Goal: Communication & Community: Answer question/provide support

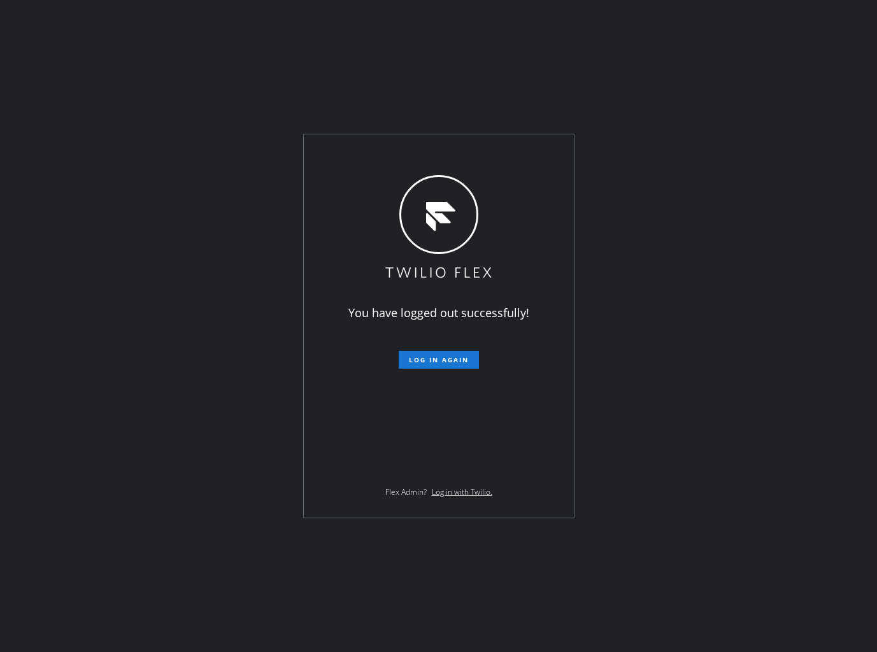
click at [435, 363] on span "Log in again" at bounding box center [439, 359] width 60 height 9
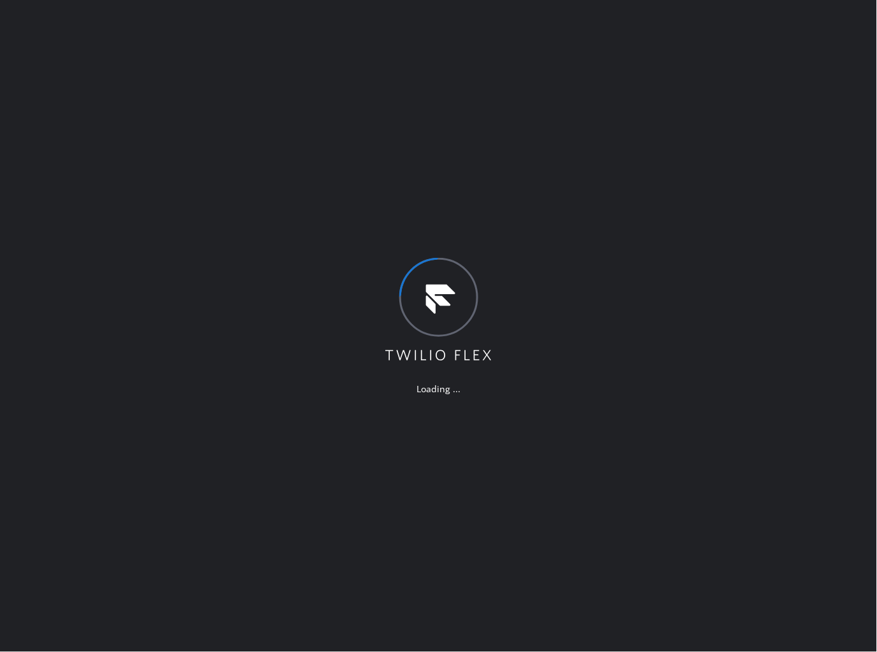
click at [553, 135] on div "Loading ..." at bounding box center [438, 326] width 877 height 652
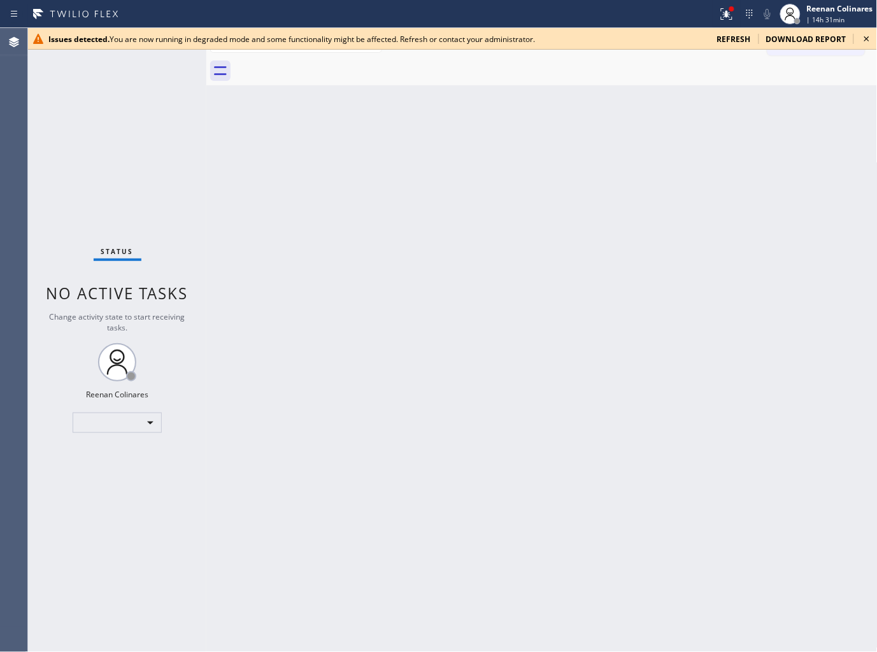
click at [724, 38] on span "refresh" at bounding box center [734, 39] width 34 height 11
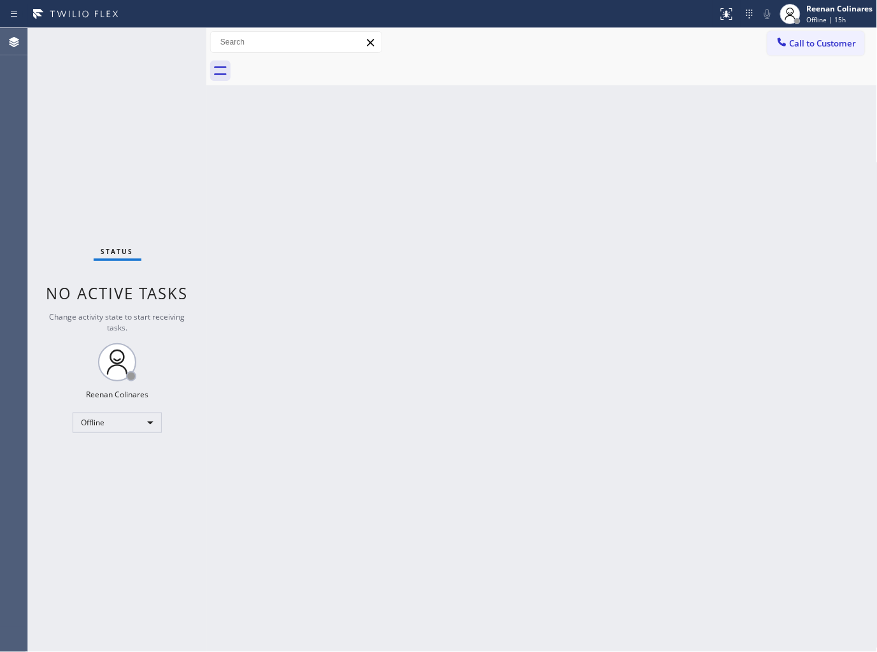
click at [824, 16] on span "Offline | 15h" at bounding box center [826, 19] width 39 height 9
click at [772, 67] on button "Available" at bounding box center [813, 67] width 127 height 17
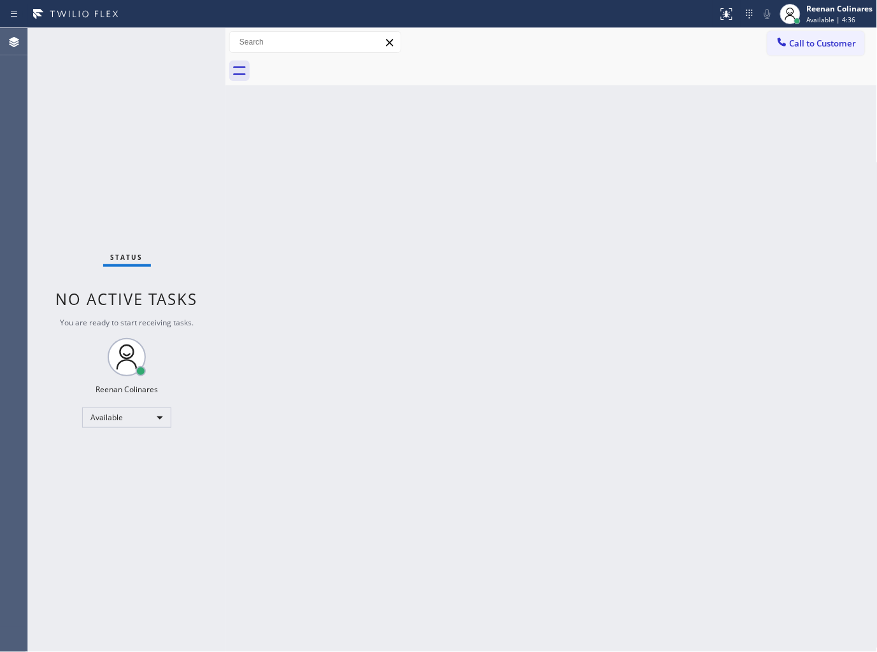
drag, startPoint x: 204, startPoint y: 43, endPoint x: 223, endPoint y: 43, distance: 19.1
click at [225, 43] on div at bounding box center [225, 340] width 0 height 624
drag, startPoint x: 223, startPoint y: 45, endPoint x: 264, endPoint y: 41, distance: 41.6
click at [261, 41] on div at bounding box center [261, 340] width 0 height 624
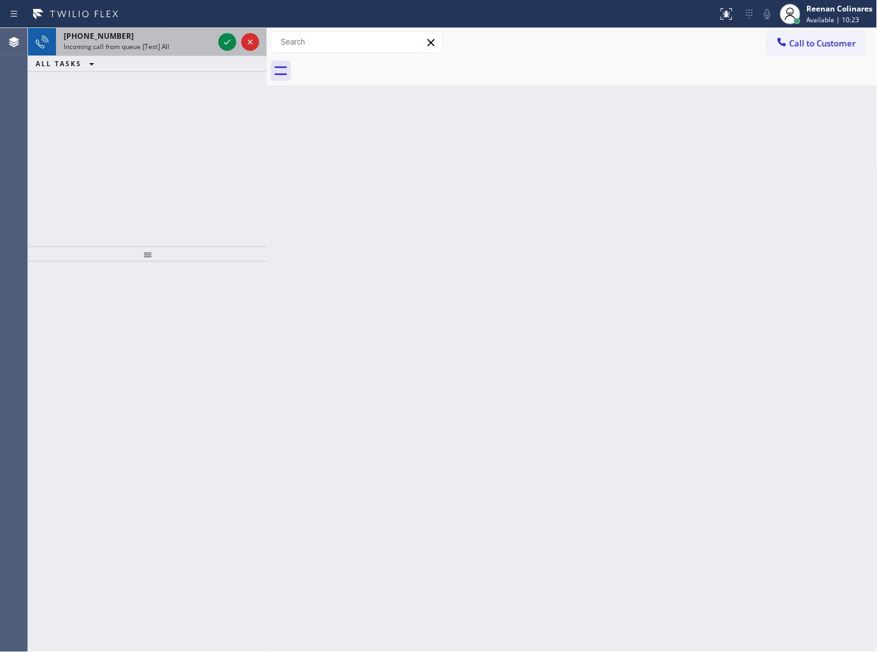
click at [186, 50] on div "Incoming call from queue [Test] All" at bounding box center [139, 46] width 150 height 9
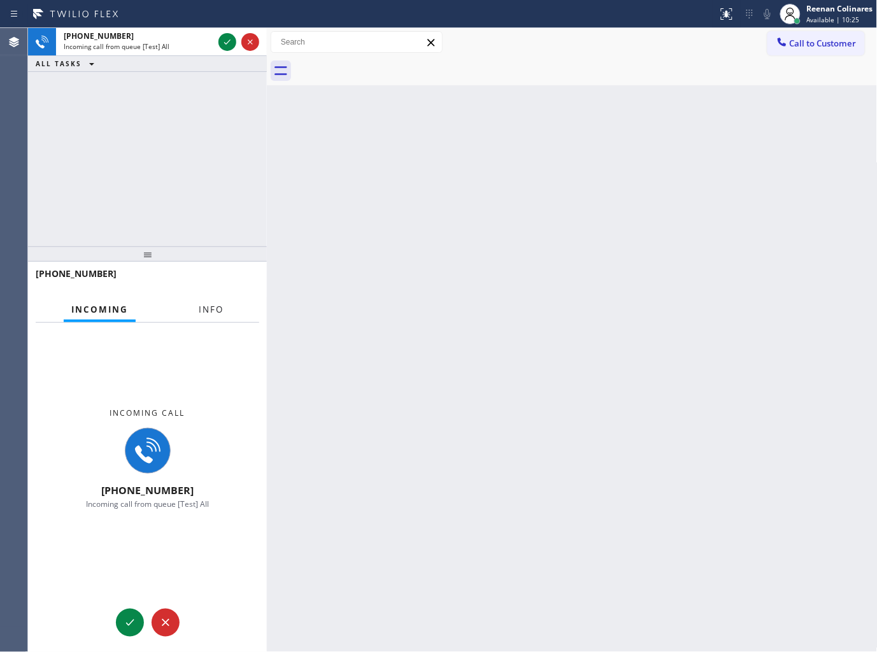
click at [214, 307] on span "Info" at bounding box center [211, 309] width 25 height 11
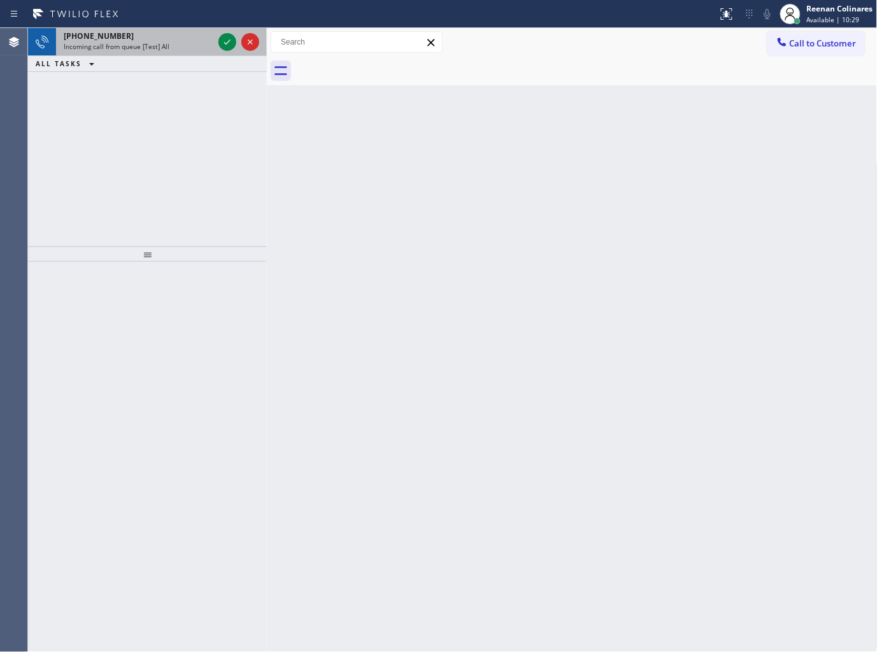
click at [151, 46] on div "+19542531639 Incoming call from queue [Test] All" at bounding box center [147, 42] width 239 height 28
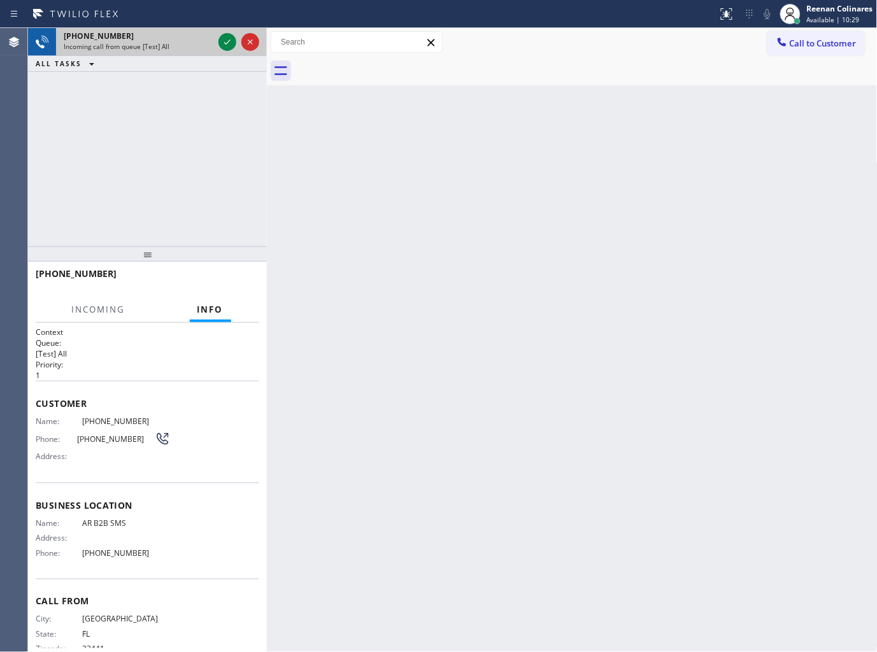
click at [151, 46] on span "Incoming call from queue [Test] All" at bounding box center [117, 46] width 106 height 9
click at [229, 37] on icon at bounding box center [227, 41] width 15 height 15
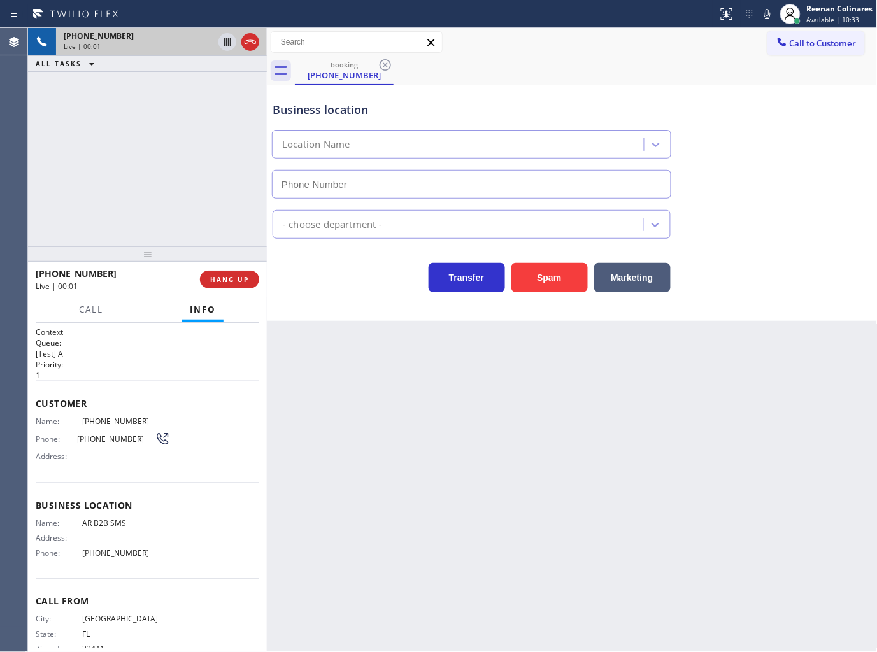
type input "(833) 692-2271"
click at [833, 197] on div "Business location AR B2B SMS (833) 692-2271" at bounding box center [572, 140] width 604 height 115
click at [767, 17] on icon at bounding box center [767, 14] width 6 height 10
click at [720, 355] on div "Back to Dashboard Change Sender ID Customers Technicians Select a contact Outbo…" at bounding box center [572, 340] width 610 height 624
click at [88, 313] on span "Call" at bounding box center [91, 309] width 24 height 11
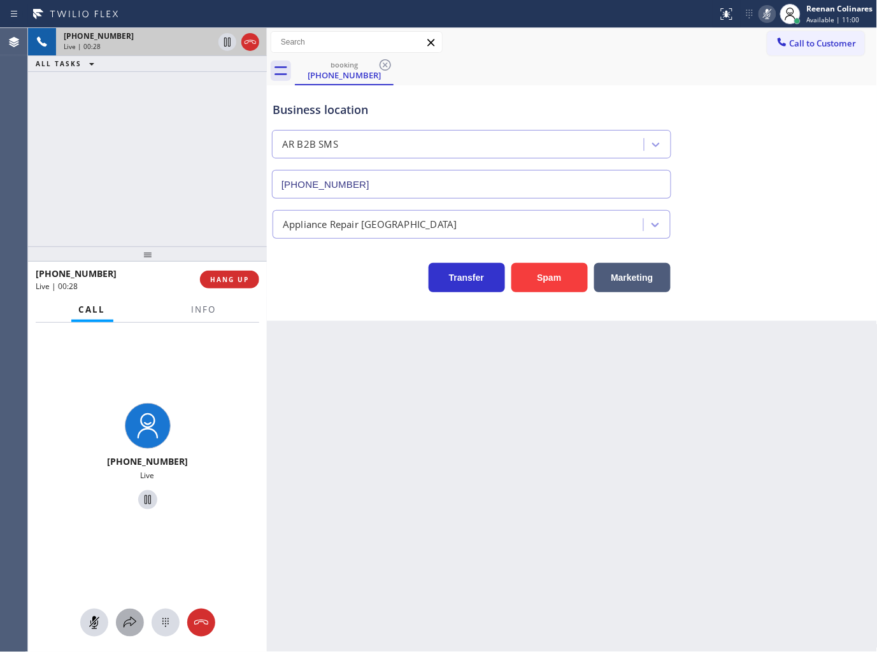
click at [134, 618] on icon at bounding box center [129, 622] width 15 height 15
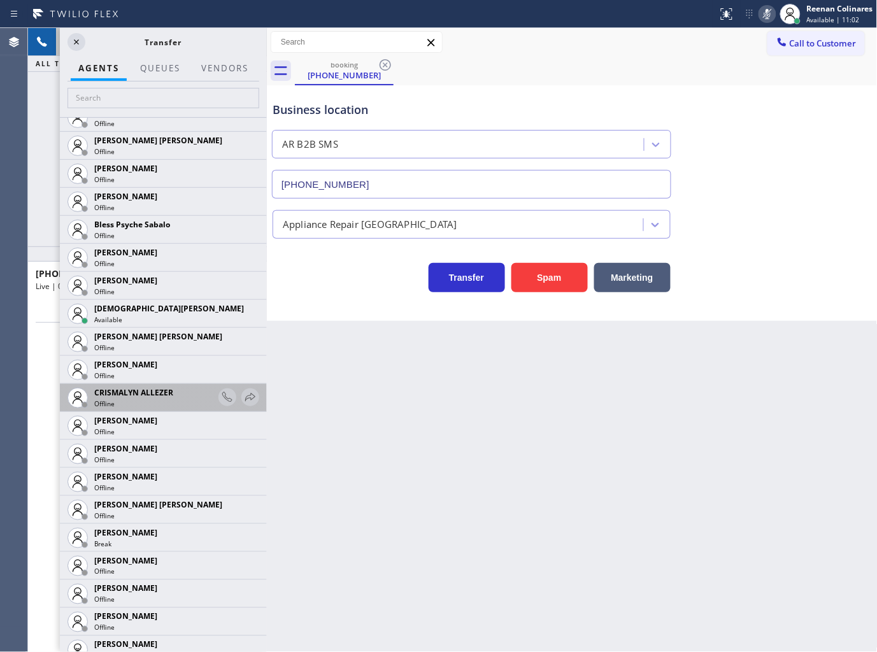
scroll to position [353, 0]
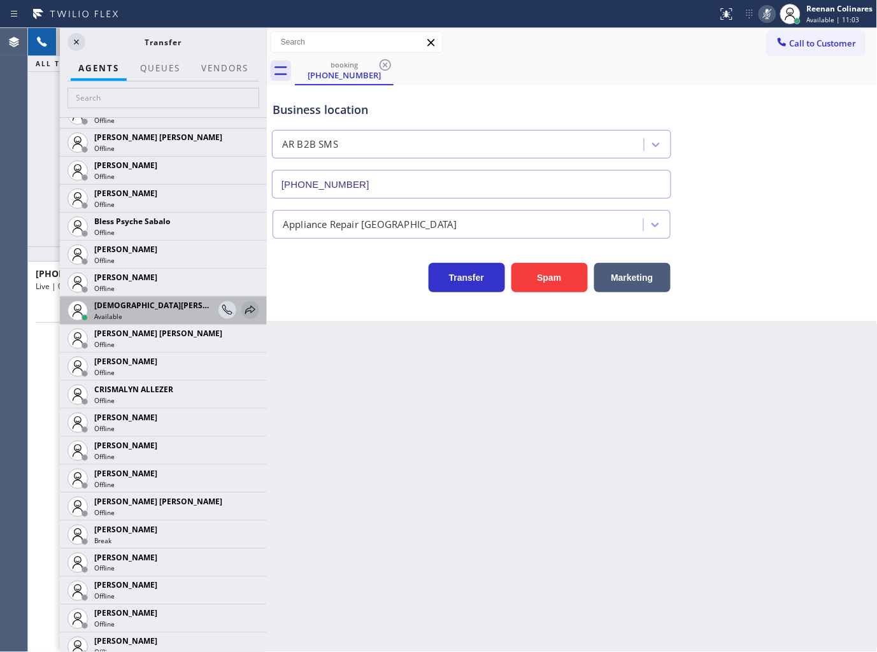
click at [243, 308] on icon at bounding box center [250, 309] width 15 height 15
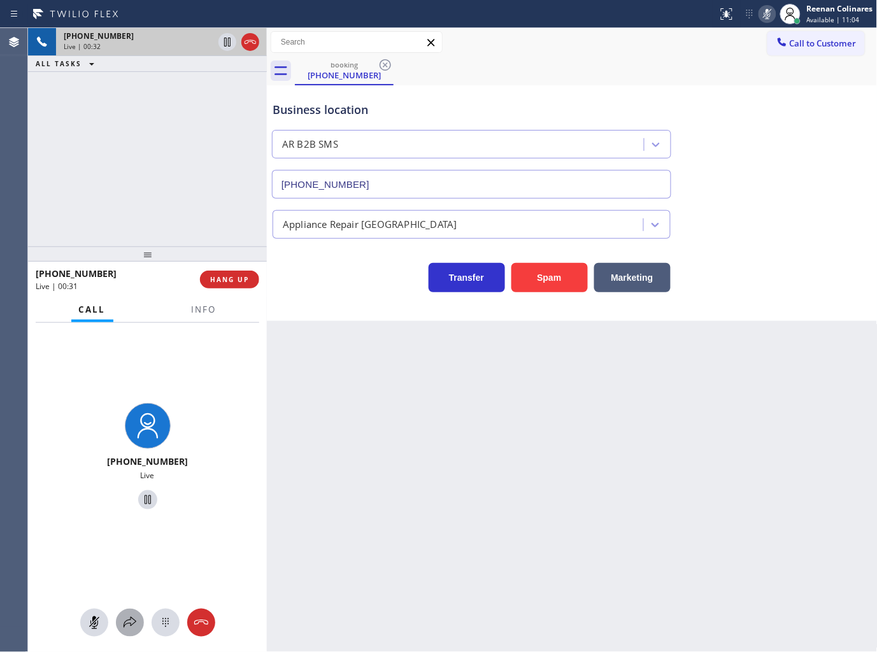
click at [125, 627] on icon at bounding box center [129, 622] width 15 height 15
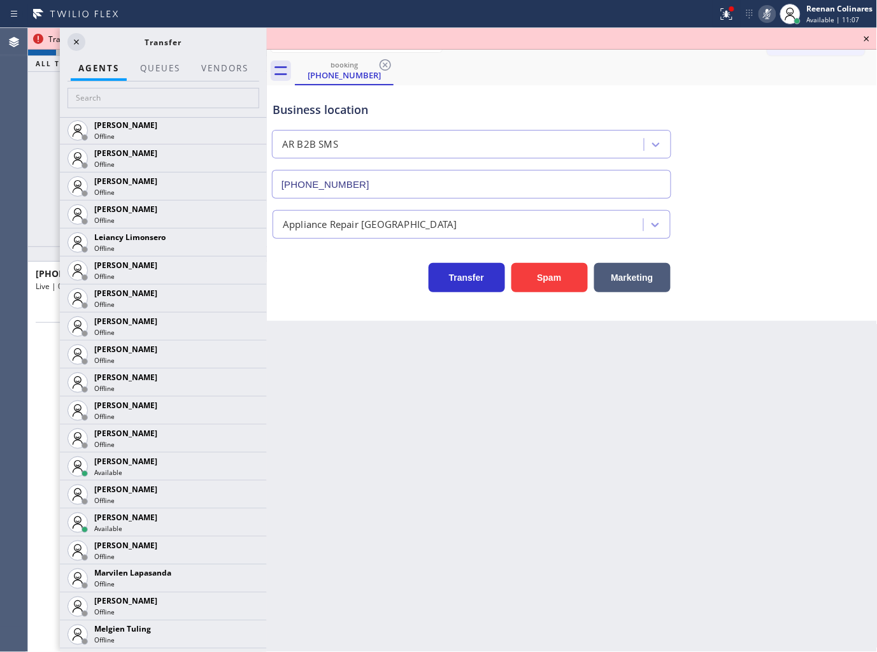
scroll to position [1742, 0]
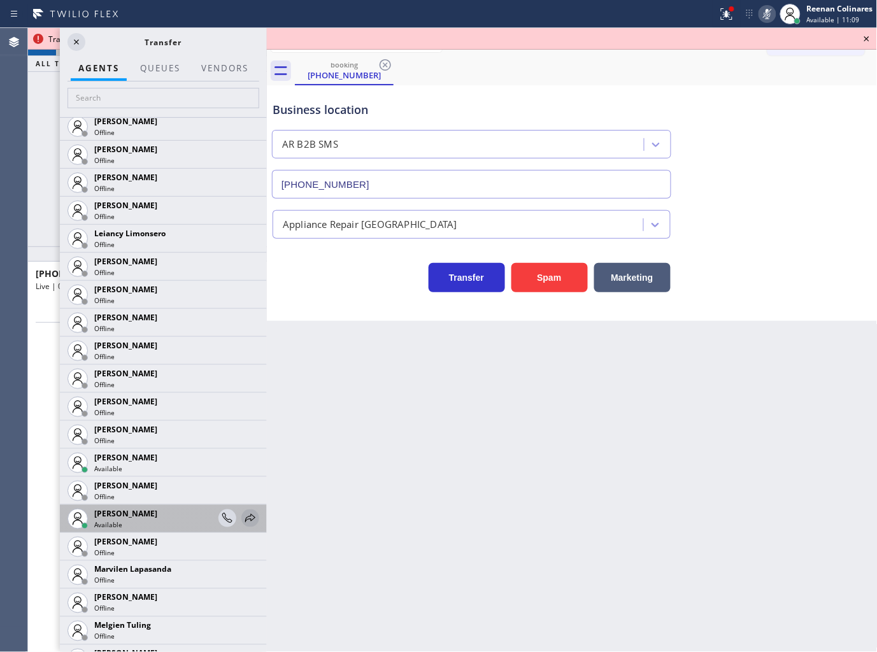
click at [246, 516] on icon at bounding box center [250, 518] width 15 height 15
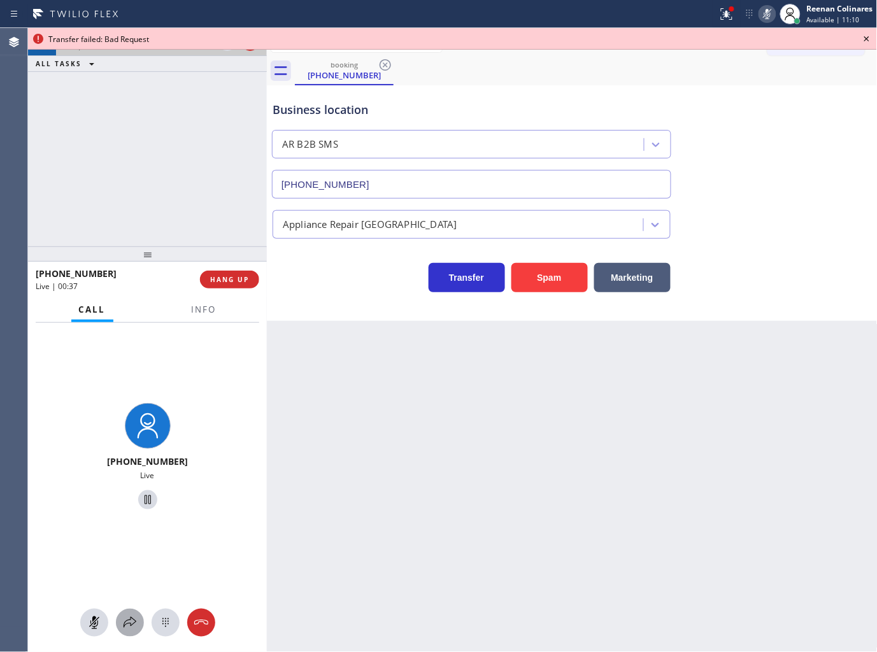
click at [124, 619] on icon at bounding box center [129, 622] width 15 height 15
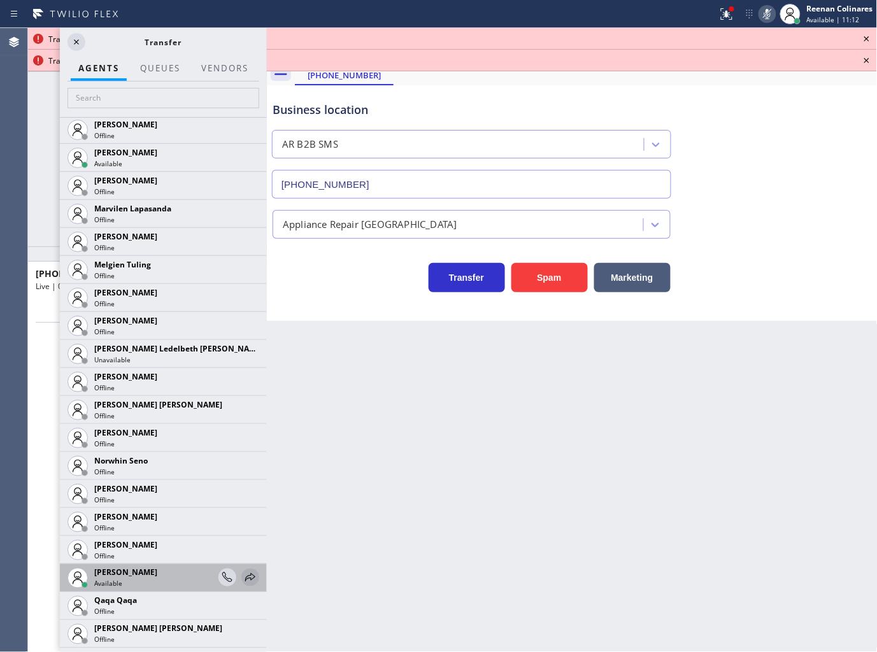
scroll to position [2107, 0]
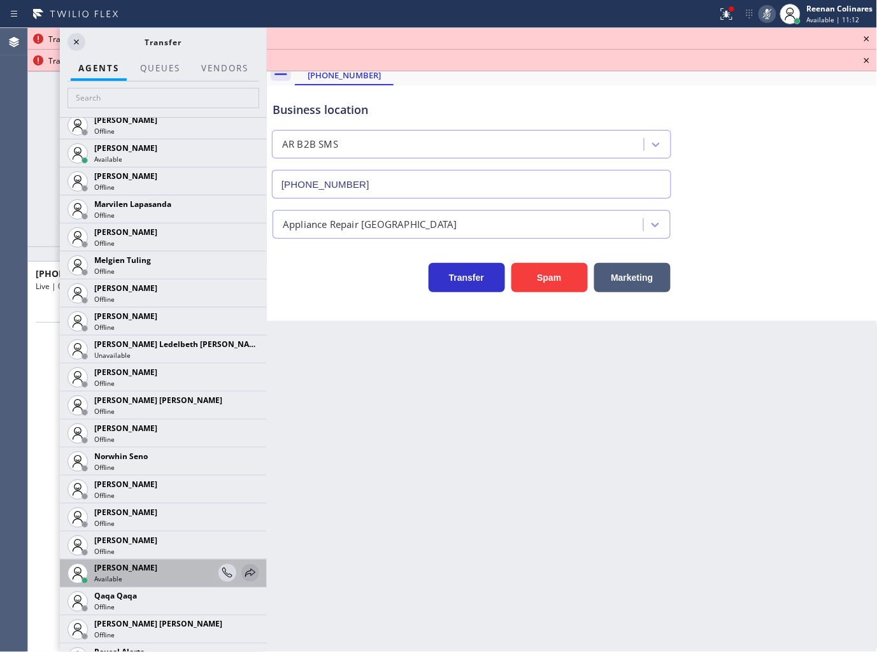
click at [243, 572] on icon at bounding box center [250, 572] width 15 height 15
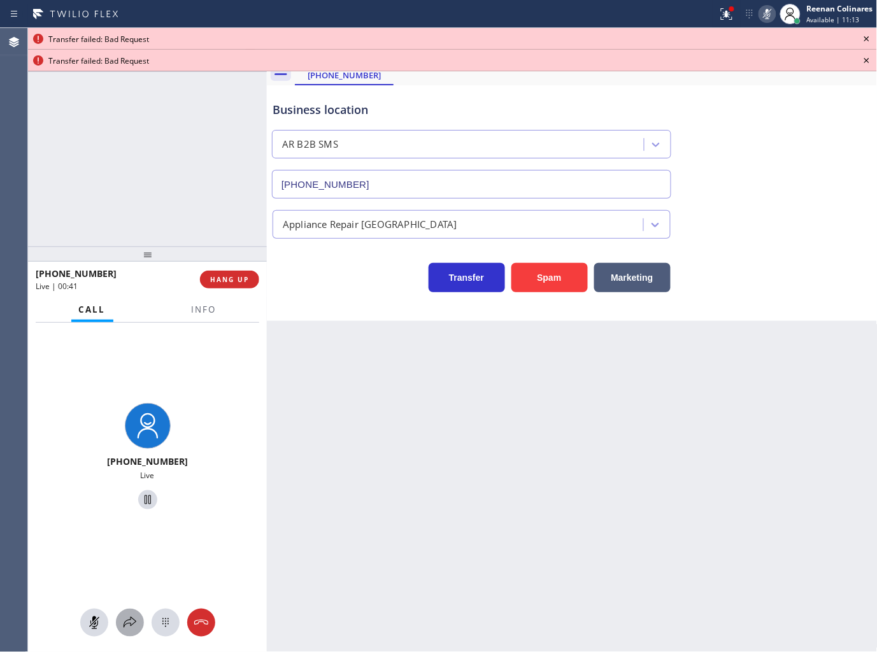
click at [127, 624] on icon at bounding box center [129, 622] width 13 height 11
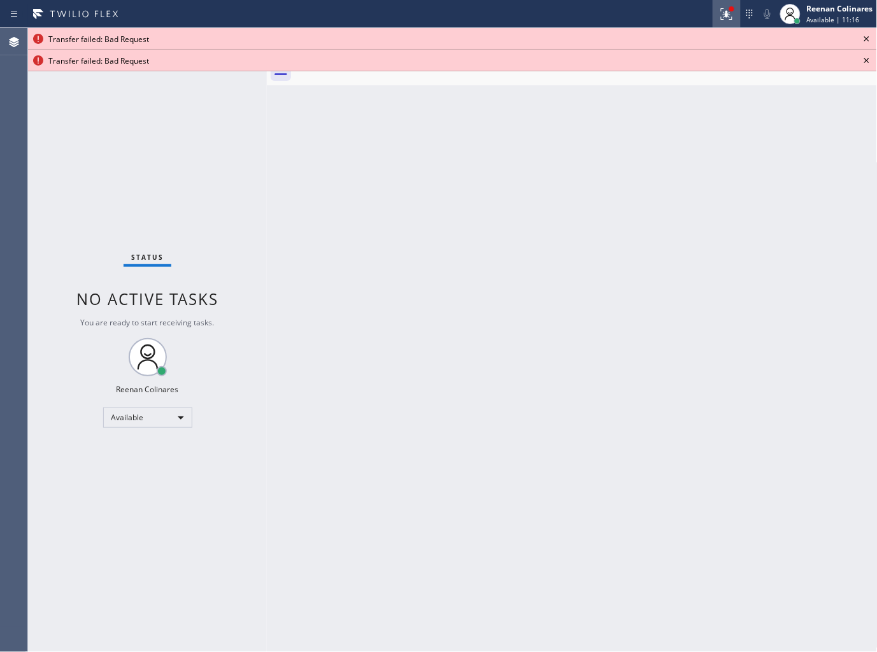
click at [733, 17] on icon at bounding box center [726, 13] width 15 height 15
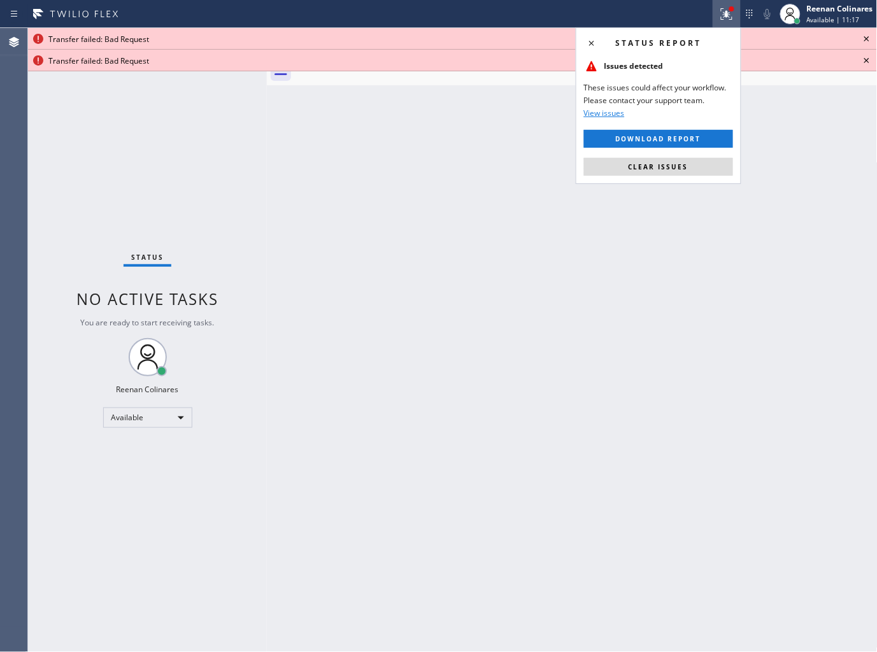
click at [679, 166] on span "Clear issues" at bounding box center [658, 166] width 60 height 9
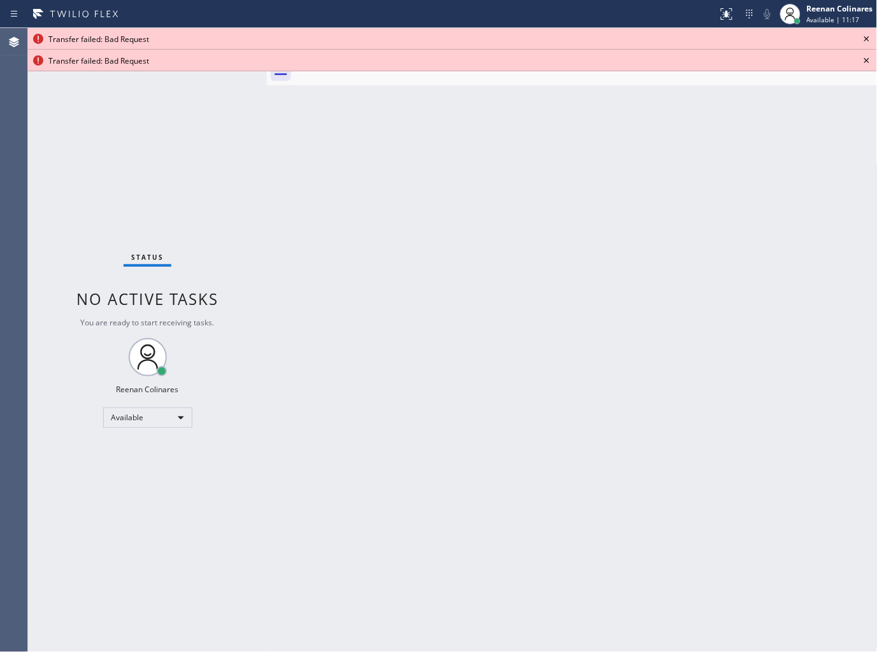
click at [869, 38] on icon at bounding box center [866, 38] width 15 height 15
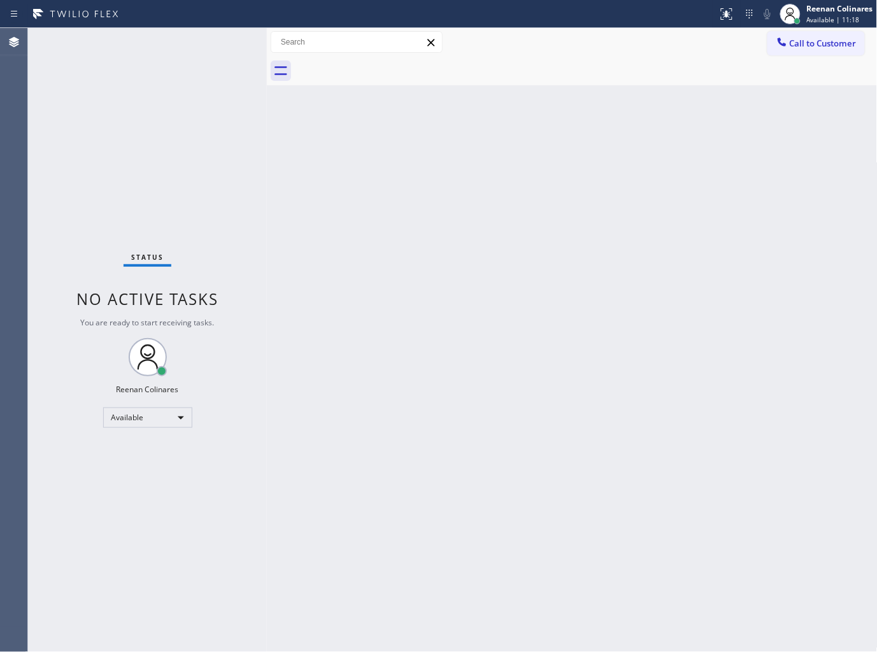
click at [589, 268] on div "Back to Dashboard Change Sender ID Customers Technicians Select a contact Outbo…" at bounding box center [572, 340] width 610 height 624
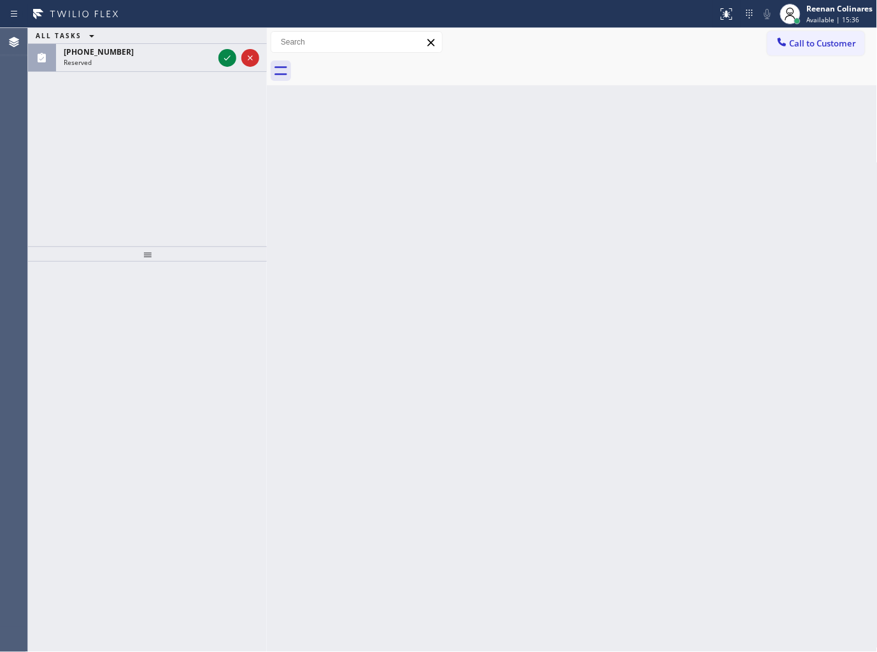
click at [130, 41] on div "ALL TASKS ALL TASKS ACTIVE TASKS TASKS IN WRAP UP" at bounding box center [147, 36] width 239 height 16
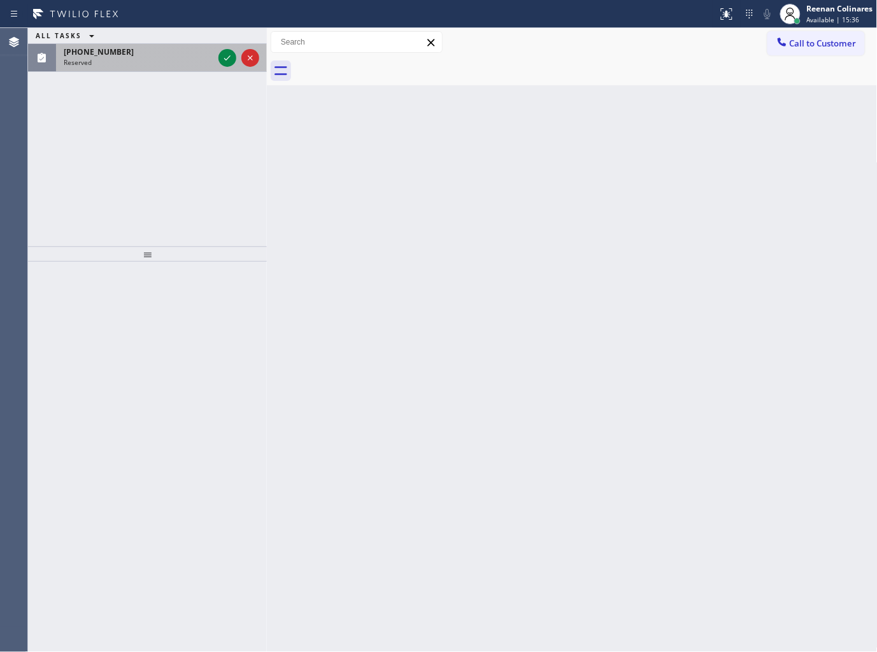
click at [156, 54] on div "(954) 253-1639" at bounding box center [139, 51] width 150 height 11
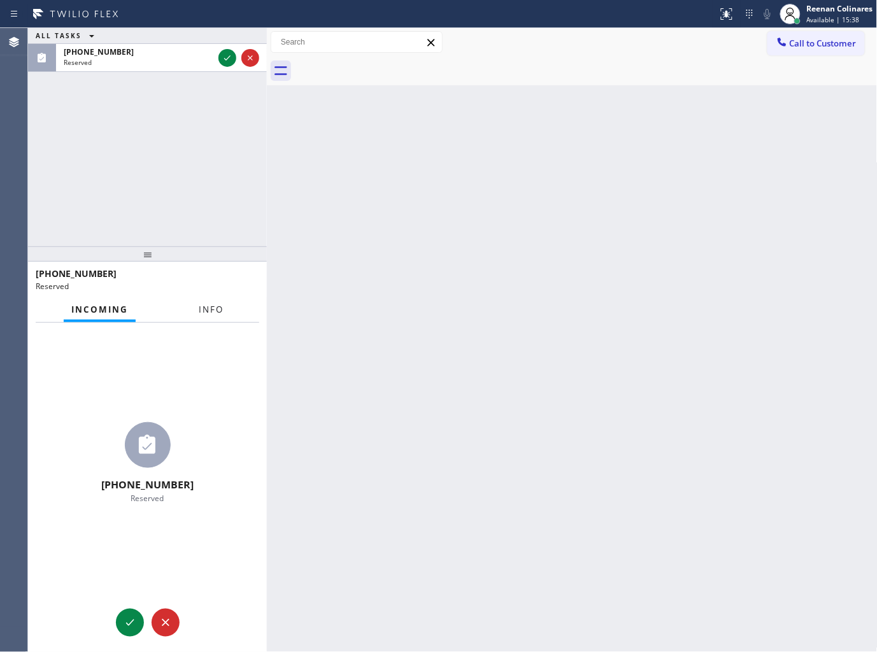
click at [219, 315] on span "Info" at bounding box center [211, 309] width 25 height 11
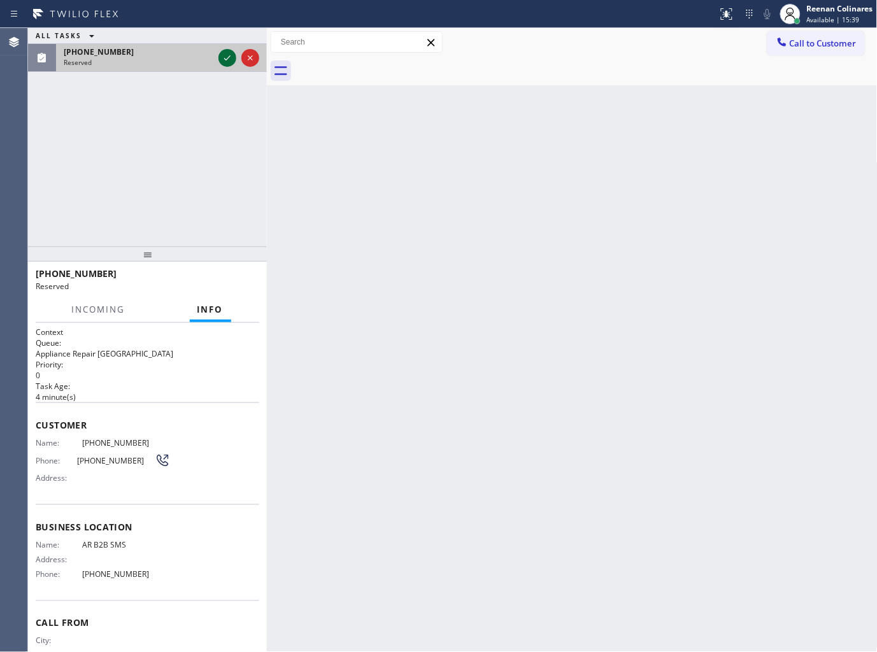
click at [231, 52] on icon at bounding box center [227, 57] width 15 height 15
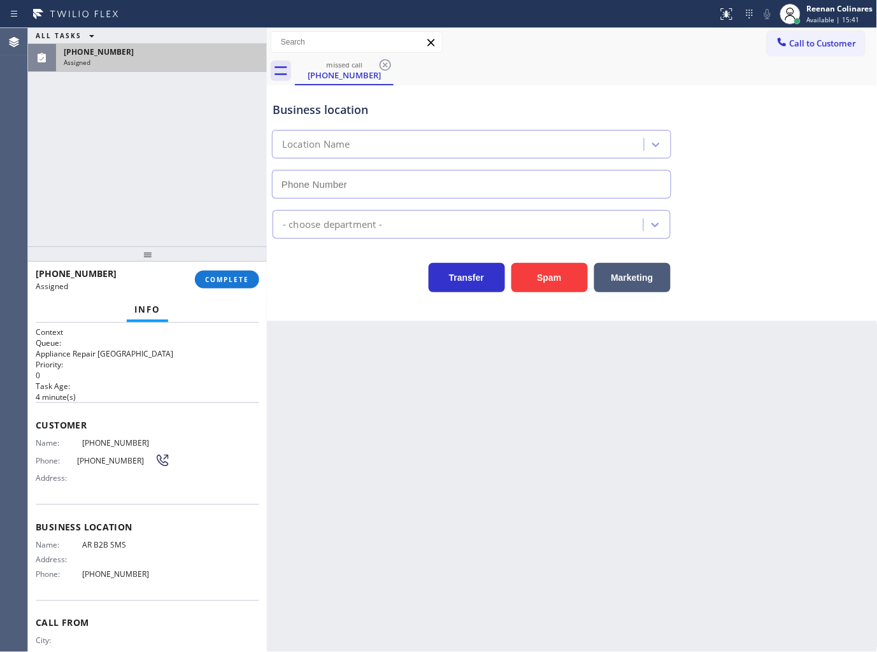
type input "(833) 692-2271"
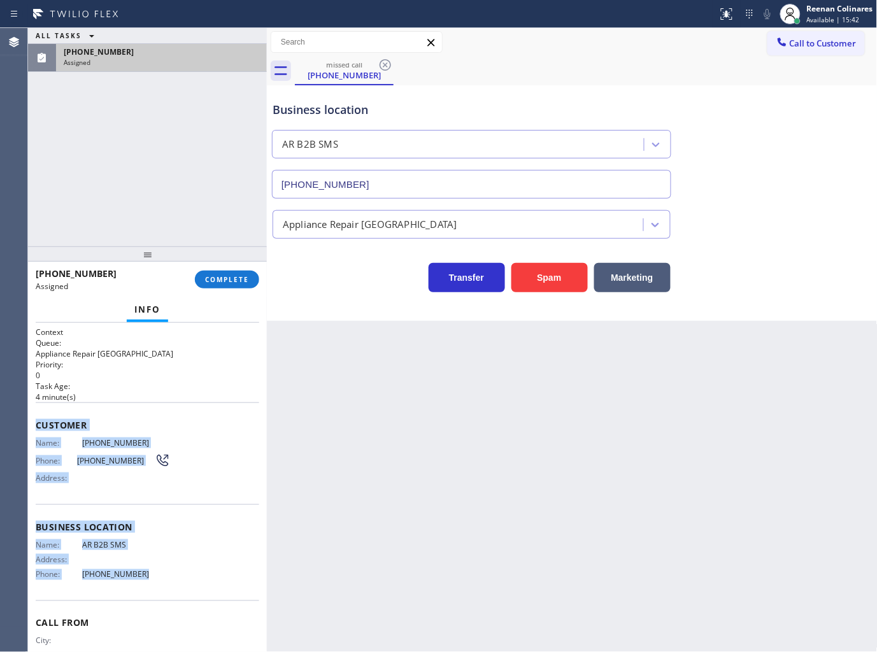
drag, startPoint x: 43, startPoint y: 424, endPoint x: 186, endPoint y: 582, distance: 213.6
click at [186, 582] on div "Context Queue: Appliance Repair High End Priority: 0 Task Age: 4 minute(s) Cust…" at bounding box center [147, 488] width 239 height 330
click at [232, 275] on span "COMPLETE" at bounding box center [227, 279] width 44 height 9
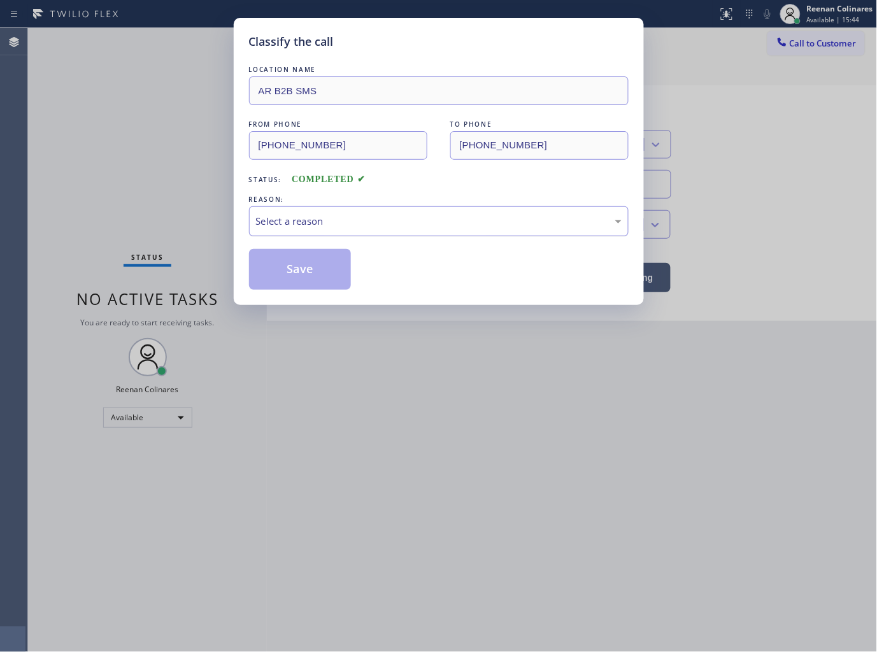
click at [315, 214] on div "Select a reason" at bounding box center [438, 221] width 365 height 15
click at [297, 269] on button "Save" at bounding box center [300, 269] width 102 height 41
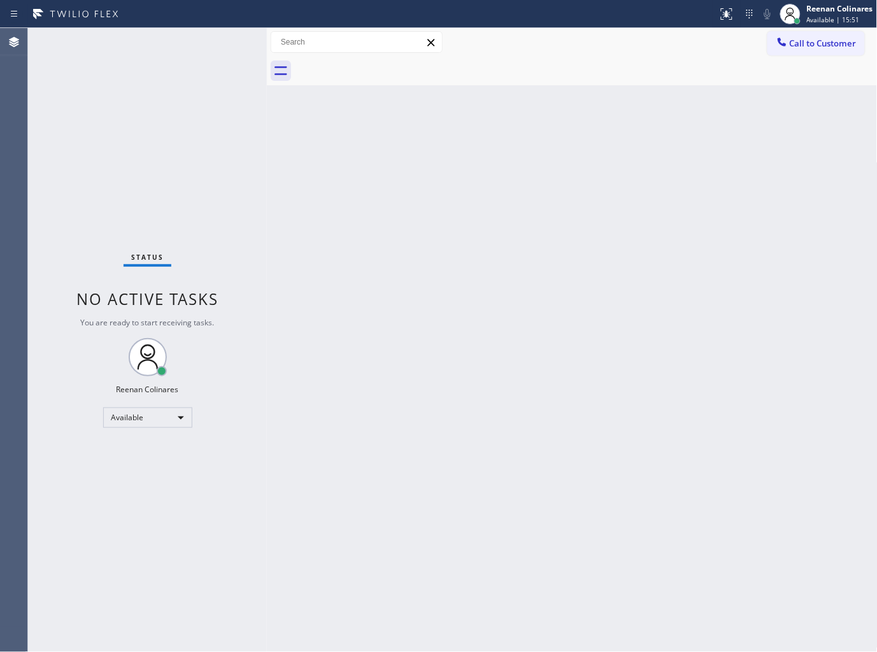
click at [607, 138] on div "Back to Dashboard Change Sender ID Customers Technicians Select a contact Outbo…" at bounding box center [572, 340] width 610 height 624
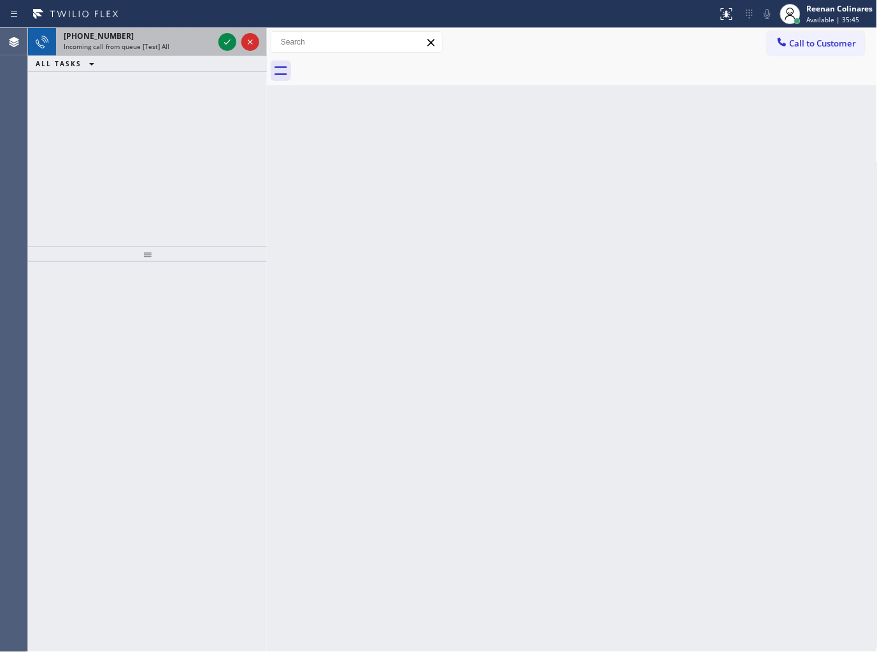
click at [148, 50] on span "Incoming call from queue [Test] All" at bounding box center [117, 46] width 106 height 9
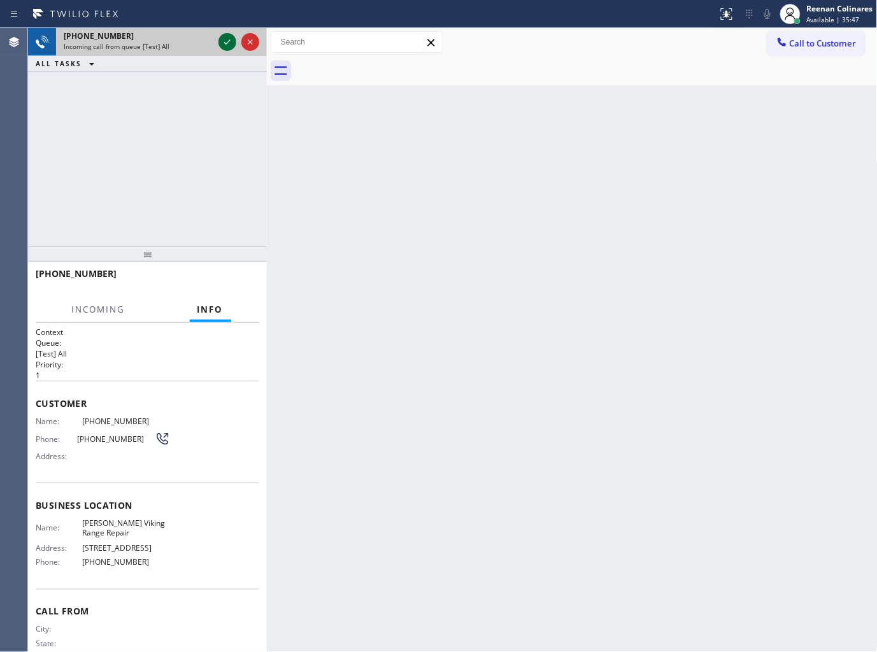
click at [220, 42] on icon at bounding box center [227, 41] width 15 height 15
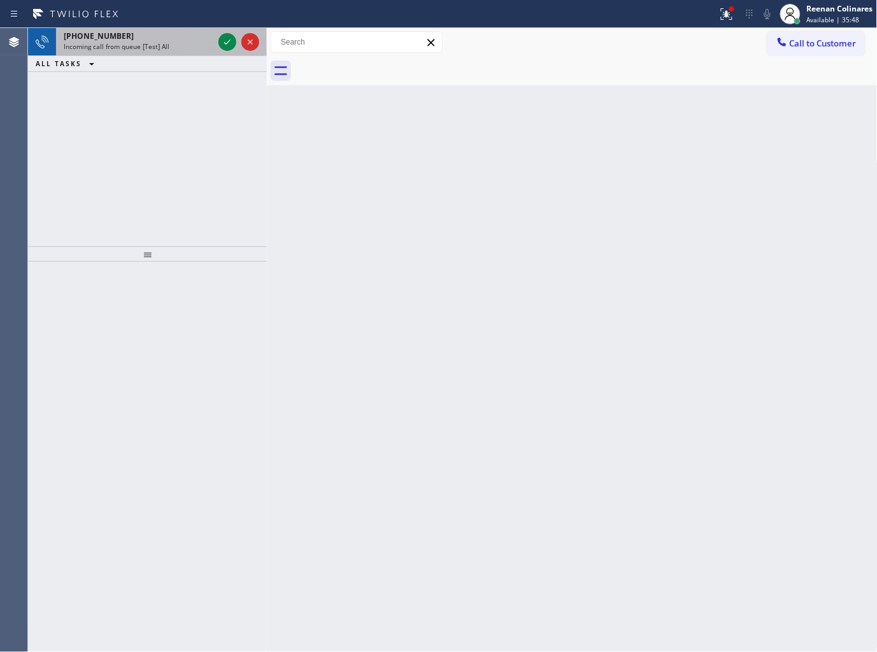
click at [187, 52] on div "+18772505770 Incoming call from queue [Test] All" at bounding box center [136, 42] width 160 height 28
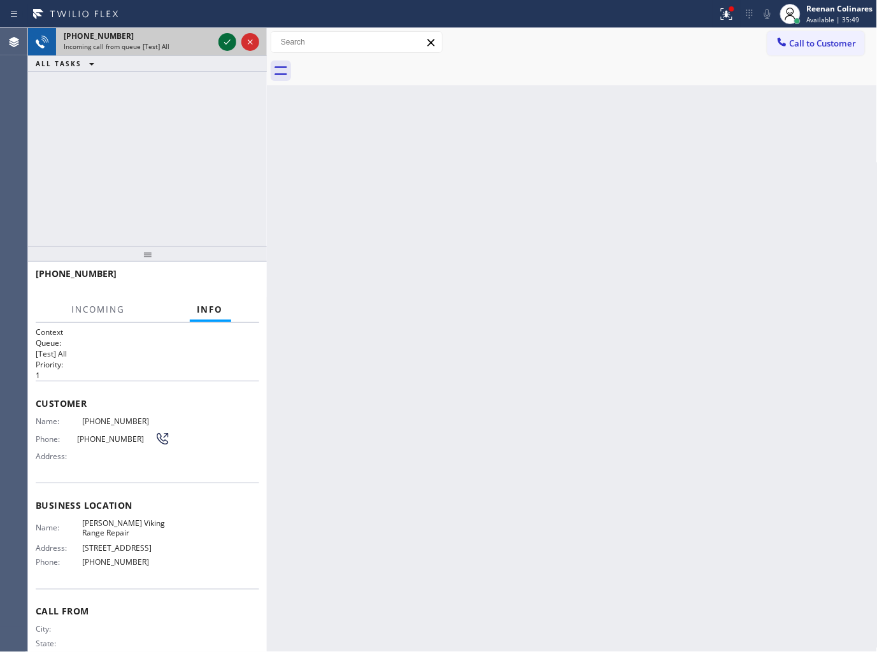
click at [226, 40] on icon at bounding box center [227, 41] width 15 height 15
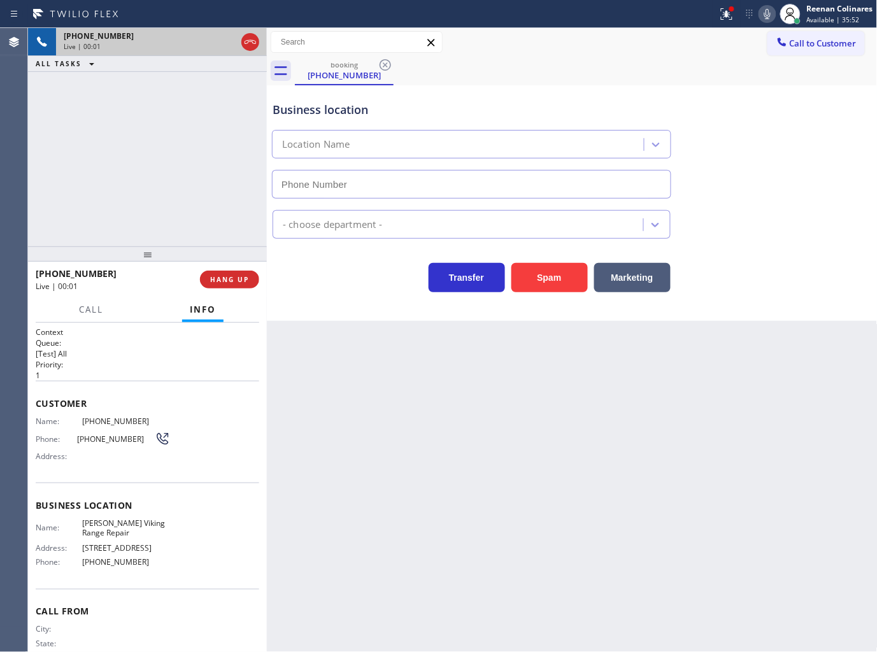
type input "(786) 971-6661"
click at [722, 18] on icon at bounding box center [726, 13] width 15 height 15
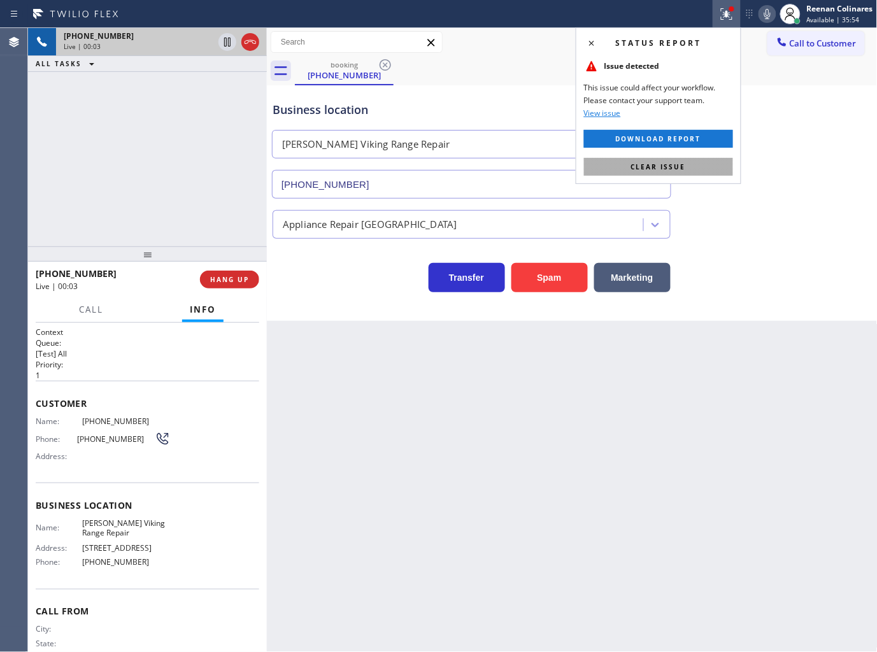
click at [691, 161] on button "Clear issue" at bounding box center [658, 167] width 149 height 18
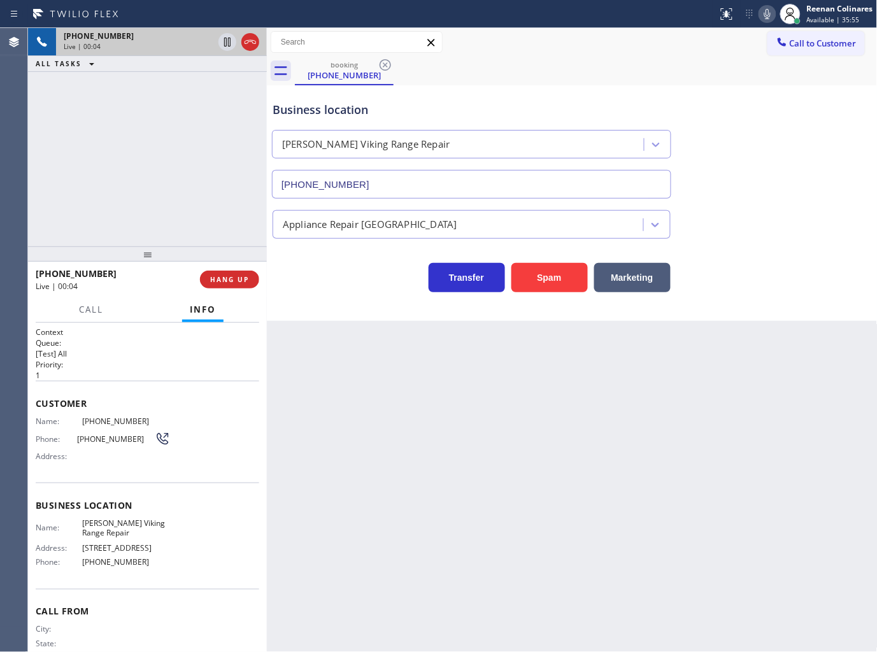
click at [765, 15] on icon at bounding box center [766, 13] width 15 height 15
click at [766, 16] on icon at bounding box center [766, 13] width 15 height 15
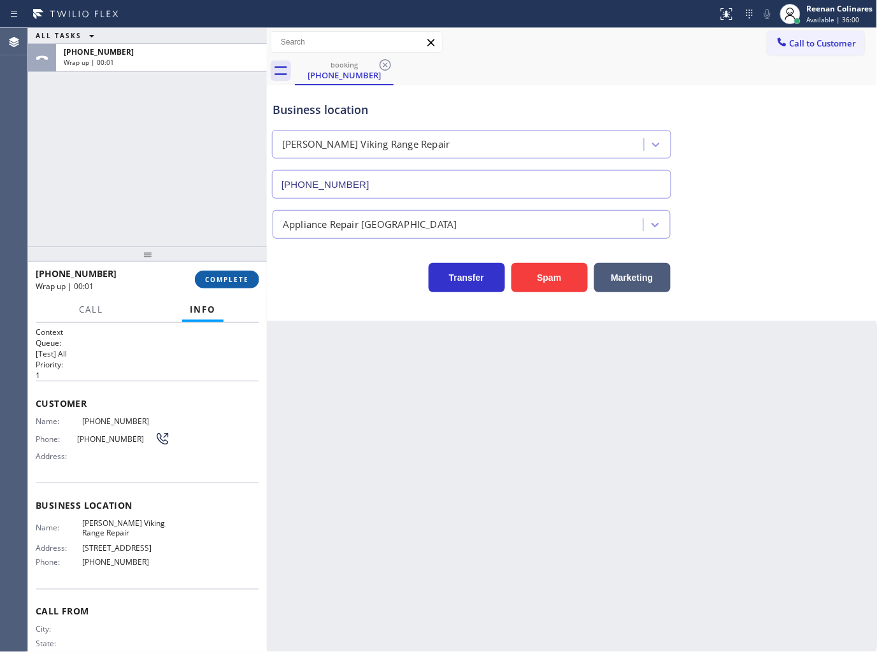
click at [243, 277] on span "COMPLETE" at bounding box center [227, 279] width 44 height 9
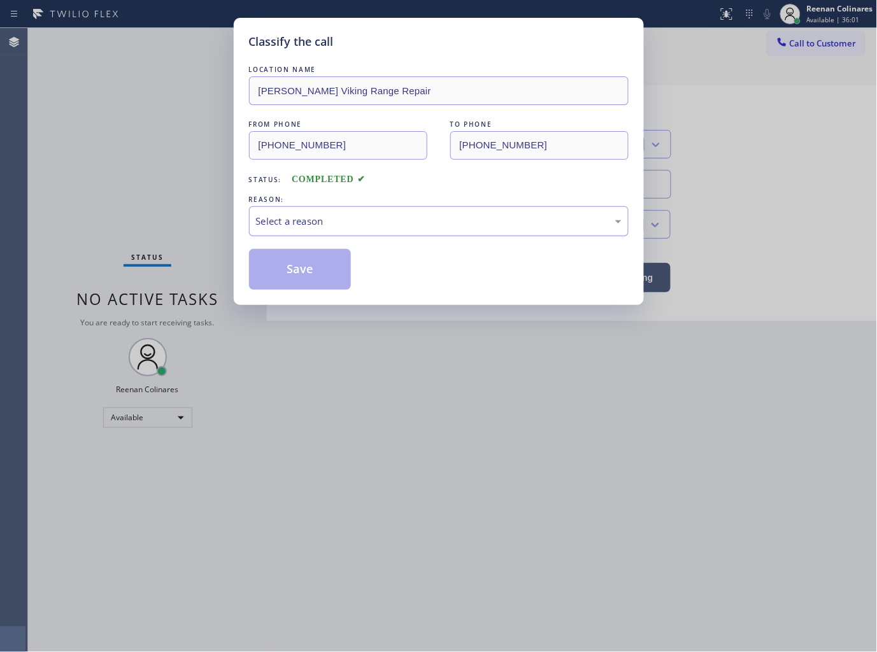
click at [323, 219] on div "Select a reason" at bounding box center [438, 221] width 365 height 15
click at [290, 275] on button "Save" at bounding box center [300, 269] width 102 height 41
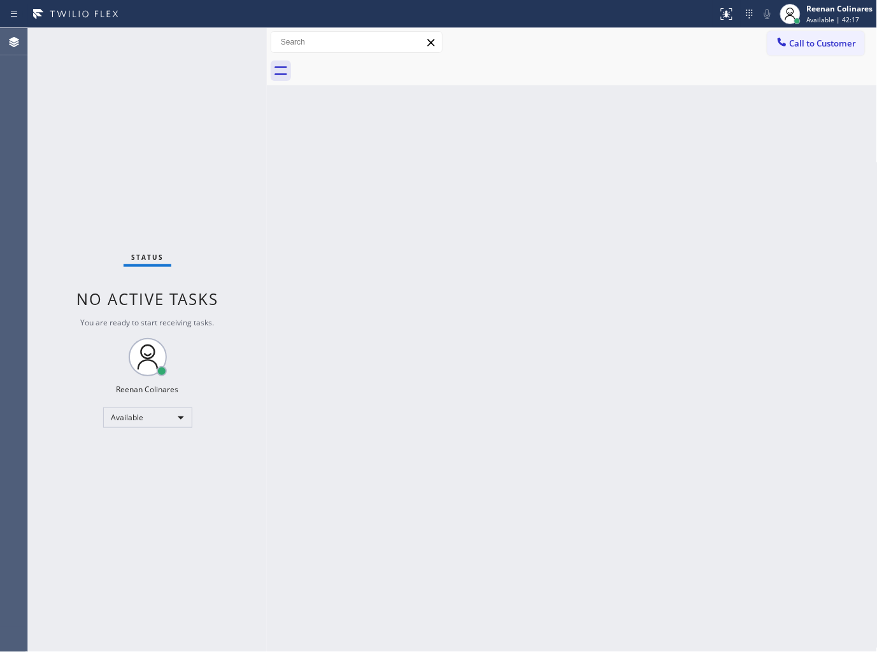
click at [381, 188] on div "Back to Dashboard Change Sender ID Customers Technicians Select a contact Outbo…" at bounding box center [572, 340] width 610 height 624
click at [551, 156] on div "Back to Dashboard Change Sender ID Customers Technicians Select a contact Outbo…" at bounding box center [572, 340] width 610 height 624
click at [651, 327] on div "Back to Dashboard Change Sender ID Customers Technicians Select a contact Outbo…" at bounding box center [572, 340] width 610 height 624
click at [487, 417] on div "Back to Dashboard Change Sender ID Customers Technicians Select a contact Outbo…" at bounding box center [572, 340] width 610 height 624
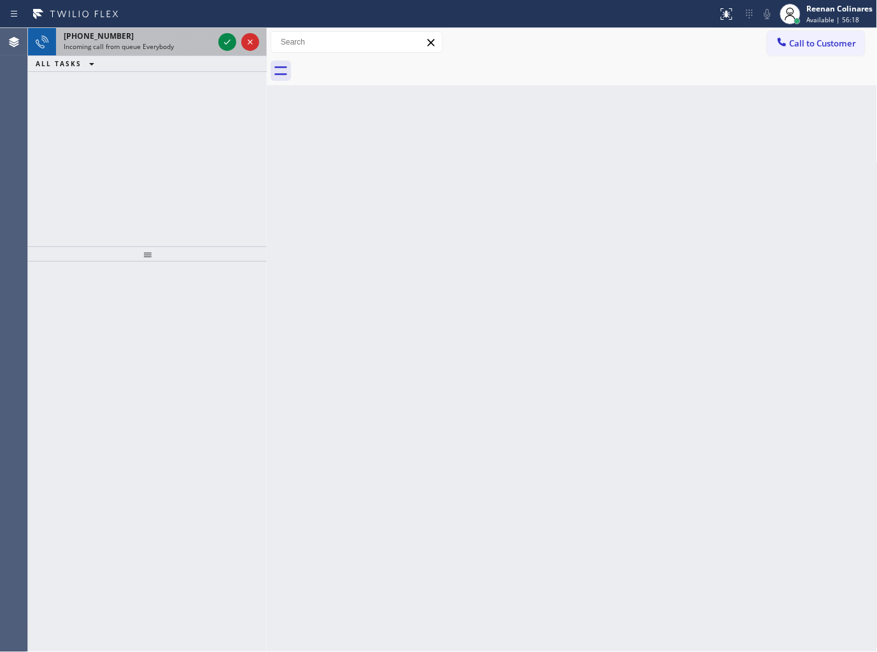
click at [159, 39] on div "+18458032891" at bounding box center [139, 36] width 150 height 11
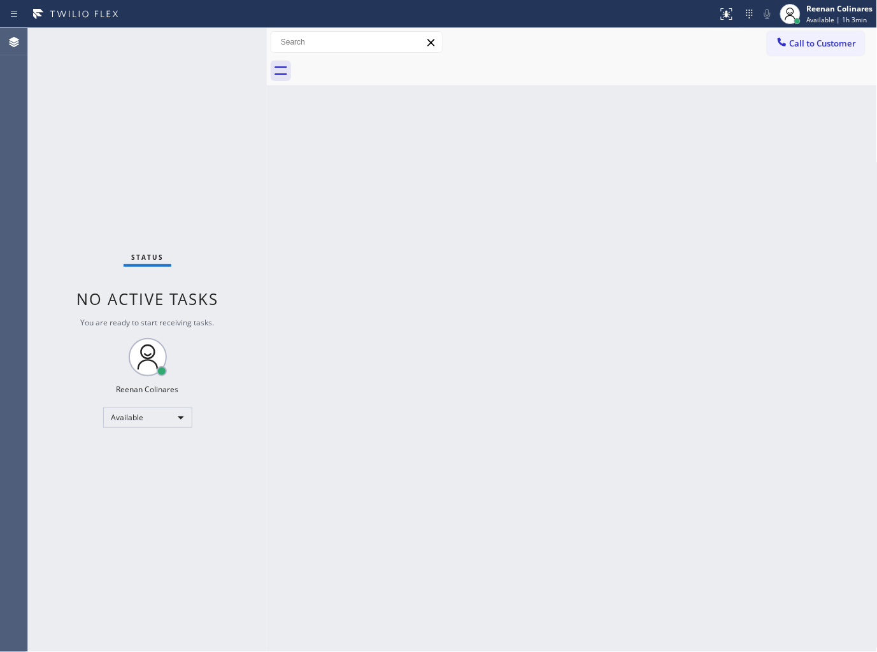
click at [473, 265] on div "Back to Dashboard Change Sender ID Customers Technicians Select a contact Outbo…" at bounding box center [572, 340] width 610 height 624
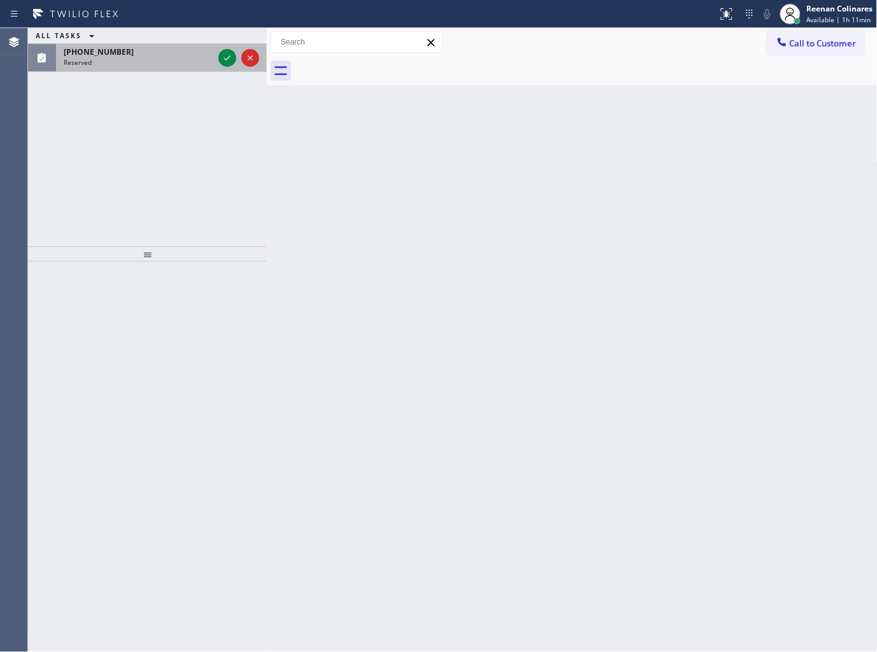
click at [175, 71] on div "ALL TASKS ALL TASKS ACTIVE TASKS TASKS IN WRAP UP (609) 740-2005 Reserved" at bounding box center [147, 137] width 239 height 218
click at [204, 64] on div "Reserved" at bounding box center [139, 62] width 150 height 9
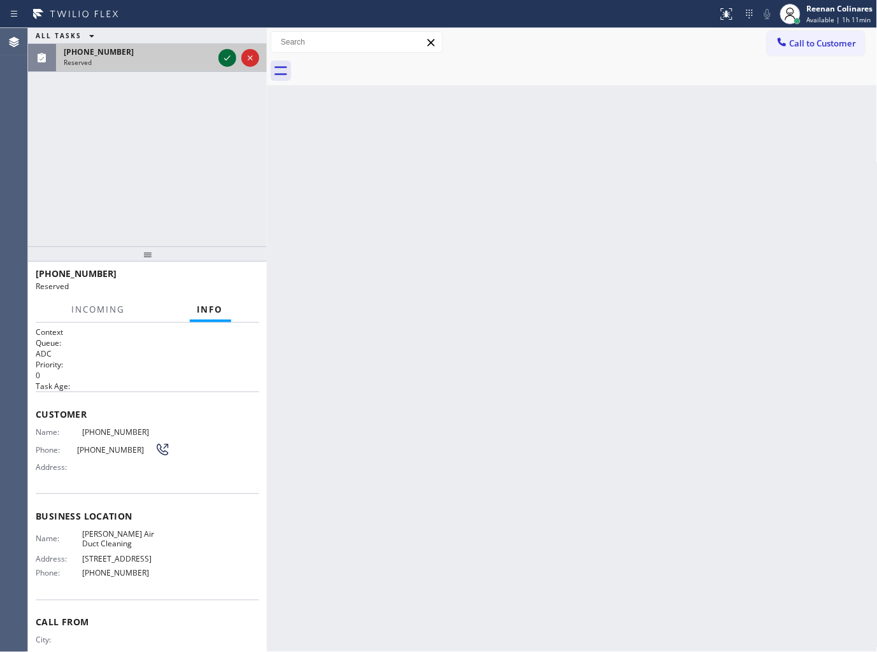
click at [223, 59] on icon at bounding box center [227, 57] width 15 height 15
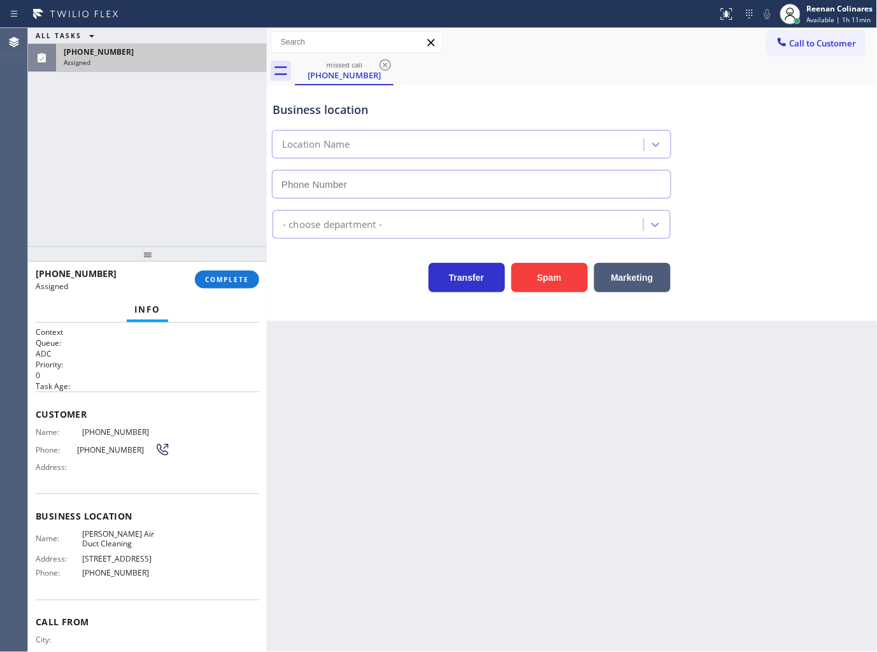
type input "(310) 340-0250"
click at [251, 270] on div "(609) 740-2005 Assigned COMPLETE" at bounding box center [147, 279] width 223 height 33
click at [253, 278] on button "COMPLETE" at bounding box center [227, 280] width 64 height 18
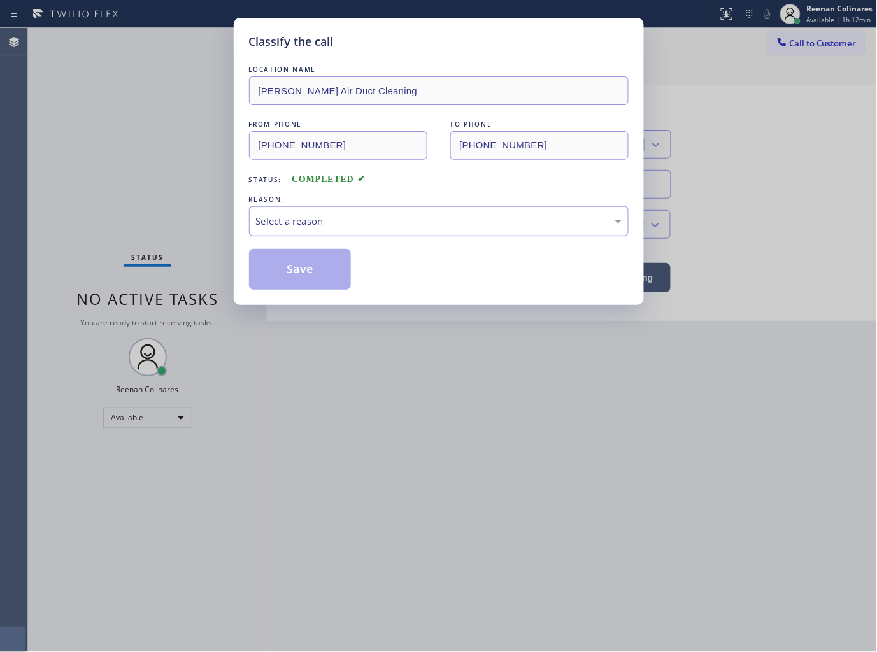
click at [307, 223] on div "Select a reason" at bounding box center [438, 221] width 365 height 15
click at [282, 280] on button "Save" at bounding box center [300, 269] width 102 height 41
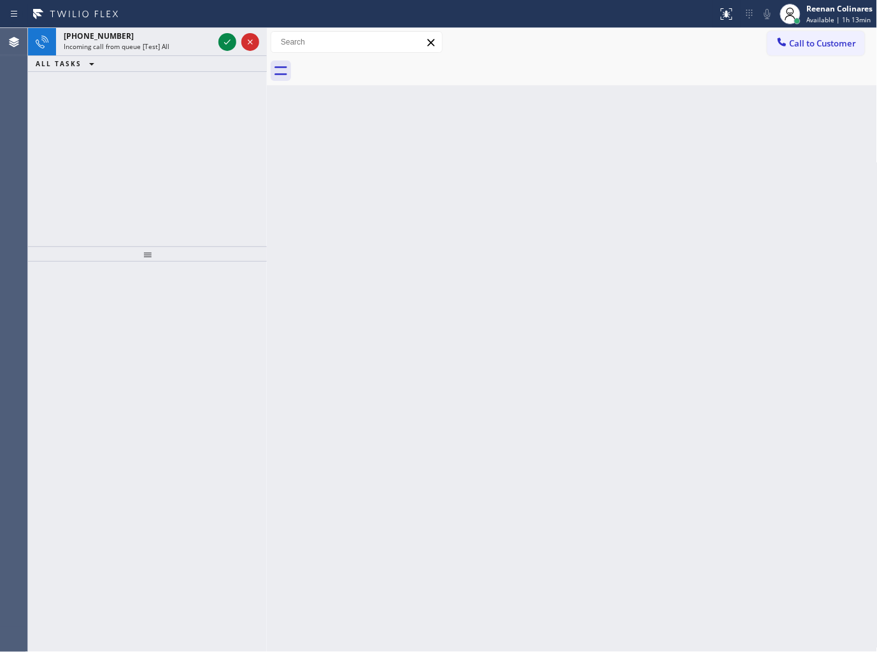
click at [188, 57] on div "ALL TASKS ALL TASKS ACTIVE TASKS TASKS IN WRAP UP" at bounding box center [147, 64] width 239 height 16
click at [208, 45] on div "Incoming call from queue [Test] All" at bounding box center [139, 46] width 150 height 9
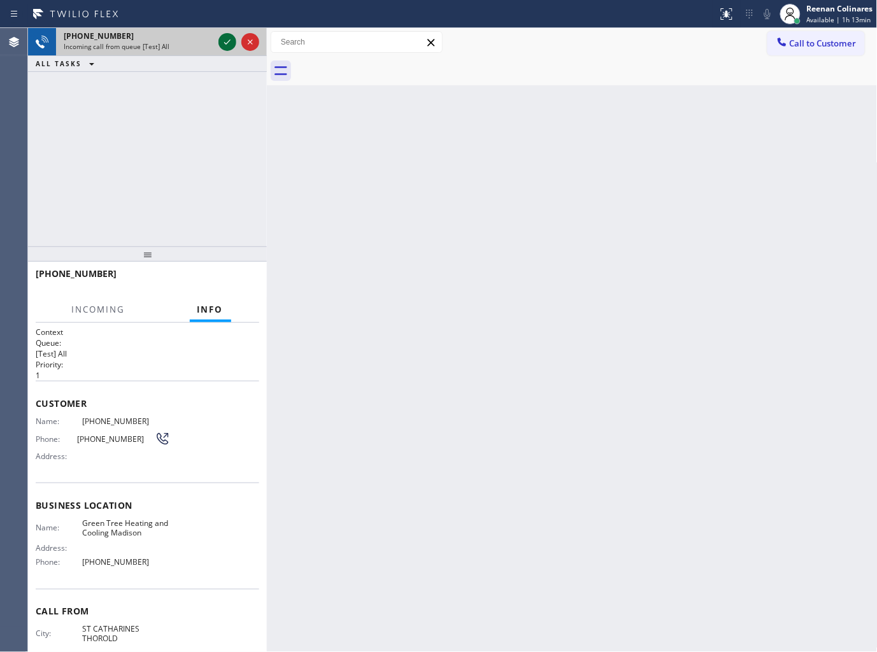
click at [223, 41] on icon at bounding box center [227, 41] width 15 height 15
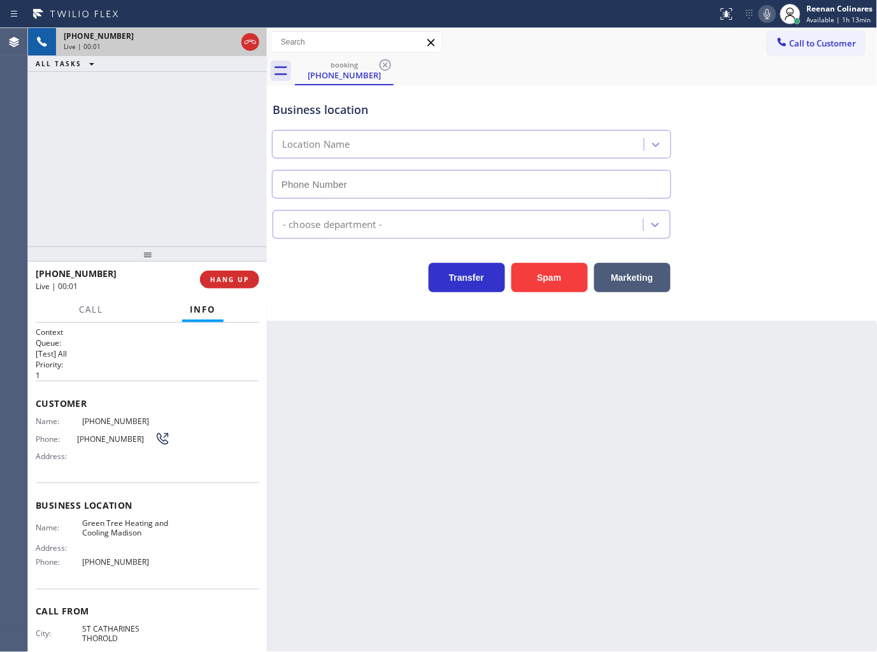
type input "(347) 906-5939"
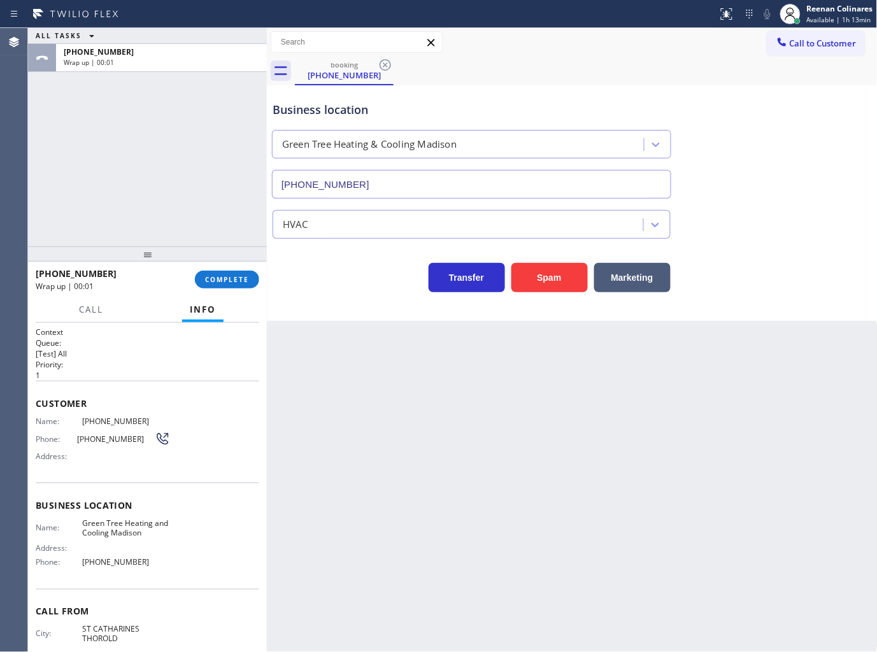
drag, startPoint x: 600, startPoint y: 79, endPoint x: 523, endPoint y: 112, distance: 83.8
click at [600, 79] on div "booking (289) 968-8706" at bounding box center [586, 71] width 582 height 29
click at [232, 285] on button "COMPLETE" at bounding box center [227, 280] width 64 height 18
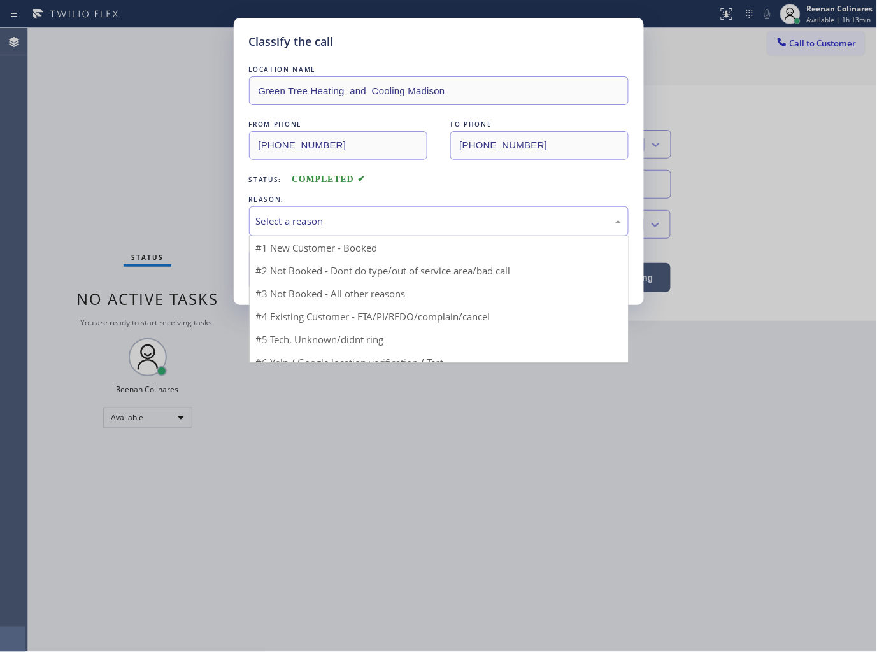
click at [308, 220] on div "Select a reason" at bounding box center [438, 221] width 365 height 15
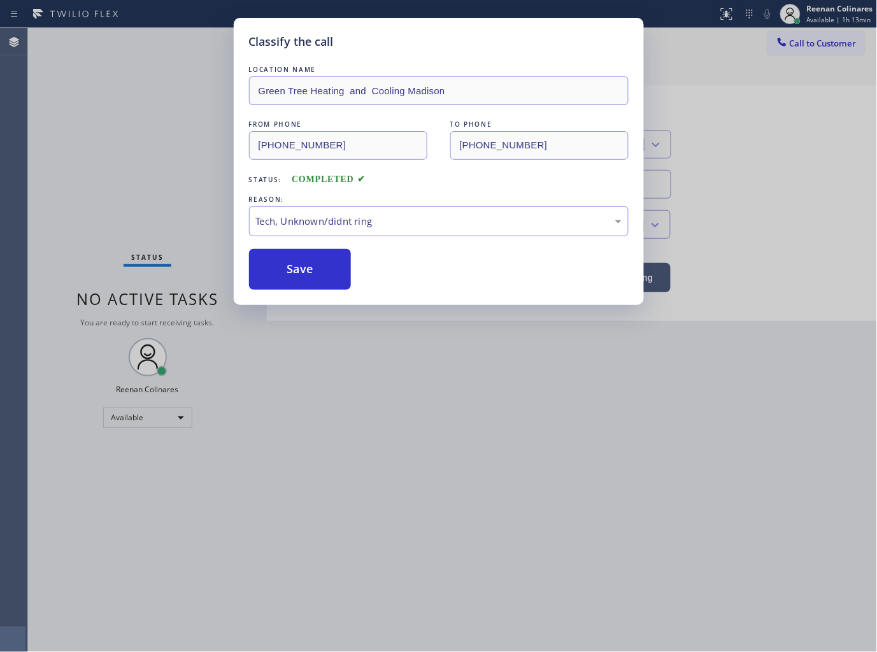
click at [292, 264] on button "Save" at bounding box center [300, 269] width 102 height 41
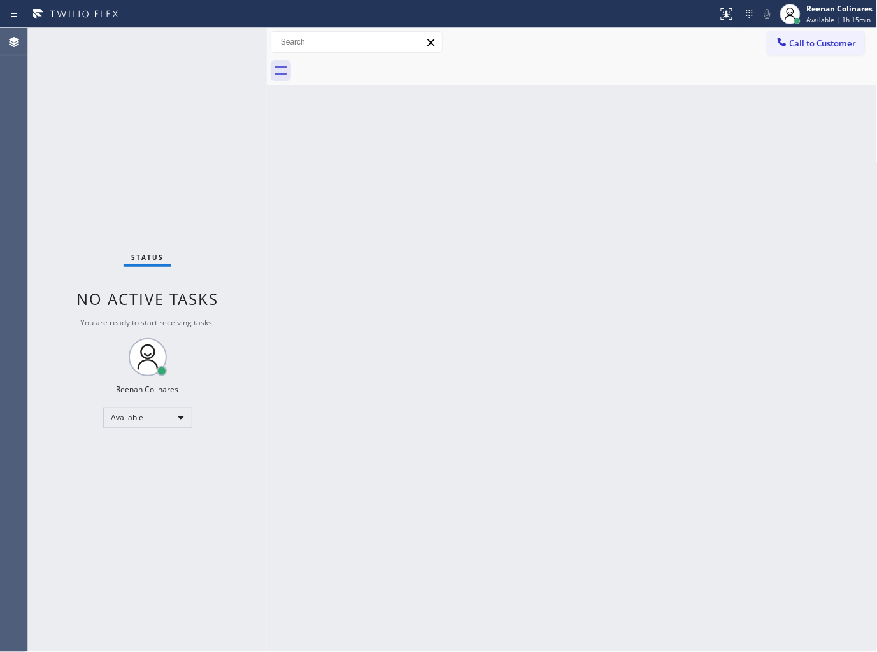
click at [183, 52] on div "Status No active tasks You are ready to start receiving tasks. Reenan Colinares…" at bounding box center [147, 340] width 239 height 624
click at [671, 171] on div "Back to Dashboard Change Sender ID Customers Technicians Select a contact Outbo…" at bounding box center [572, 340] width 610 height 624
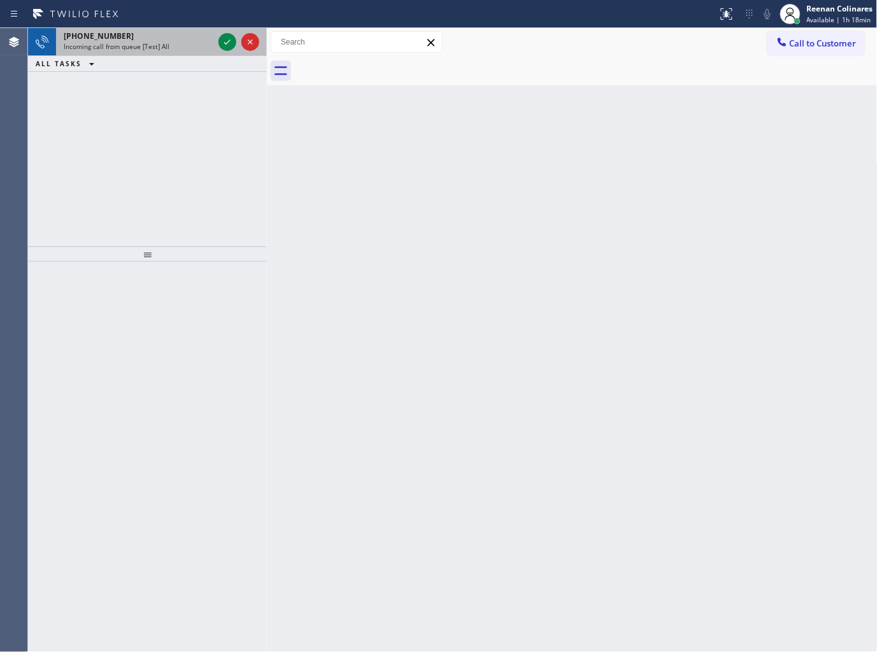
click at [135, 39] on div "+17732207629" at bounding box center [139, 36] width 150 height 11
click at [177, 43] on div "Incoming call from queue [Test] All" at bounding box center [139, 46] width 150 height 9
click at [175, 59] on div "ALL TASKS ALL TASKS ACTIVE TASKS TASKS IN WRAP UP" at bounding box center [147, 64] width 239 height 16
click at [182, 32] on div "+12038958409" at bounding box center [139, 36] width 150 height 11
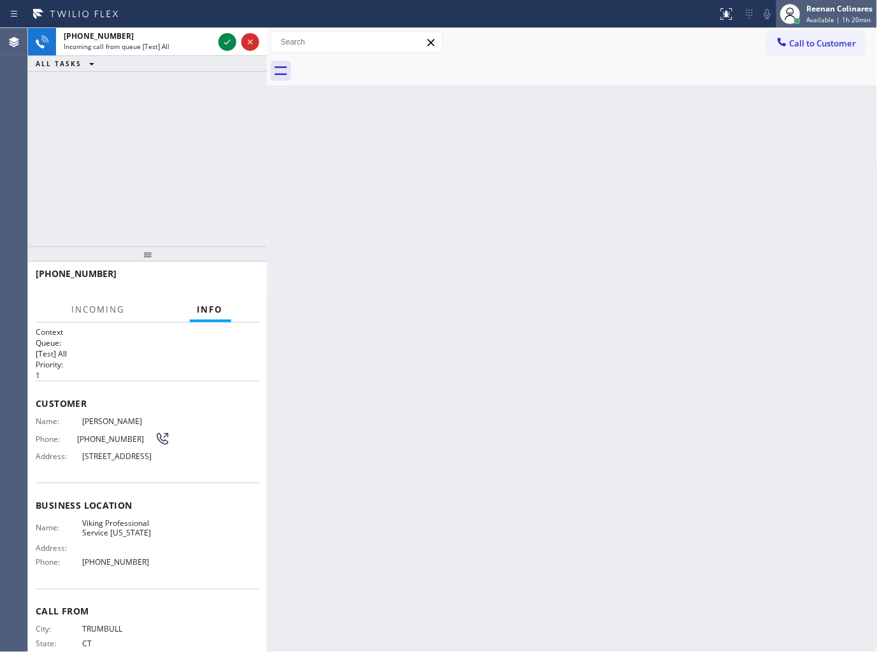
click at [838, 11] on div "Reenan Colinares" at bounding box center [840, 8] width 66 height 11
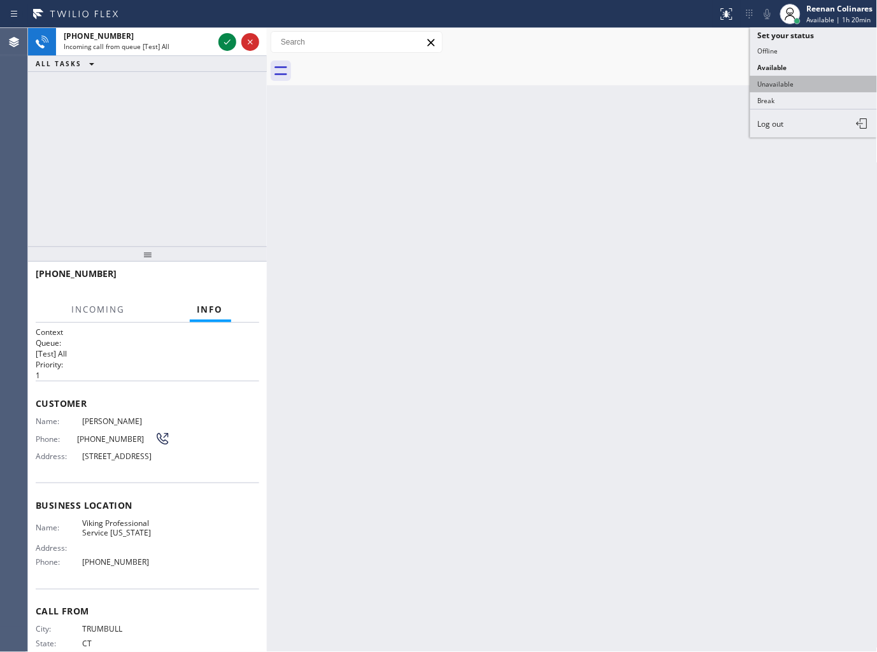
click at [780, 85] on button "Unavailable" at bounding box center [813, 84] width 127 height 17
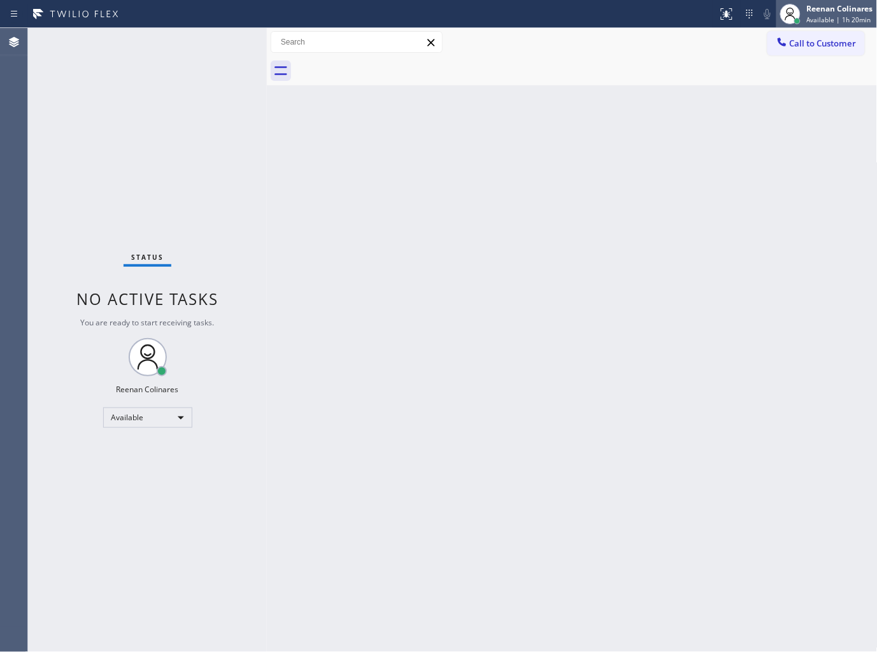
click at [819, 11] on div "Reenan Colinares" at bounding box center [840, 8] width 66 height 11
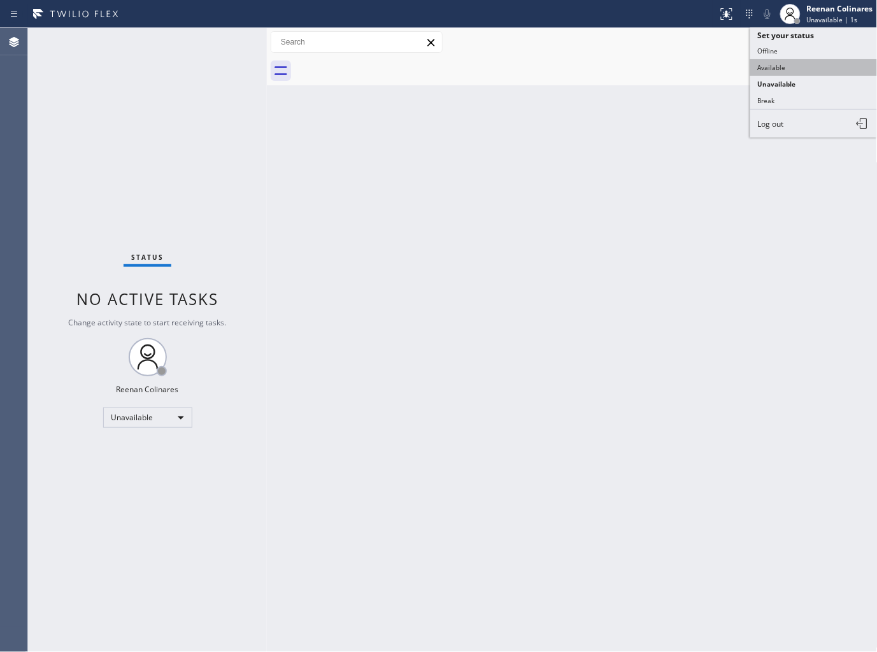
click at [773, 64] on button "Available" at bounding box center [813, 67] width 127 height 17
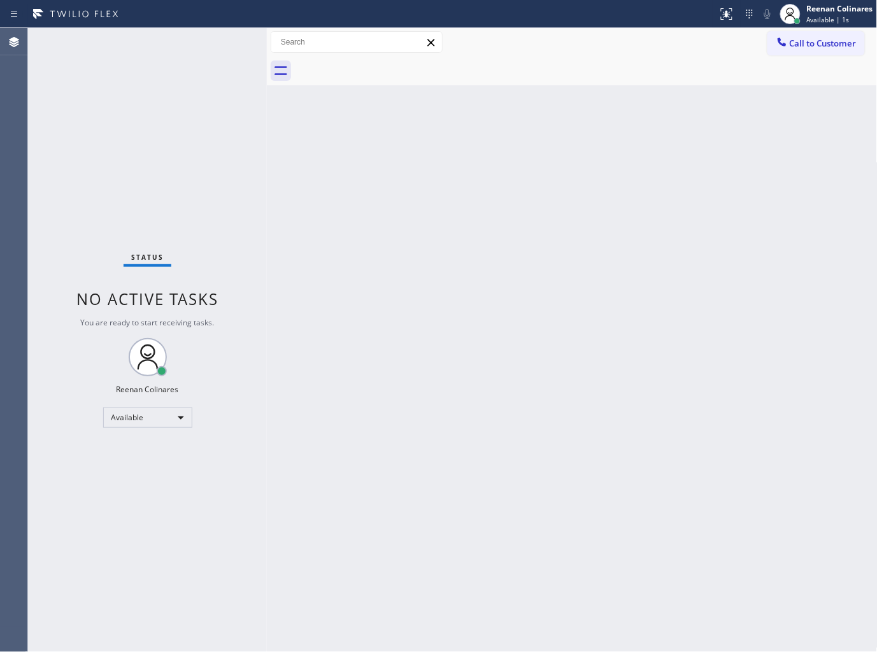
click at [359, 199] on div "Back to Dashboard Change Sender ID Customers Technicians Select a contact Outbo…" at bounding box center [572, 340] width 610 height 624
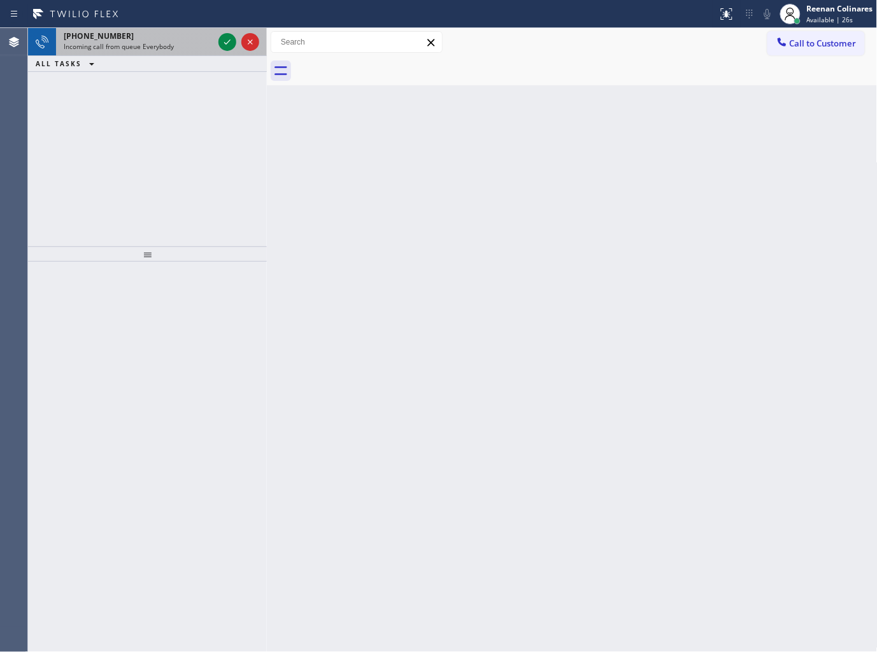
click at [144, 39] on div "+13217884874" at bounding box center [139, 36] width 150 height 11
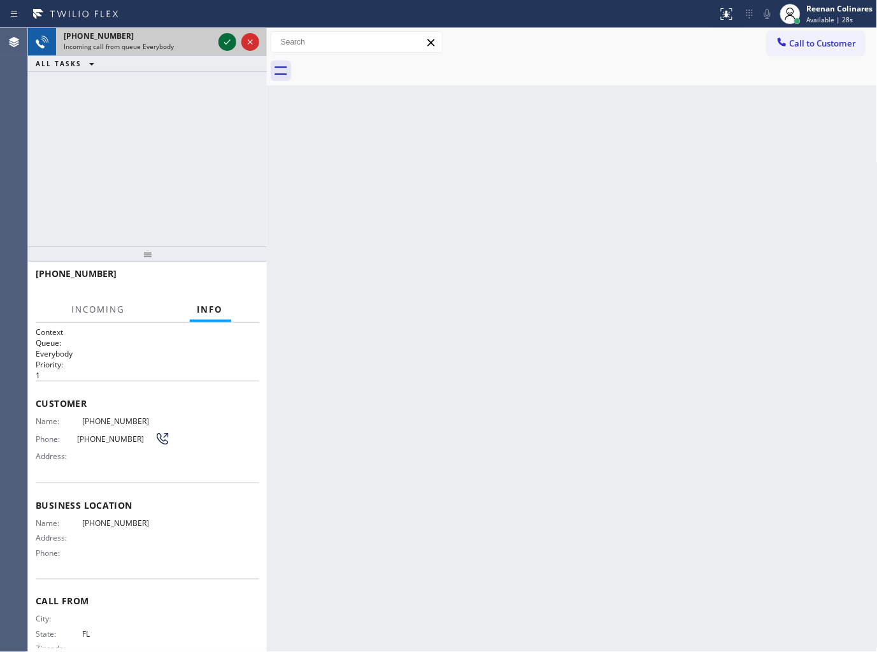
click at [220, 41] on icon at bounding box center [227, 41] width 15 height 15
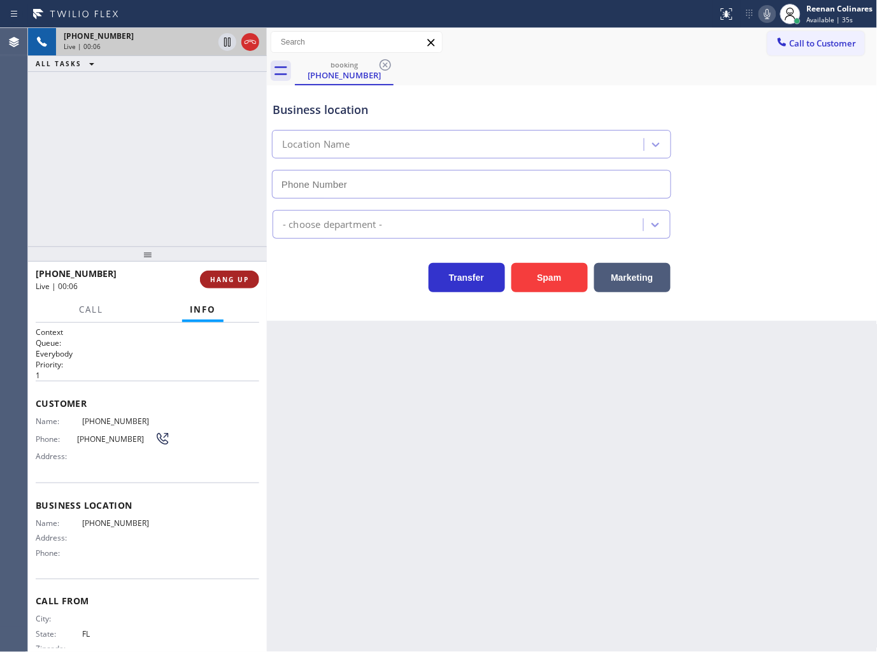
click at [223, 285] on button "HANG UP" at bounding box center [229, 280] width 59 height 18
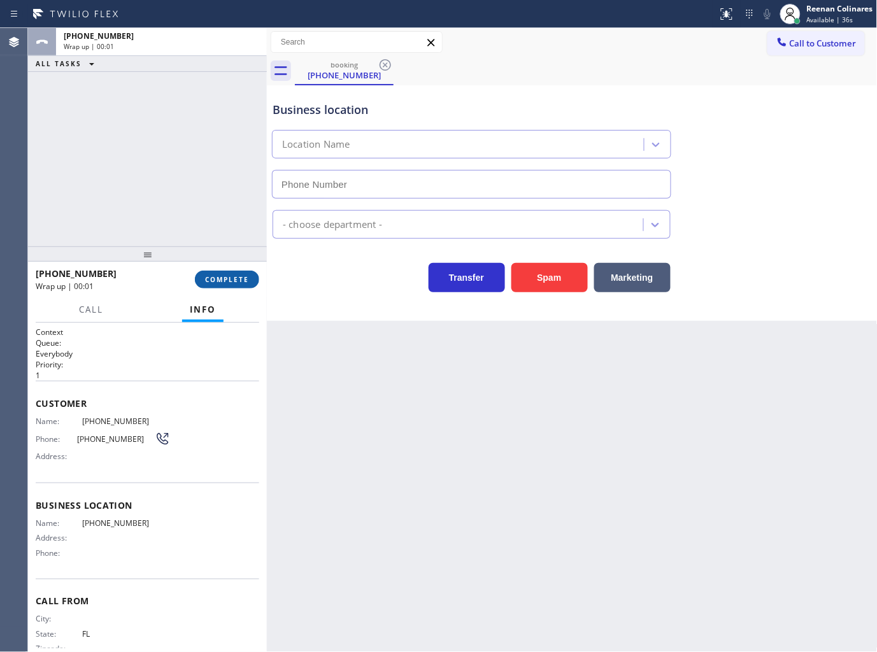
click at [231, 281] on span "COMPLETE" at bounding box center [227, 279] width 44 height 9
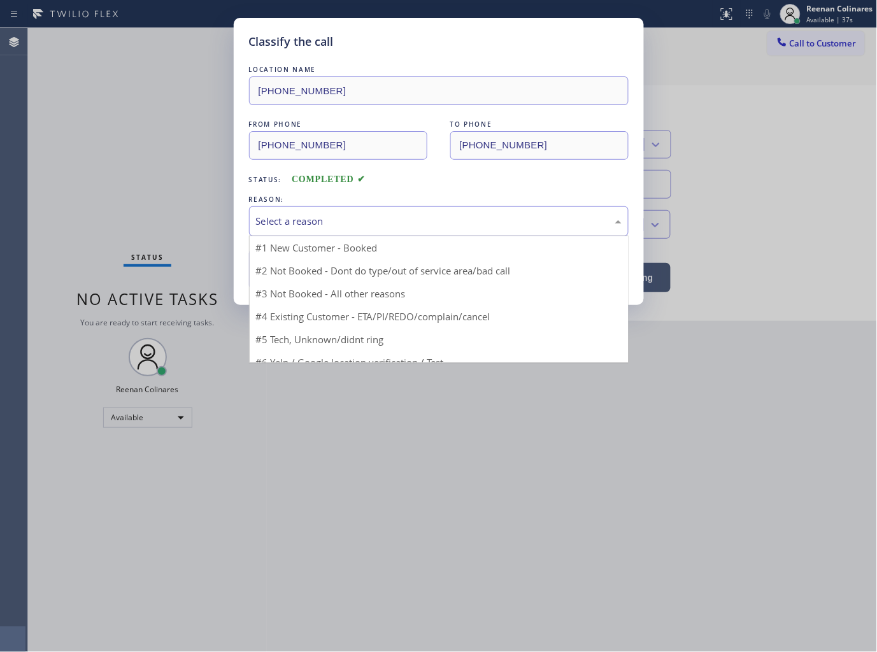
click at [302, 223] on div "Select a reason" at bounding box center [438, 221] width 365 height 15
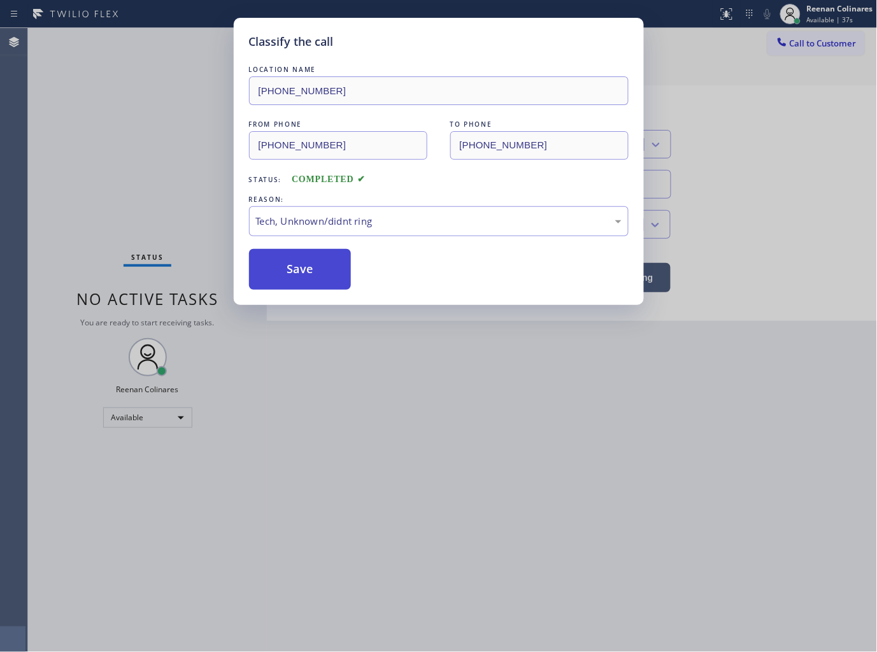
click at [278, 278] on button "Save" at bounding box center [300, 269] width 102 height 41
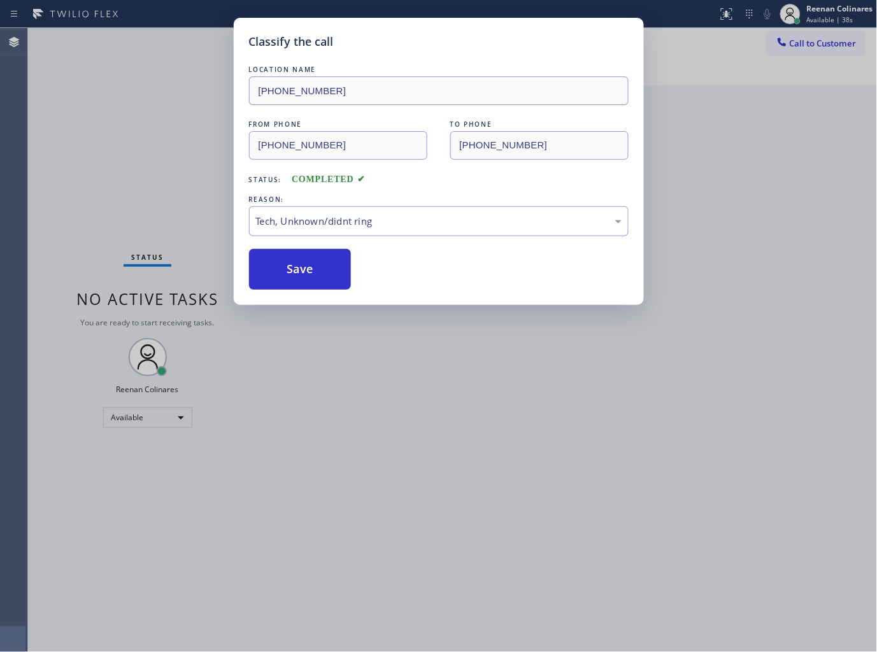
click at [183, 225] on div "Classify the call LOCATION NAME (718) 218-3842 FROM PHONE (321) 788-4874 TO PHO…" at bounding box center [438, 326] width 877 height 652
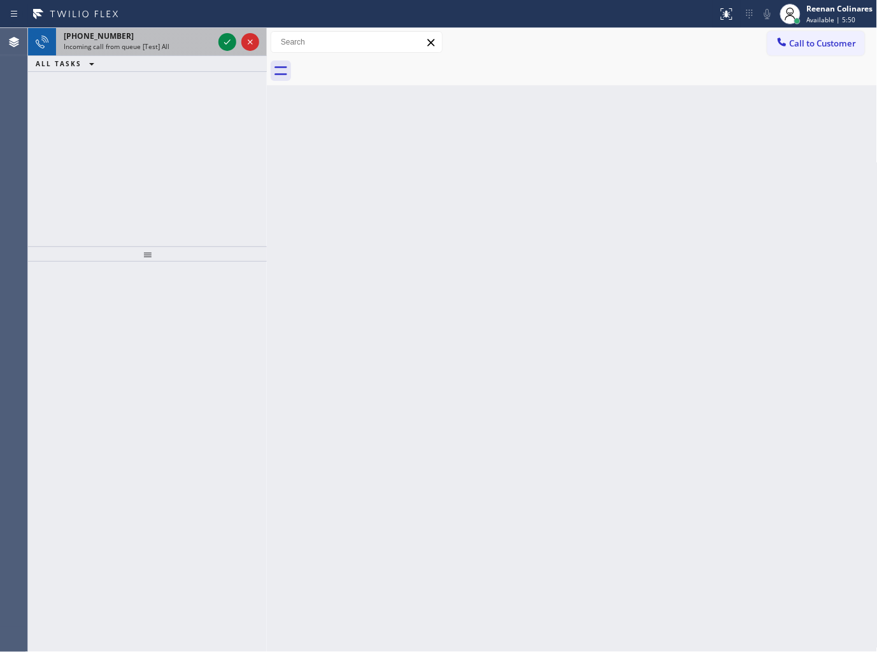
click at [138, 45] on span "Incoming call from queue [Test] All" at bounding box center [117, 46] width 106 height 9
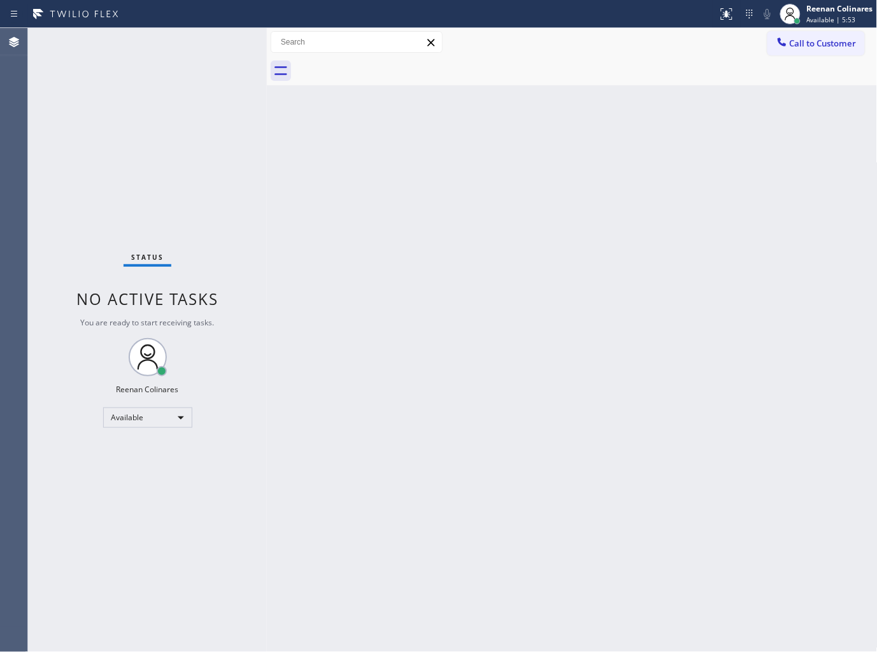
click at [224, 47] on div "Status No active tasks You are ready to start receiving tasks. Reenan Colinares…" at bounding box center [147, 340] width 239 height 624
click at [197, 53] on div "Status No active tasks You are ready to start receiving tasks. Reenan Colinares…" at bounding box center [147, 340] width 239 height 624
click at [510, 179] on div "Back to Dashboard Change Sender ID Customers Technicians Select a contact Outbo…" at bounding box center [572, 340] width 610 height 624
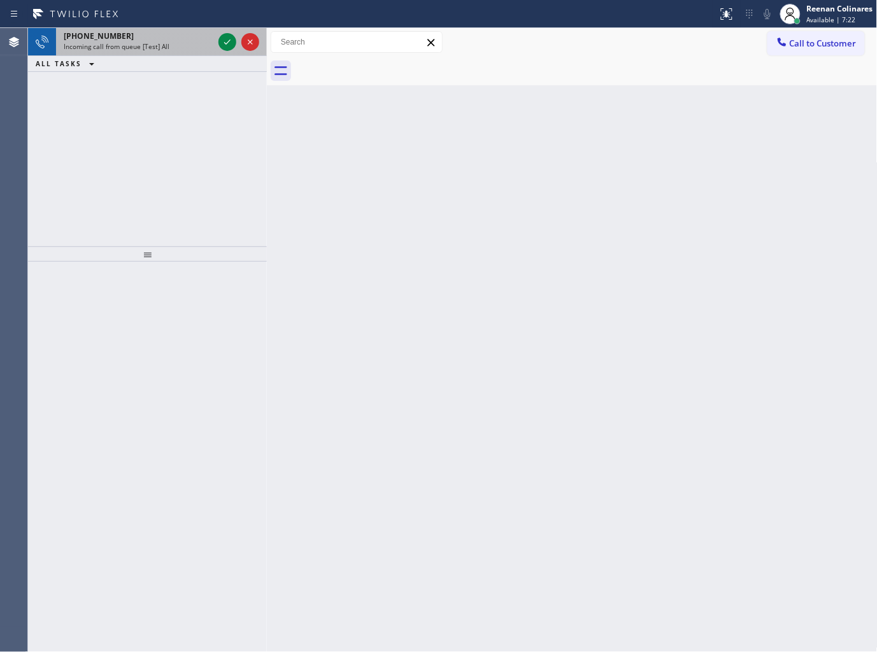
click at [157, 43] on span "Incoming call from queue [Test] All" at bounding box center [117, 46] width 106 height 9
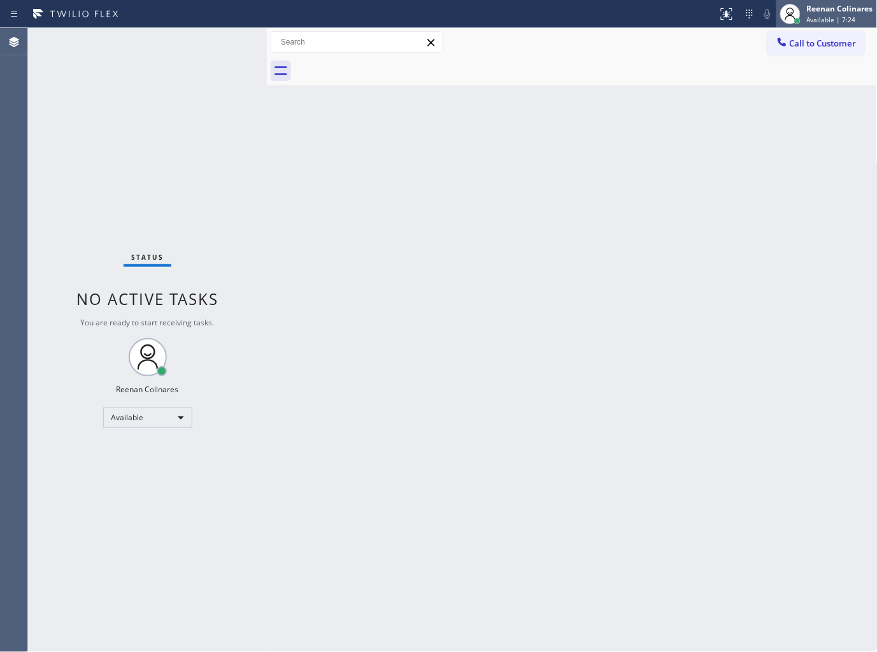
drag, startPoint x: 820, startPoint y: 25, endPoint x: 803, endPoint y: 34, distance: 19.4
click at [820, 24] on div "Reenan Colinares Available | 7:24" at bounding box center [826, 14] width 101 height 28
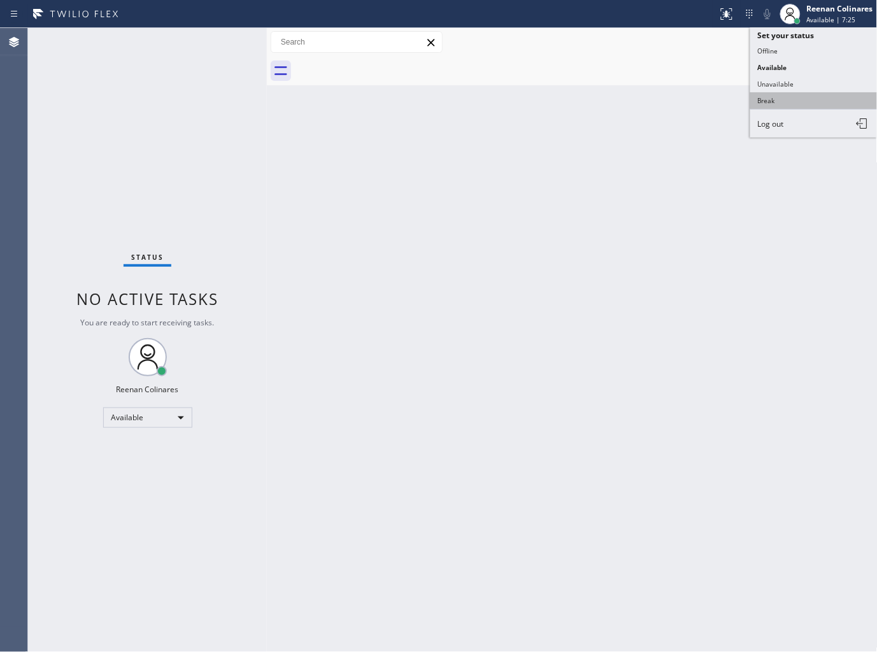
click at [764, 104] on button "Break" at bounding box center [813, 100] width 127 height 17
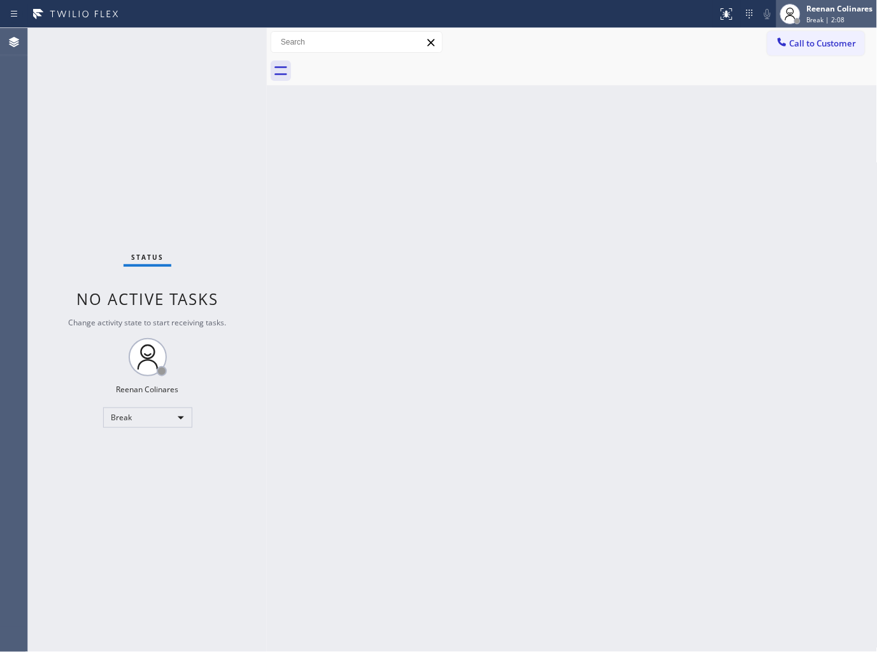
click at [822, 14] on div "Reenan Colinares Break | 2:08" at bounding box center [840, 14] width 73 height 22
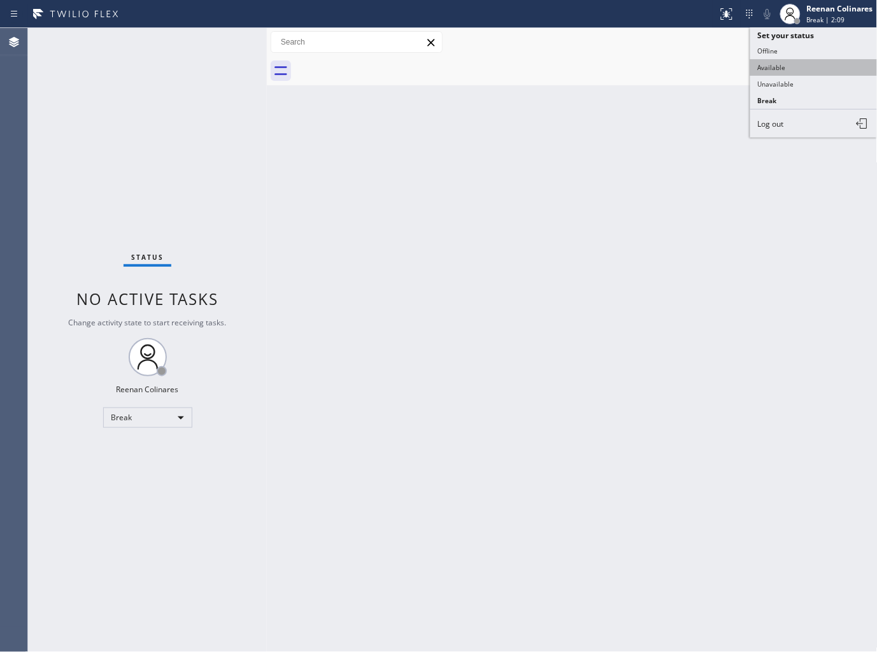
click at [785, 62] on button "Available" at bounding box center [813, 67] width 127 height 17
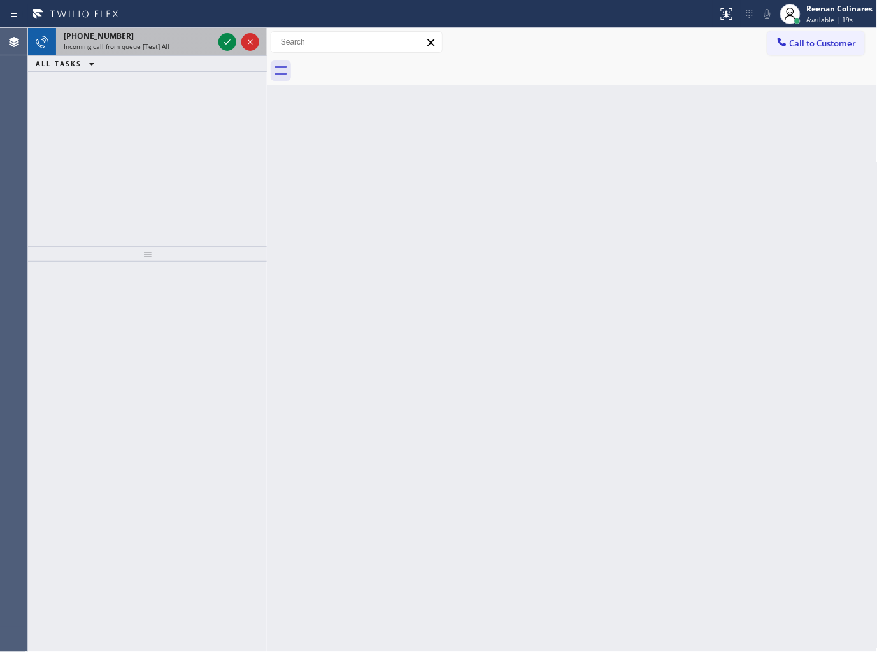
click at [176, 38] on div "+15614942315" at bounding box center [139, 36] width 150 height 11
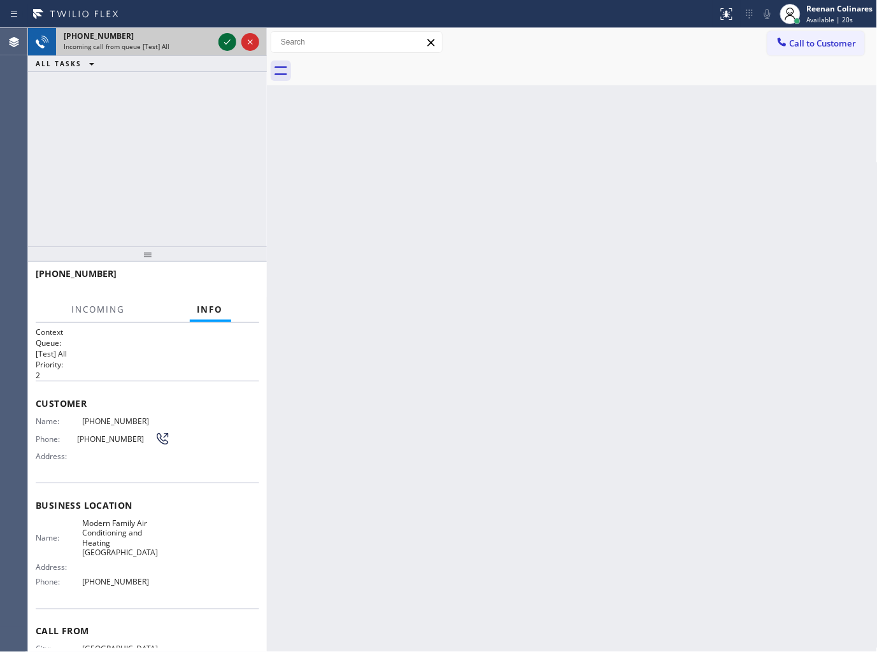
click at [223, 42] on icon at bounding box center [227, 41] width 15 height 15
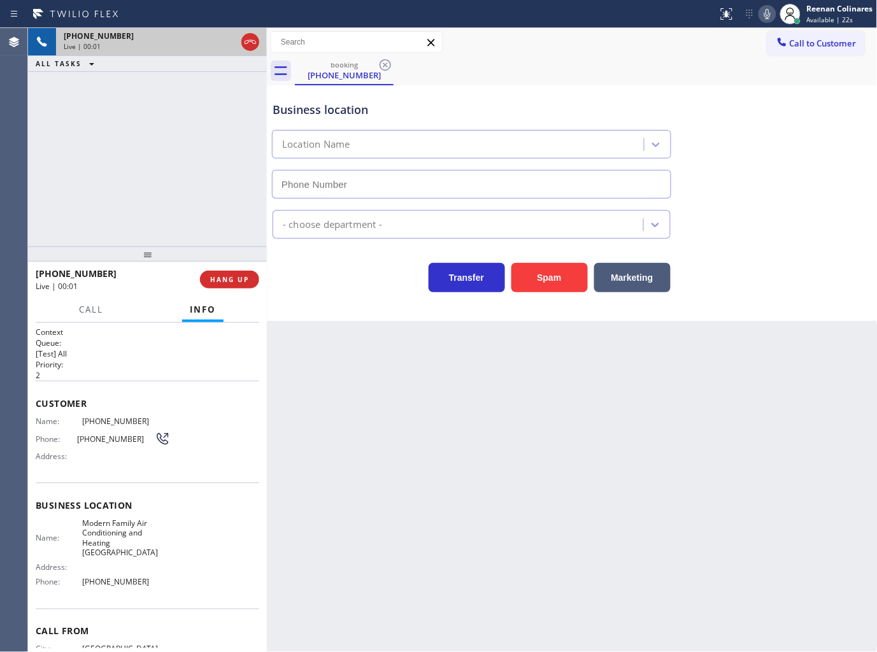
type input "(561) 375-5919"
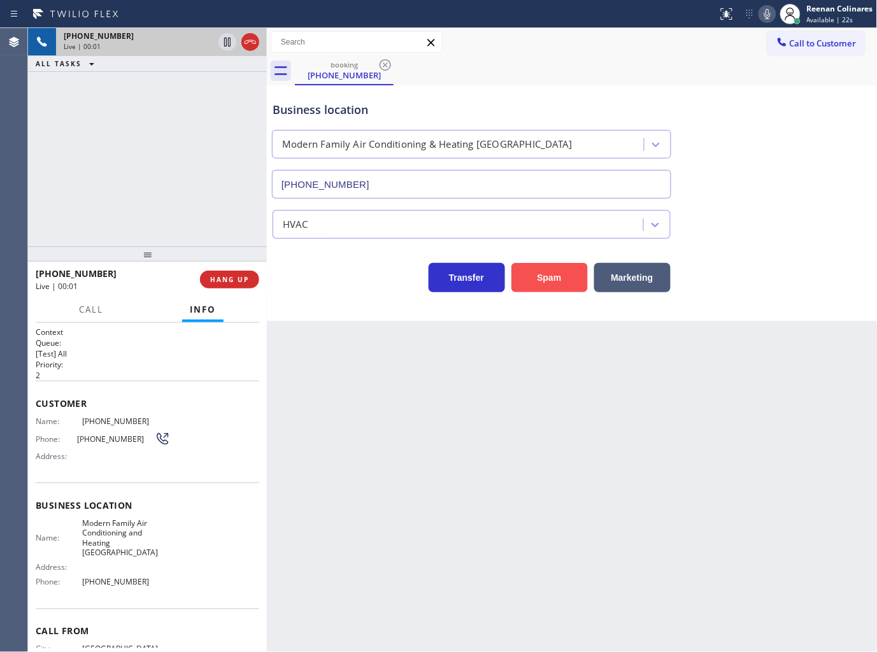
click at [556, 276] on button "Spam" at bounding box center [549, 277] width 76 height 29
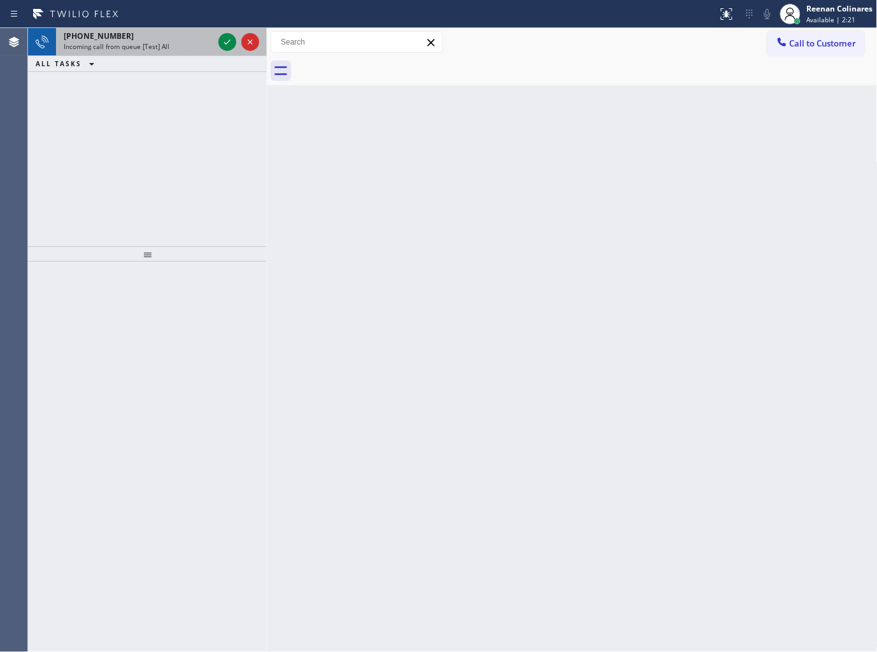
click at [162, 48] on span "Incoming call from queue [Test] All" at bounding box center [117, 46] width 106 height 9
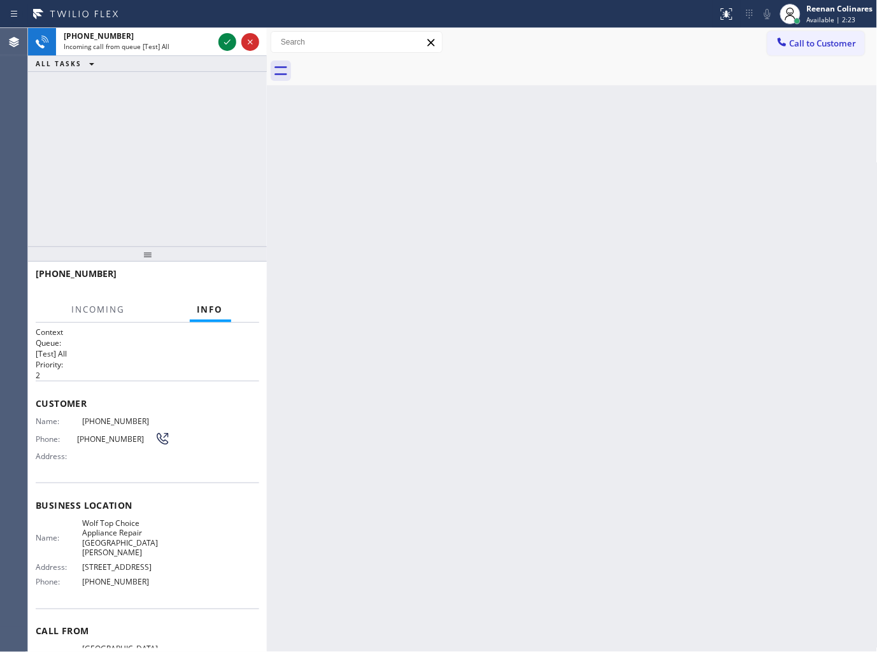
drag, startPoint x: 224, startPoint y: 45, endPoint x: 221, endPoint y: 65, distance: 20.0
click at [225, 45] on icon at bounding box center [227, 41] width 15 height 15
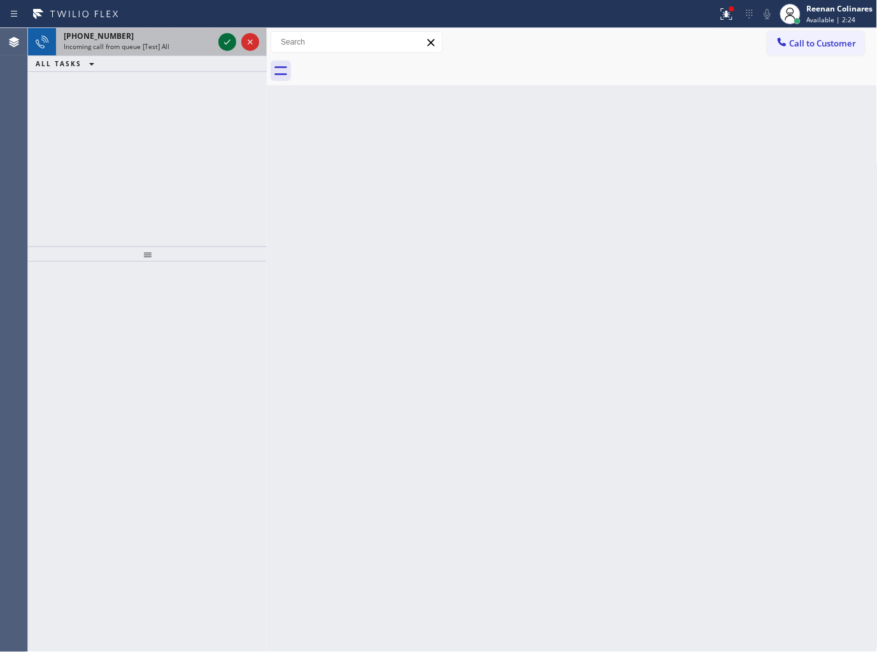
drag, startPoint x: 162, startPoint y: 38, endPoint x: 220, endPoint y: 40, distance: 58.0
click at [167, 38] on div "+19142251295" at bounding box center [139, 36] width 150 height 11
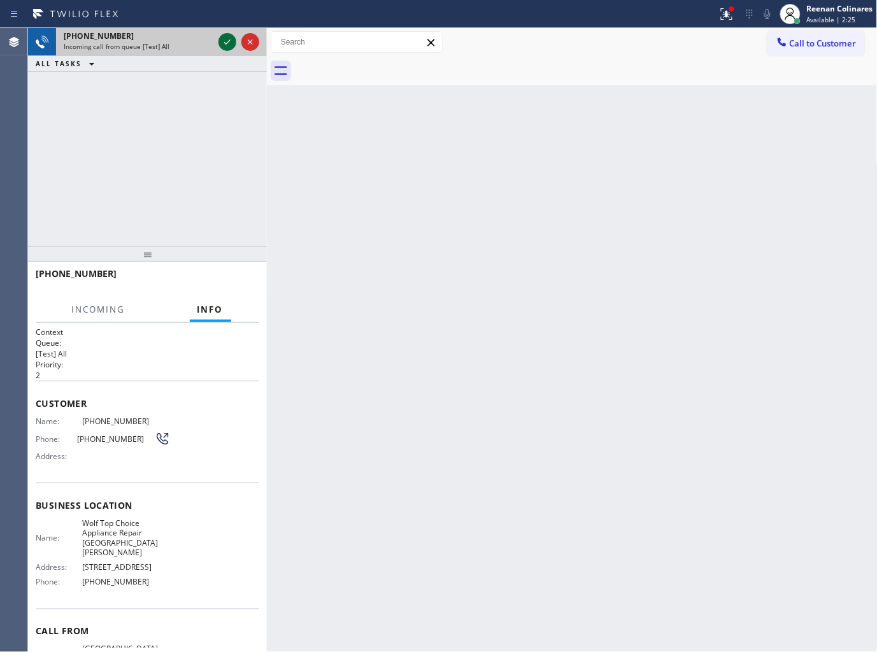
click at [230, 41] on icon at bounding box center [227, 41] width 15 height 15
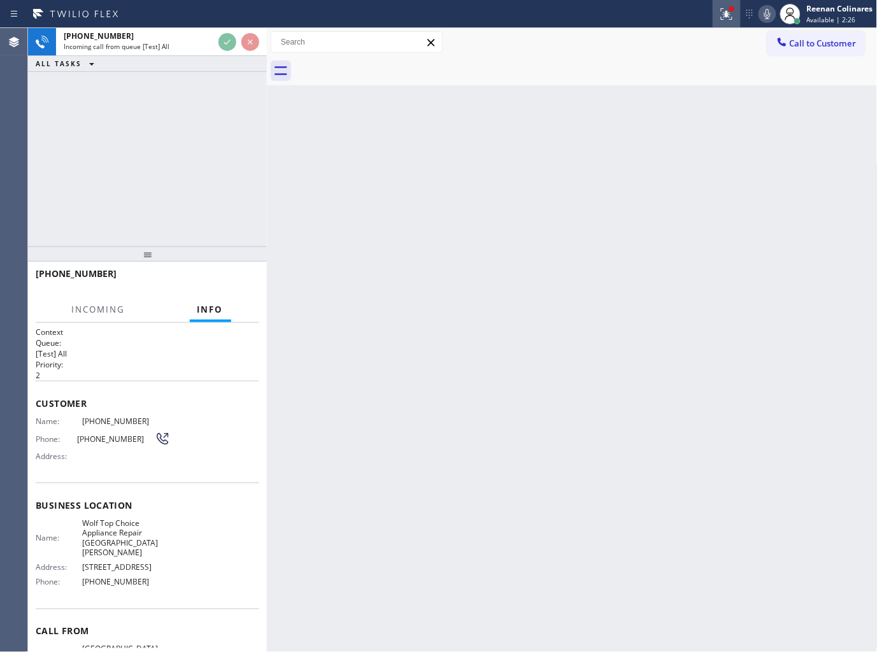
click at [722, 11] on icon at bounding box center [726, 13] width 15 height 15
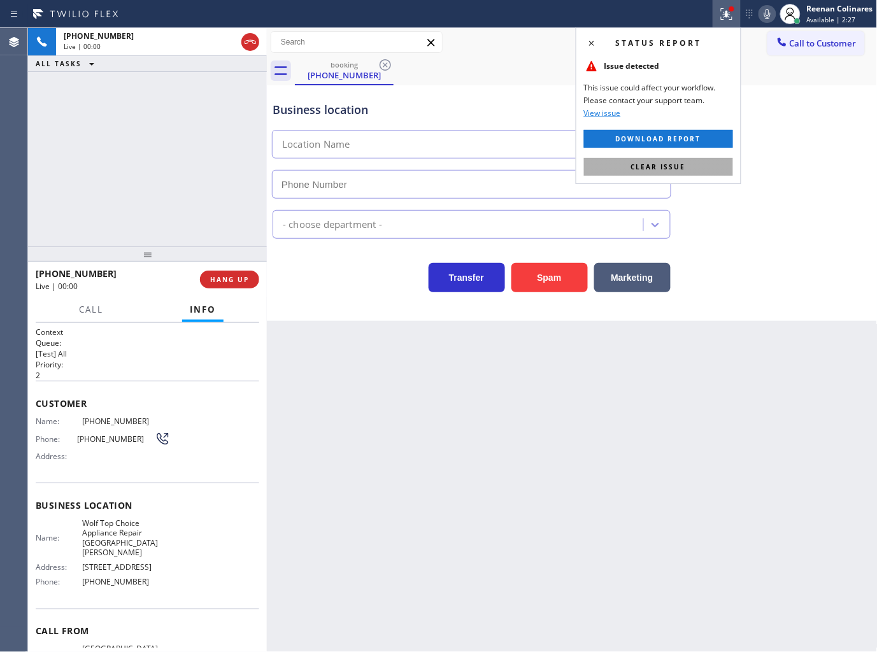
type input "(914) 353-4343"
click at [672, 170] on span "Clear issue" at bounding box center [658, 166] width 55 height 9
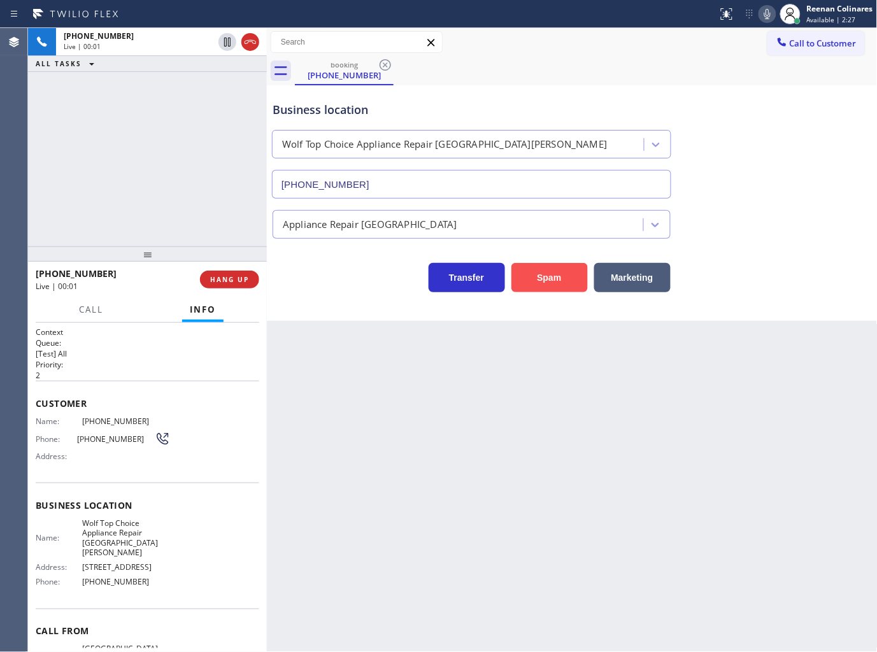
click at [561, 270] on button "Spam" at bounding box center [549, 277] width 76 height 29
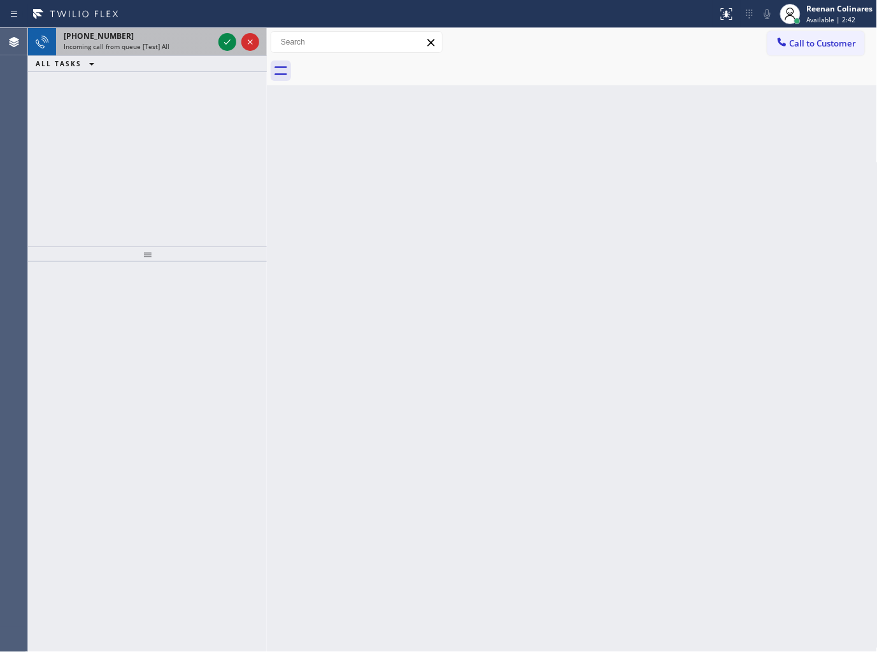
click at [162, 47] on span "Incoming call from queue [Test] All" at bounding box center [117, 46] width 106 height 9
drag, startPoint x: 192, startPoint y: 43, endPoint x: 218, endPoint y: 45, distance: 25.5
click at [195, 43] on div "Incoming call from queue [Test] All" at bounding box center [139, 46] width 150 height 9
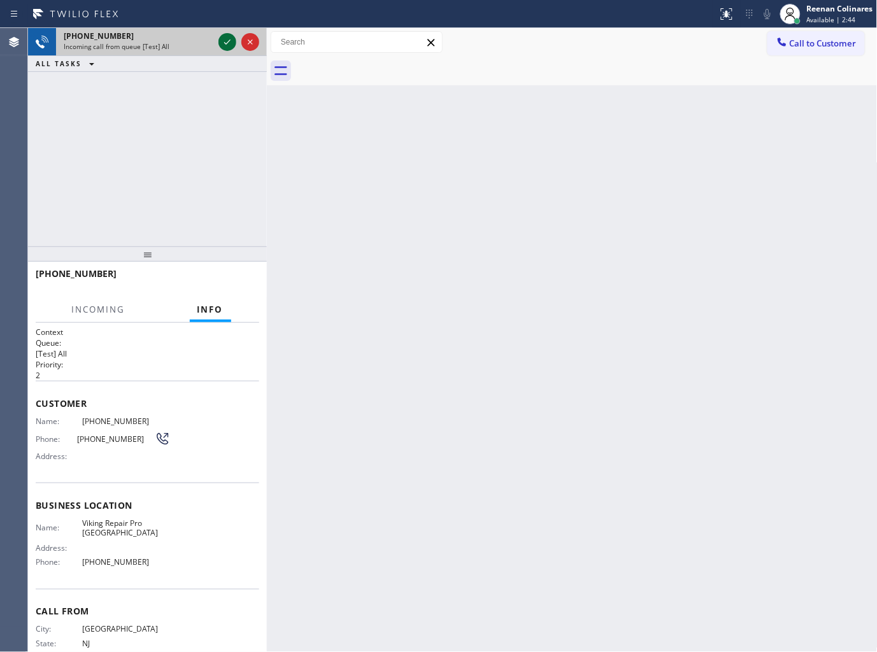
click at [221, 43] on icon at bounding box center [227, 41] width 15 height 15
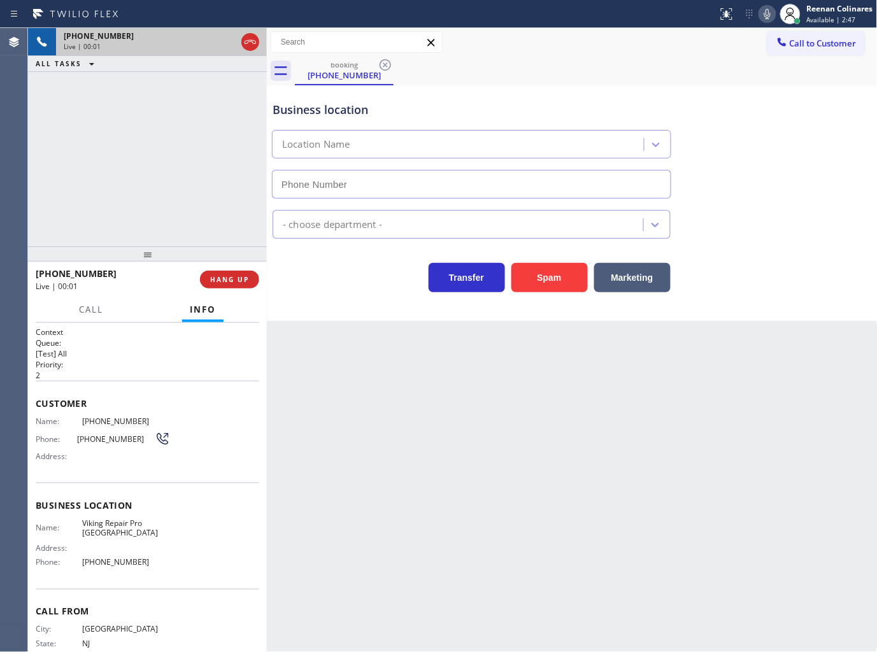
type input "(856) 514-8898"
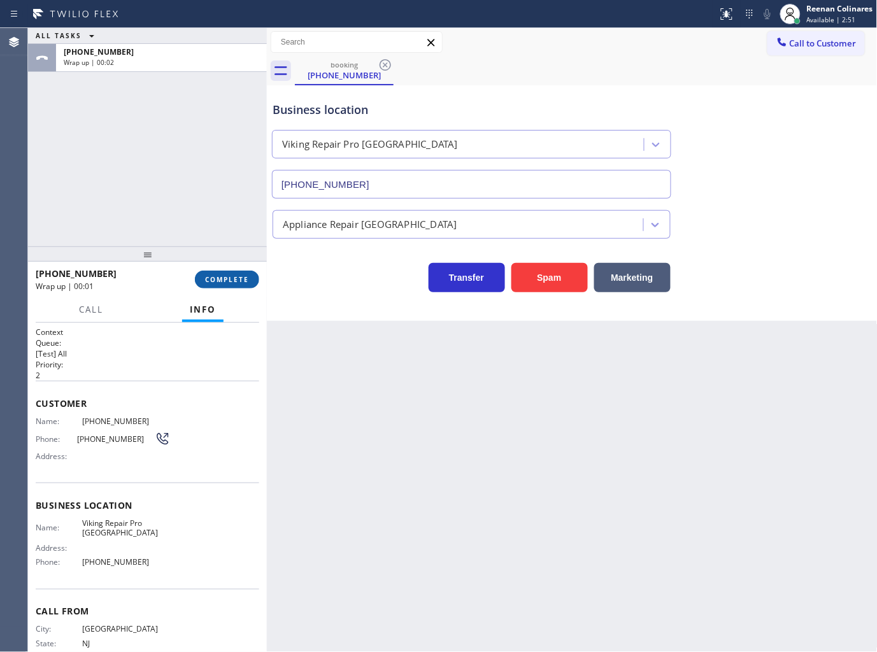
click at [217, 276] on span "COMPLETE" at bounding box center [227, 279] width 44 height 9
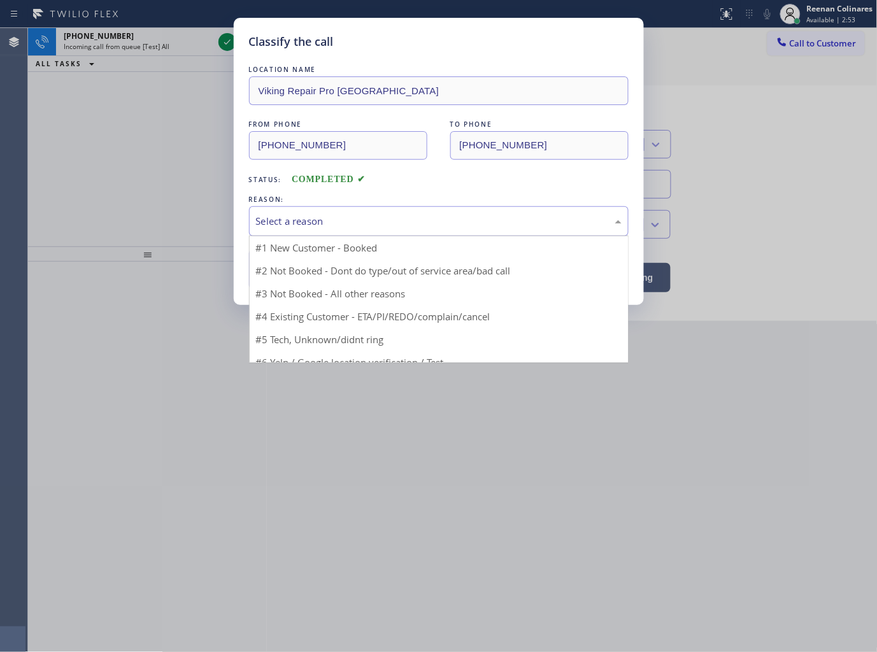
click at [297, 227] on div "Select a reason" at bounding box center [438, 221] width 365 height 15
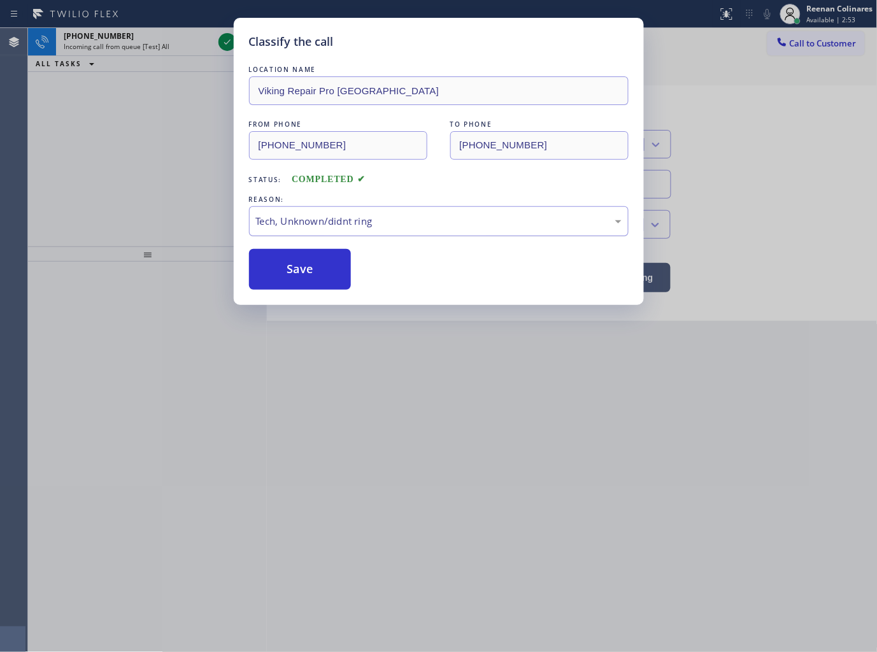
click at [294, 265] on button "Save" at bounding box center [300, 269] width 102 height 41
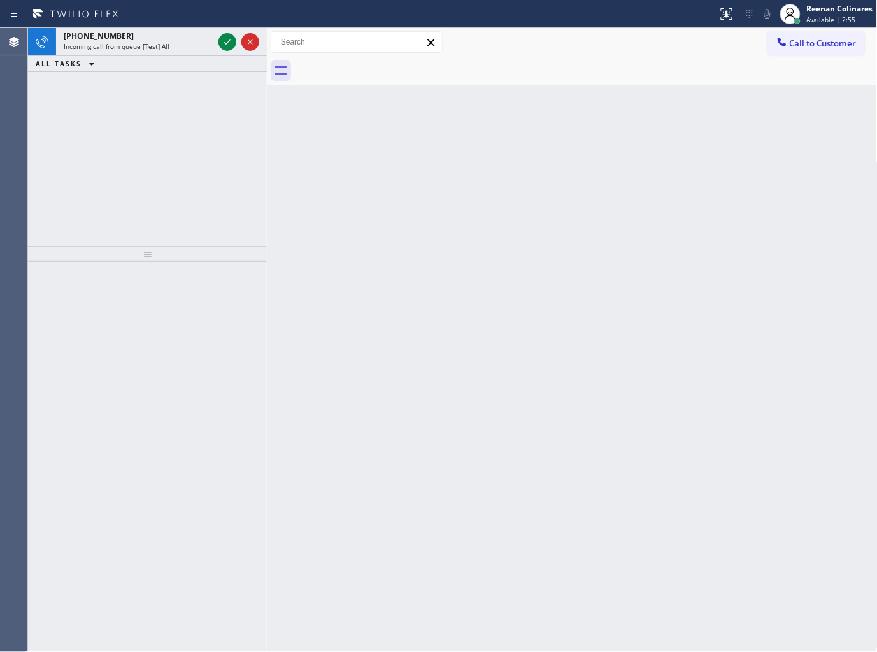
drag, startPoint x: 555, startPoint y: 285, endPoint x: 321, endPoint y: 123, distance: 284.3
click at [527, 260] on div "Back to Dashboard Change Sender ID Customers Technicians Select a contact Outbo…" at bounding box center [572, 340] width 610 height 624
click at [113, 31] on span "+17732207629" at bounding box center [99, 36] width 70 height 11
click at [207, 42] on div "Incoming call from queue [Test] All" at bounding box center [139, 46] width 150 height 9
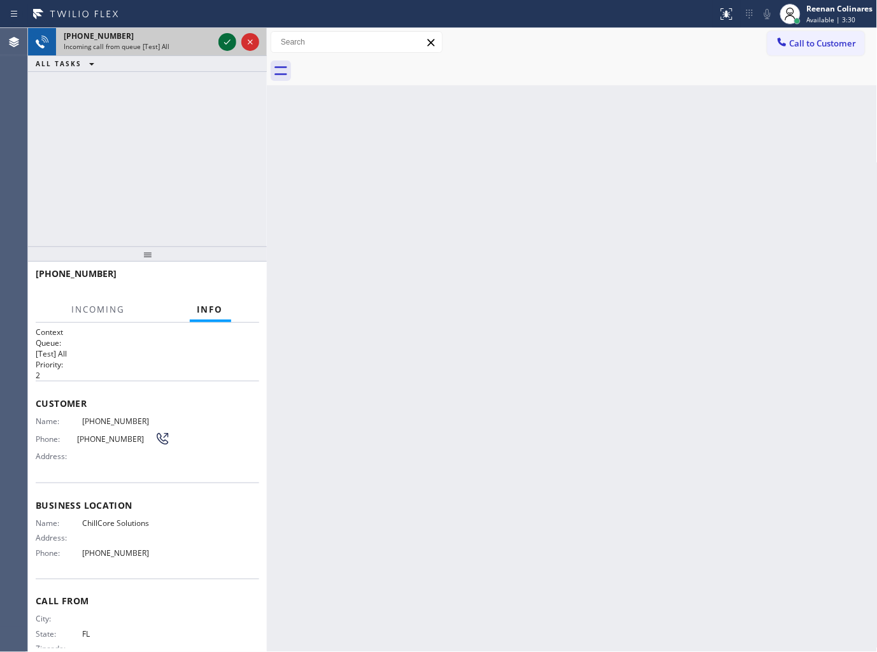
click at [223, 39] on icon at bounding box center [227, 41] width 15 height 15
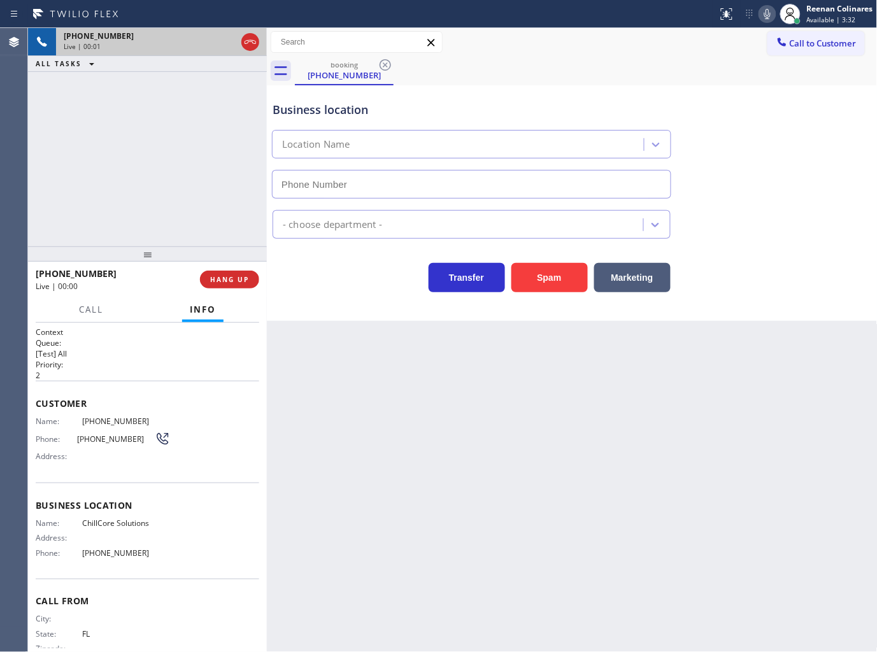
type input "(561) 794-2111"
drag, startPoint x: 565, startPoint y: 281, endPoint x: 661, endPoint y: 171, distance: 146.2
click at [568, 281] on button "Spam" at bounding box center [549, 277] width 76 height 29
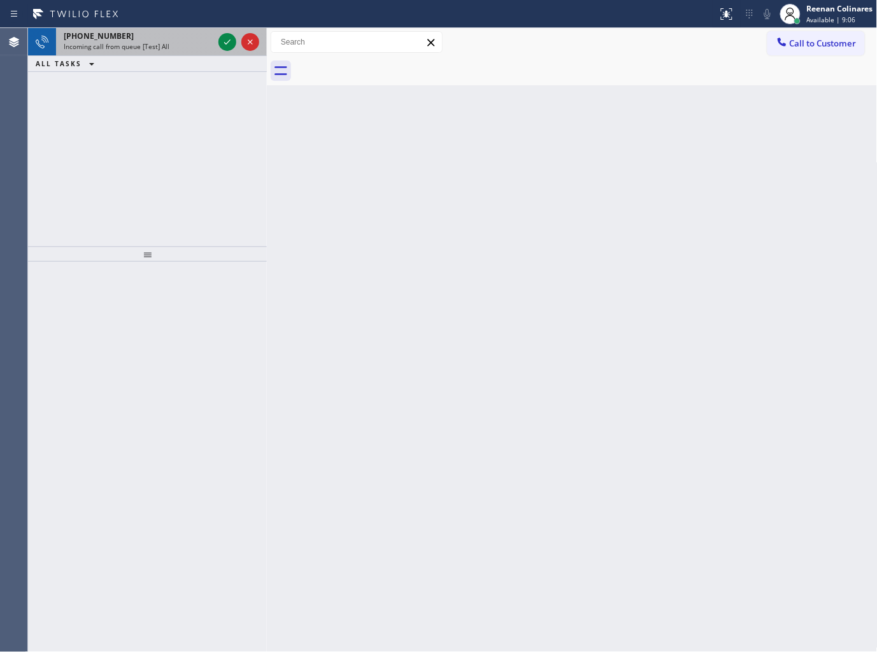
click at [127, 39] on div "+12899688706" at bounding box center [139, 36] width 150 height 11
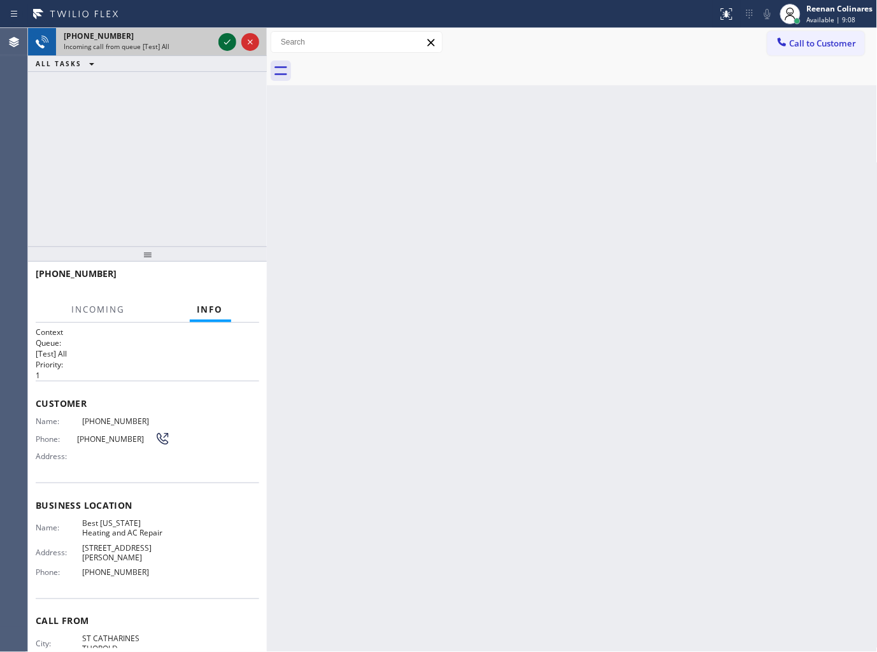
click at [225, 39] on icon at bounding box center [227, 41] width 15 height 15
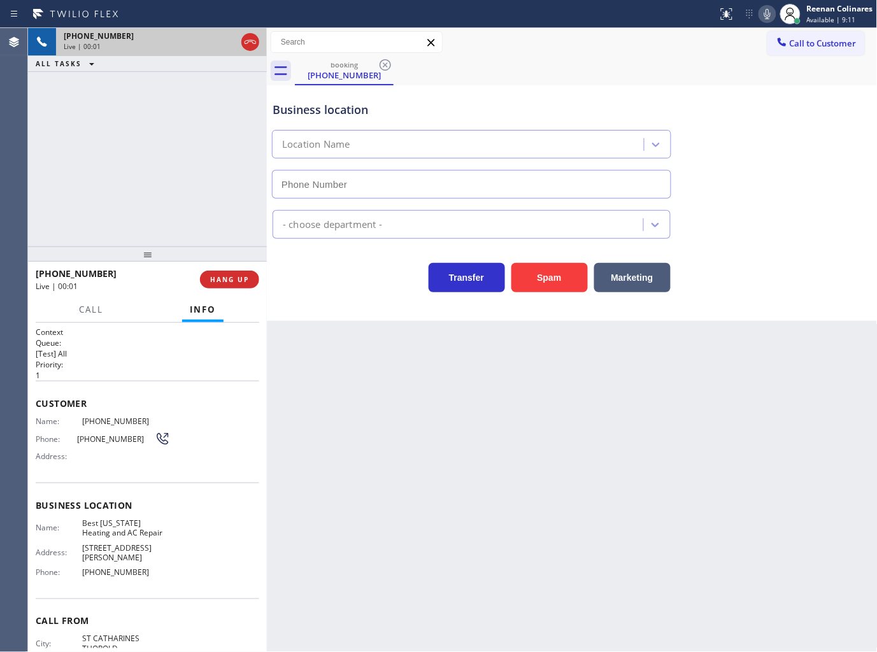
type input "(347) 404-5804"
click at [227, 285] on button "HANG UP" at bounding box center [229, 280] width 59 height 18
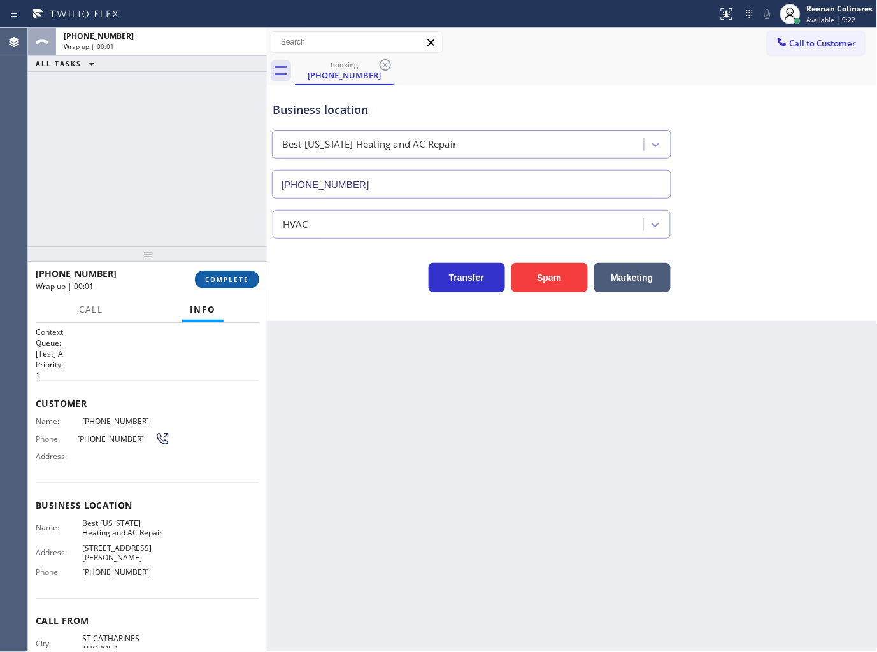
click at [228, 285] on button "COMPLETE" at bounding box center [227, 280] width 64 height 18
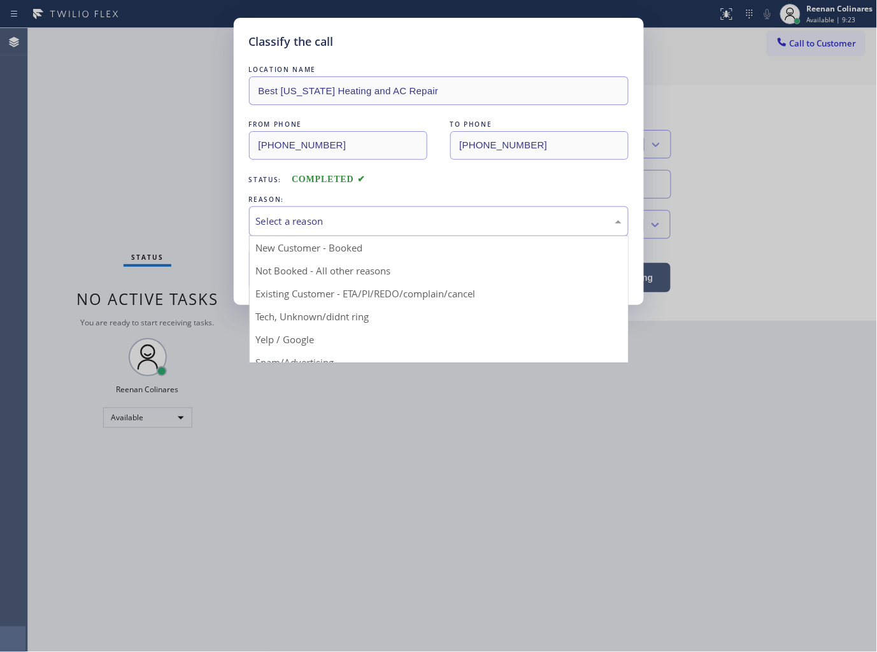
click at [333, 221] on div "Select a reason" at bounding box center [438, 221] width 365 height 15
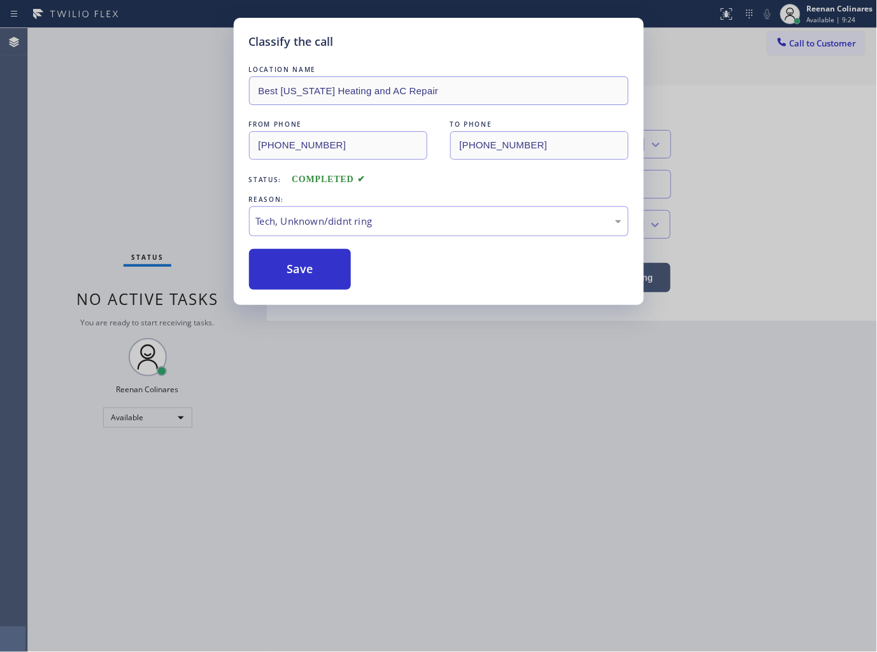
click at [286, 276] on button "Save" at bounding box center [300, 269] width 102 height 41
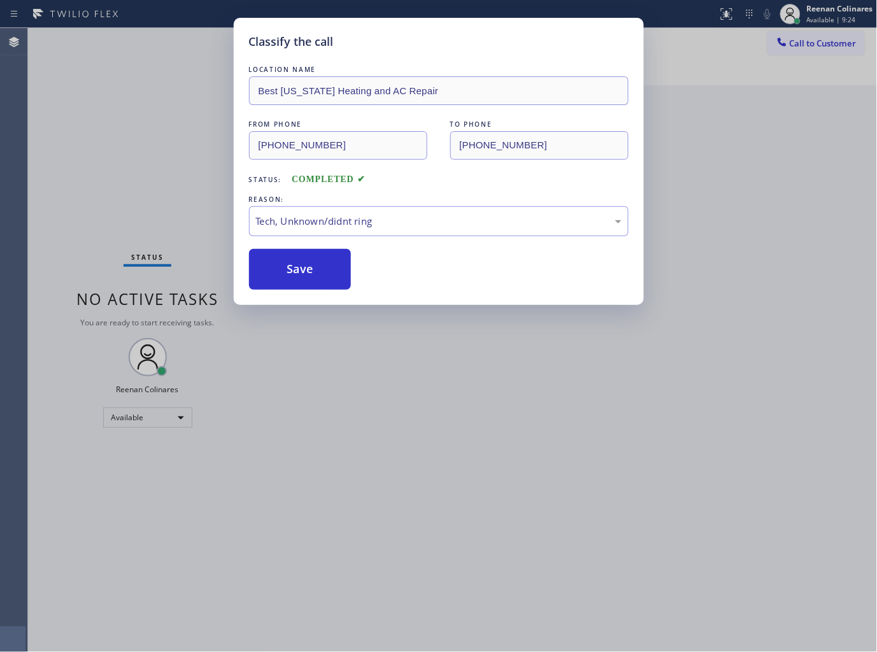
click at [130, 172] on div "Classify the call LOCATION NAME Best New York Heating and AC Repair FROM PHONE …" at bounding box center [438, 326] width 877 height 652
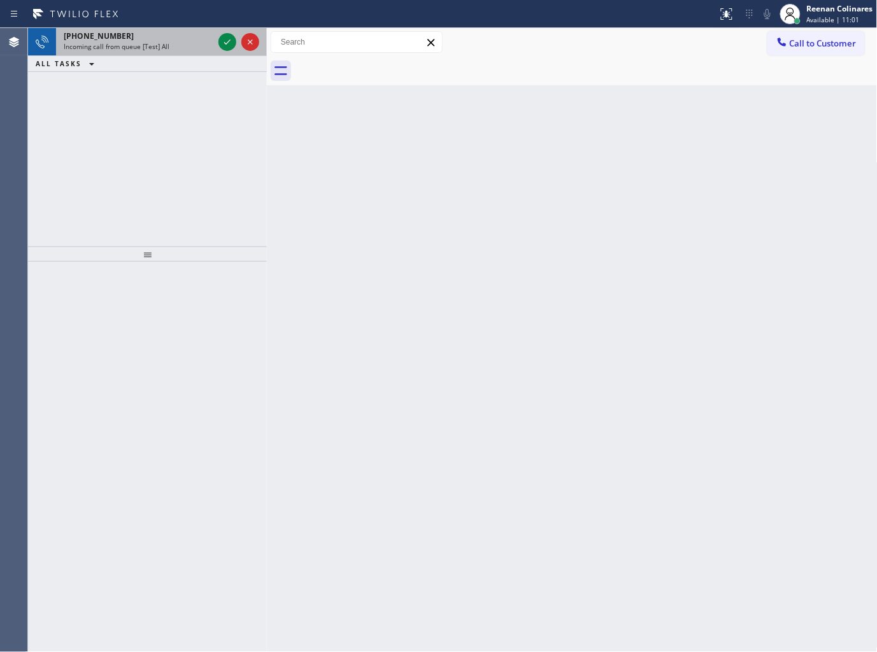
click at [192, 54] on div "+12899688706 Incoming call from queue [Test] All" at bounding box center [136, 42] width 160 height 28
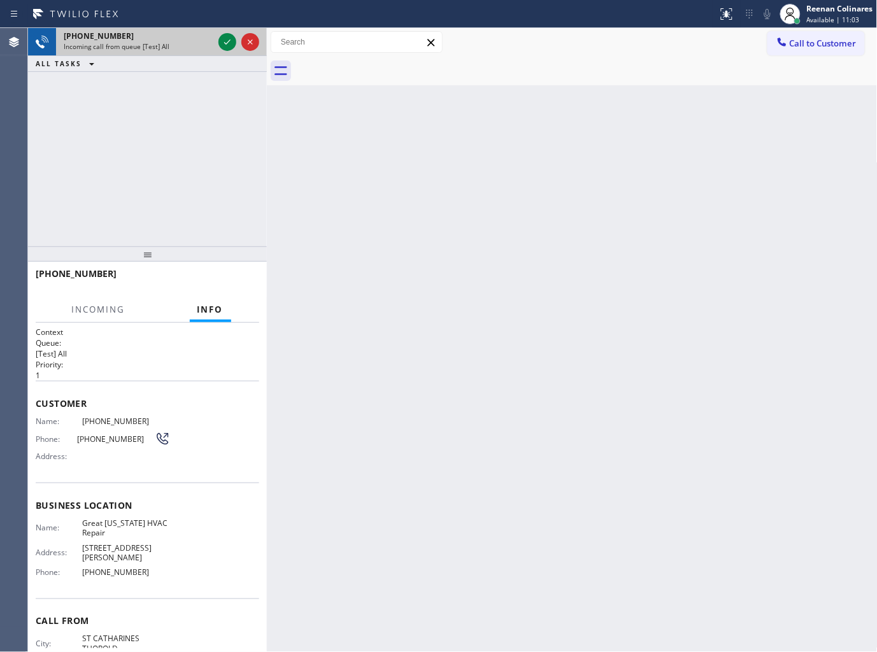
click at [209, 38] on div "+12899688706" at bounding box center [139, 36] width 150 height 11
click at [194, 43] on div "Incoming call from queue [Test] All" at bounding box center [139, 46] width 150 height 9
click at [222, 43] on icon at bounding box center [227, 41] width 15 height 15
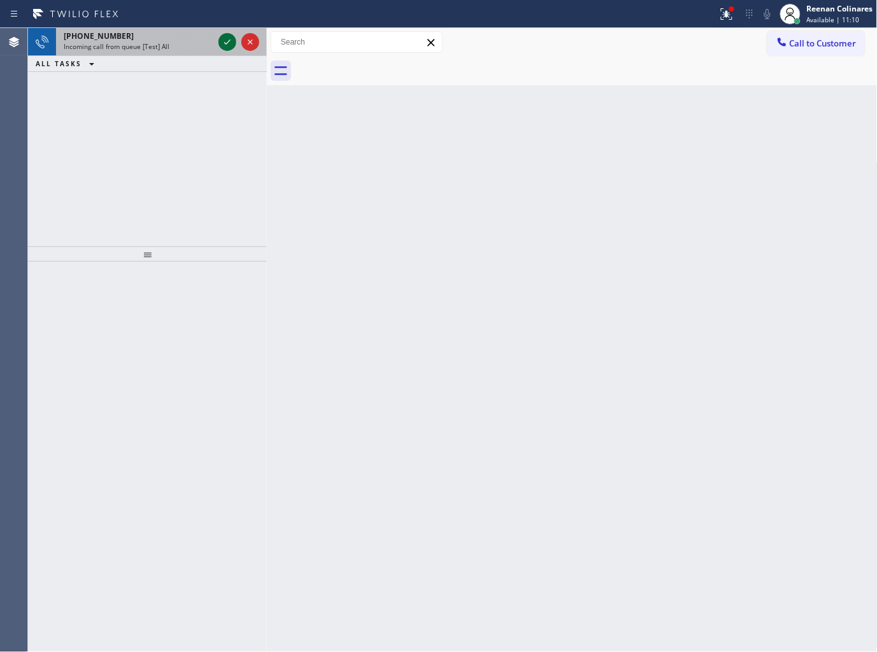
click at [195, 34] on div "+12899688706" at bounding box center [139, 36] width 150 height 11
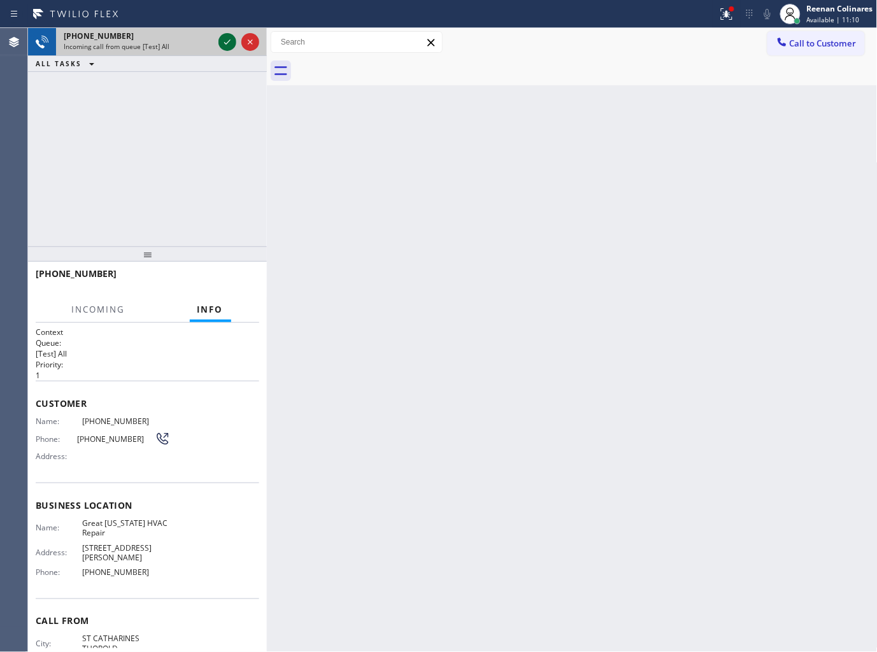
click at [226, 39] on icon at bounding box center [227, 41] width 15 height 15
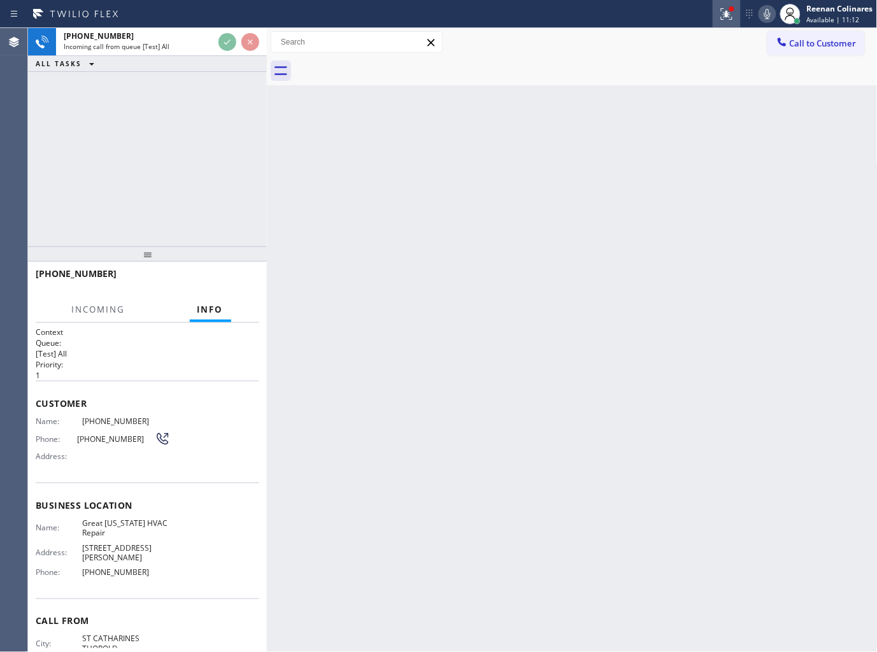
click at [723, 13] on icon at bounding box center [726, 13] width 15 height 15
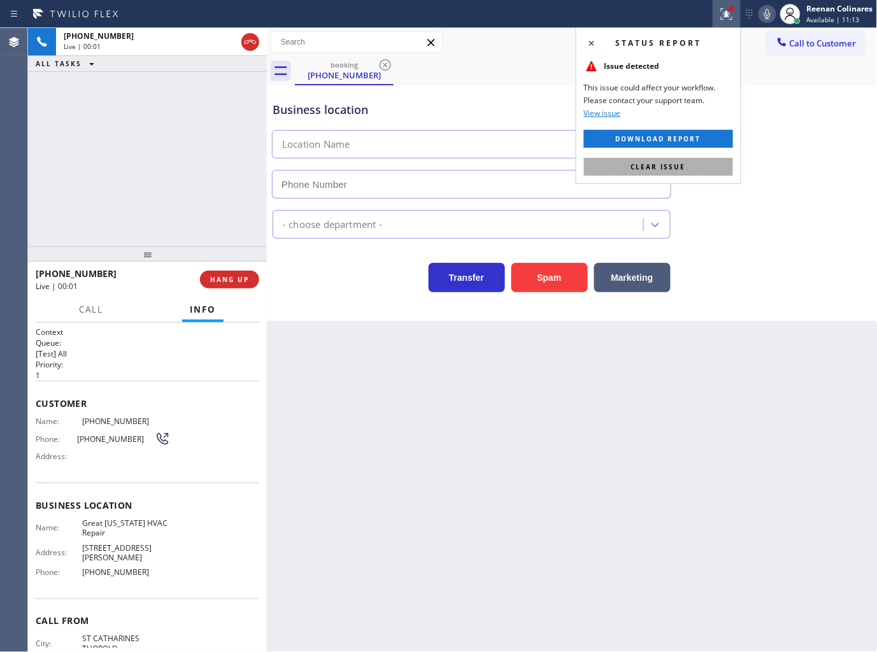
type input "(917) 900-1033"
click at [653, 174] on button "Clear issue" at bounding box center [658, 167] width 149 height 18
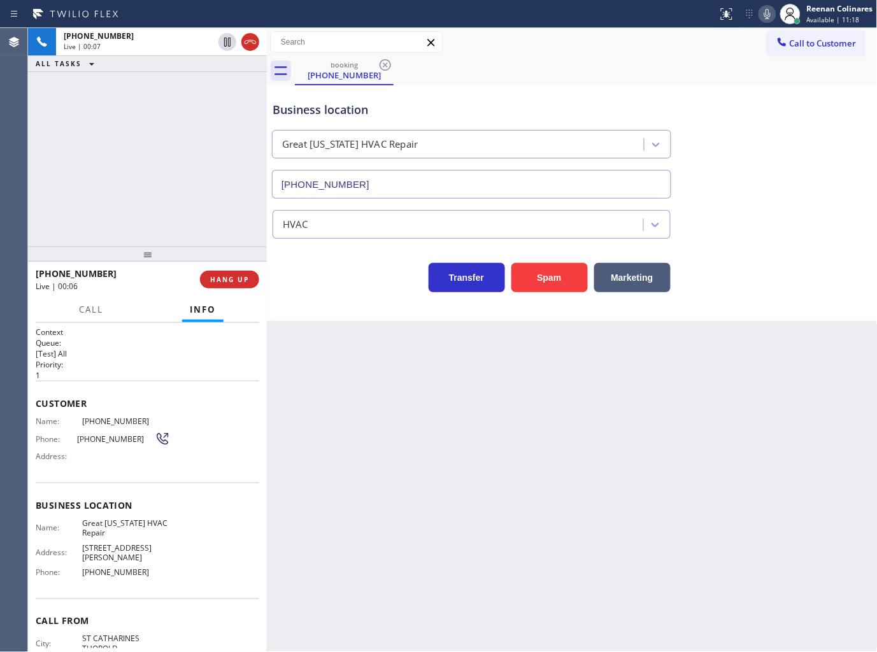
click at [766, 13] on icon at bounding box center [766, 13] width 15 height 15
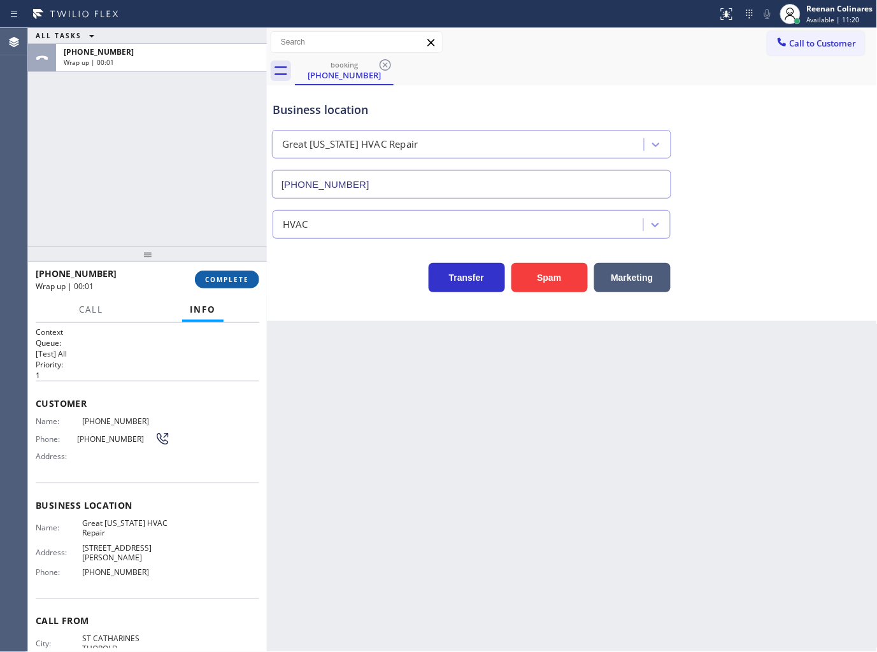
click at [225, 279] on span "COMPLETE" at bounding box center [227, 279] width 44 height 9
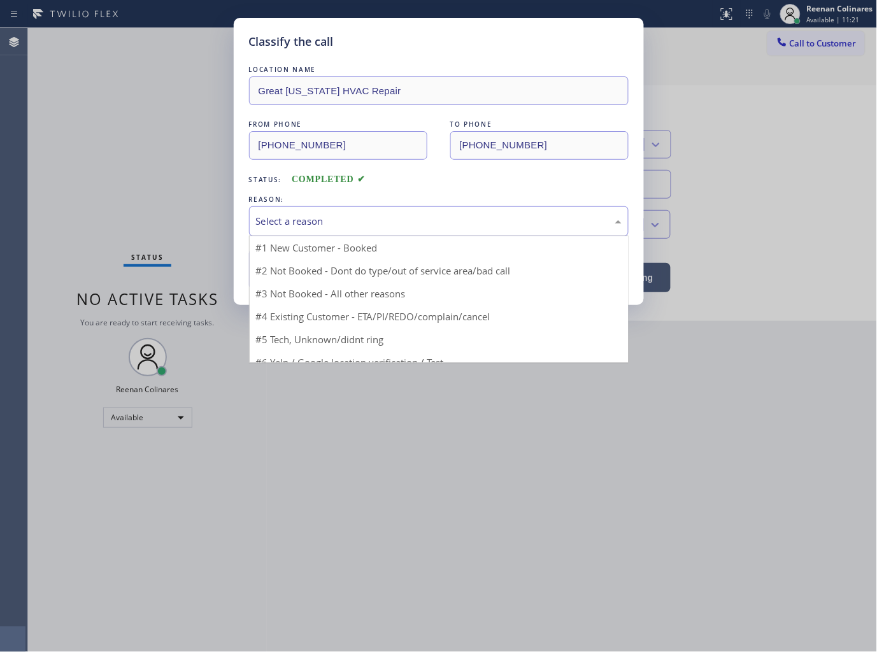
click at [274, 224] on div "Select a reason" at bounding box center [438, 221] width 365 height 15
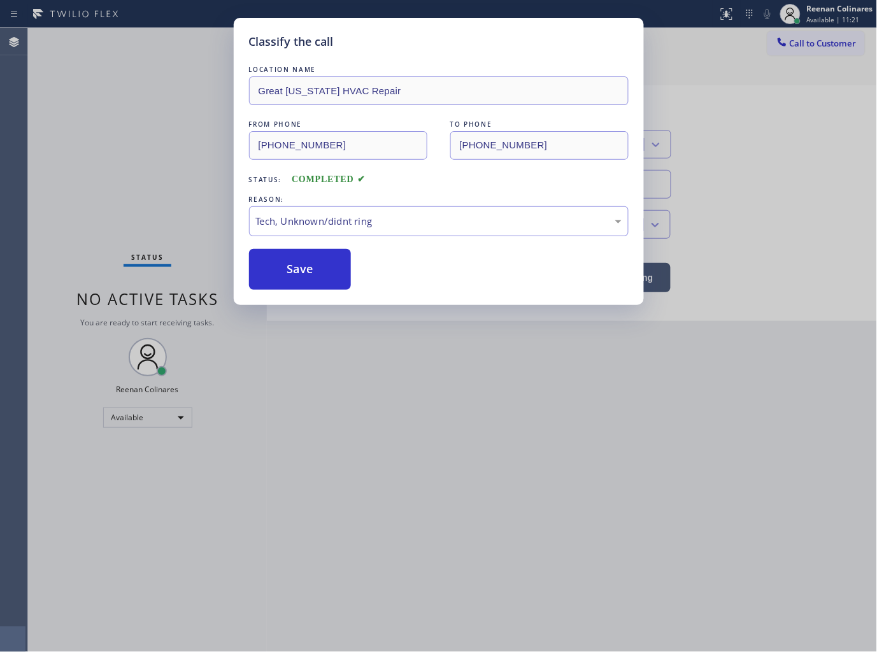
click at [285, 265] on button "Save" at bounding box center [300, 269] width 102 height 41
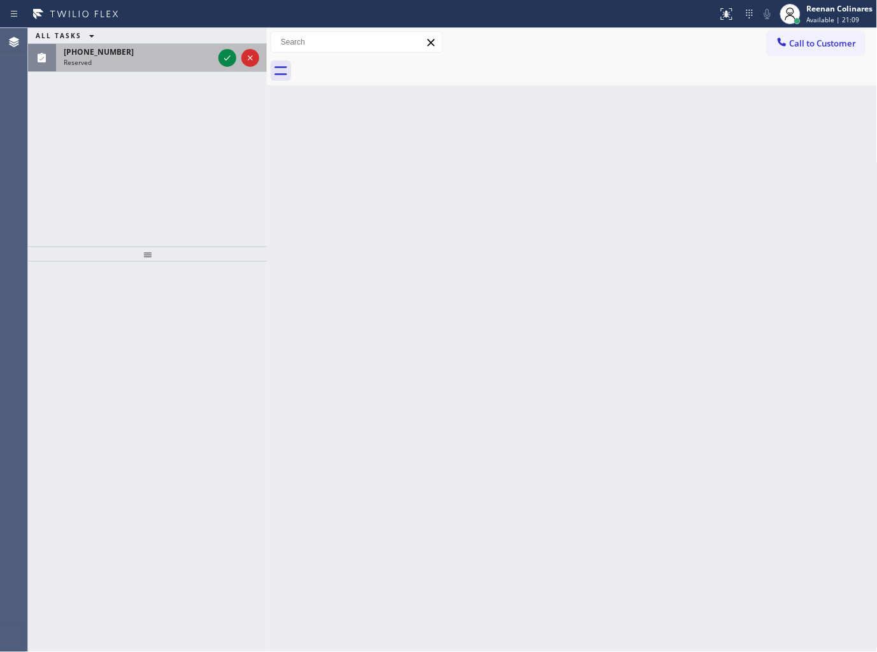
click at [135, 53] on div "(347) 605-8045" at bounding box center [139, 51] width 150 height 11
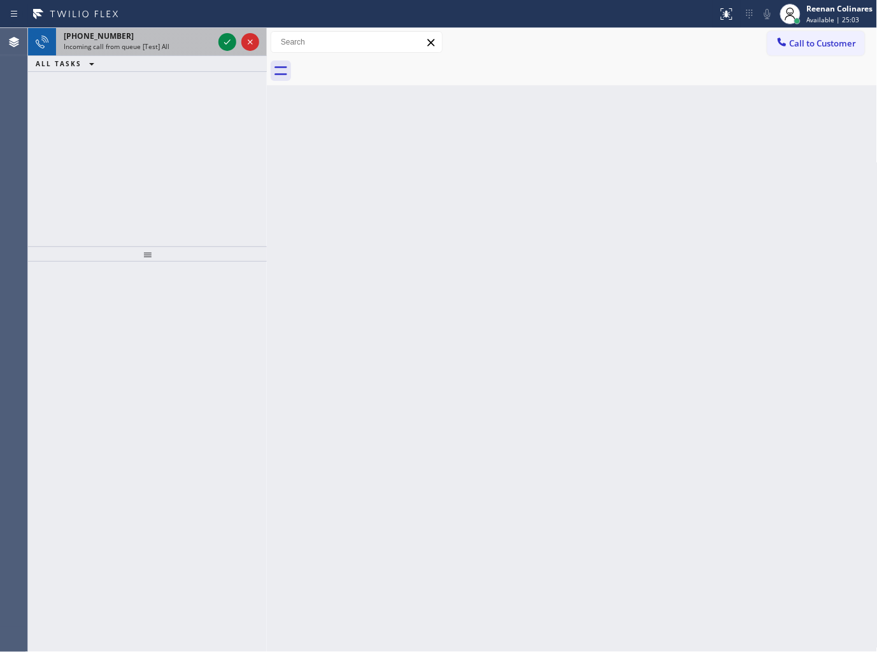
click at [188, 55] on div "+13124931512 Incoming call from queue [Test] All" at bounding box center [136, 42] width 160 height 28
click at [188, 48] on div "Incoming call from queue [Test] All" at bounding box center [139, 46] width 150 height 9
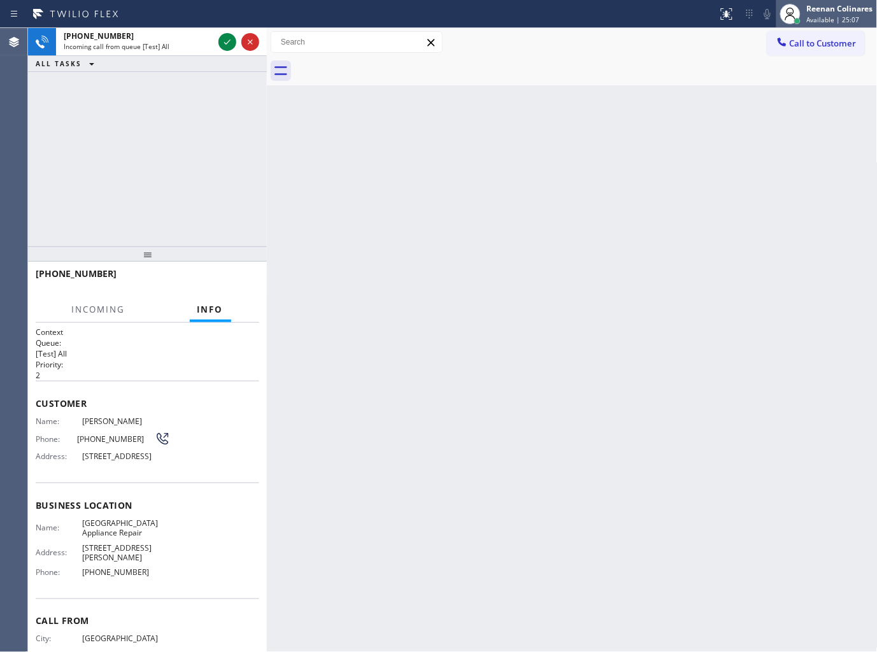
click at [808, 23] on span "Available | 25:07" at bounding box center [833, 19] width 53 height 9
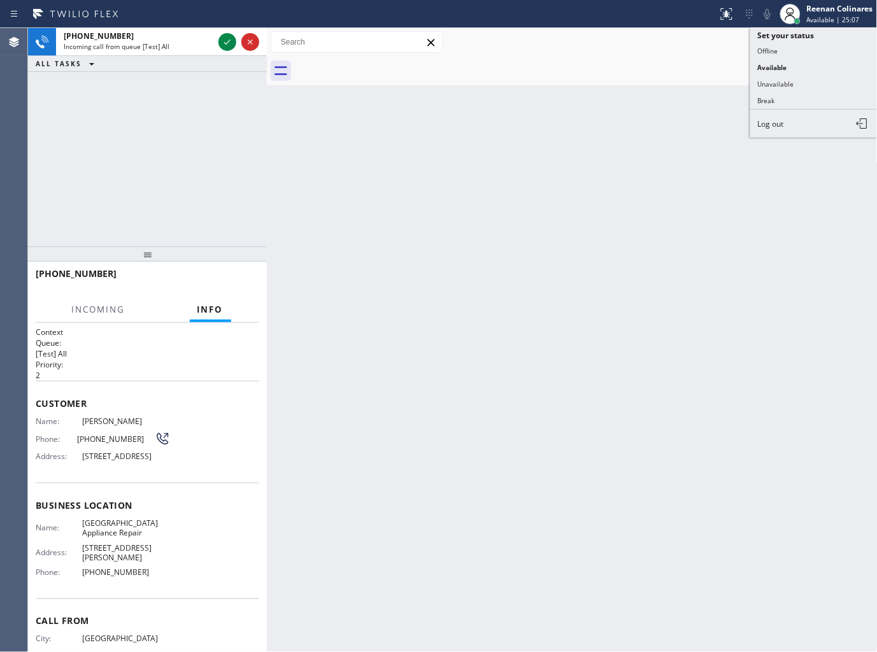
click at [766, 85] on button "Unavailable" at bounding box center [813, 84] width 127 height 17
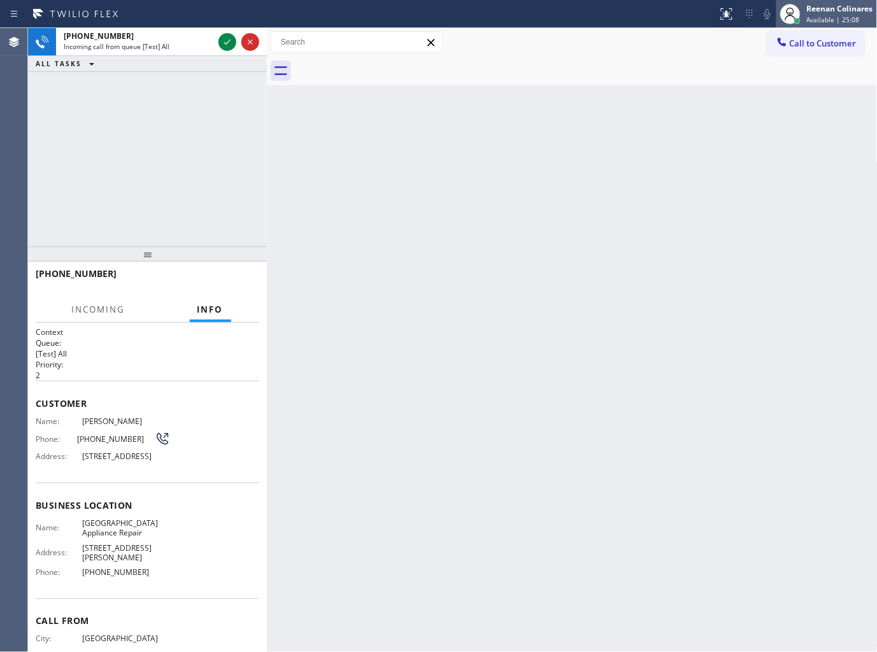
click at [808, 20] on span "Available | 25:08" at bounding box center [833, 19] width 53 height 9
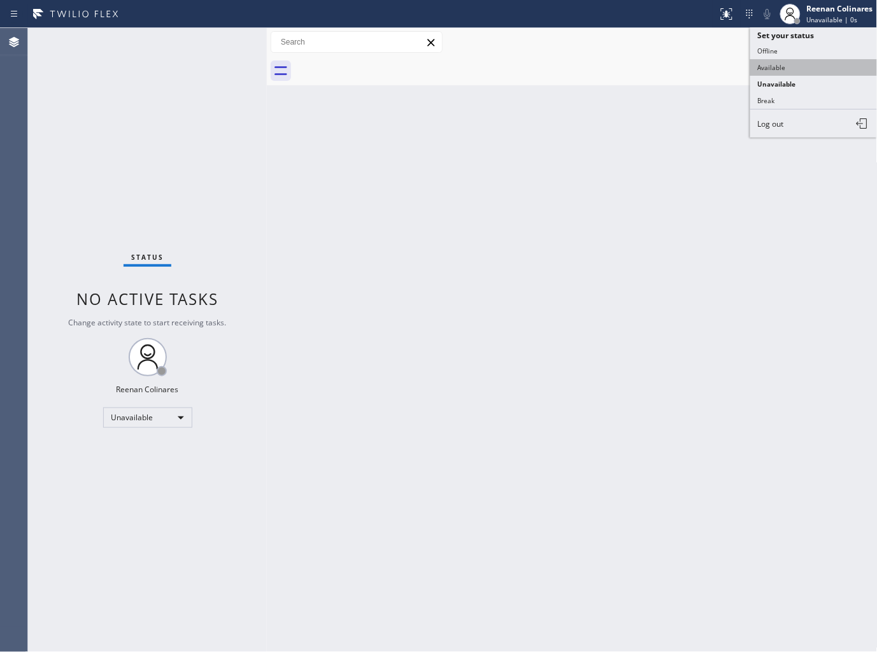
click at [787, 62] on button "Available" at bounding box center [813, 67] width 127 height 17
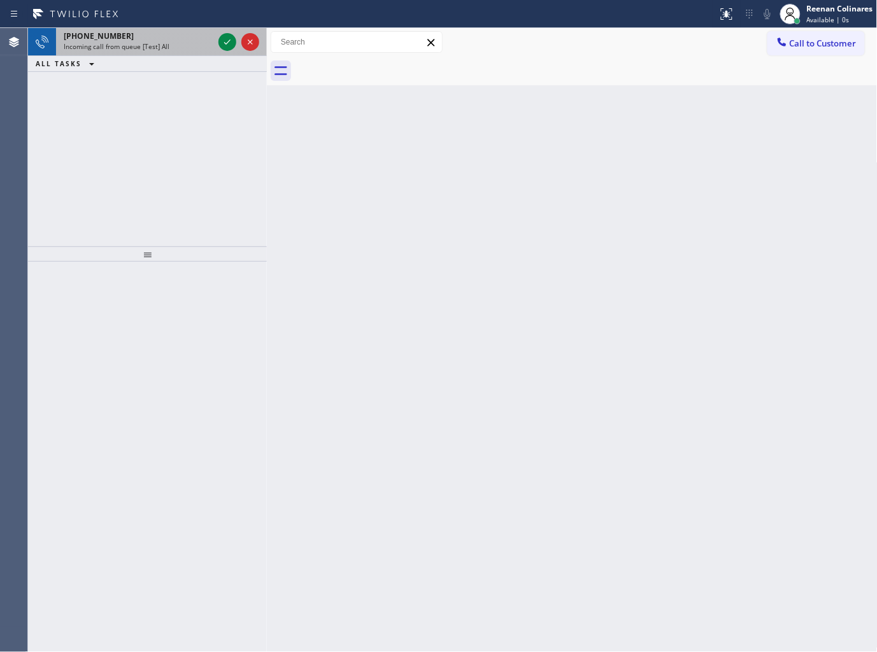
click at [156, 36] on div "+13124931512" at bounding box center [139, 36] width 150 height 11
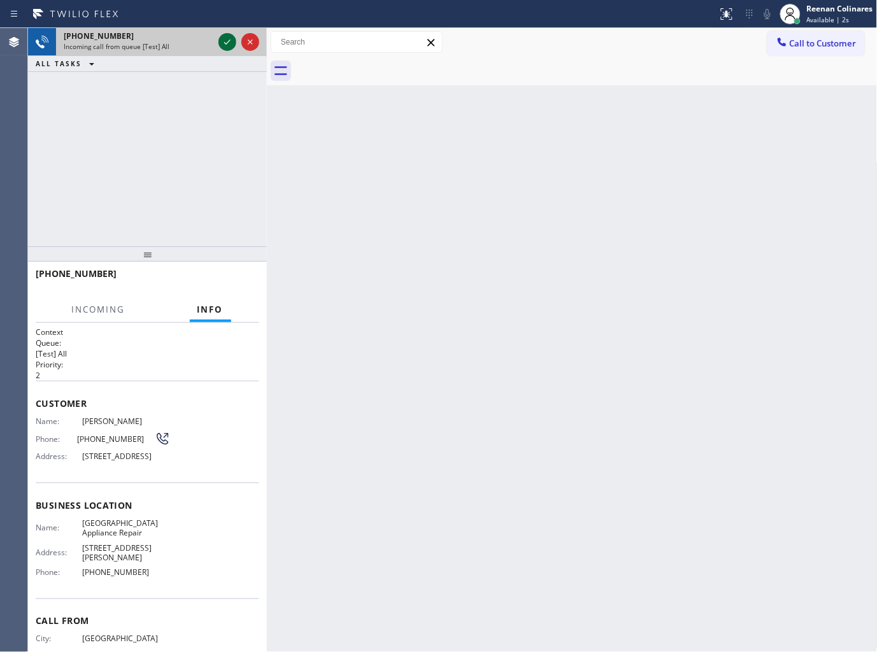
click at [226, 46] on icon at bounding box center [227, 41] width 15 height 15
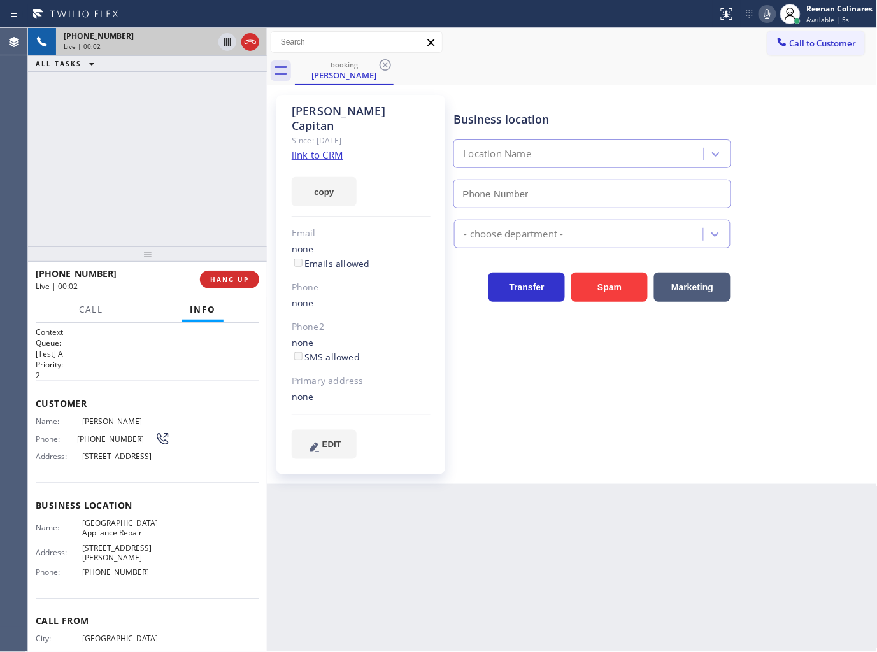
type input "(773) 830-4668"
click at [336, 179] on button "copy" at bounding box center [324, 191] width 65 height 29
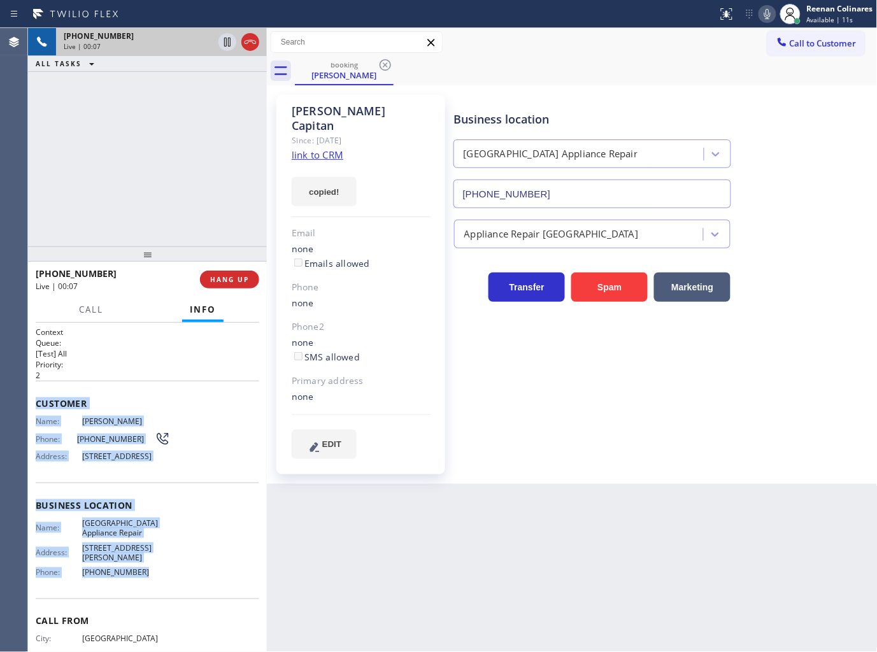
drag, startPoint x: 94, startPoint y: 454, endPoint x: 236, endPoint y: 571, distance: 183.5
click at [192, 570] on div "Context Queue: [Test] All Priority: 2 Customer Name: Yves Capitan Phone: (312) …" at bounding box center [147, 511] width 223 height 369
click at [773, 13] on icon at bounding box center [766, 13] width 15 height 15
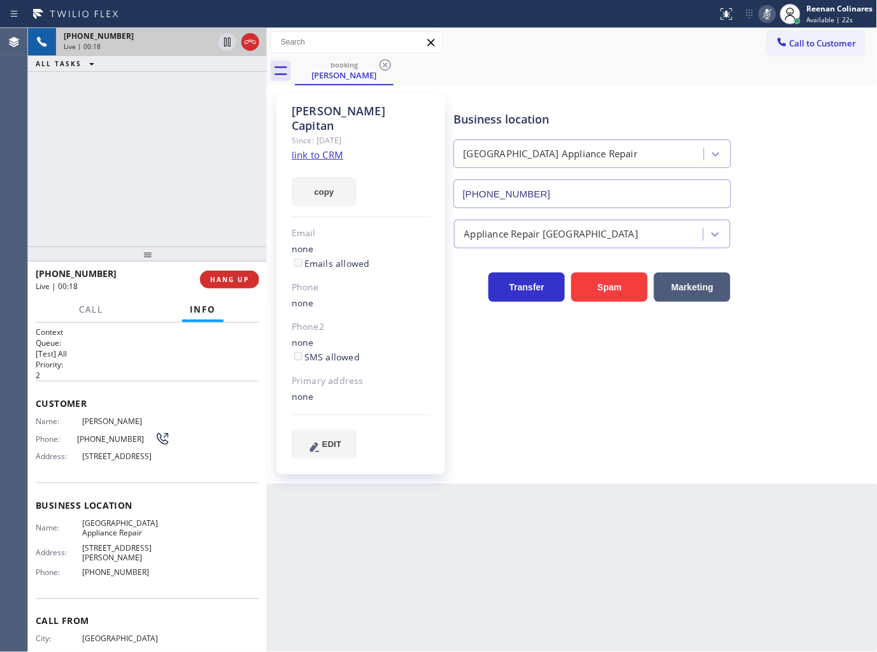
click at [563, 404] on div "Business location Calumet Heights Appliance Repair (773) 830-4668 Appliance Rep…" at bounding box center [662, 276] width 423 height 357
click at [770, 10] on rect at bounding box center [767, 12] width 9 height 9
click at [765, 15] on icon at bounding box center [766, 13] width 15 height 15
click at [68, 311] on div "Call Info" at bounding box center [147, 309] width 223 height 25
click at [84, 316] on button "Call" at bounding box center [90, 309] width 39 height 25
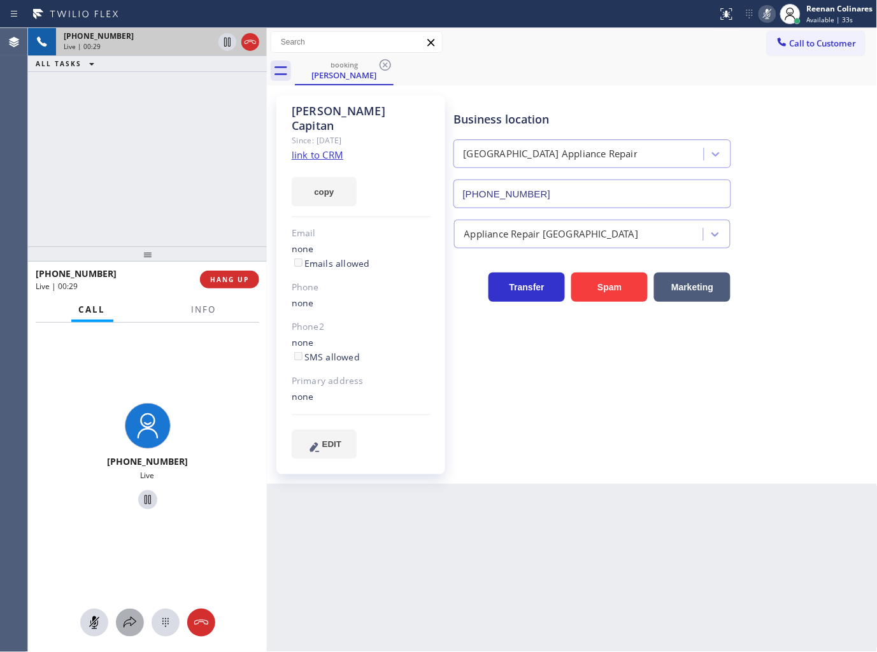
click at [137, 621] on div at bounding box center [130, 622] width 28 height 15
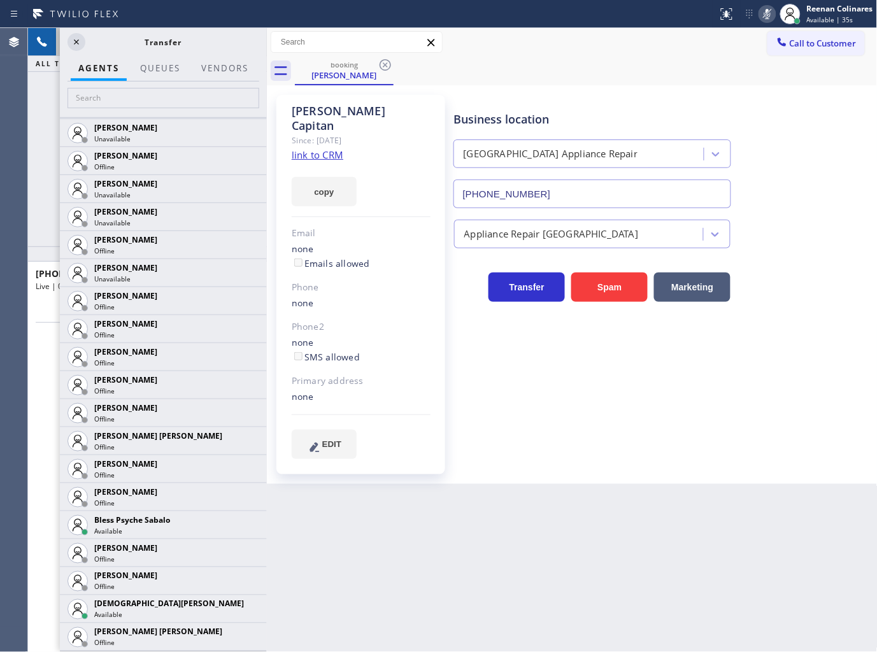
scroll to position [141, 0]
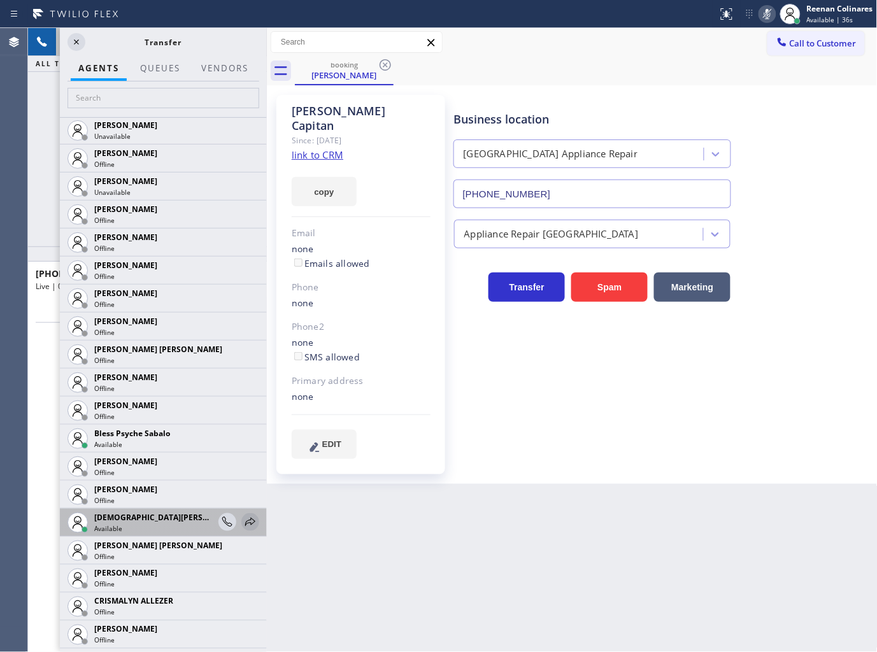
click at [243, 522] on icon at bounding box center [250, 521] width 15 height 15
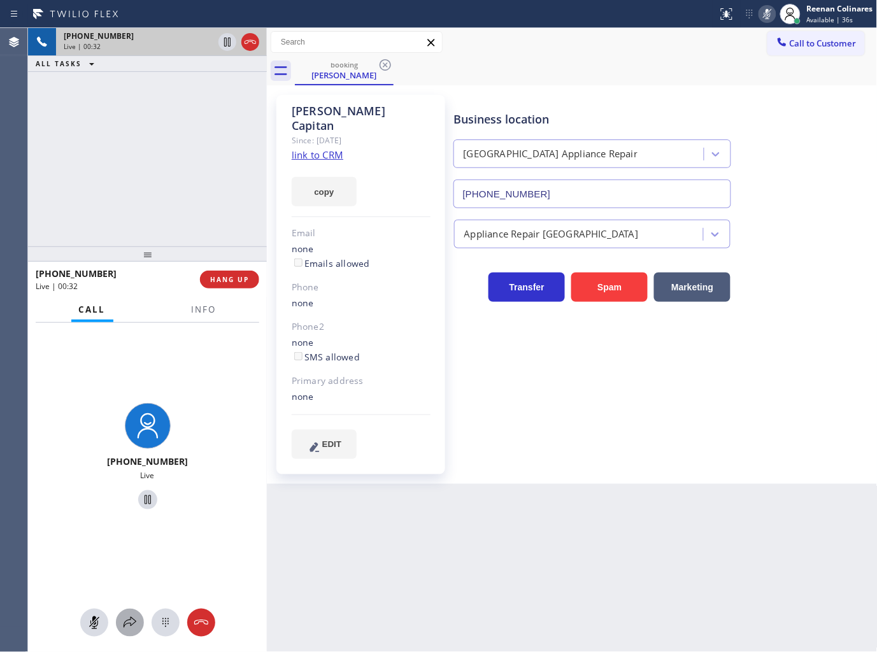
click at [129, 619] on icon at bounding box center [129, 622] width 15 height 15
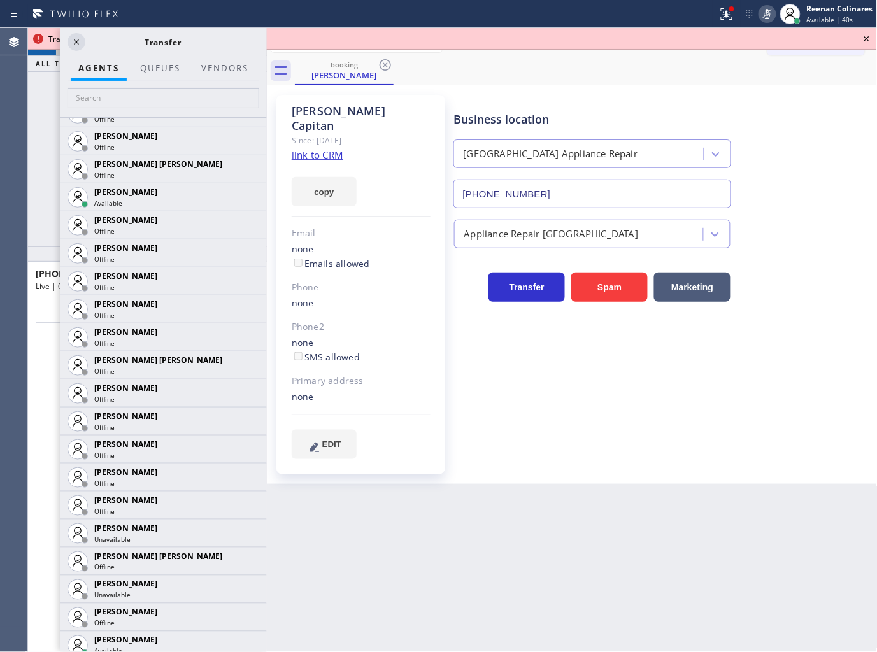
scroll to position [673, 0]
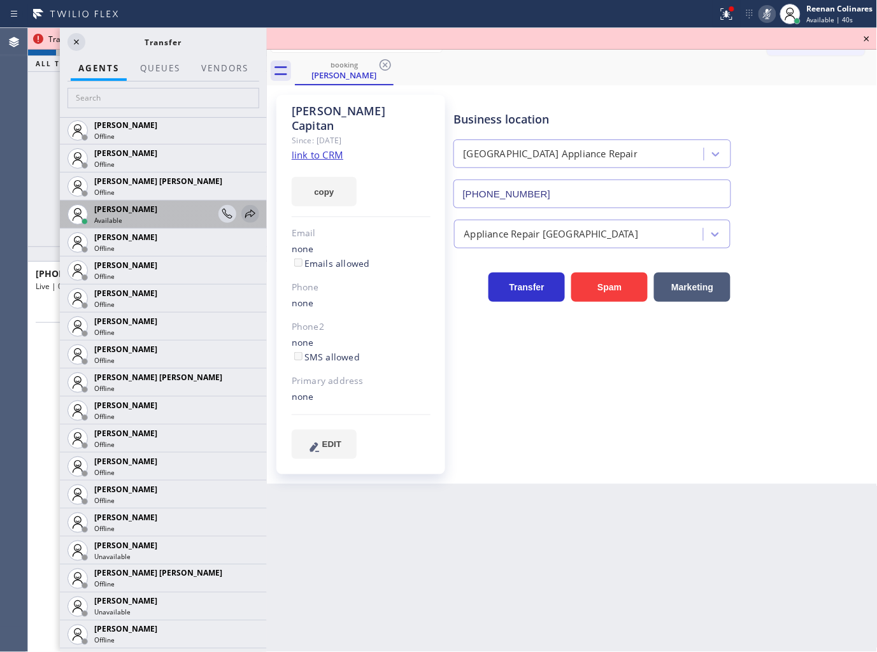
click at [243, 220] on icon at bounding box center [250, 213] width 15 height 15
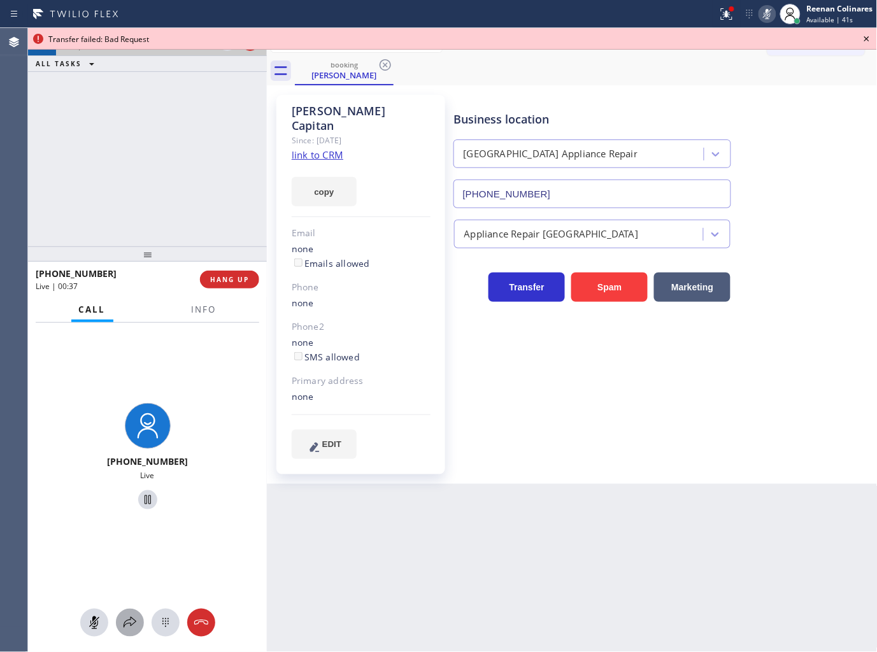
click at [125, 621] on icon at bounding box center [129, 622] width 13 height 11
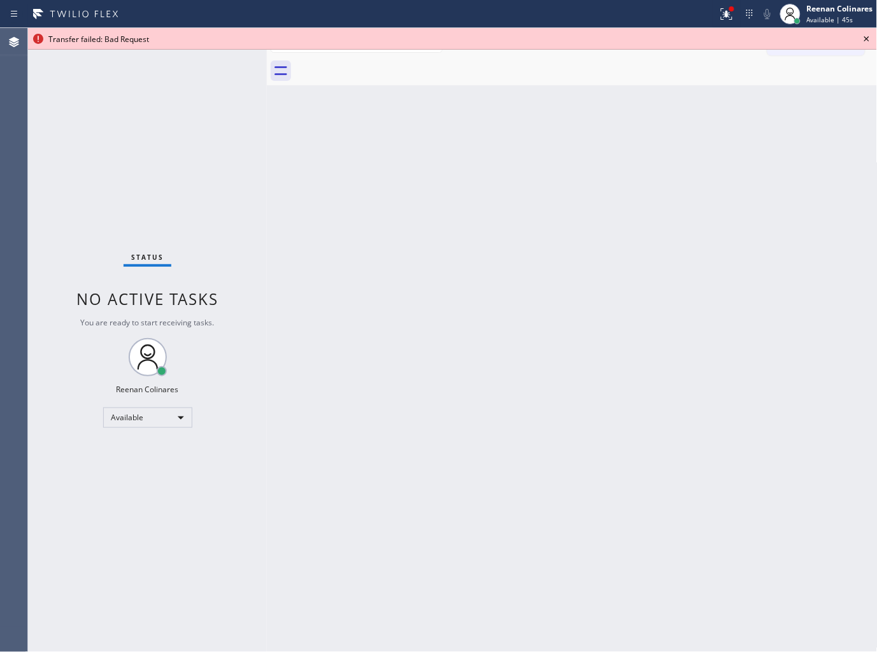
drag, startPoint x: 733, startPoint y: 397, endPoint x: 733, endPoint y: 389, distance: 7.6
click at [733, 389] on div "Back to Dashboard Change Sender ID Customers Technicians Select a contact Outbo…" at bounding box center [572, 340] width 610 height 624
click at [722, 17] on icon at bounding box center [726, 13] width 15 height 15
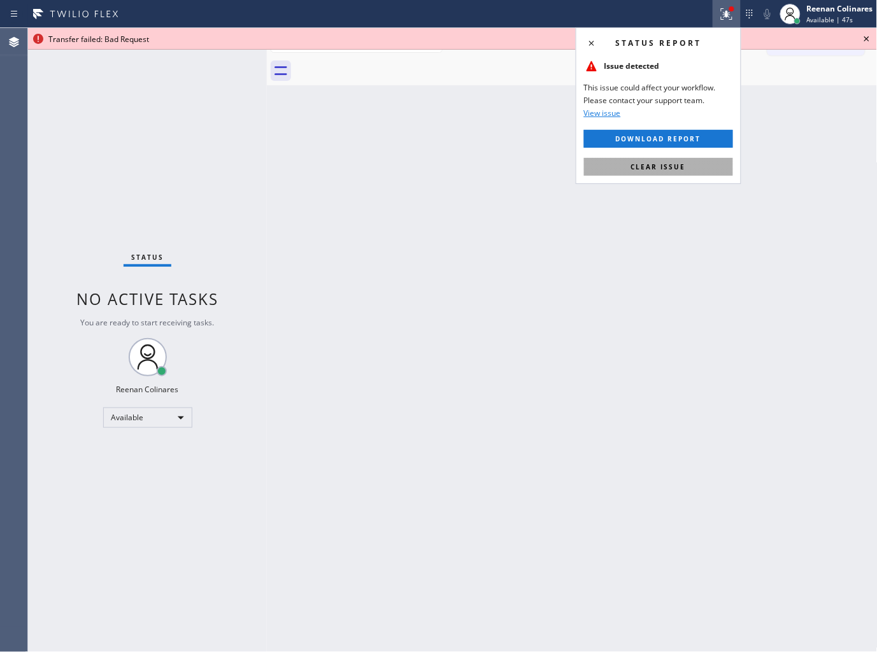
drag, startPoint x: 705, startPoint y: 167, endPoint x: 715, endPoint y: 153, distance: 17.3
click at [705, 166] on button "Clear issue" at bounding box center [658, 167] width 149 height 18
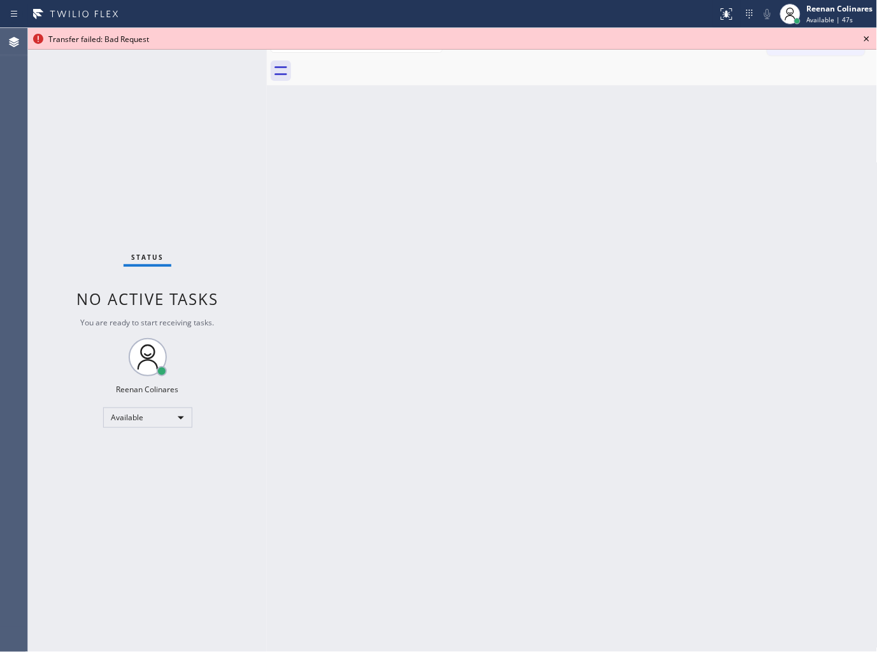
click at [863, 36] on icon at bounding box center [866, 38] width 15 height 15
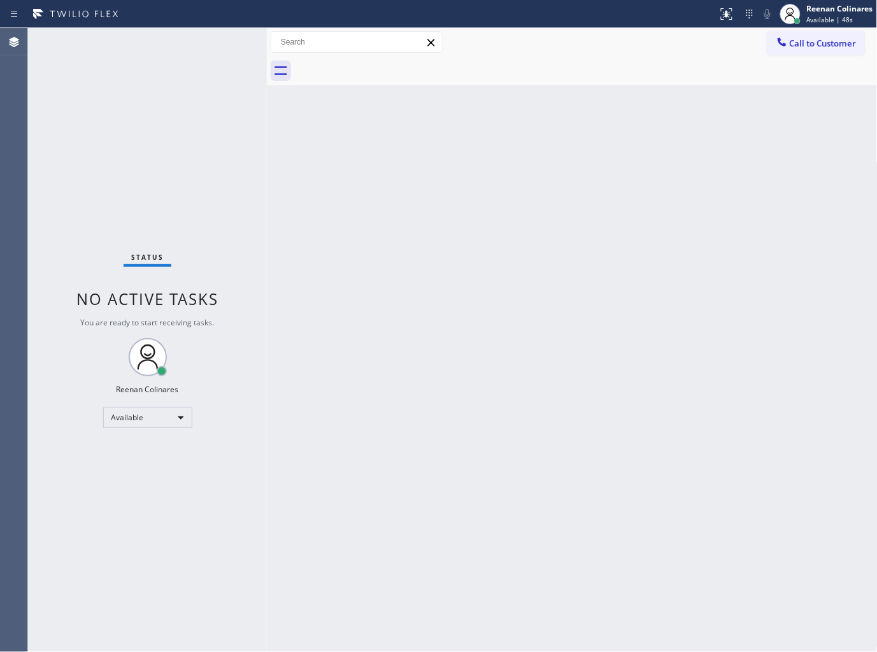
click at [749, 201] on div "Back to Dashboard Change Sender ID Customers Technicians Select a contact Outbo…" at bounding box center [572, 340] width 610 height 624
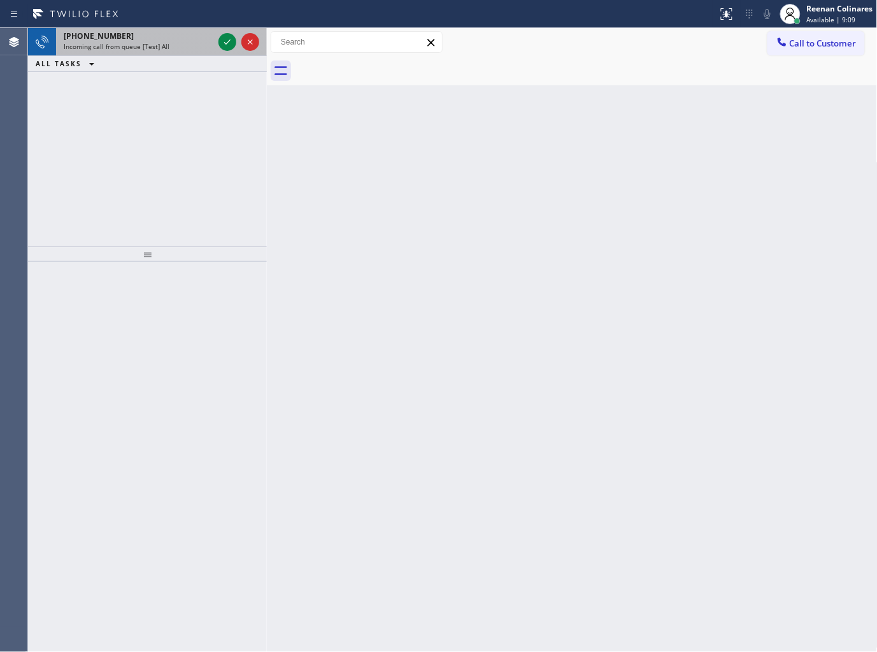
click at [167, 34] on div "+17149196432" at bounding box center [139, 36] width 150 height 11
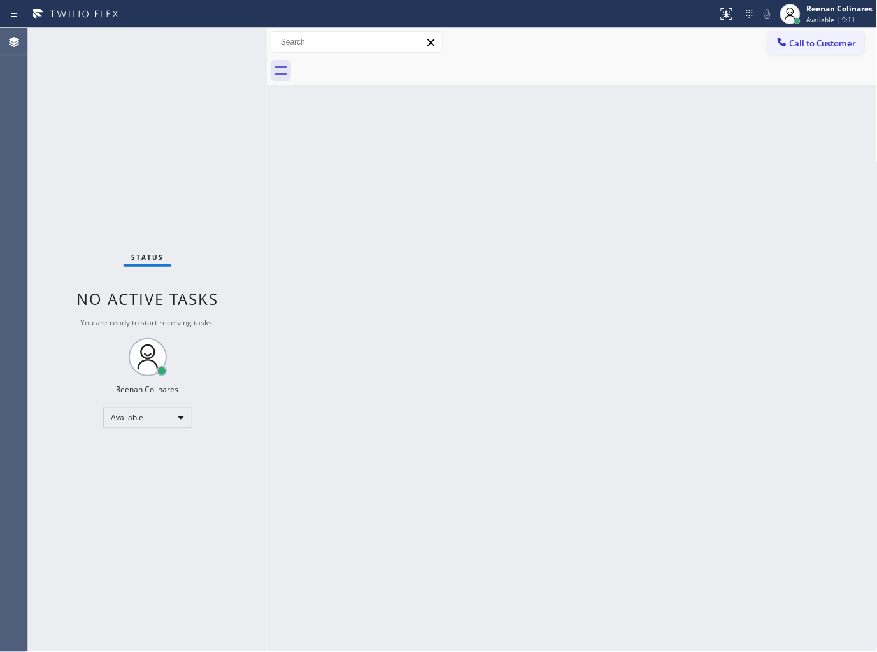
click at [232, 148] on div "Status No active tasks You are ready to start receiving tasks. Reenan Colinares…" at bounding box center [147, 340] width 239 height 624
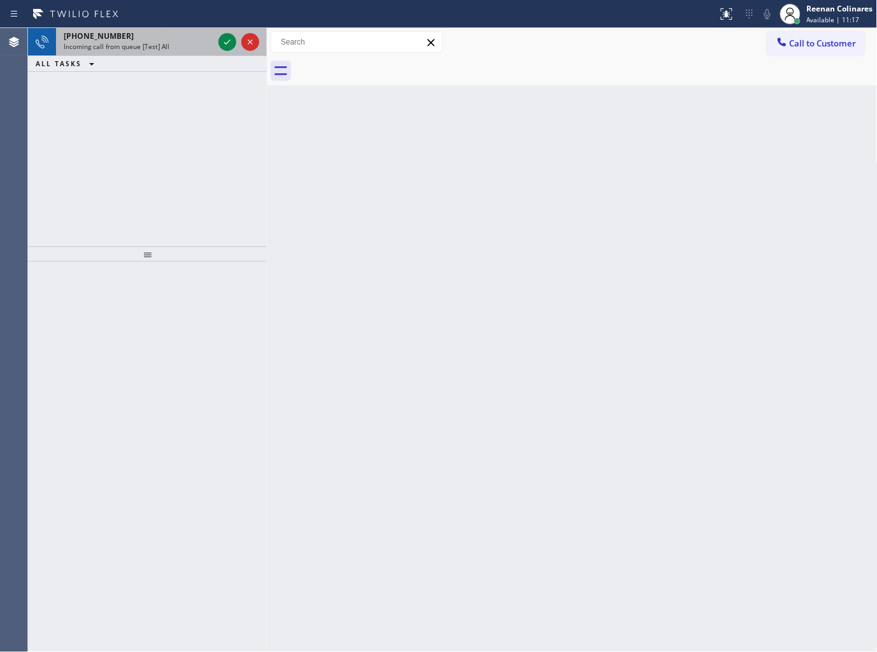
click at [188, 35] on div "+18056735124" at bounding box center [139, 36] width 150 height 11
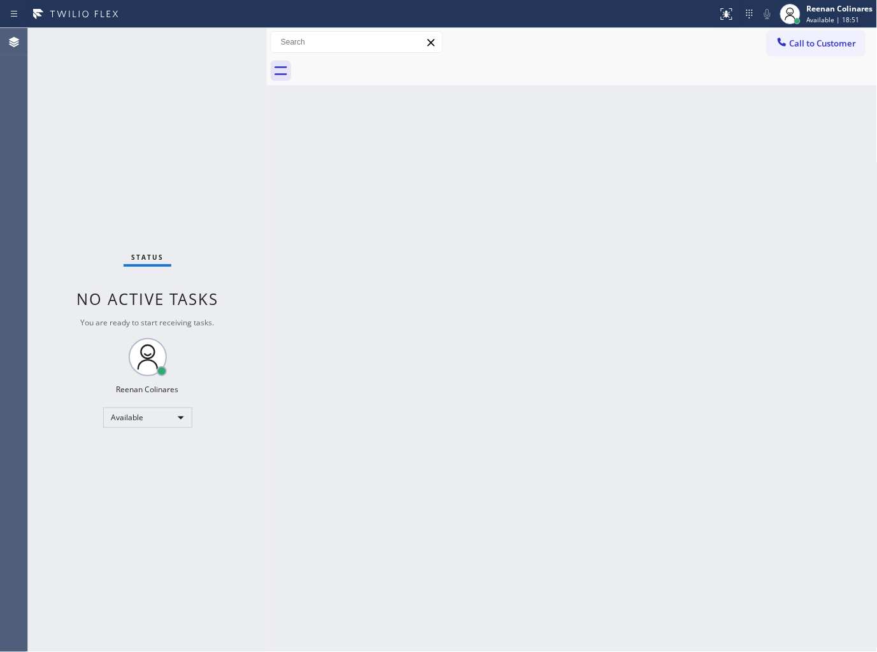
click at [664, 155] on div "Back to Dashboard Change Sender ID Customers Technicians Select a contact Outbo…" at bounding box center [572, 340] width 610 height 624
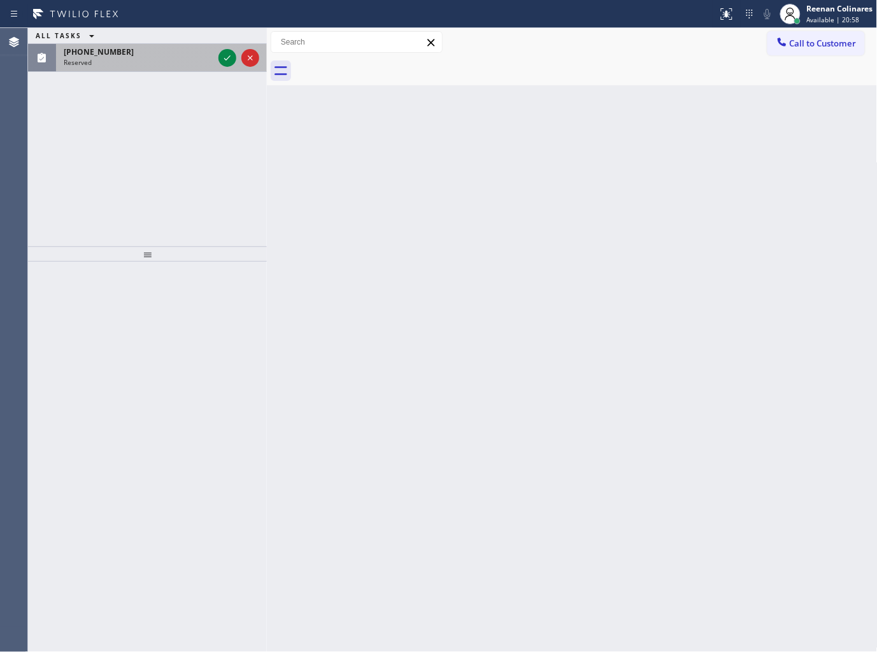
click at [123, 58] on div "Reserved" at bounding box center [139, 62] width 150 height 9
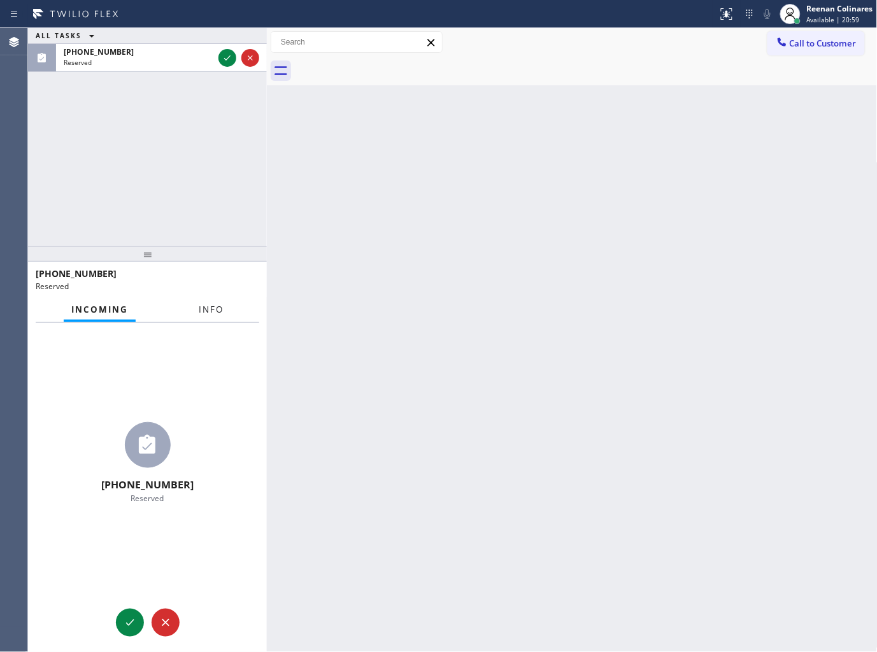
click at [202, 317] on button "Info" at bounding box center [211, 309] width 40 height 25
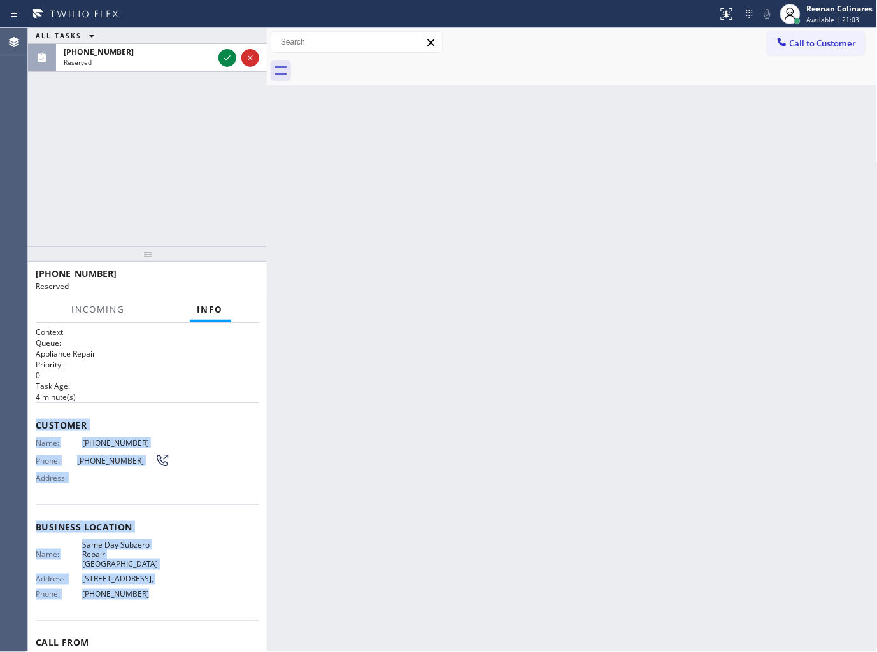
copy div "Customer Name: (253) 201-1824 Phone: (253) 201-1824 Address: Business location …"
drag, startPoint x: 38, startPoint y: 418, endPoint x: 168, endPoint y: 586, distance: 212.9
click at [168, 586] on div "Context Queue: Appliance Repair Priority: 0 Task Age: 4 minute(s) Customer Name…" at bounding box center [147, 522] width 223 height 390
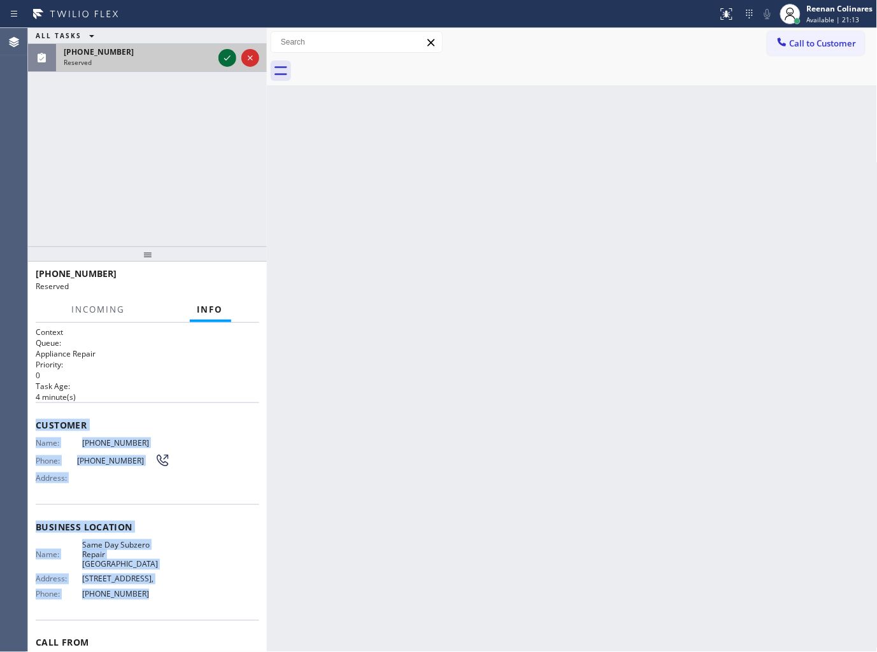
click at [226, 60] on icon at bounding box center [227, 57] width 6 height 5
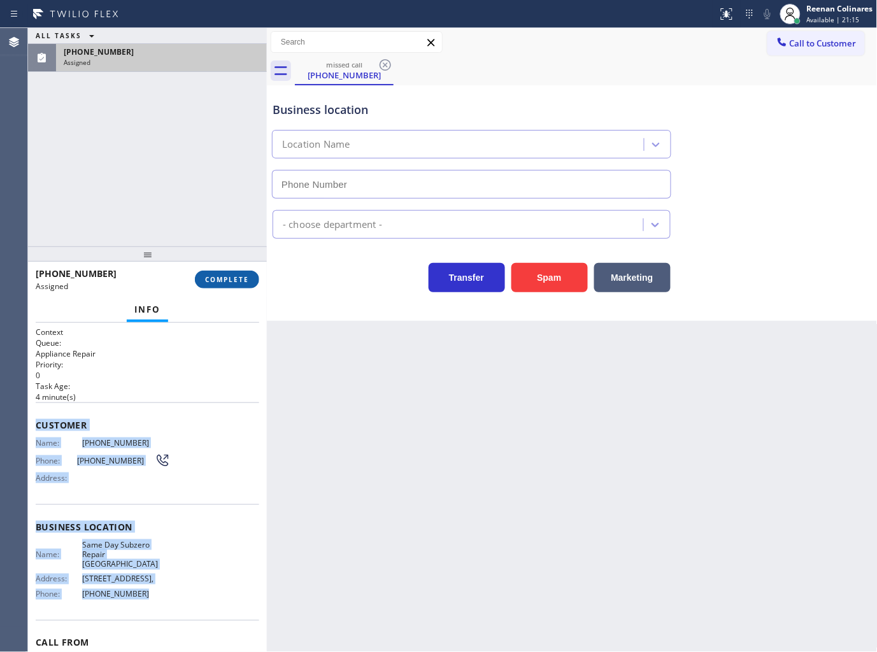
click at [237, 272] on button "COMPLETE" at bounding box center [227, 280] width 64 height 18
type input "(425) 406-3525"
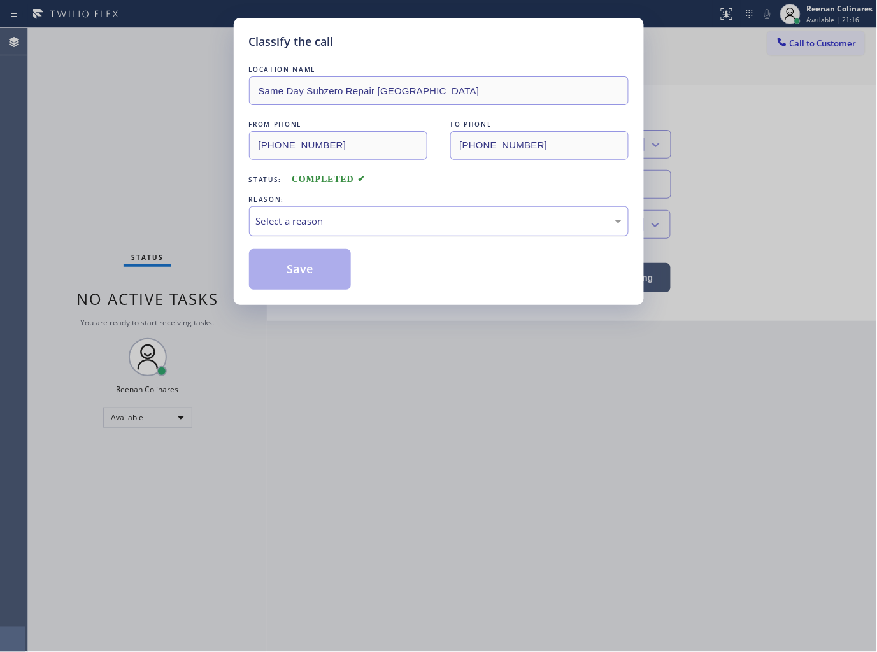
click at [314, 215] on div "Select a reason" at bounding box center [438, 221] width 365 height 15
click at [278, 275] on button "Save" at bounding box center [300, 269] width 102 height 41
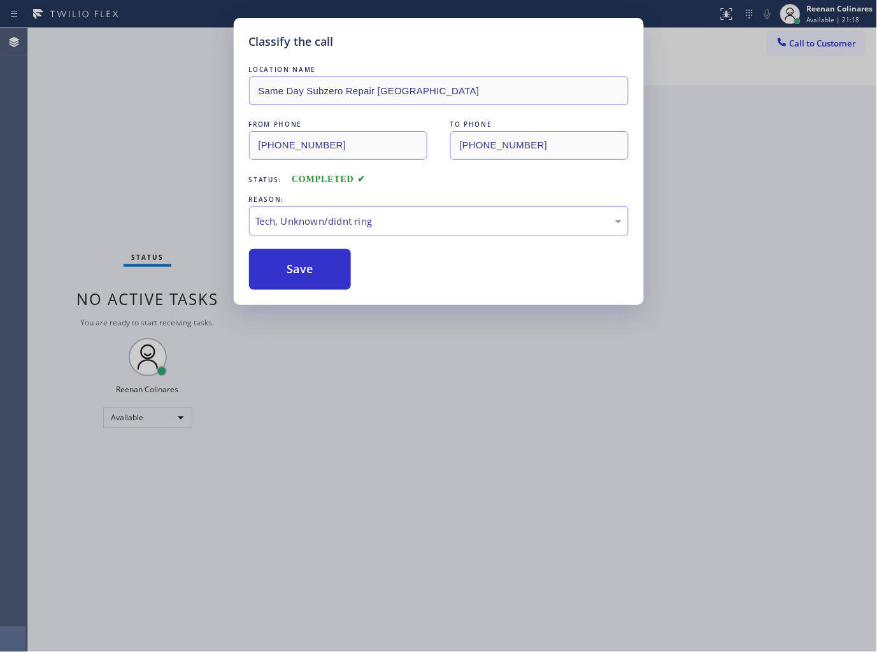
click at [183, 264] on div "Classify the call LOCATION NAME Same Day Subzero Repair Renton FROM PHONE (253)…" at bounding box center [438, 326] width 877 height 652
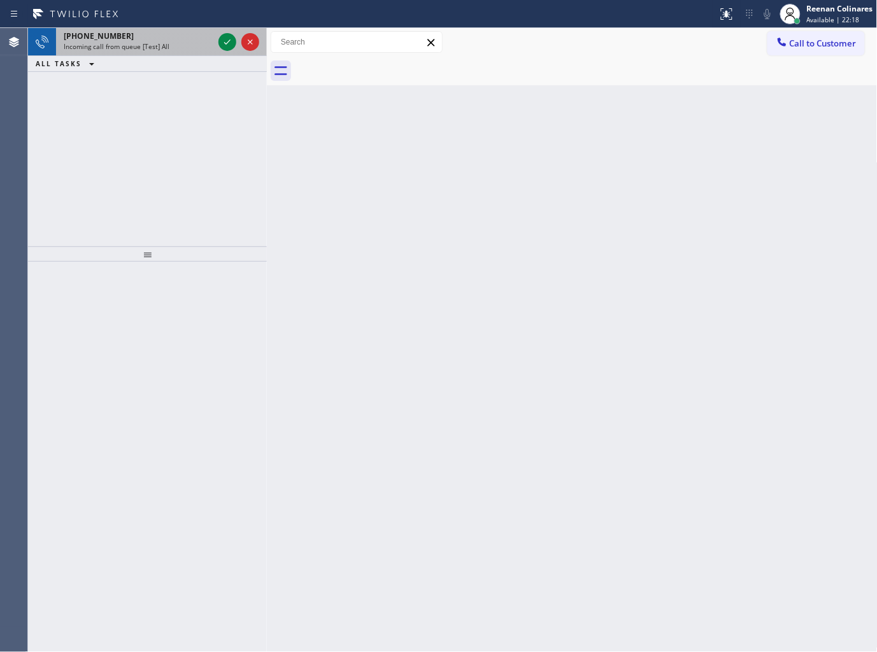
click at [173, 48] on div "Incoming call from queue [Test] All" at bounding box center [139, 46] width 150 height 9
click at [175, 35] on div "+14023197265" at bounding box center [139, 36] width 150 height 11
click at [171, 51] on div "Incoming call from queue [Test] All" at bounding box center [139, 46] width 150 height 9
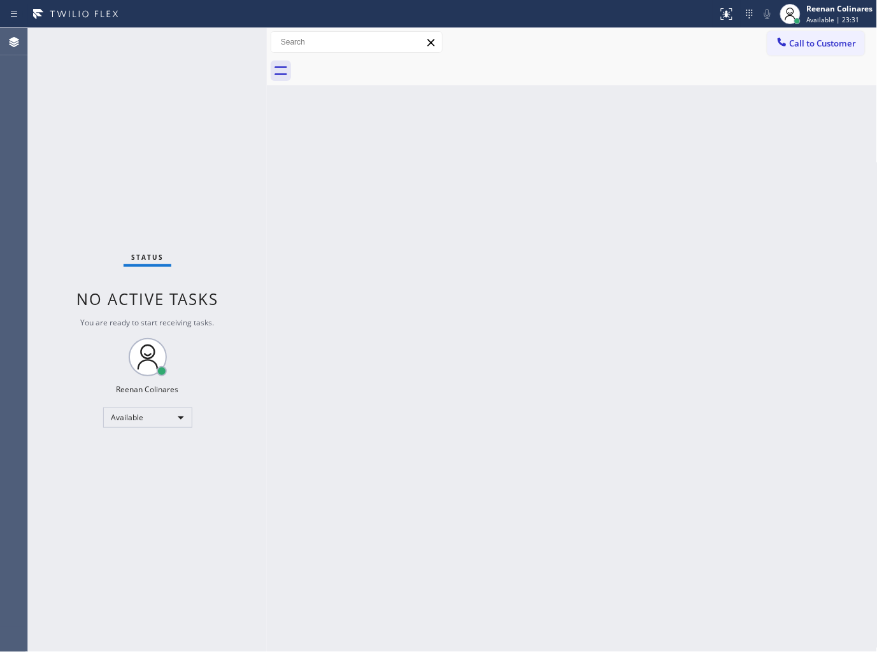
click at [199, 62] on div "Status No active tasks You are ready to start receiving tasks. Reenan Colinares…" at bounding box center [147, 340] width 239 height 624
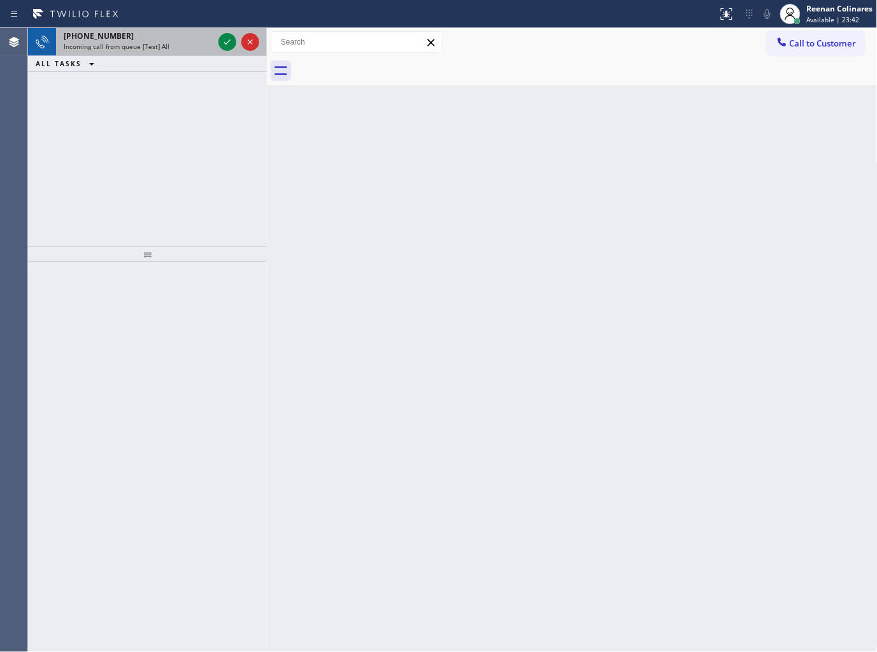
click at [192, 52] on div "+16503753007 Incoming call from queue [Test] All" at bounding box center [136, 42] width 160 height 28
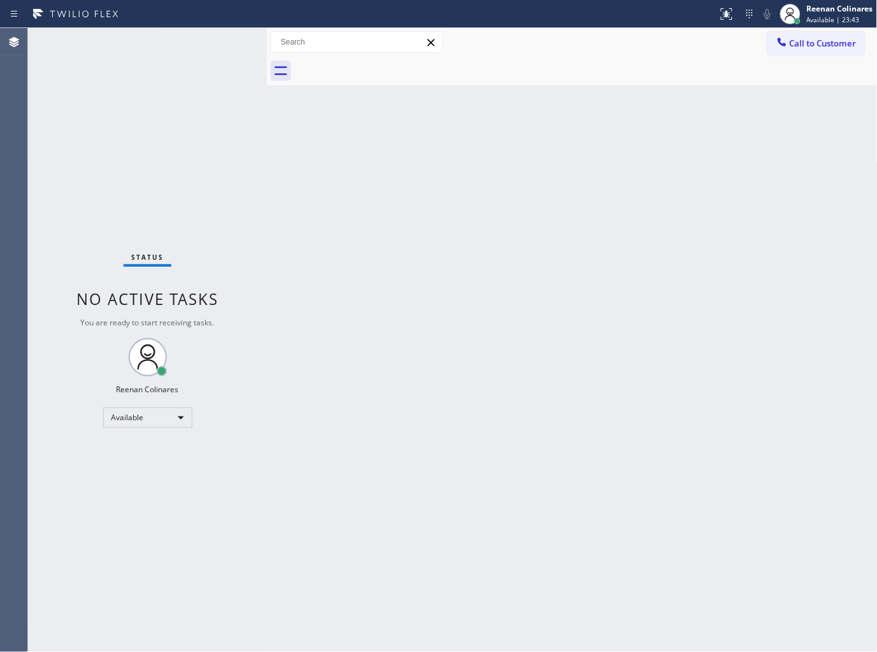
click at [195, 52] on div "Status No active tasks You are ready to start receiving tasks. Reenan Colinares…" at bounding box center [147, 340] width 239 height 624
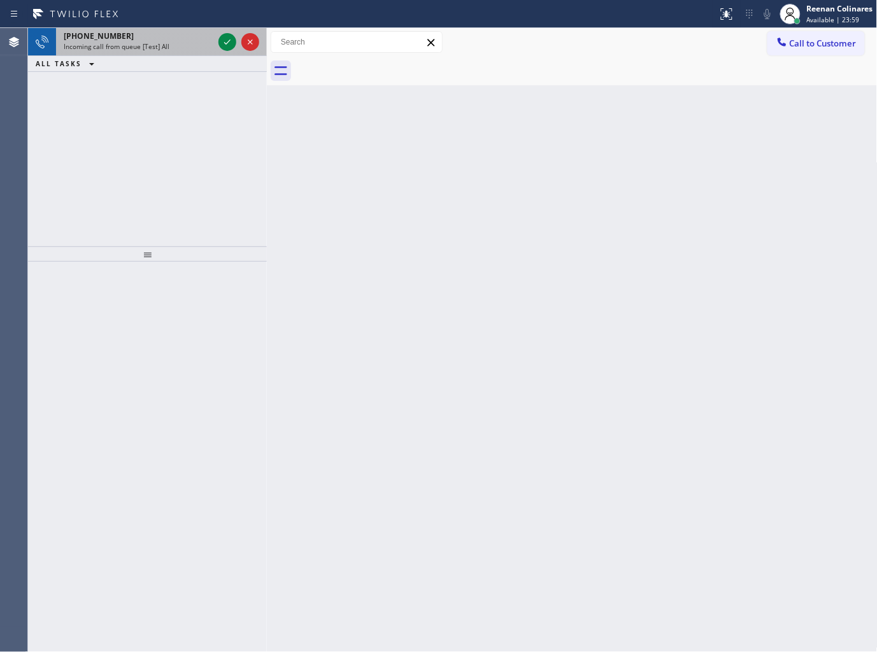
click at [157, 46] on span "Incoming call from queue [Test] All" at bounding box center [117, 46] width 106 height 9
click at [186, 32] on div "+17863197818" at bounding box center [139, 36] width 150 height 11
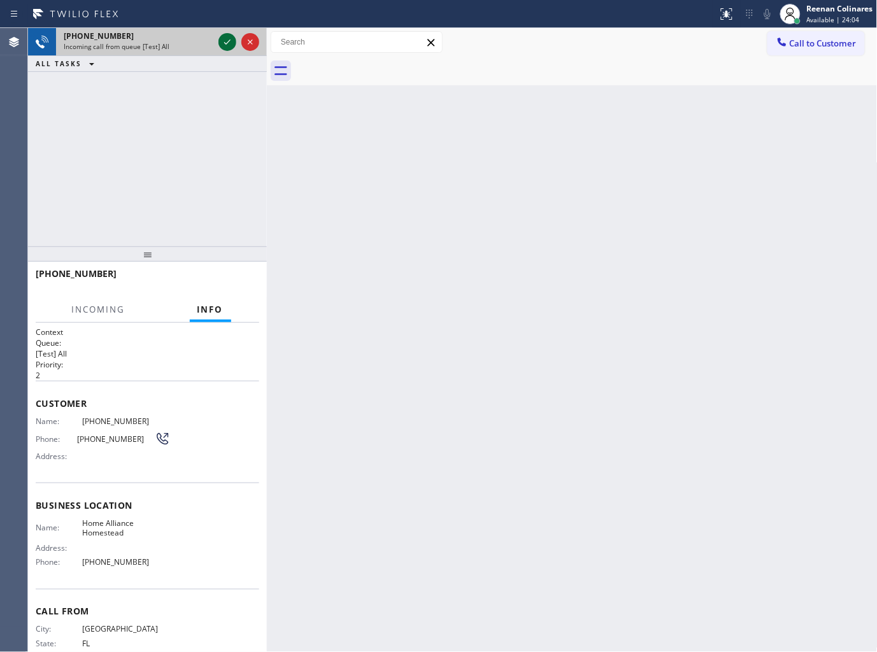
click at [225, 41] on icon at bounding box center [227, 41] width 15 height 15
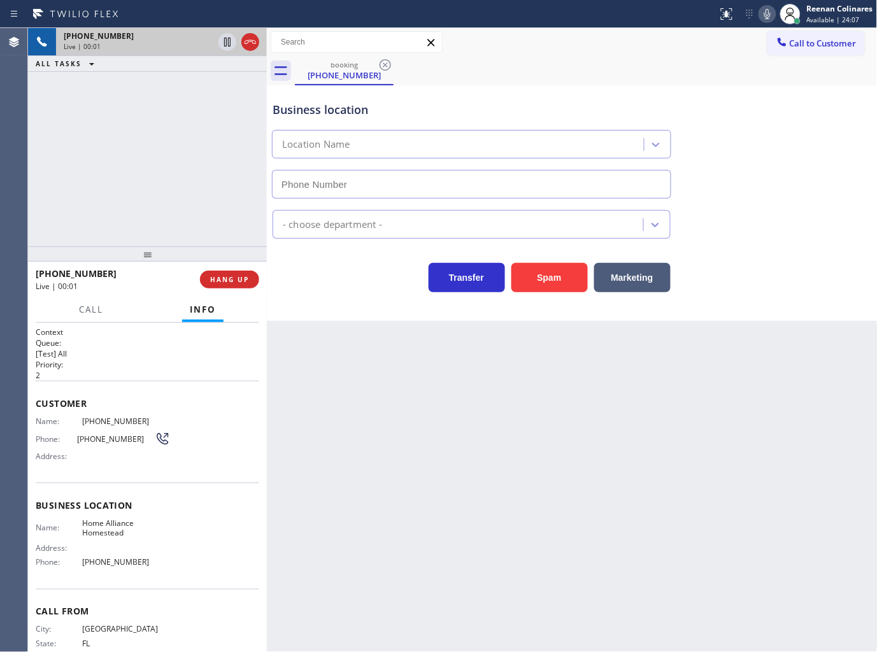
type input "(305) 501-8647"
click at [766, 17] on icon at bounding box center [766, 13] width 15 height 15
click at [766, 15] on icon at bounding box center [766, 13] width 15 height 15
click at [764, 17] on icon at bounding box center [766, 13] width 15 height 15
click at [765, 17] on icon at bounding box center [766, 13] width 15 height 15
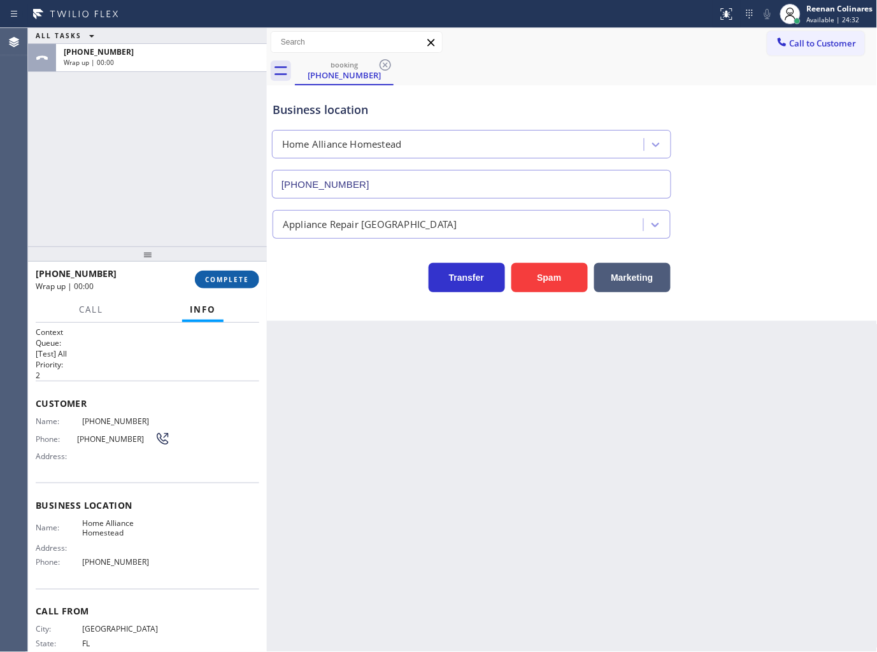
click at [241, 283] on span "COMPLETE" at bounding box center [227, 279] width 44 height 9
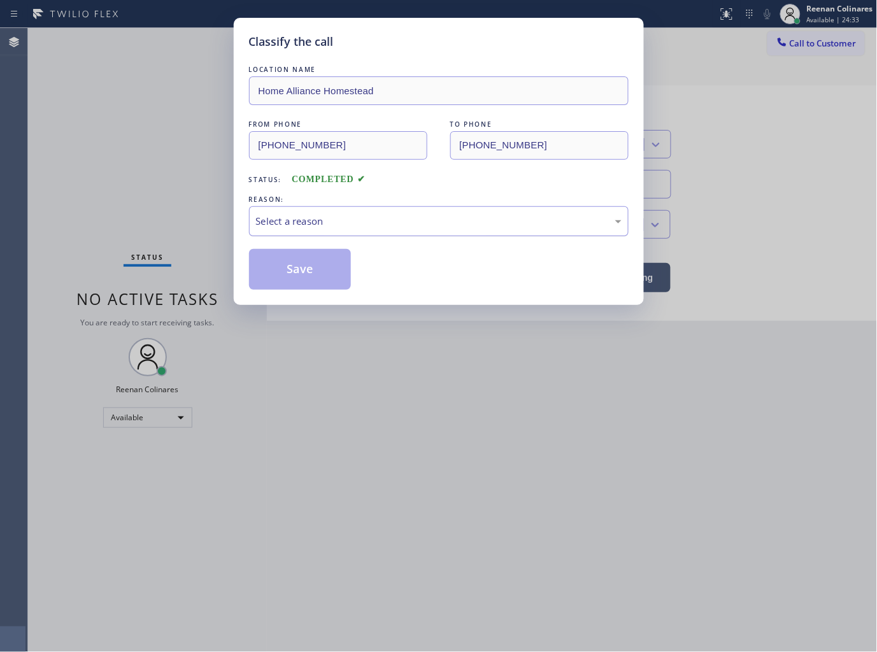
click at [290, 217] on div "Select a reason" at bounding box center [438, 221] width 365 height 15
click at [297, 267] on button "Save" at bounding box center [300, 269] width 102 height 41
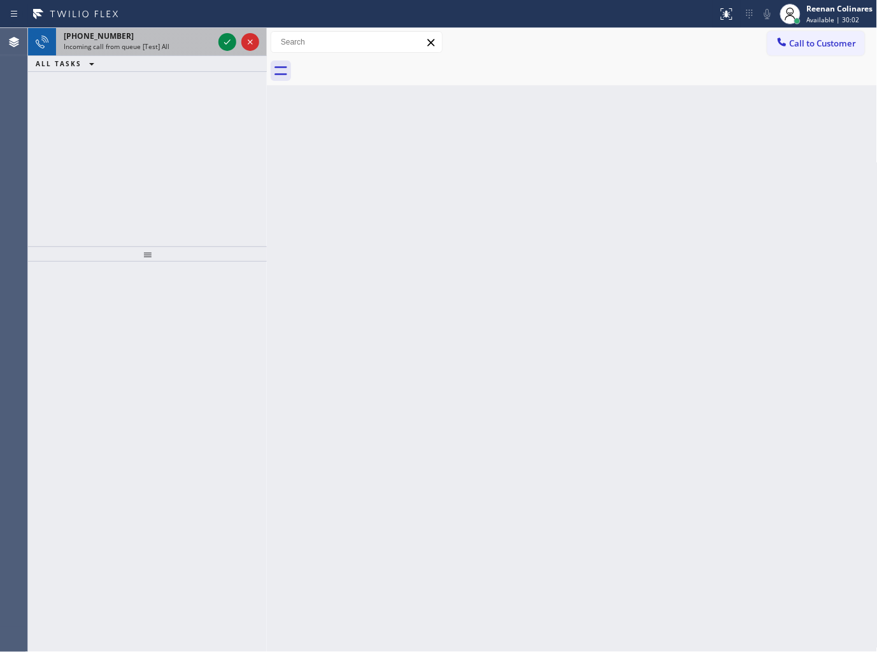
click at [180, 30] on div "+19496338335 Incoming call from queue [Test] All" at bounding box center [136, 42] width 160 height 28
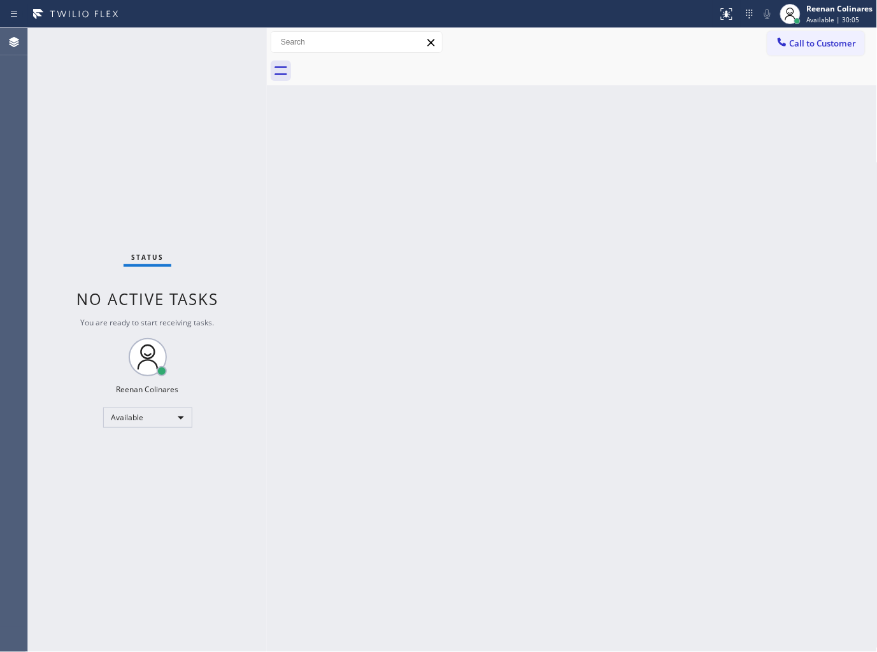
click at [143, 138] on div "Status No active tasks You are ready to start receiving tasks. Reenan Colinares…" at bounding box center [147, 340] width 239 height 624
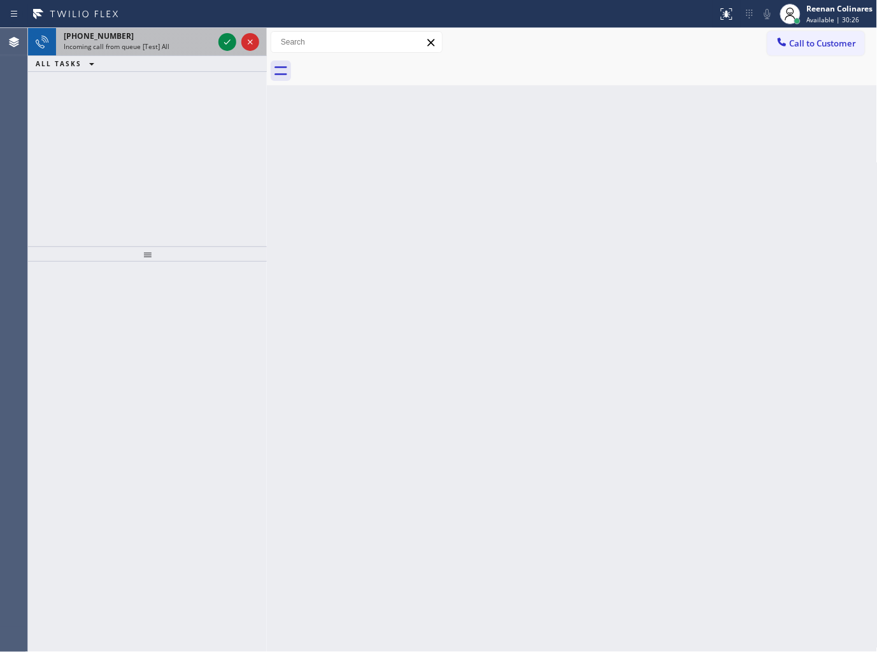
click at [173, 37] on div "+16502200053" at bounding box center [139, 36] width 150 height 11
click at [155, 41] on div "+17327928070" at bounding box center [139, 36] width 150 height 11
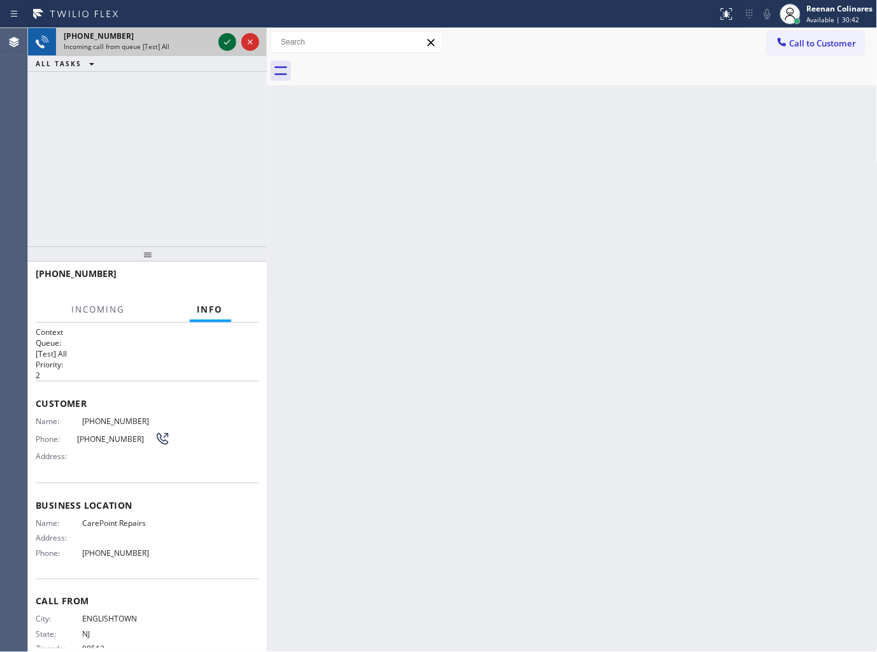
click at [225, 39] on icon at bounding box center [227, 41] width 15 height 15
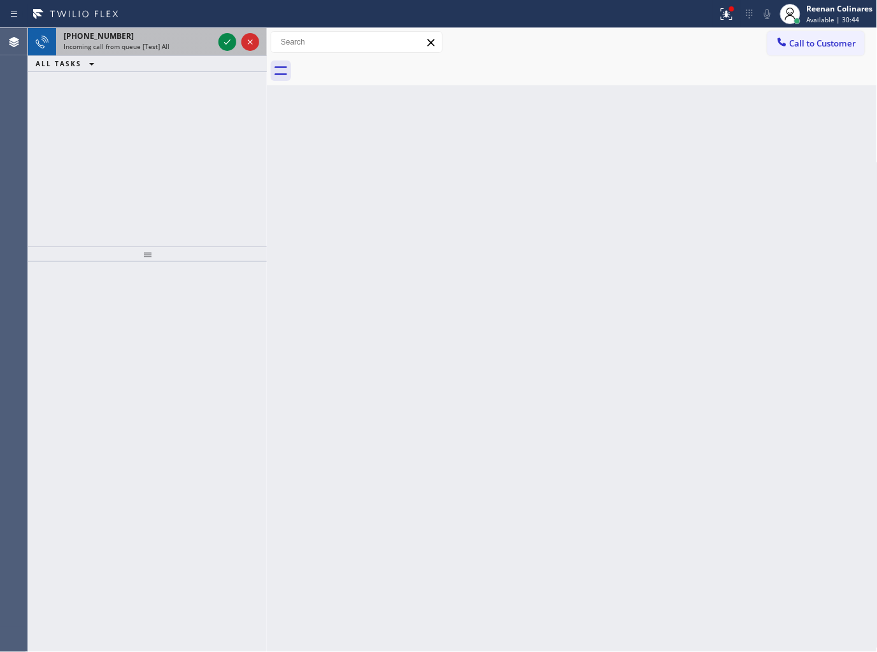
click at [186, 52] on div "+17327928070 Incoming call from queue [Test] All" at bounding box center [136, 42] width 160 height 28
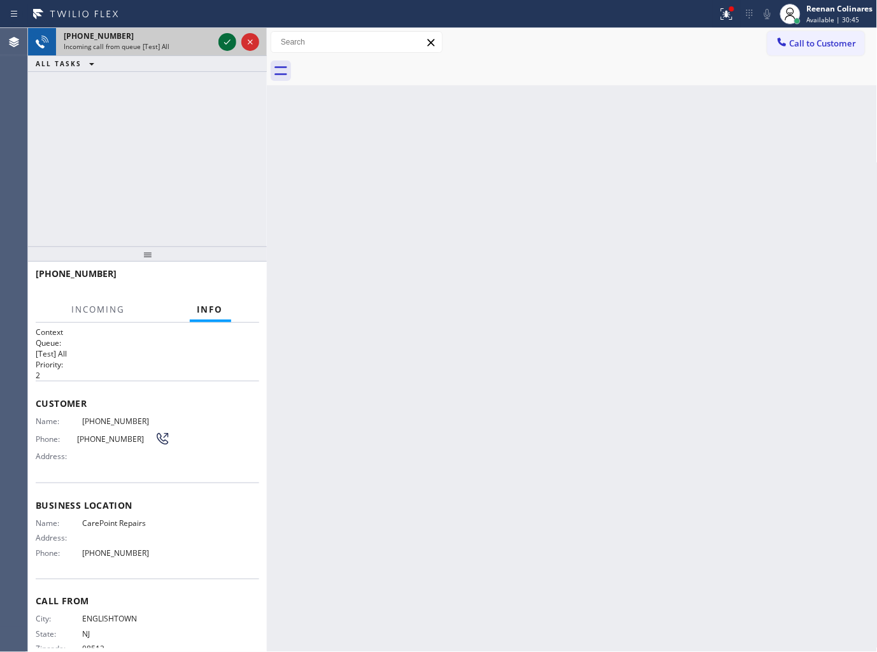
click at [225, 41] on icon at bounding box center [227, 41] width 15 height 15
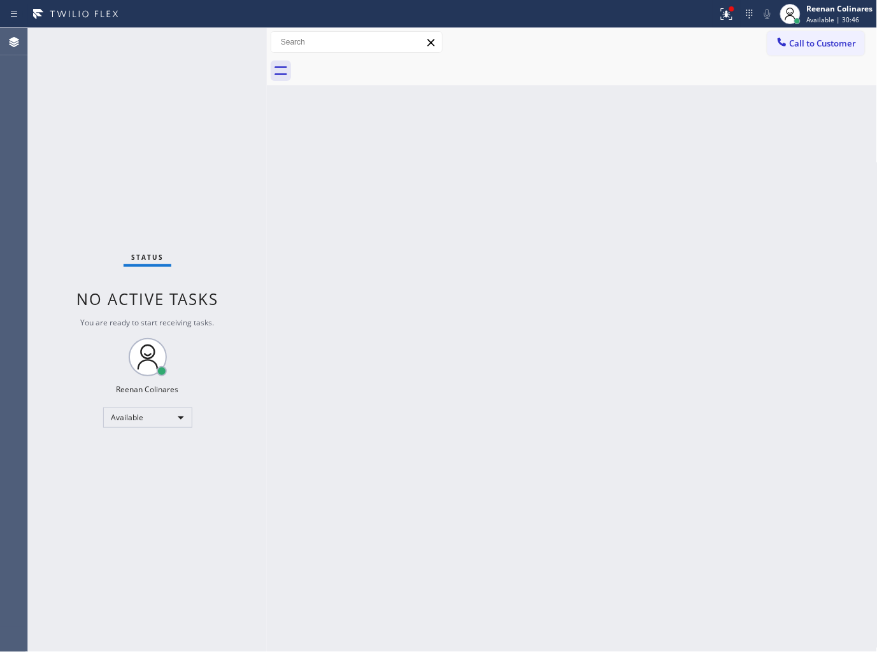
click at [292, 216] on div "Back to Dashboard Change Sender ID Customers Technicians Select a contact Outbo…" at bounding box center [572, 340] width 610 height 624
click at [319, 218] on div "Back to Dashboard Change Sender ID Customers Technicians Select a contact Outbo…" at bounding box center [572, 340] width 610 height 624
click at [730, 16] on icon at bounding box center [726, 13] width 15 height 15
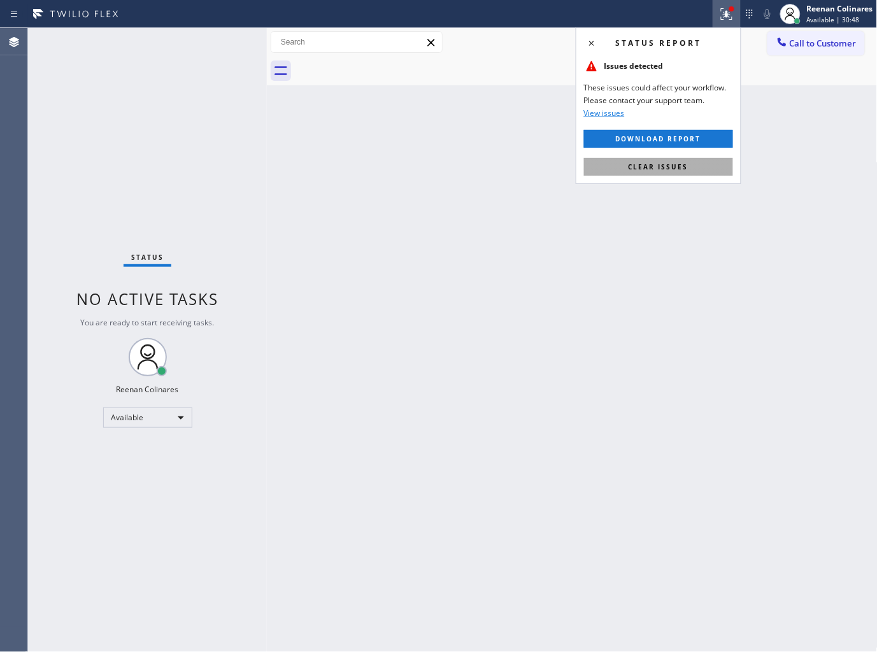
drag, startPoint x: 659, startPoint y: 167, endPoint x: 565, endPoint y: 188, distance: 96.5
click at [658, 167] on span "Clear issues" at bounding box center [658, 166] width 60 height 9
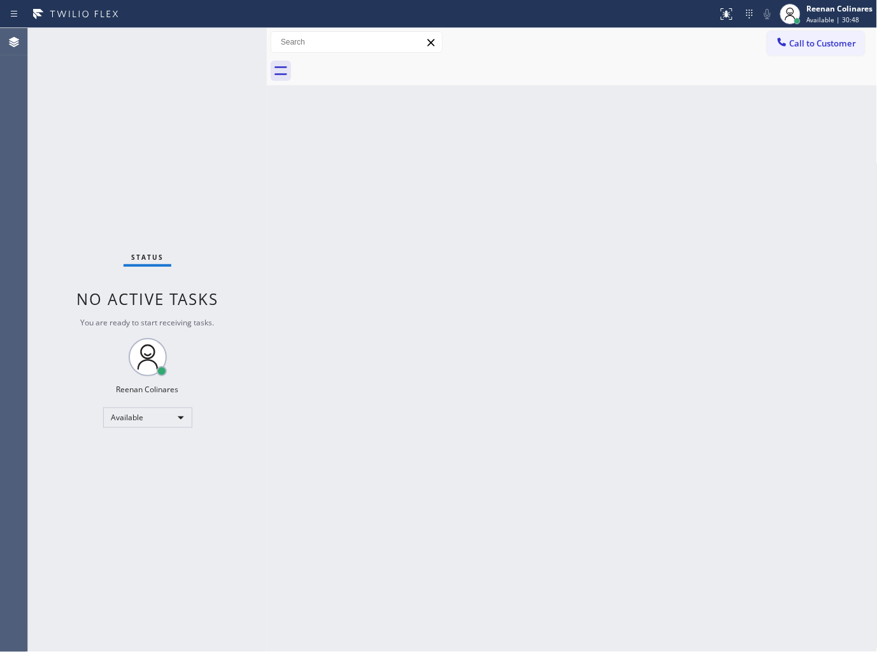
click at [510, 232] on div "Back to Dashboard Change Sender ID Customers Technicians Select a contact Outbo…" at bounding box center [572, 340] width 610 height 624
click at [160, 34] on div "Status No active tasks You are ready to start receiving tasks. Reenan Colinares…" at bounding box center [147, 340] width 239 height 624
click at [805, 13] on div "Reenan Colinares Available | 34:59" at bounding box center [840, 14] width 73 height 22
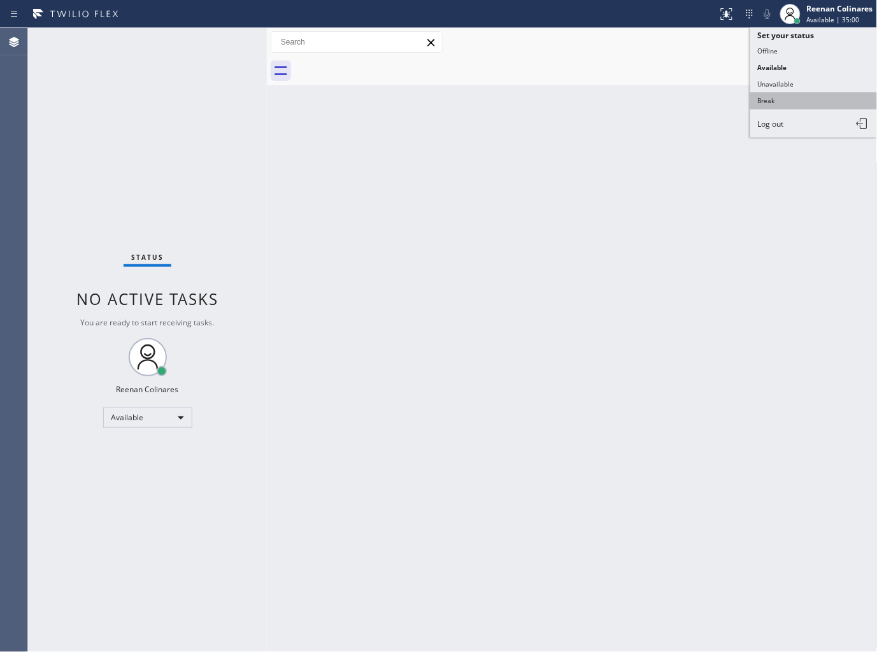
click at [766, 100] on button "Break" at bounding box center [813, 100] width 127 height 17
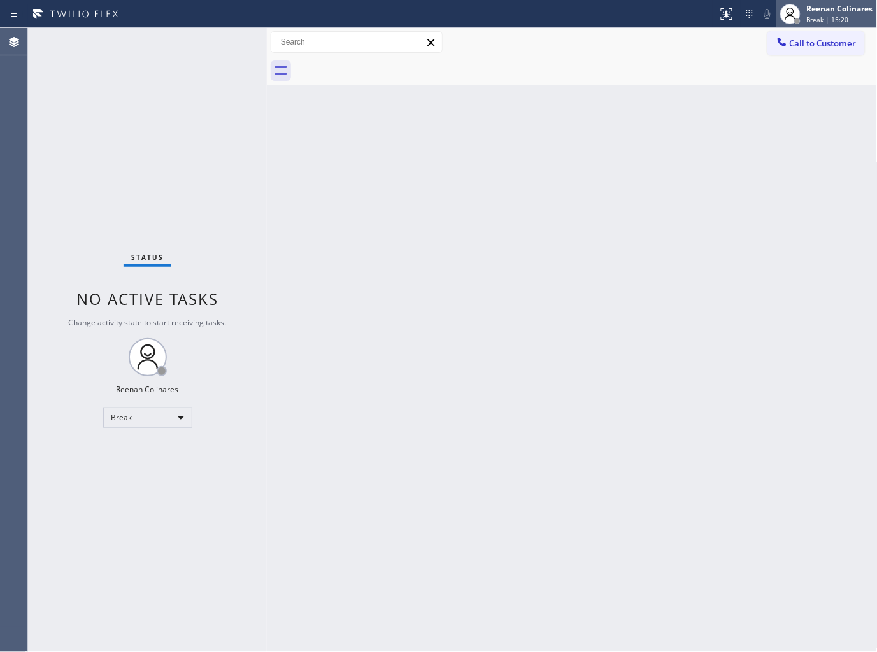
click at [814, 19] on span "Break | 15:20" at bounding box center [828, 19] width 42 height 9
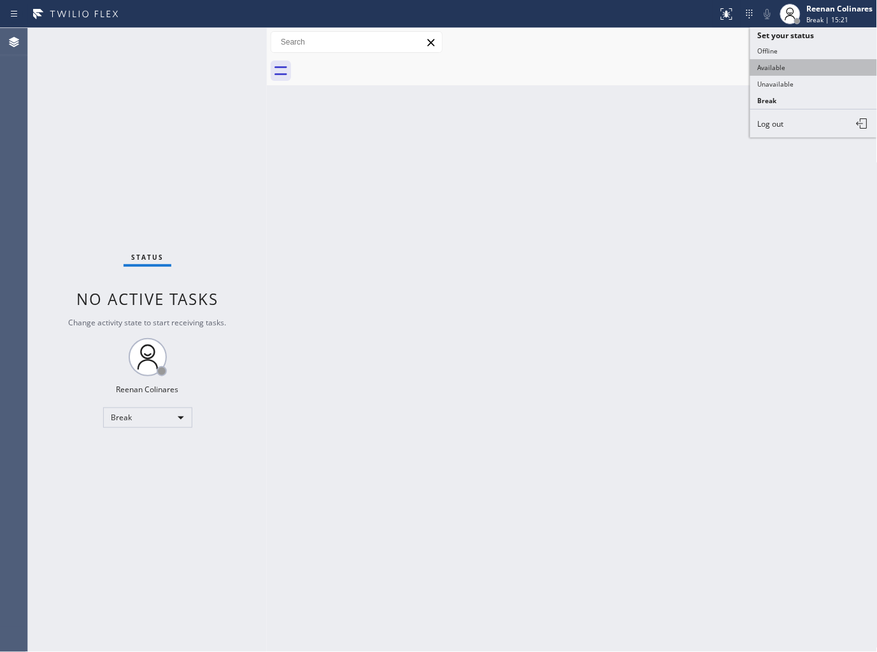
click at [778, 66] on button "Available" at bounding box center [813, 67] width 127 height 17
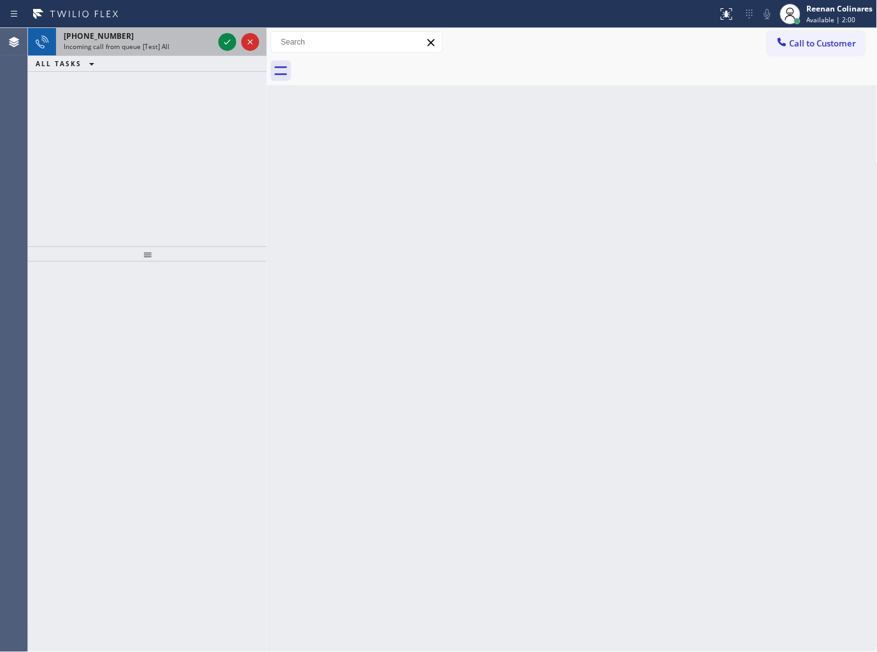
drag, startPoint x: 171, startPoint y: 45, endPoint x: 195, endPoint y: 43, distance: 24.9
click at [171, 43] on div "Incoming call from queue [Test] All" at bounding box center [139, 46] width 150 height 9
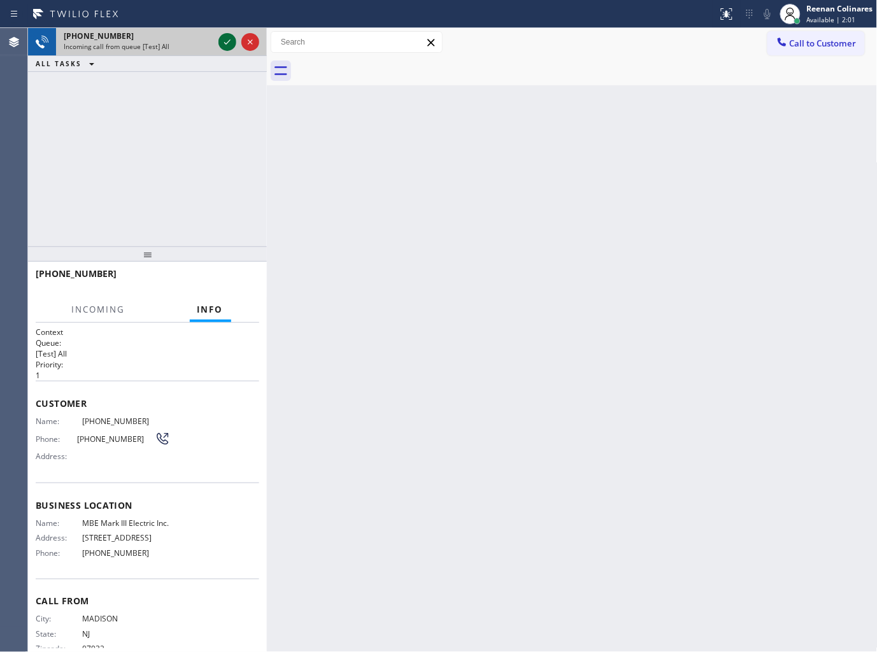
click at [224, 38] on icon at bounding box center [227, 41] width 15 height 15
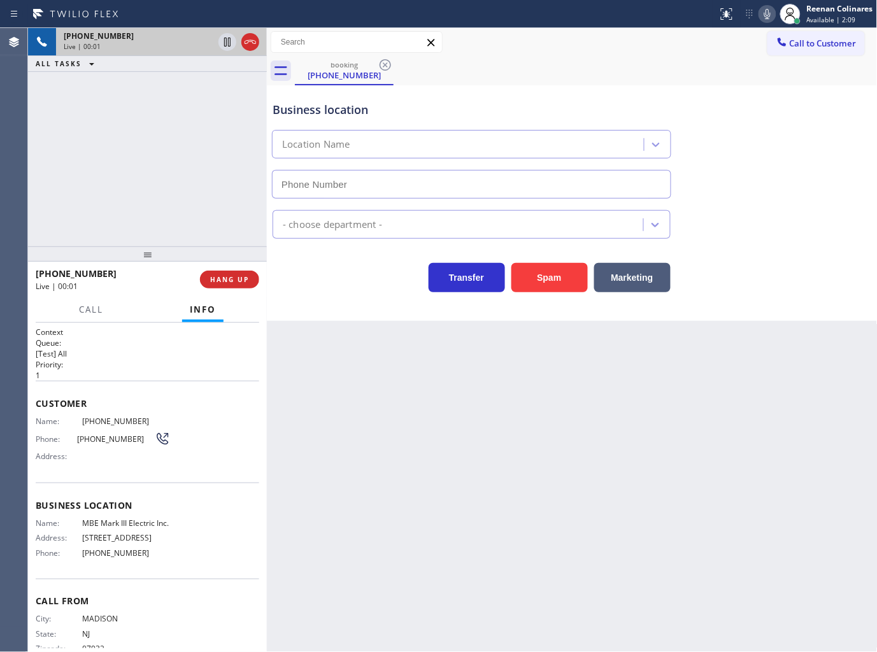
type input "(848) 360-5566"
click at [765, 13] on icon at bounding box center [766, 13] width 15 height 15
click at [766, 13] on icon at bounding box center [766, 13] width 15 height 15
click at [765, 15] on icon at bounding box center [766, 13] width 15 height 15
click at [765, 15] on rect at bounding box center [767, 12] width 9 height 9
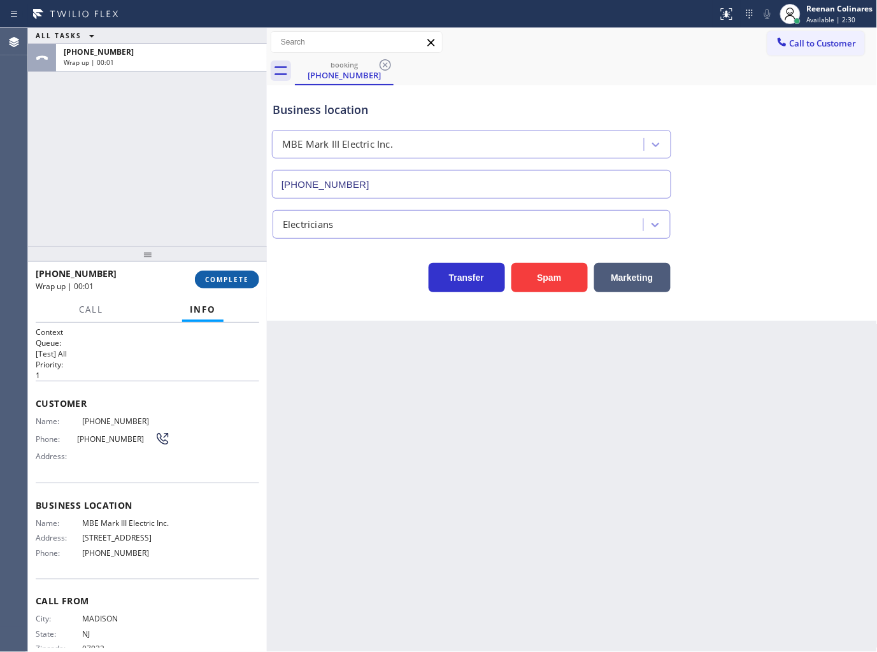
click at [240, 275] on span "COMPLETE" at bounding box center [227, 279] width 44 height 9
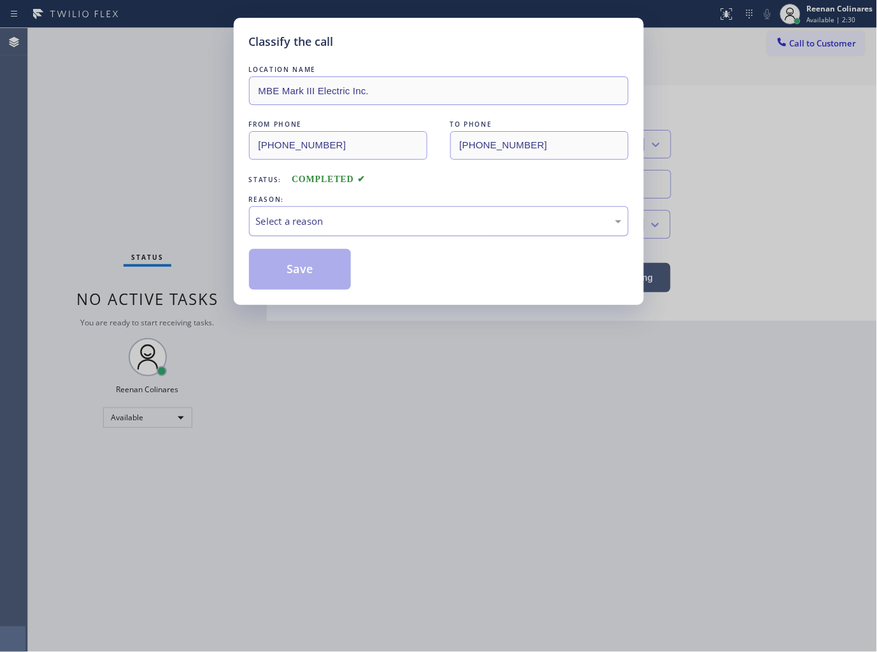
click at [311, 225] on div "Select a reason" at bounding box center [438, 221] width 365 height 15
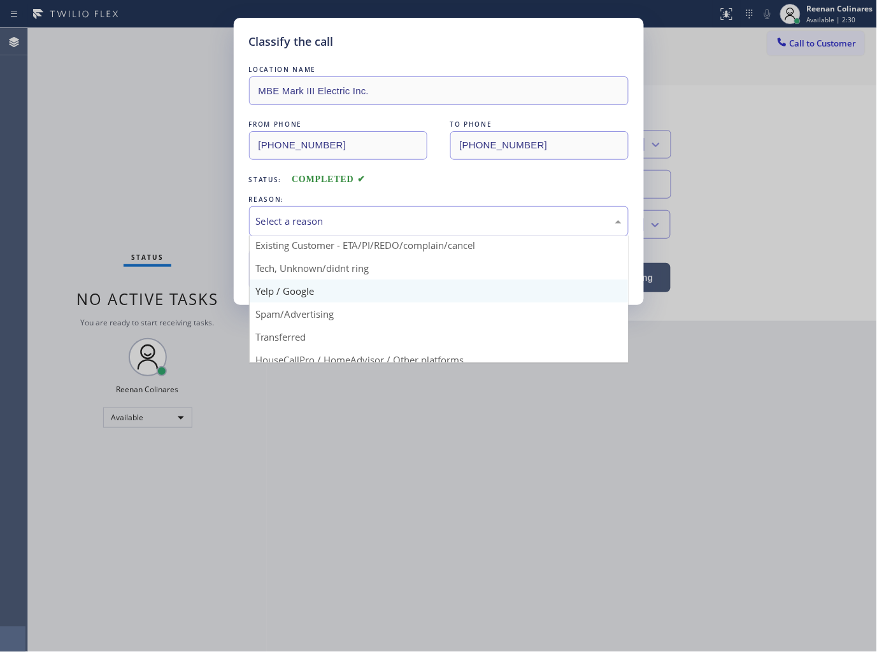
scroll to position [80, 0]
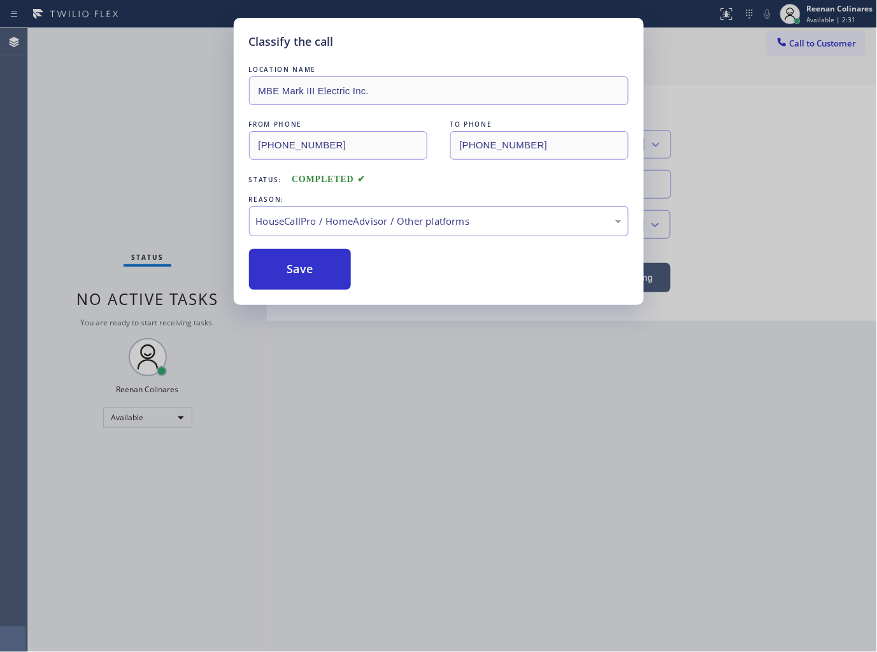
click at [292, 268] on button "Save" at bounding box center [300, 269] width 102 height 41
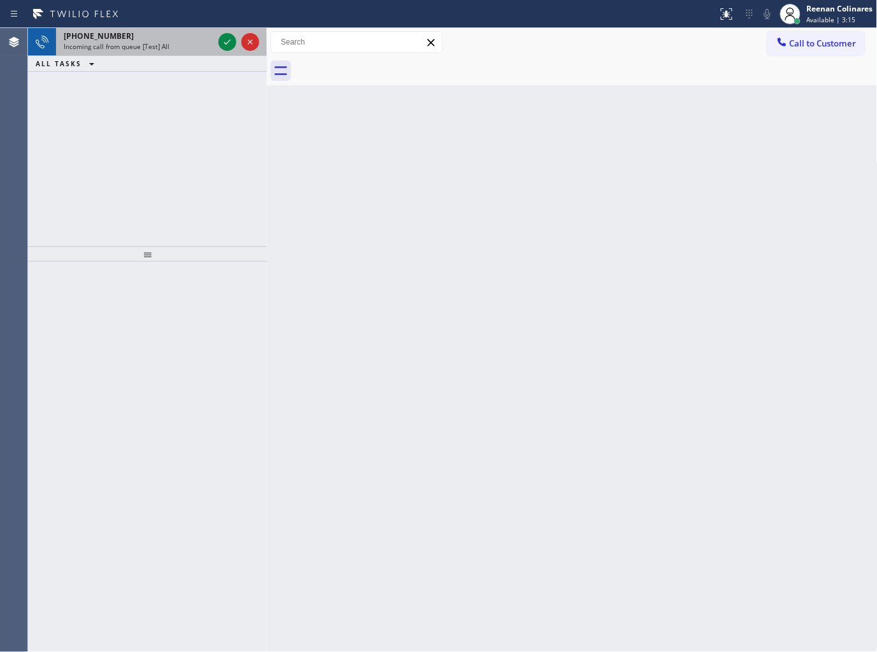
click at [172, 42] on div "Incoming call from queue [Test] All" at bounding box center [139, 46] width 150 height 9
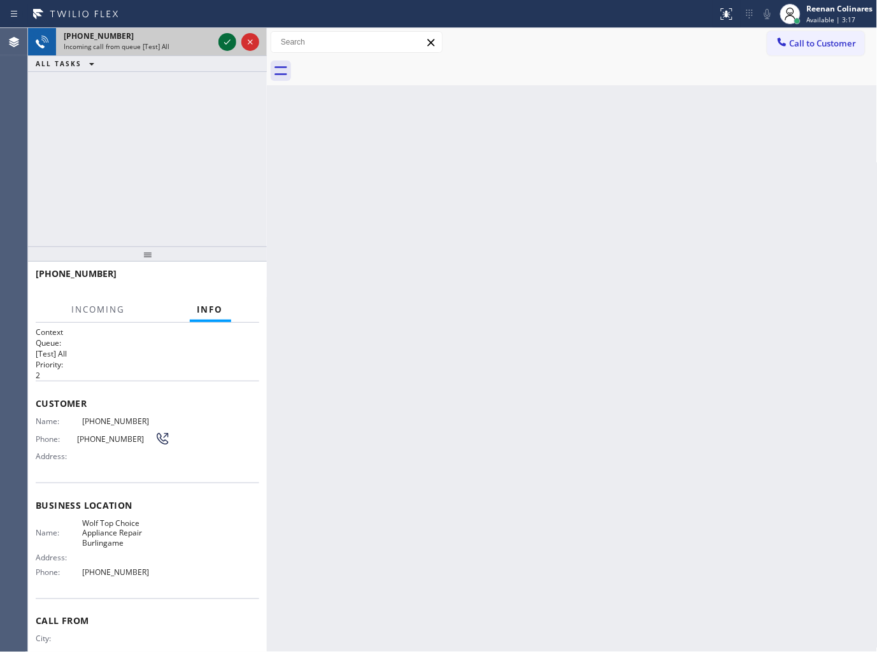
click at [222, 45] on icon at bounding box center [227, 41] width 15 height 15
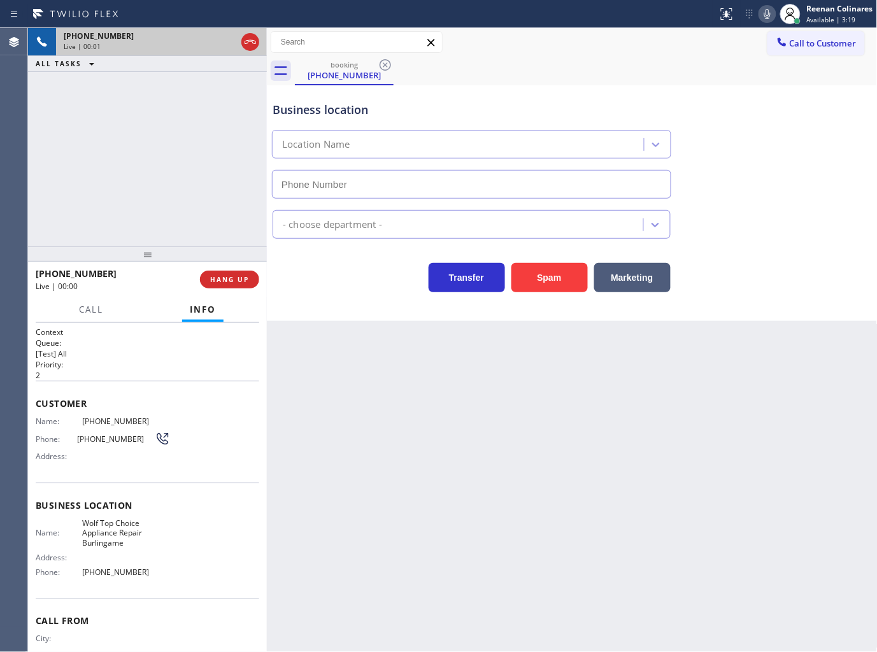
type input "(650) 546-4504"
click at [542, 271] on button "Spam" at bounding box center [549, 277] width 76 height 29
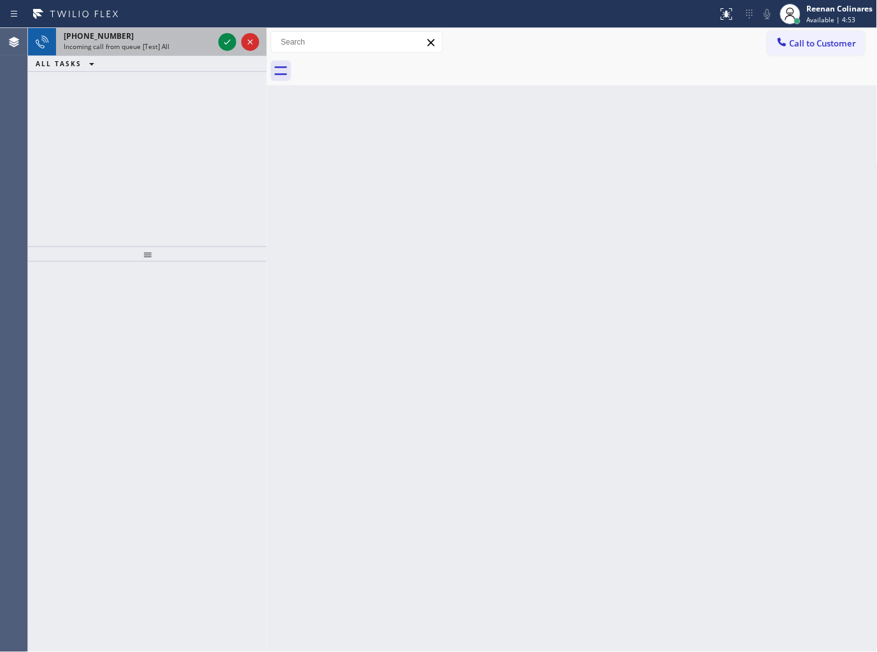
click at [158, 48] on span "Incoming call from queue [Test] All" at bounding box center [117, 46] width 106 height 9
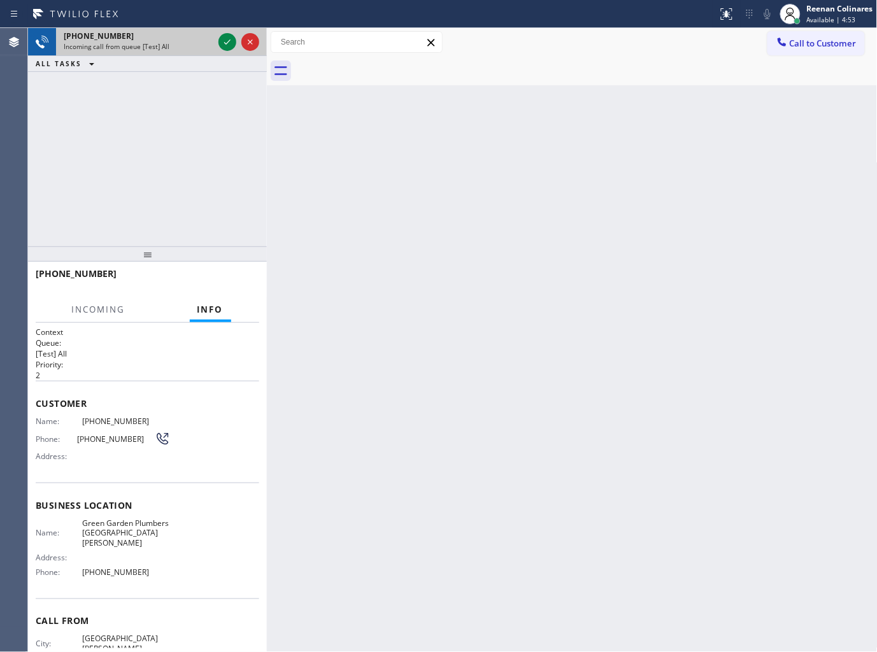
click at [158, 48] on span "Incoming call from queue [Test] All" at bounding box center [117, 46] width 106 height 9
click at [155, 48] on span "Incoming call from queue [Test] All" at bounding box center [117, 46] width 106 height 9
click at [227, 45] on icon at bounding box center [227, 41] width 15 height 15
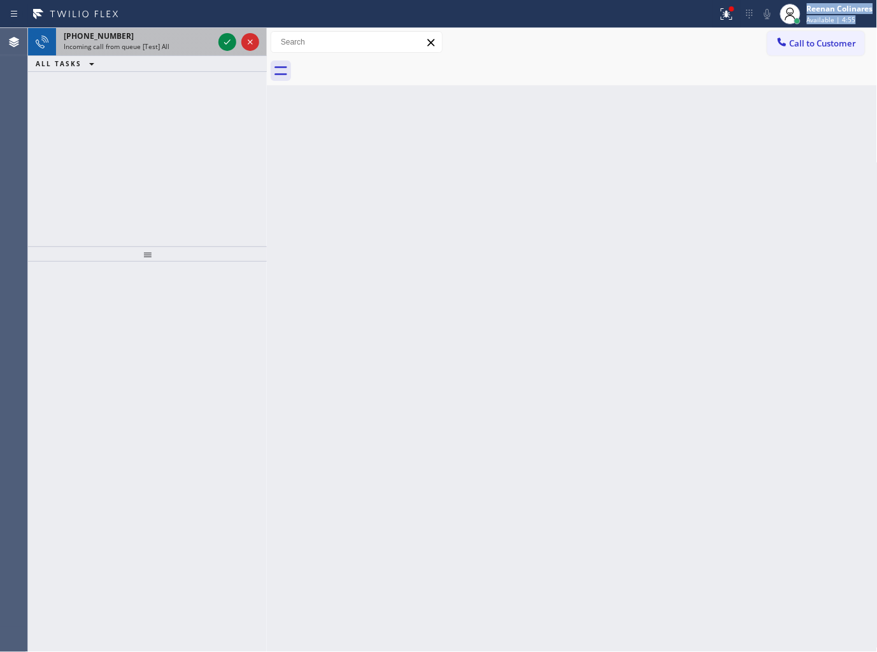
click at [179, 29] on div "Status report Issue detected This issue could affect your workflow. Please cont…" at bounding box center [438, 326] width 877 height 652
click at [183, 34] on div "+14083845821" at bounding box center [139, 36] width 150 height 11
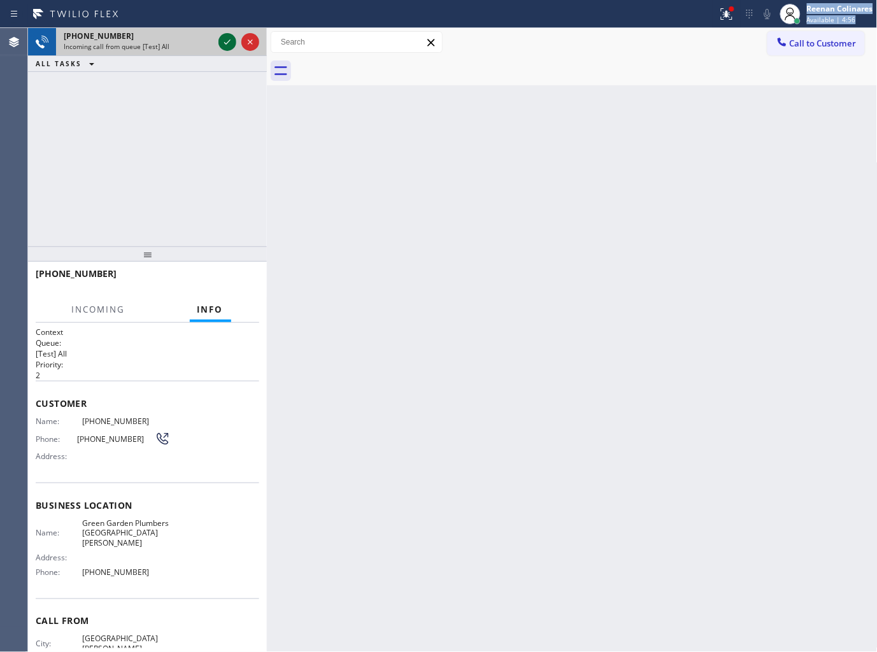
click at [224, 38] on icon at bounding box center [227, 41] width 15 height 15
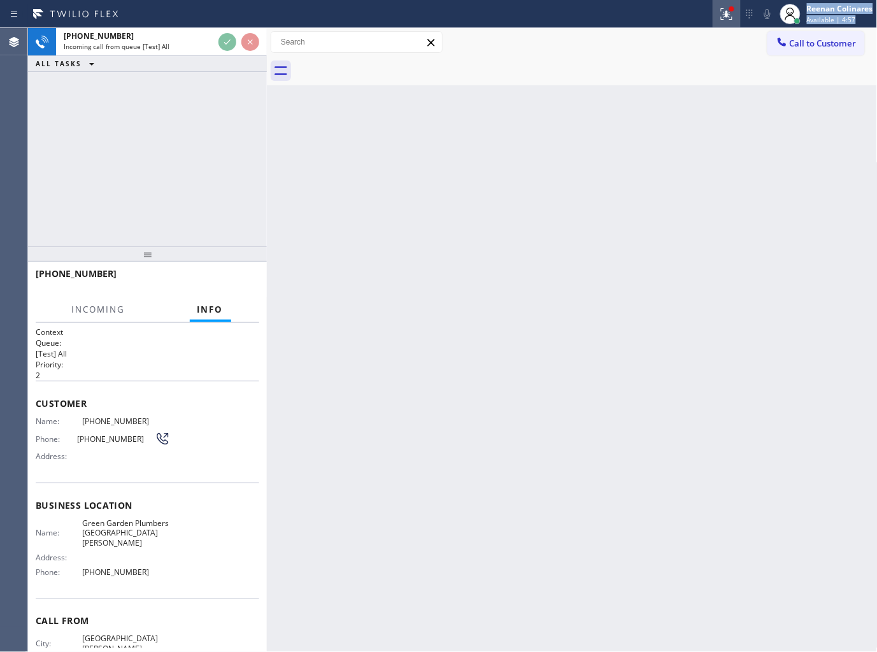
drag, startPoint x: 721, startPoint y: 14, endPoint x: 689, endPoint y: 39, distance: 40.4
click at [722, 14] on icon at bounding box center [726, 13] width 15 height 15
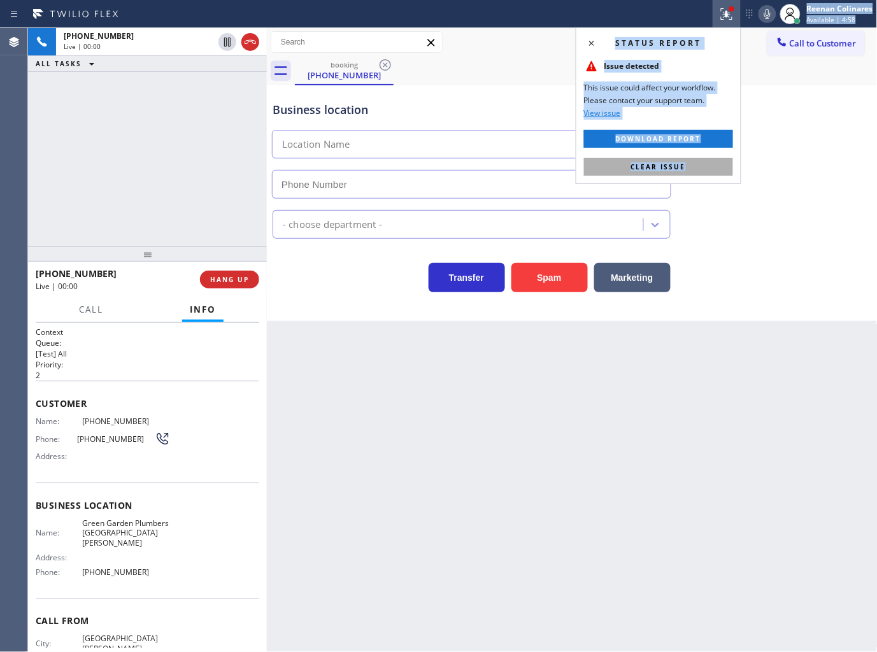
click at [635, 167] on span "Clear issue" at bounding box center [658, 166] width 55 height 9
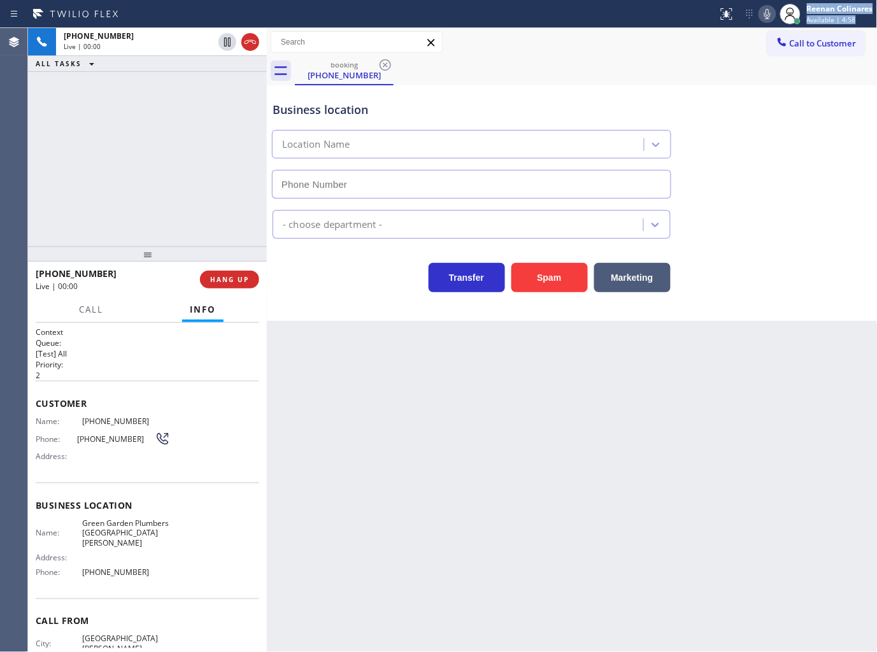
type input "(408) 684-7401"
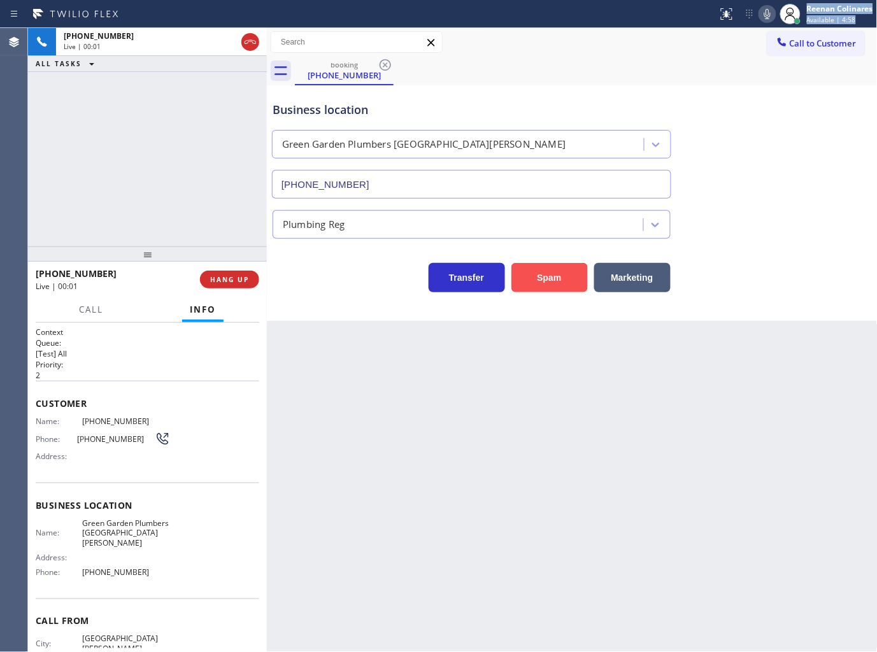
click at [533, 272] on button "Spam" at bounding box center [549, 277] width 76 height 29
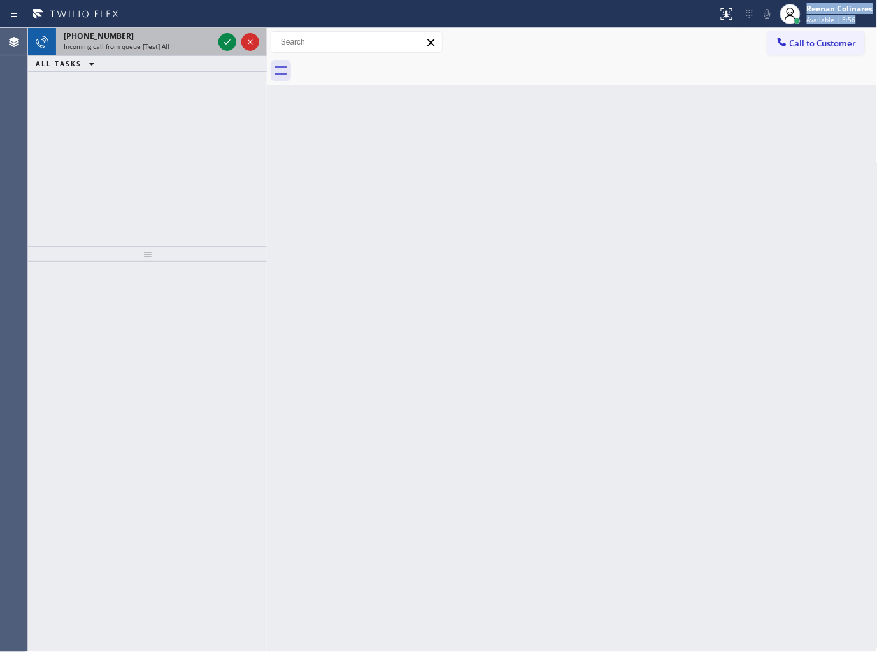
click at [157, 49] on span "Incoming call from queue [Test] All" at bounding box center [117, 46] width 106 height 9
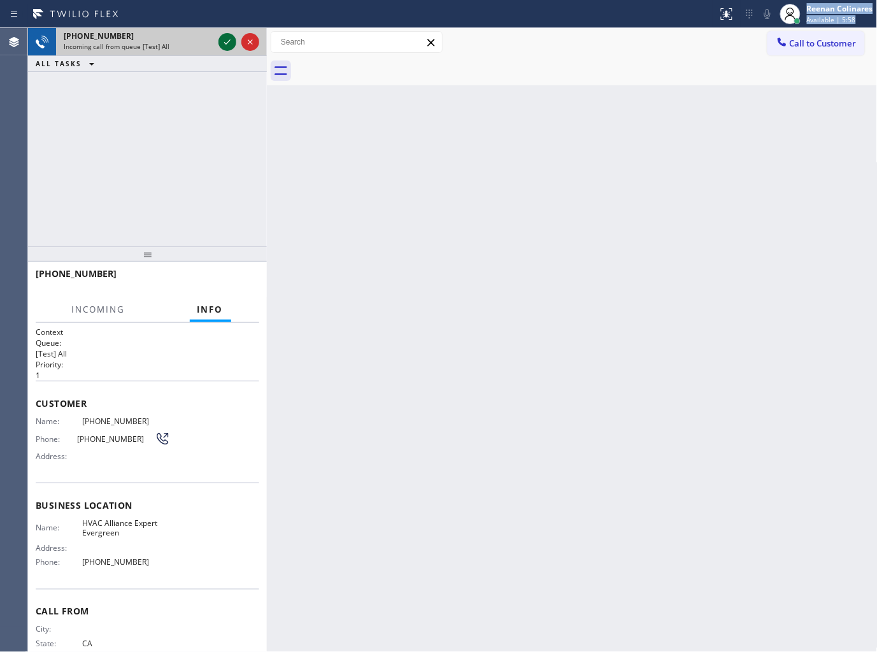
click at [227, 38] on icon at bounding box center [227, 41] width 15 height 15
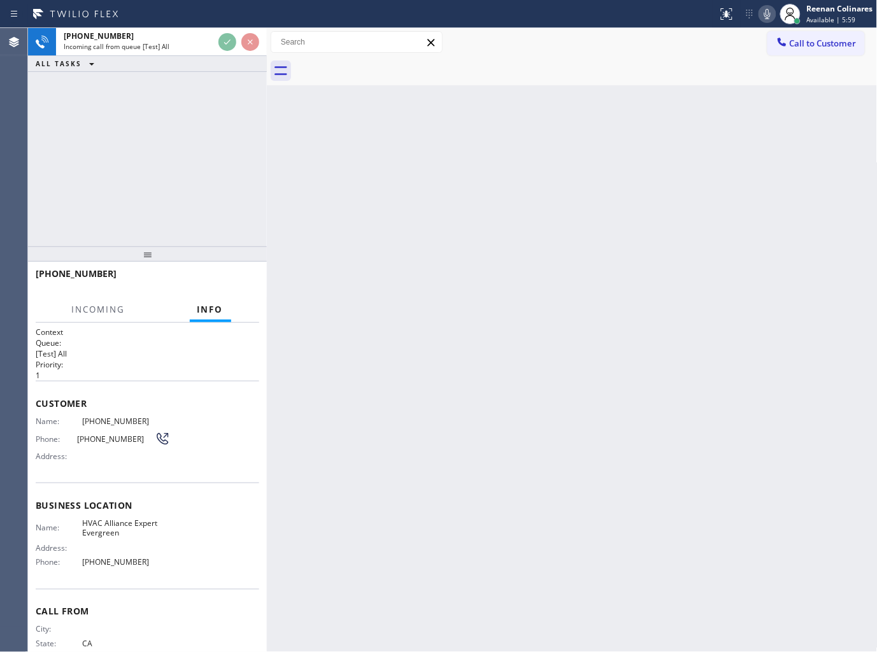
click at [664, 17] on div at bounding box center [358, 14] width 707 height 20
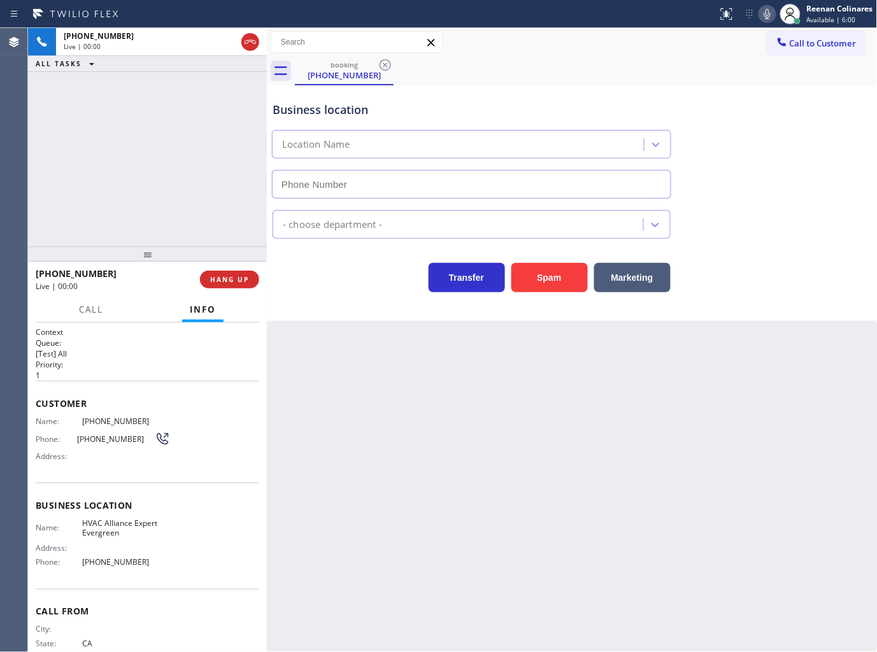
type input "(408) 676-1626"
drag, startPoint x: 554, startPoint y: 284, endPoint x: 780, endPoint y: 111, distance: 284.7
click at [556, 283] on button "Spam" at bounding box center [549, 277] width 76 height 29
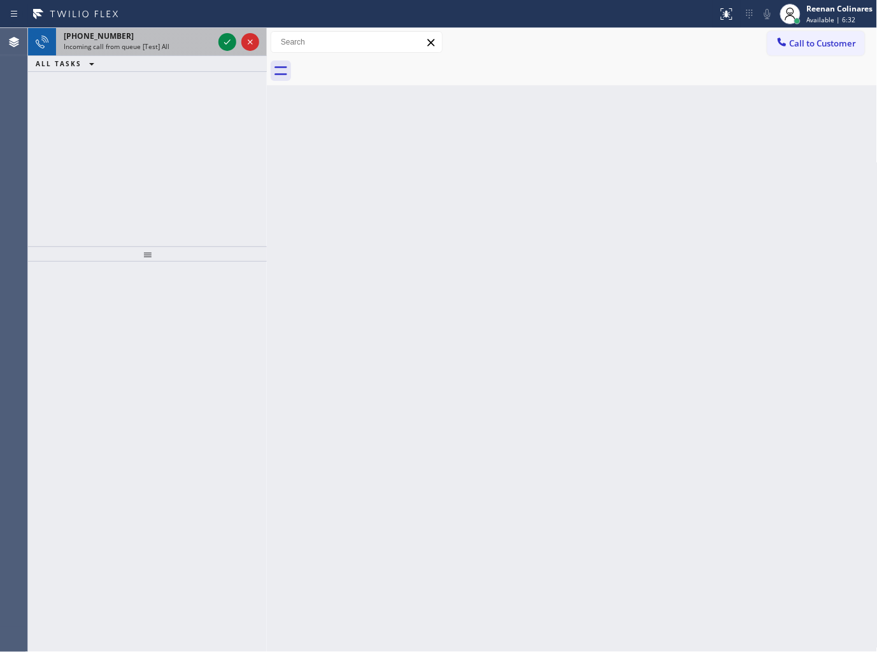
click at [147, 46] on span "Incoming call from queue [Test] All" at bounding box center [117, 46] width 106 height 9
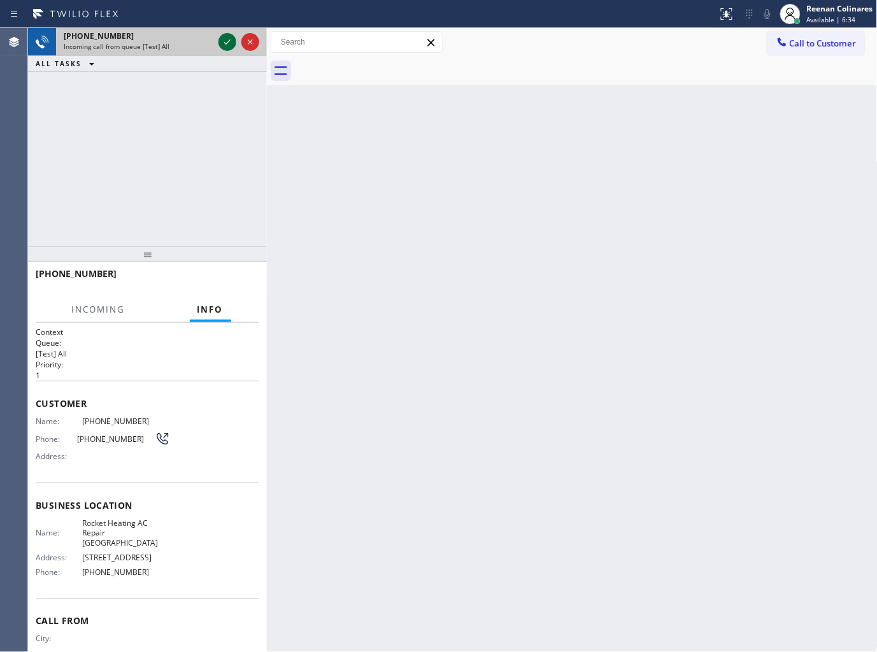
click at [225, 43] on icon at bounding box center [227, 41] width 6 height 5
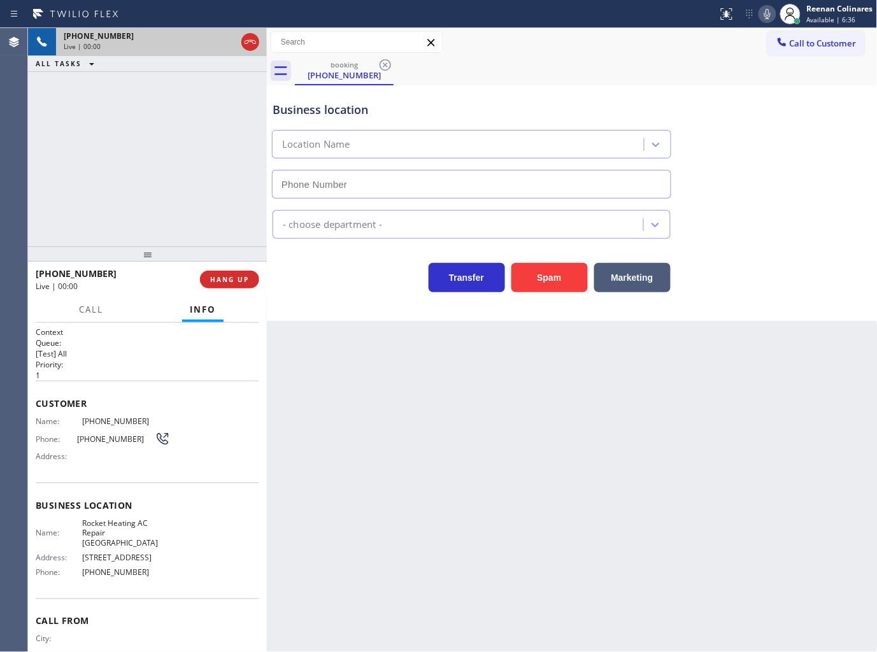
type input "(408) 872-9234"
click at [770, 19] on icon at bounding box center [766, 13] width 15 height 15
click at [239, 284] on button "HANG UP" at bounding box center [229, 280] width 59 height 18
click at [242, 281] on span "HANG UP" at bounding box center [229, 279] width 39 height 9
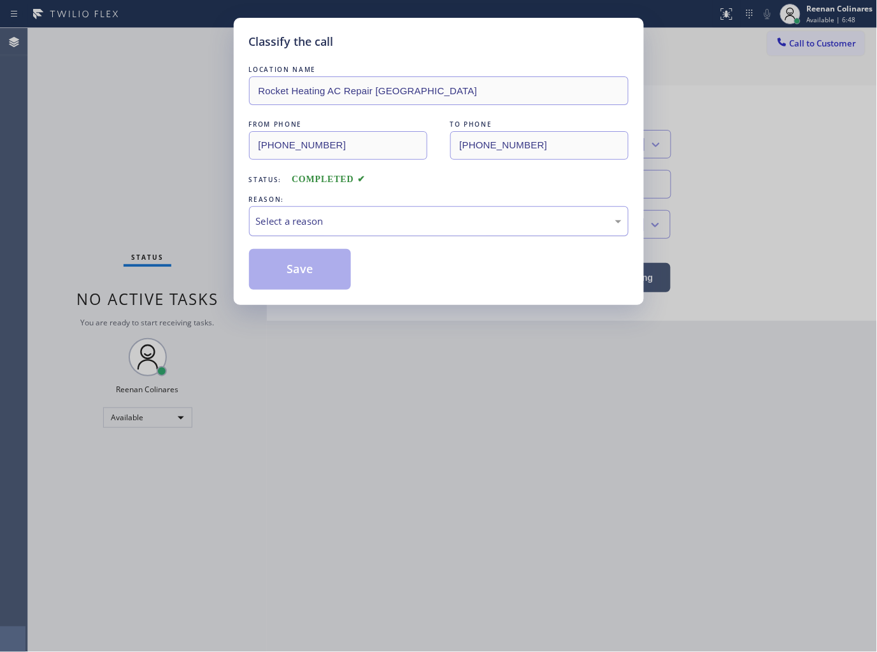
click at [297, 219] on div "Select a reason" at bounding box center [438, 221] width 365 height 15
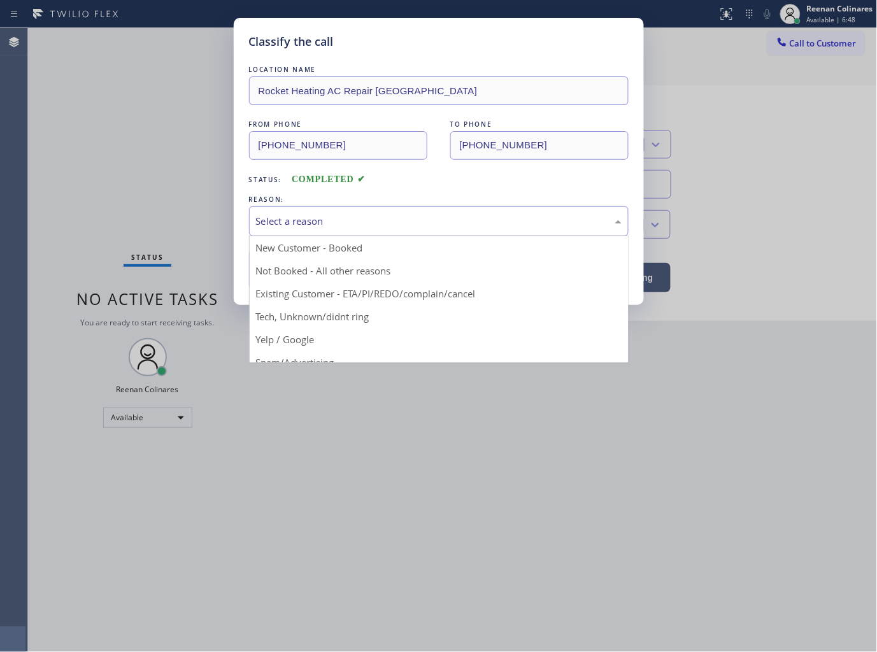
drag, startPoint x: 269, startPoint y: 312, endPoint x: 286, endPoint y: 279, distance: 37.6
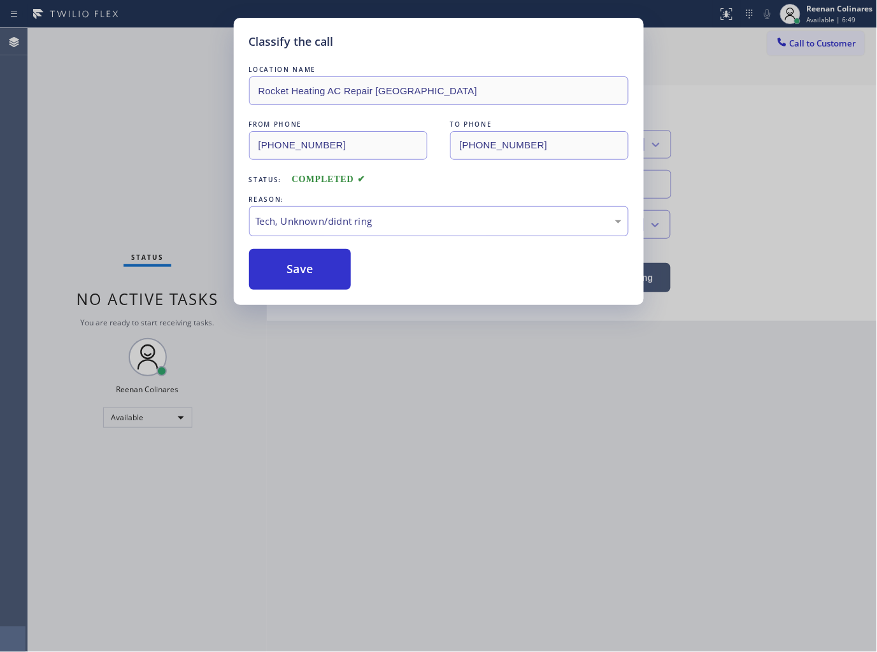
click at [289, 272] on button "Save" at bounding box center [300, 269] width 102 height 41
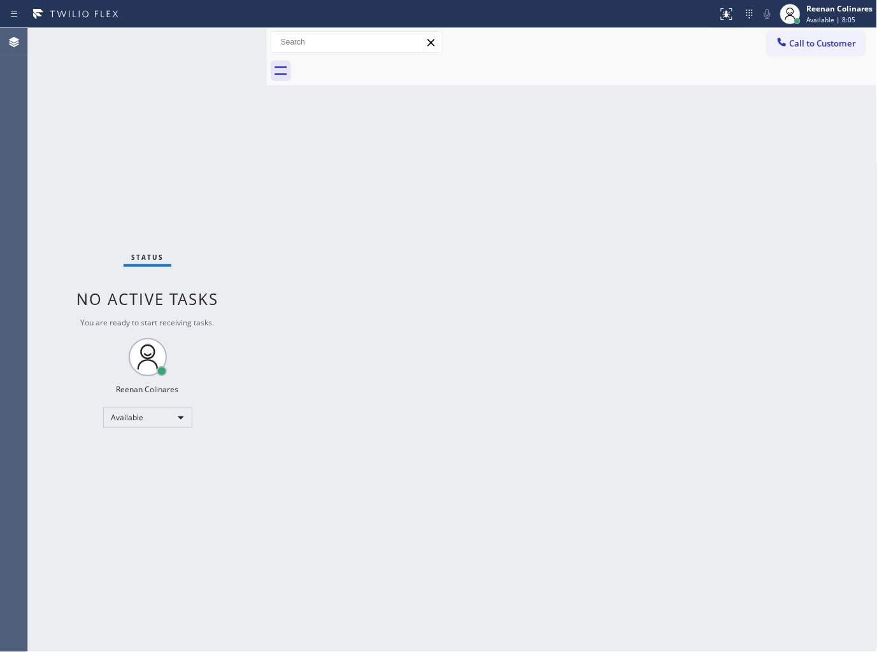
click at [516, 185] on div "Back to Dashboard Change Sender ID Customers Technicians Select a contact Outbo…" at bounding box center [572, 340] width 610 height 624
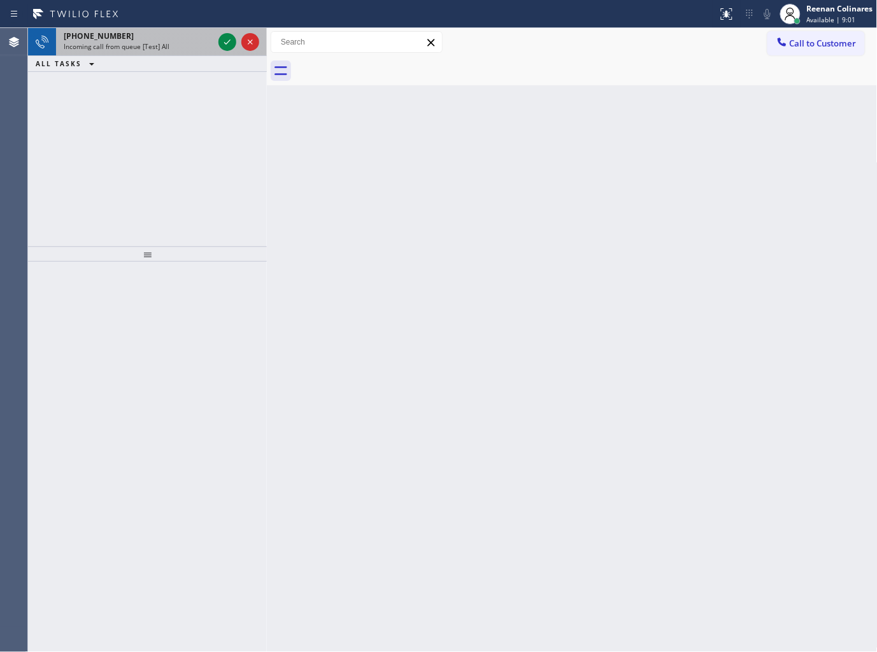
click at [194, 32] on div "+12134509178" at bounding box center [139, 36] width 150 height 11
click at [193, 41] on div "+16824531673" at bounding box center [139, 36] width 150 height 11
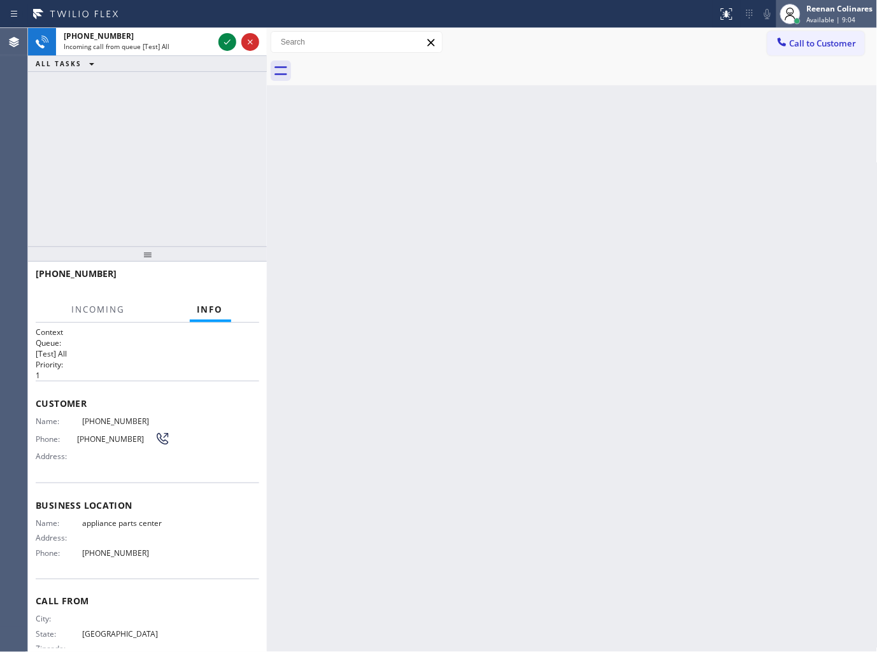
click at [868, 13] on div "Reenan Colinares" at bounding box center [840, 8] width 66 height 11
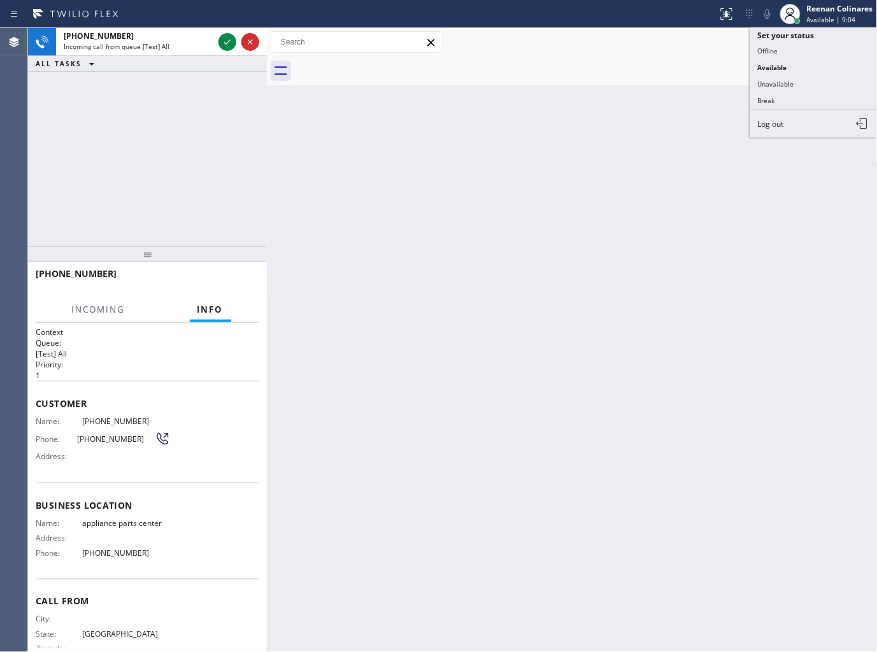
click at [774, 84] on button "Unavailable" at bounding box center [813, 84] width 127 height 17
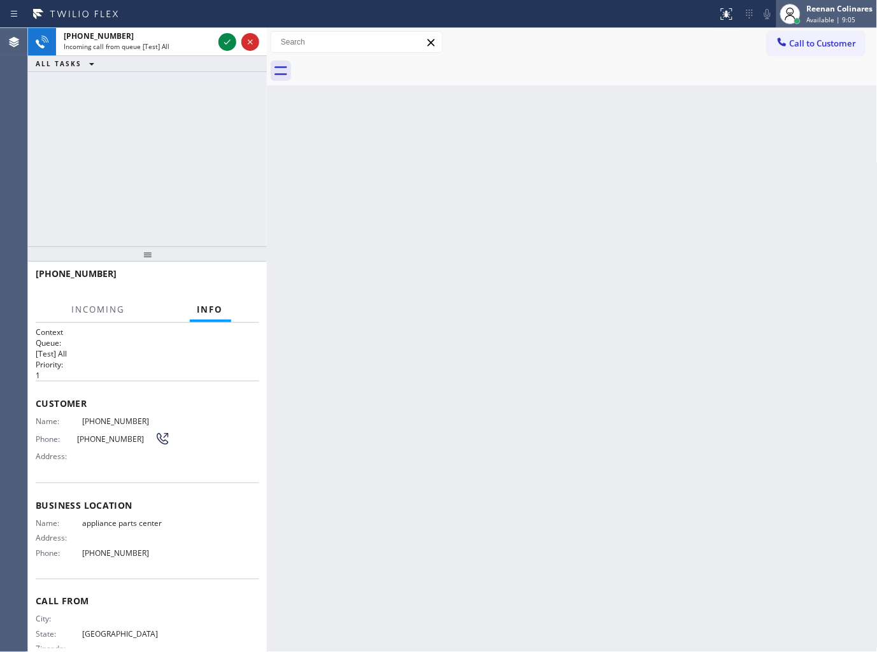
click at [830, 19] on span "Available | 9:05" at bounding box center [831, 19] width 49 height 9
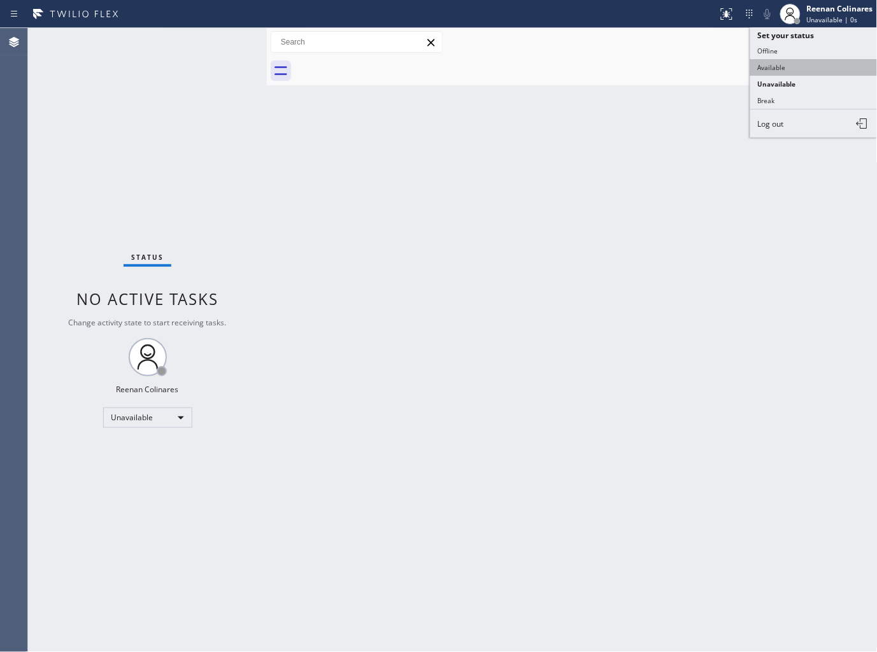
click at [780, 67] on button "Available" at bounding box center [813, 67] width 127 height 17
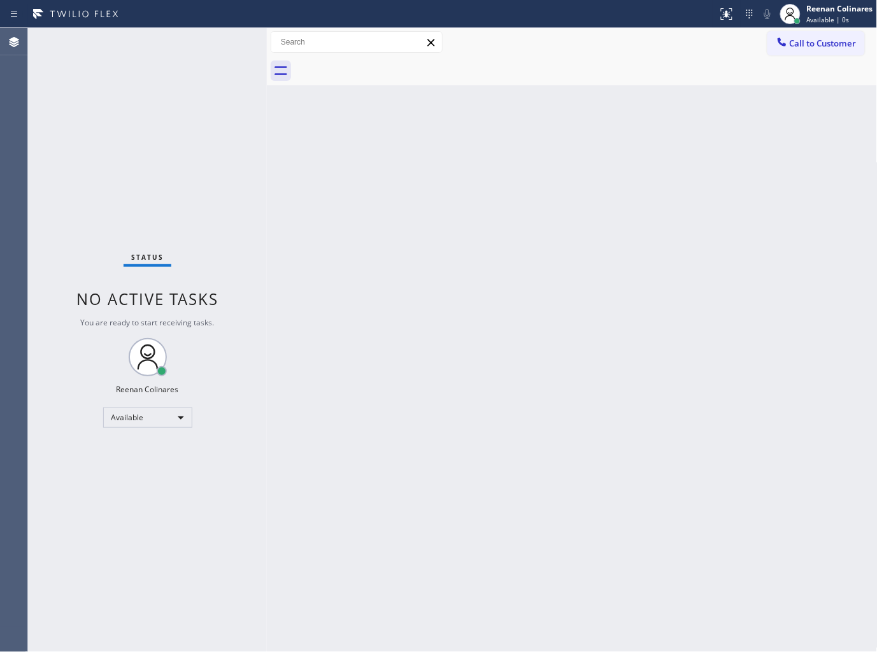
click at [192, 40] on div "Status No active tasks You are ready to start receiving tasks. Reenan Colinares…" at bounding box center [147, 340] width 239 height 624
click at [171, 105] on div "Status No active tasks You are ready to start receiving tasks. Reenan Colinares…" at bounding box center [147, 340] width 239 height 624
click at [233, 239] on div "Status No active tasks You are ready to start receiving tasks. Reenan Colinares…" at bounding box center [147, 340] width 239 height 624
click at [161, 53] on div "Status No active tasks You are ready to start receiving tasks. Reenan Colinares…" at bounding box center [147, 340] width 239 height 624
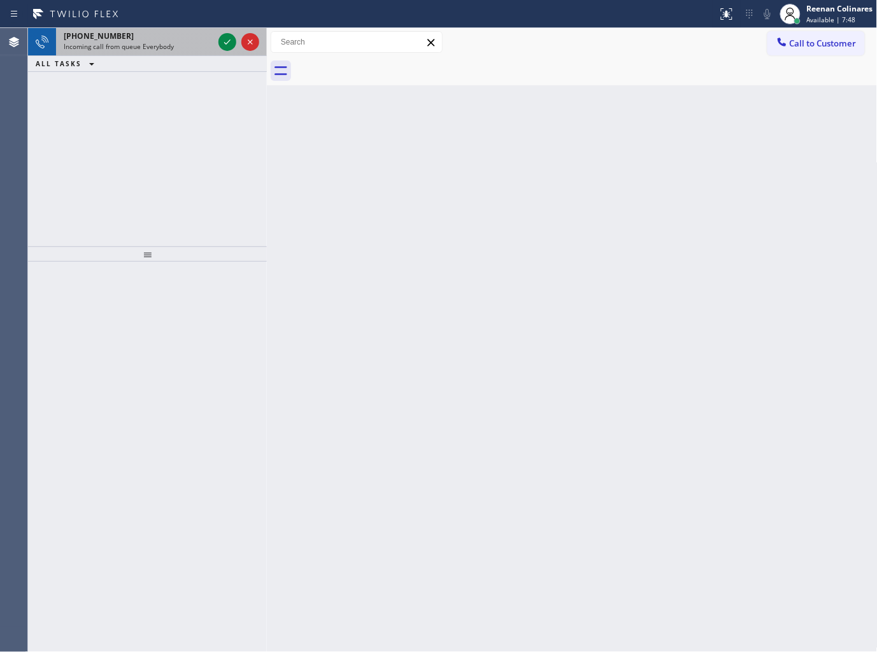
click at [179, 52] on div "+12247543844 Incoming call from queue Everybody" at bounding box center [136, 42] width 160 height 28
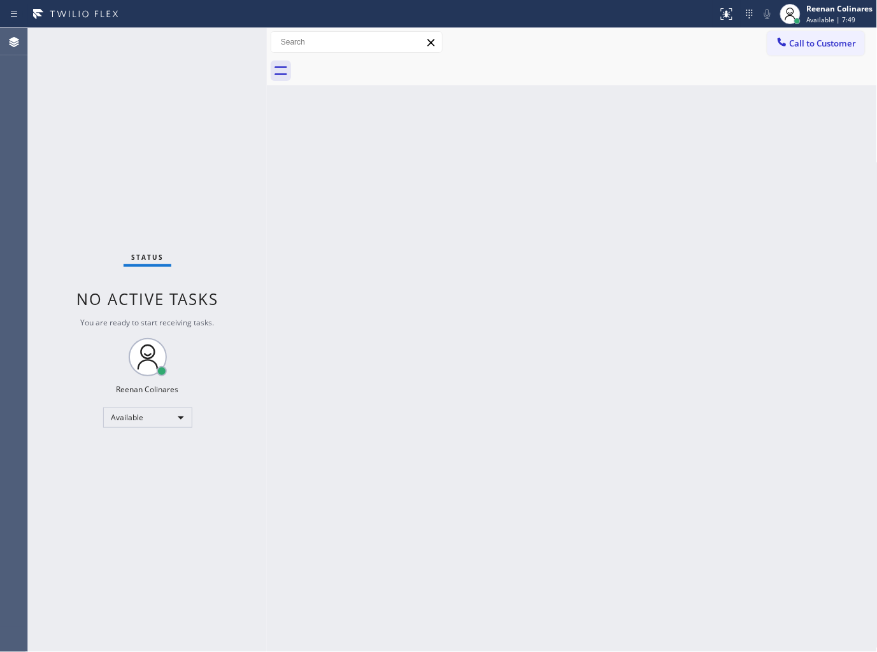
click at [200, 36] on div "Status No active tasks You are ready to start receiving tasks. Reenan Colinares…" at bounding box center [147, 340] width 239 height 624
click at [472, 164] on div "Back to Dashboard Change Sender ID Customers Technicians Select a contact Outbo…" at bounding box center [572, 340] width 610 height 624
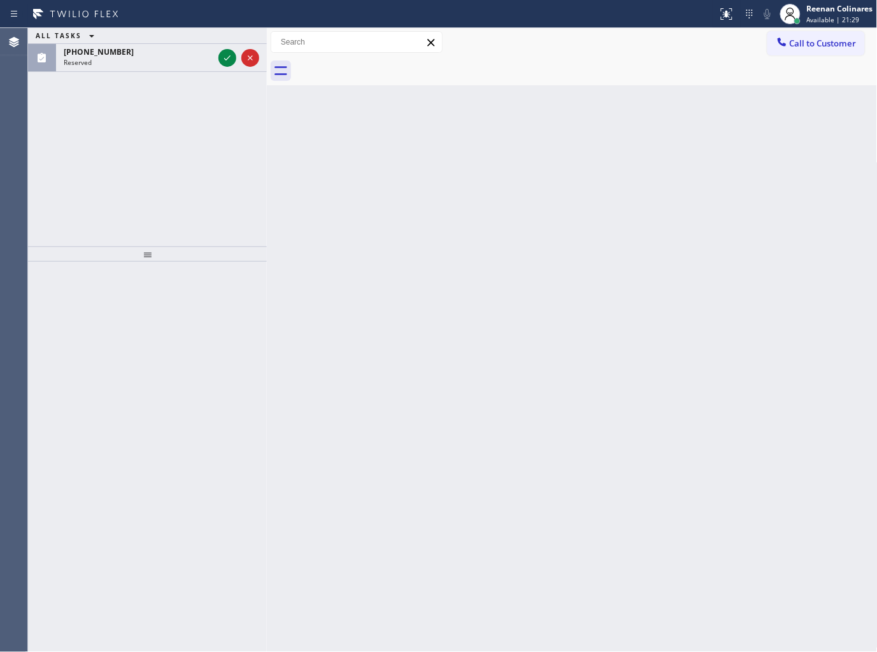
click at [163, 74] on div "ALL TASKS ALL TASKS ACTIVE TASKS TASKS IN WRAP UP (971) 350-1698 Reserved" at bounding box center [147, 137] width 239 height 218
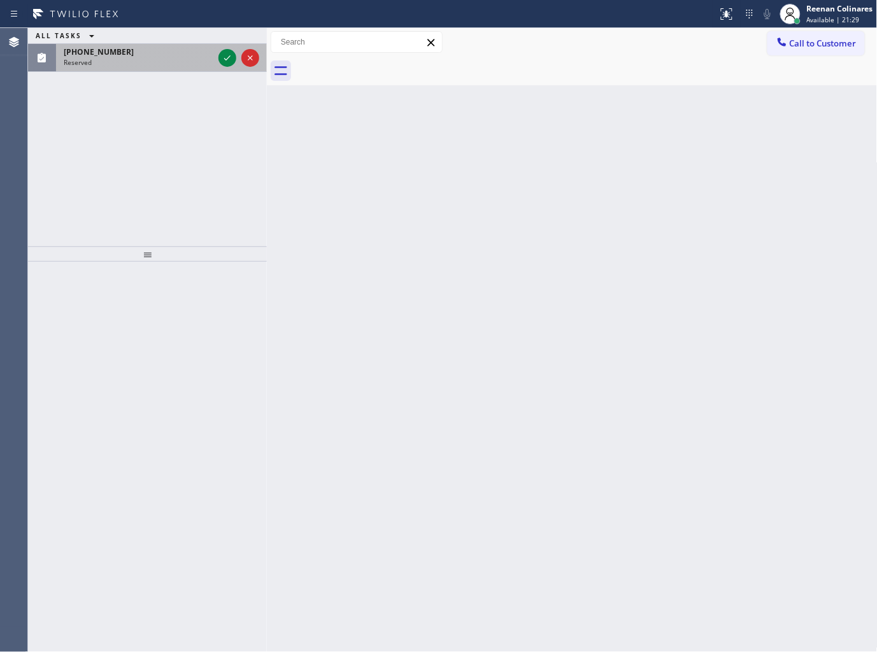
click at [173, 69] on div "(971) 350-1698 Reserved" at bounding box center [136, 58] width 160 height 28
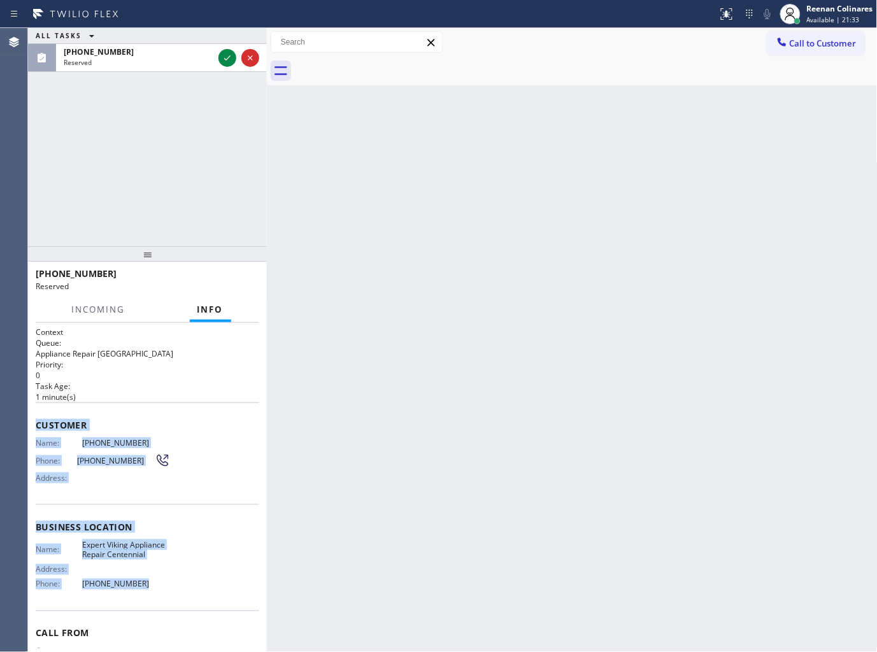
copy div "Customer Name: (971) 350-1698 Phone: (971) 350-1698 Address: Business location …"
drag, startPoint x: 37, startPoint y: 421, endPoint x: 172, endPoint y: 581, distance: 208.7
click at [172, 581] on div "Context Queue: Appliance Repair High End Priority: 0 Task Age: 1 minute(s) Cust…" at bounding box center [147, 517] width 223 height 380
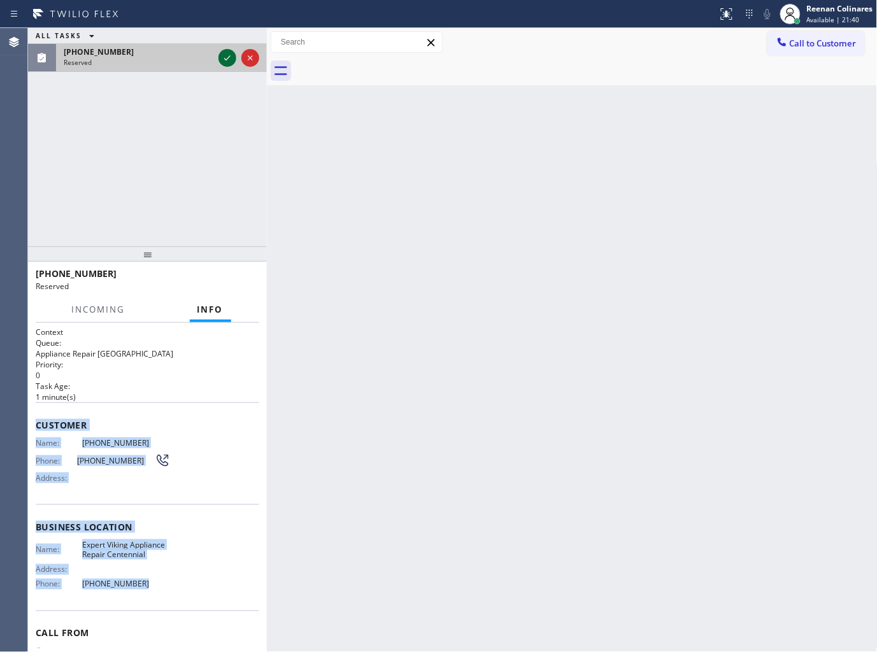
click at [222, 56] on icon at bounding box center [227, 57] width 15 height 15
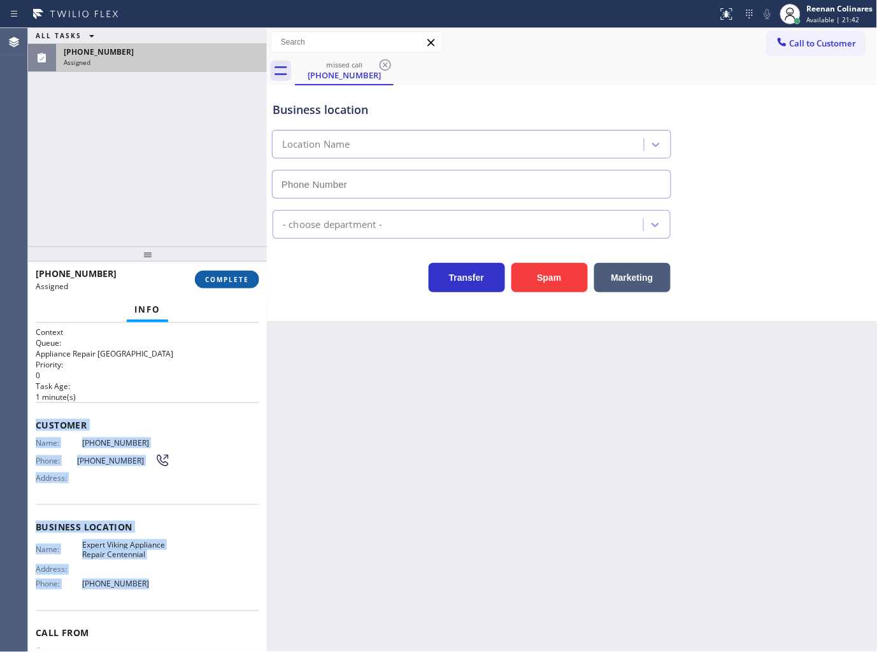
type input "(503) 744-5363"
click at [238, 276] on span "COMPLETE" at bounding box center [227, 279] width 44 height 9
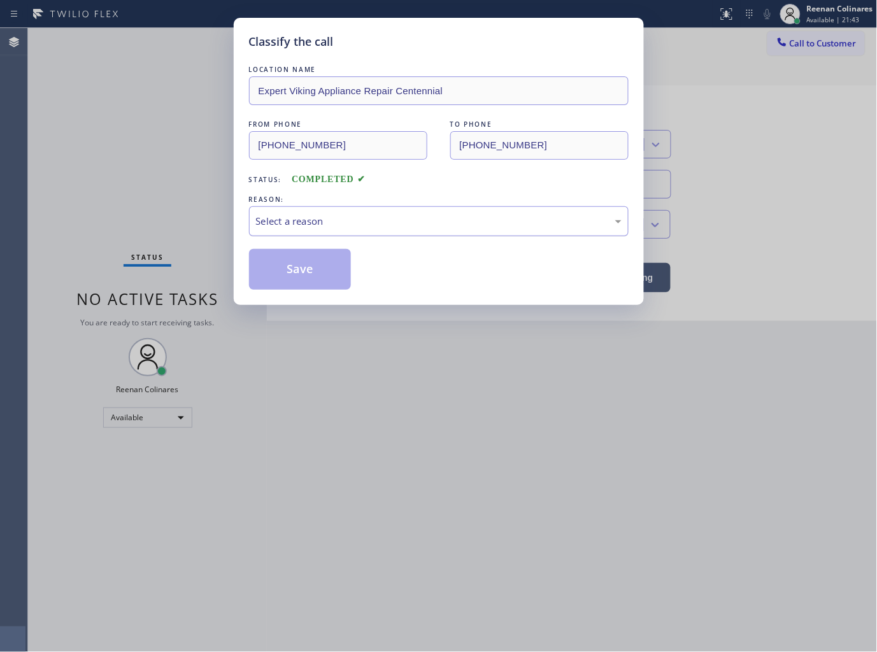
click at [284, 226] on div "Select a reason" at bounding box center [438, 221] width 365 height 15
click at [276, 276] on button "Save" at bounding box center [300, 269] width 102 height 41
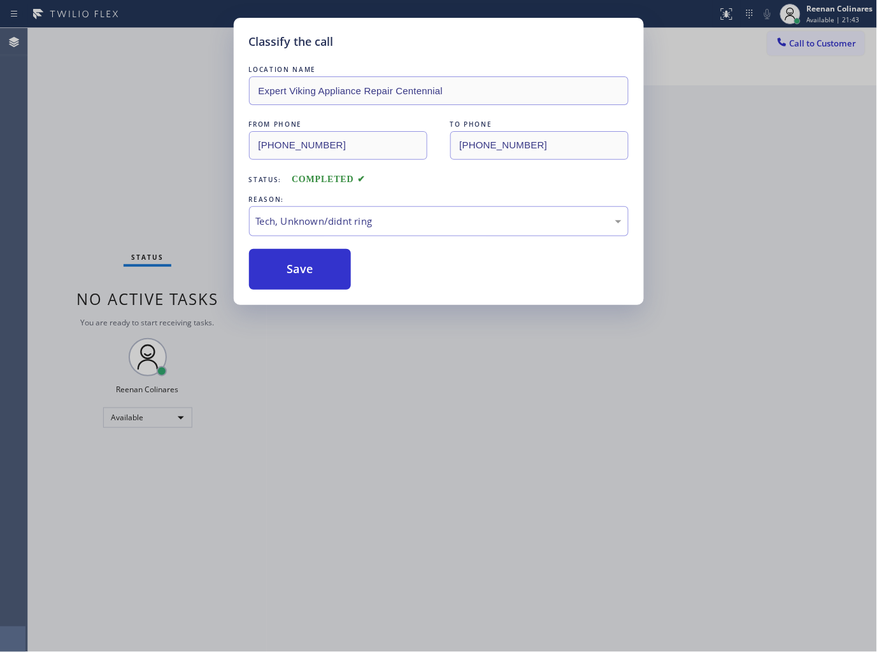
click at [159, 250] on div "Classify the call LOCATION NAME Expert Viking Appliance Repair Centennial FROM …" at bounding box center [438, 326] width 877 height 652
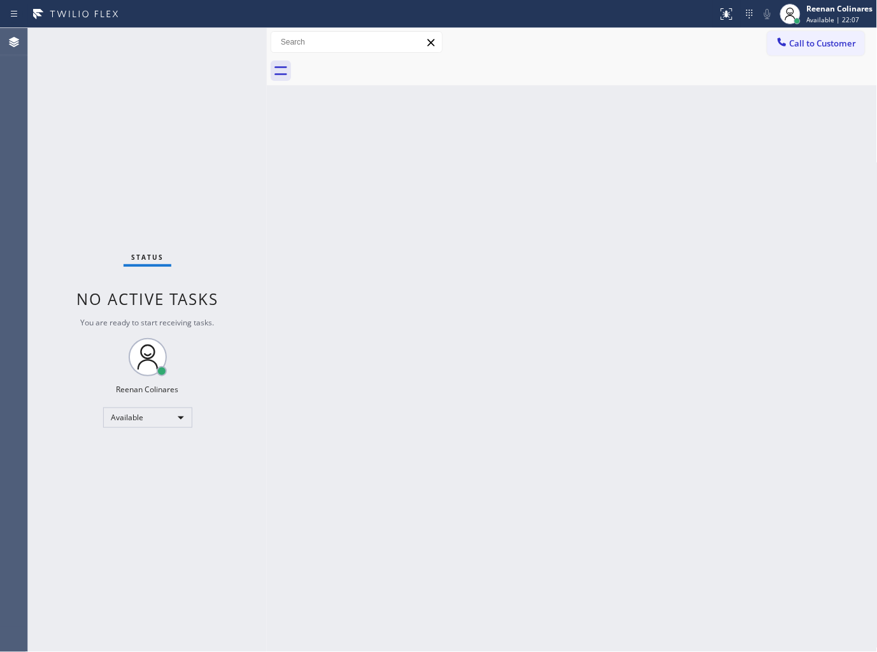
click at [164, 37] on div "Status No active tasks You are ready to start receiving tasks. Reenan Colinares…" at bounding box center [147, 340] width 239 height 624
click at [535, 255] on div "Back to Dashboard Change Sender ID Customers Technicians Select a contact Outbo…" at bounding box center [572, 340] width 610 height 624
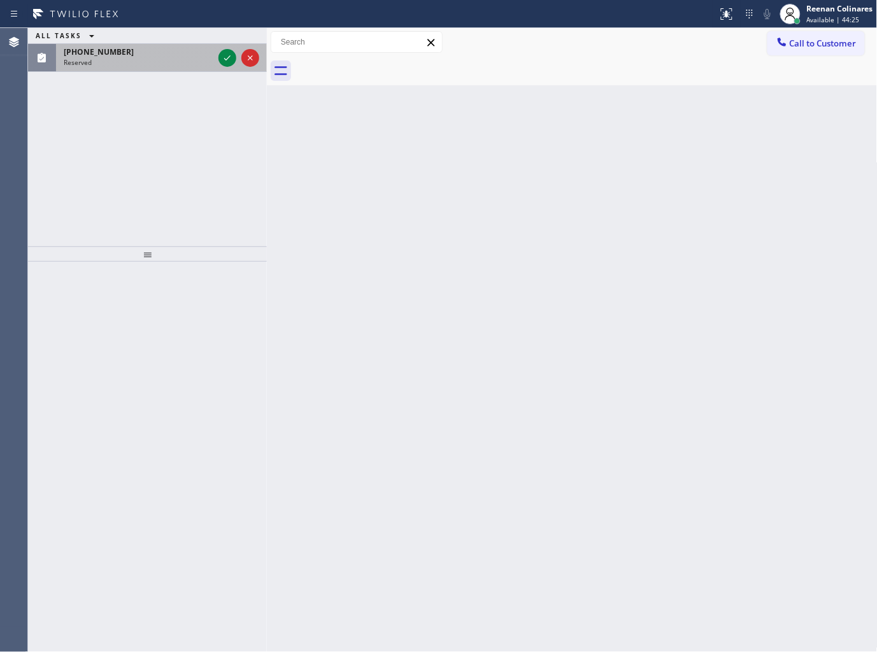
click at [113, 62] on div "Reserved" at bounding box center [139, 62] width 150 height 9
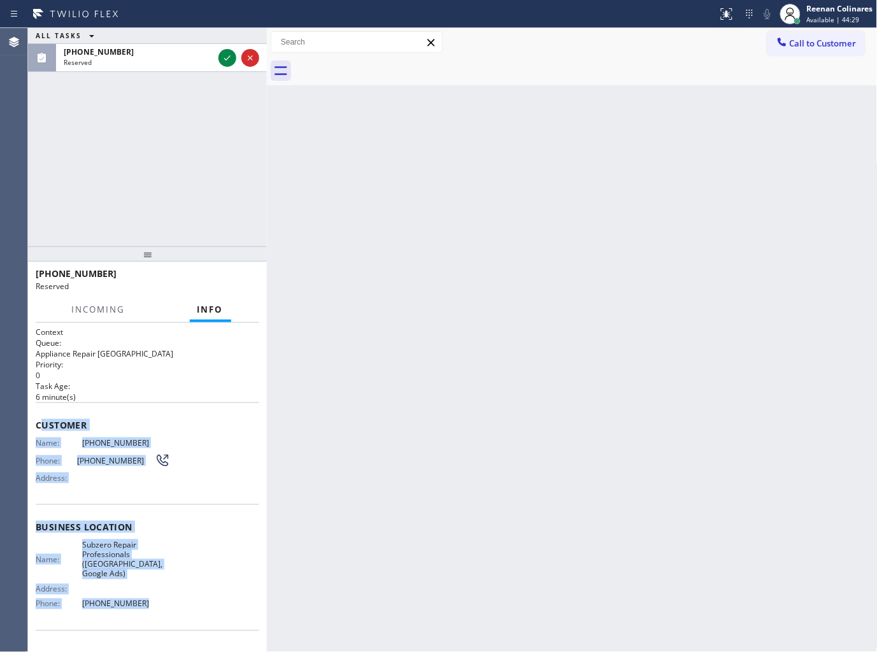
copy div "ustomer Name: (617) 694-9925 Phone: (617) 694-9925 Address: Business location N…"
drag, startPoint x: 40, startPoint y: 414, endPoint x: 239, endPoint y: 592, distance: 266.4
click at [239, 592] on div "Context Queue: Appliance Repair High End Priority: 0 Task Age: 6 minute(s) Cust…" at bounding box center [147, 527] width 223 height 400
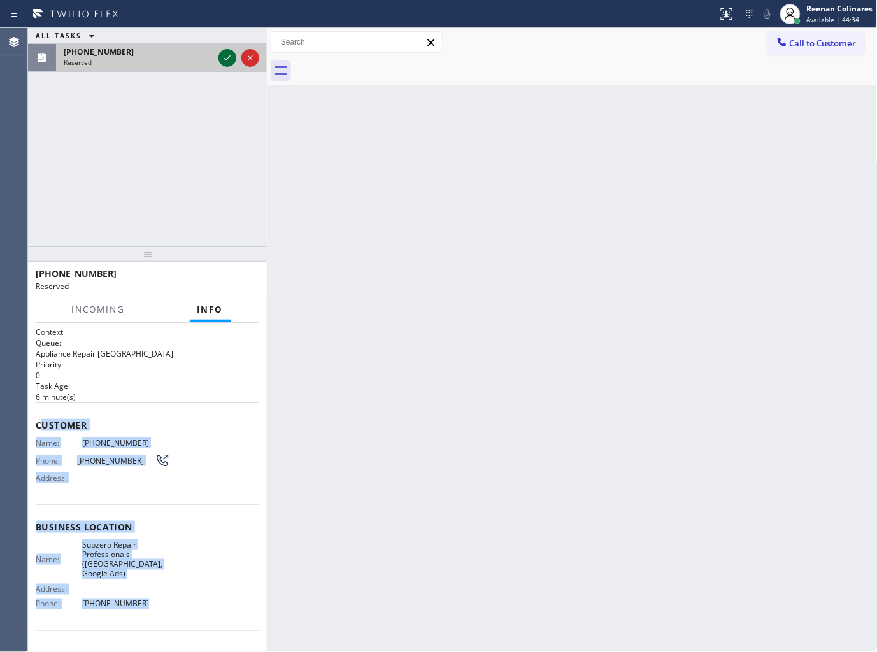
click at [225, 59] on icon at bounding box center [227, 57] width 6 height 5
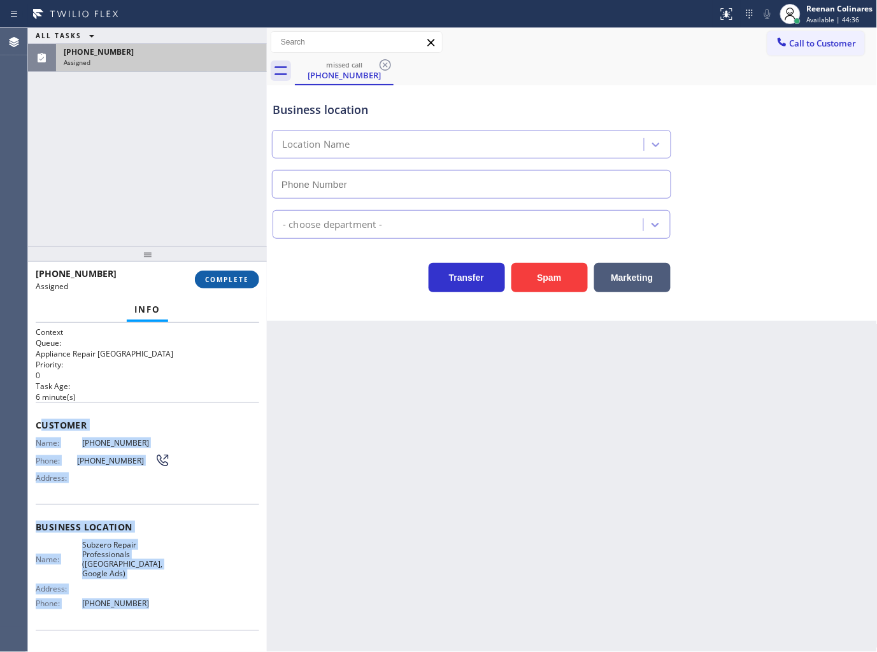
type input "(857) 219-2462"
click at [237, 272] on button "COMPLETE" at bounding box center [227, 280] width 64 height 18
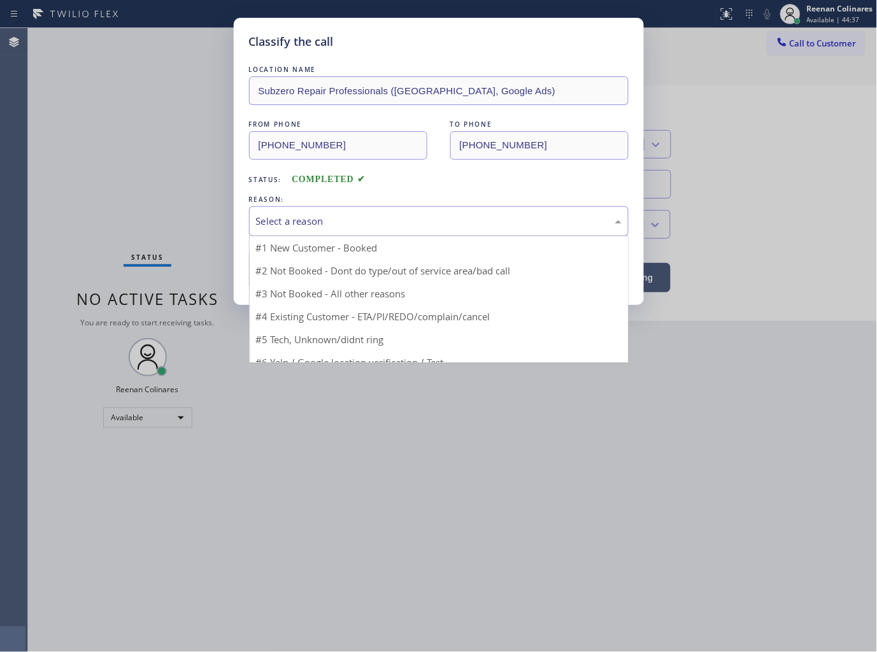
click at [300, 230] on div "Select a reason" at bounding box center [438, 221] width 379 height 30
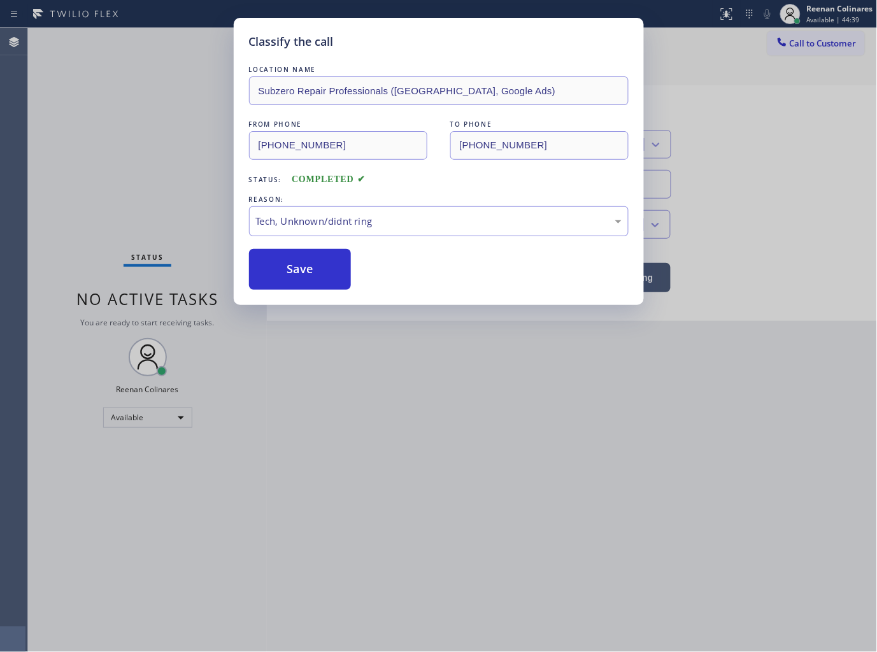
click at [285, 275] on button "Save" at bounding box center [300, 269] width 102 height 41
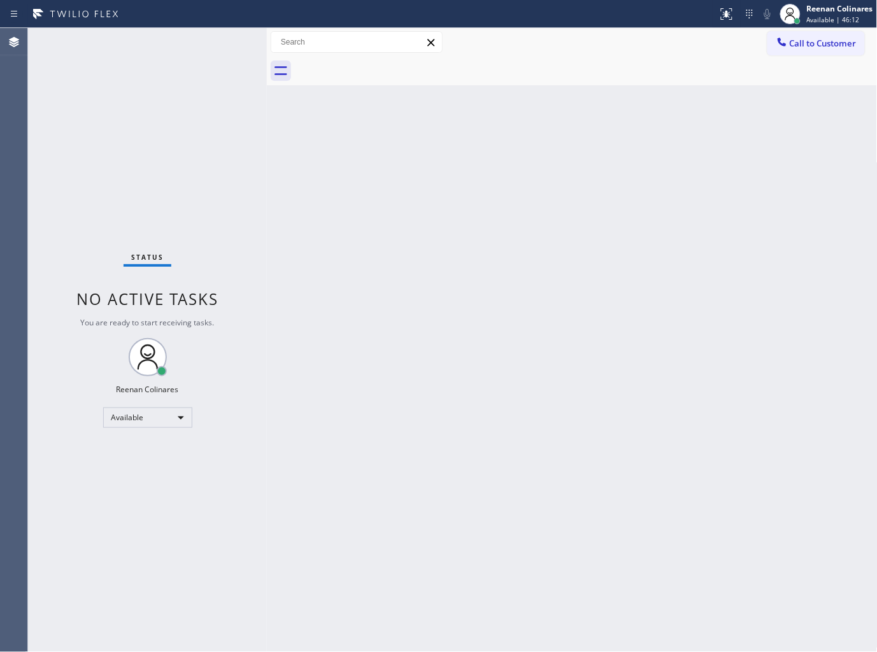
click at [567, 149] on div "Back to Dashboard Change Sender ID Customers Technicians Select a contact Outbo…" at bounding box center [572, 340] width 610 height 624
click at [543, 257] on div "Back to Dashboard Change Sender ID Customers Technicians Select a contact Outbo…" at bounding box center [572, 340] width 610 height 624
click at [447, 253] on div "Back to Dashboard Change Sender ID Customers Technicians Select a contact Outbo…" at bounding box center [572, 340] width 610 height 624
click at [371, 329] on div "Back to Dashboard Change Sender ID Customers Technicians Select a contact Outbo…" at bounding box center [572, 340] width 610 height 624
click at [530, 157] on div "Back to Dashboard Change Sender ID Customers Technicians Select a contact Outbo…" at bounding box center [572, 340] width 610 height 624
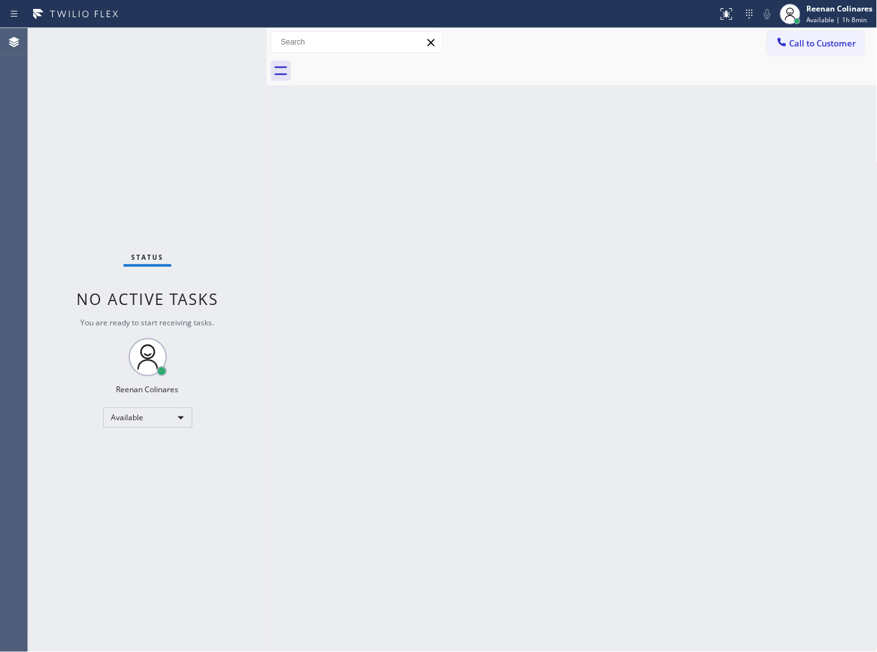
click at [454, 295] on div "Back to Dashboard Change Sender ID Customers Technicians Select a contact Outbo…" at bounding box center [572, 340] width 610 height 624
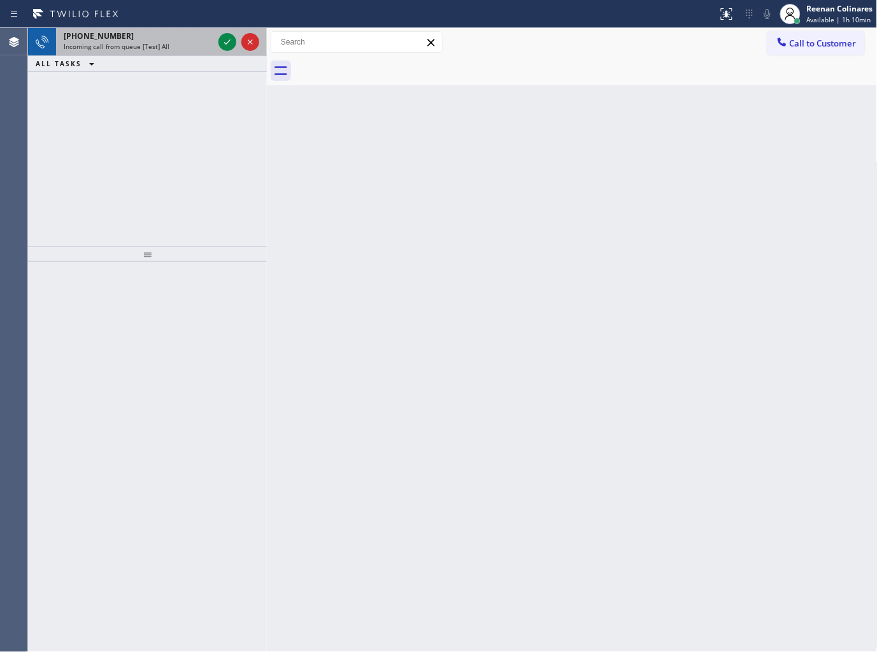
click at [189, 47] on div "Incoming call from queue [Test] All" at bounding box center [139, 46] width 150 height 9
click at [191, 48] on div "Incoming call from queue [Test] All" at bounding box center [139, 46] width 150 height 9
click at [210, 40] on div "+16462858205" at bounding box center [139, 36] width 150 height 11
click at [179, 52] on div "+16462858205 Incoming call from queue [Test] All" at bounding box center [136, 42] width 160 height 28
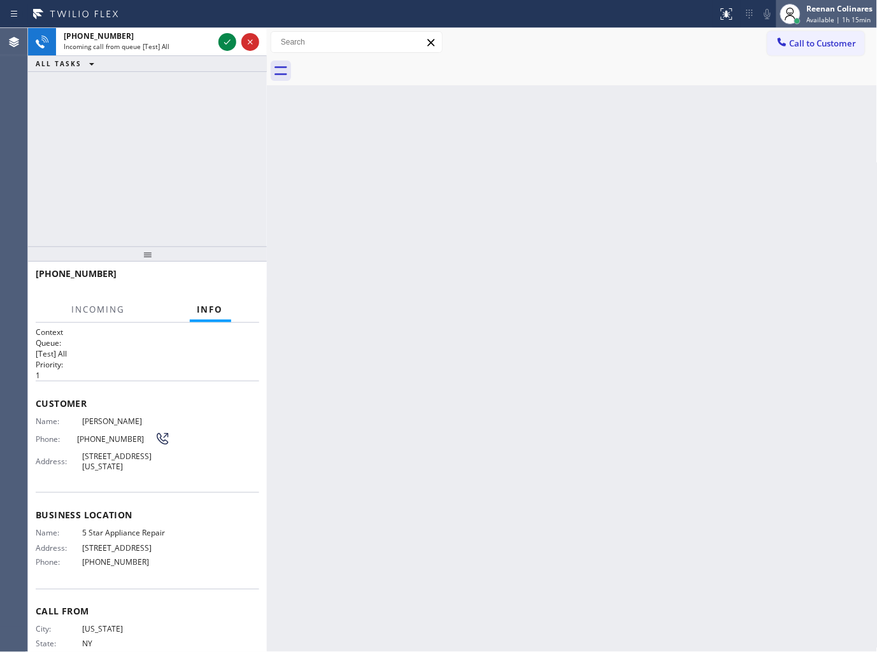
click at [844, 22] on span "Available | 1h 15min" at bounding box center [839, 19] width 64 height 9
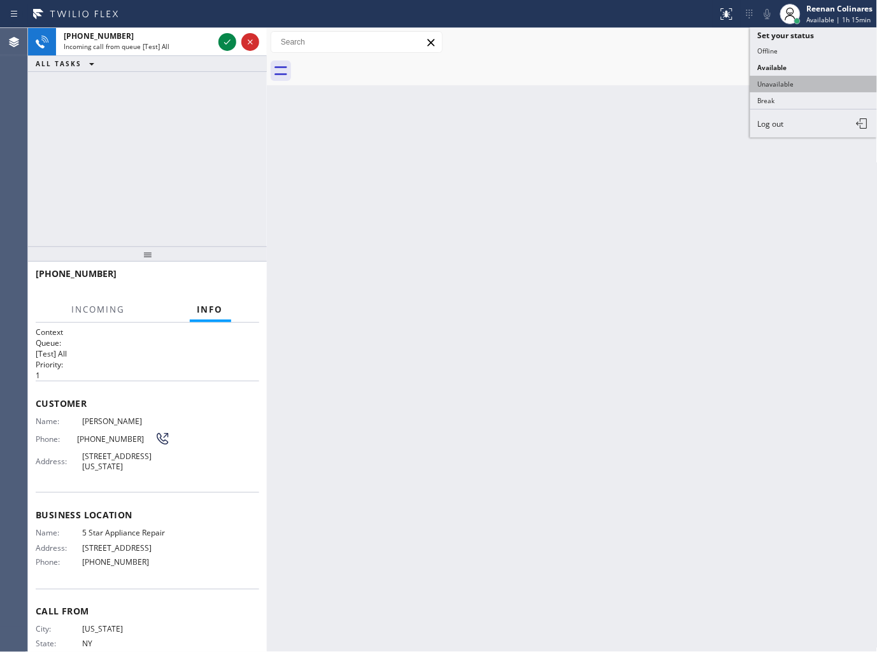
click at [769, 80] on button "Unavailable" at bounding box center [813, 84] width 127 height 17
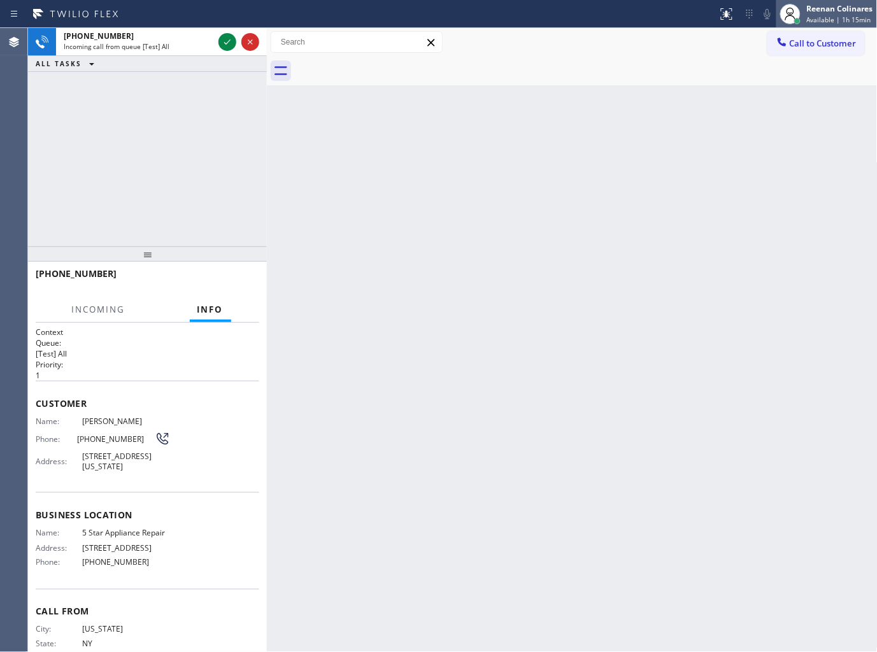
click at [843, 11] on div "Reenan Colinares" at bounding box center [840, 8] width 66 height 11
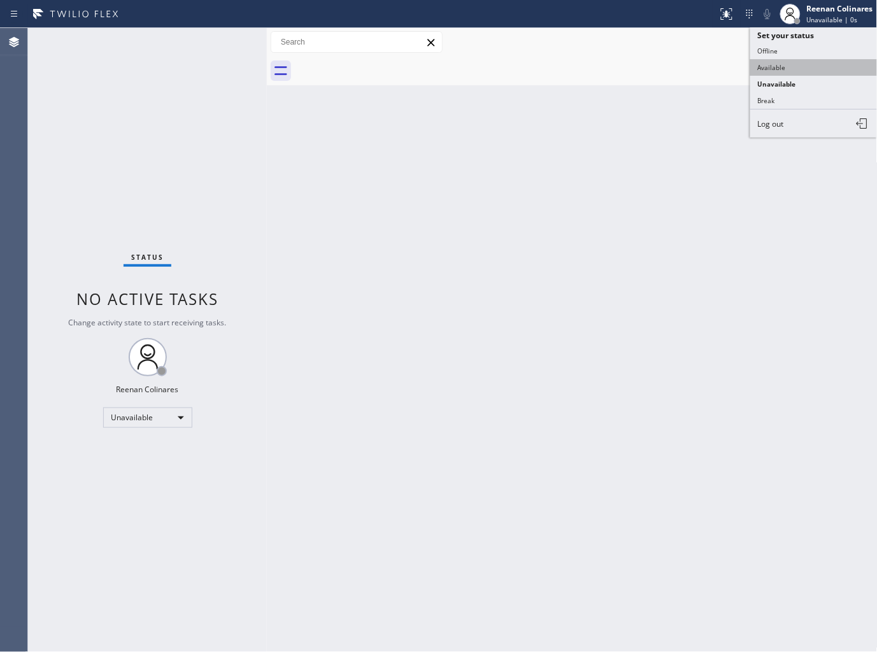
drag, startPoint x: 779, startPoint y: 64, endPoint x: 705, endPoint y: 64, distance: 74.5
click at [774, 64] on button "Available" at bounding box center [813, 67] width 127 height 17
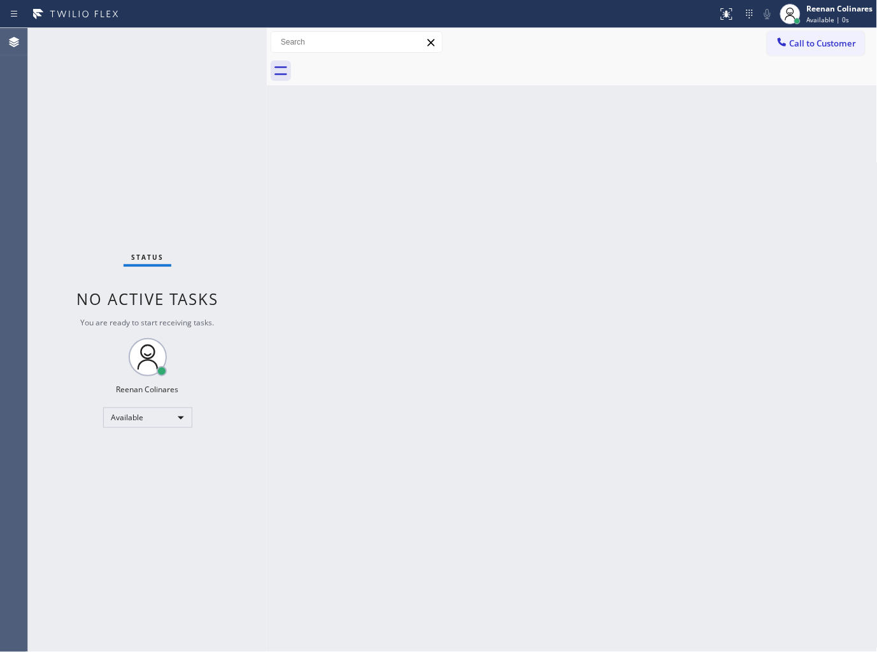
click at [150, 78] on div "Status No active tasks You are ready to start receiving tasks. Reenan Colinares…" at bounding box center [147, 340] width 239 height 624
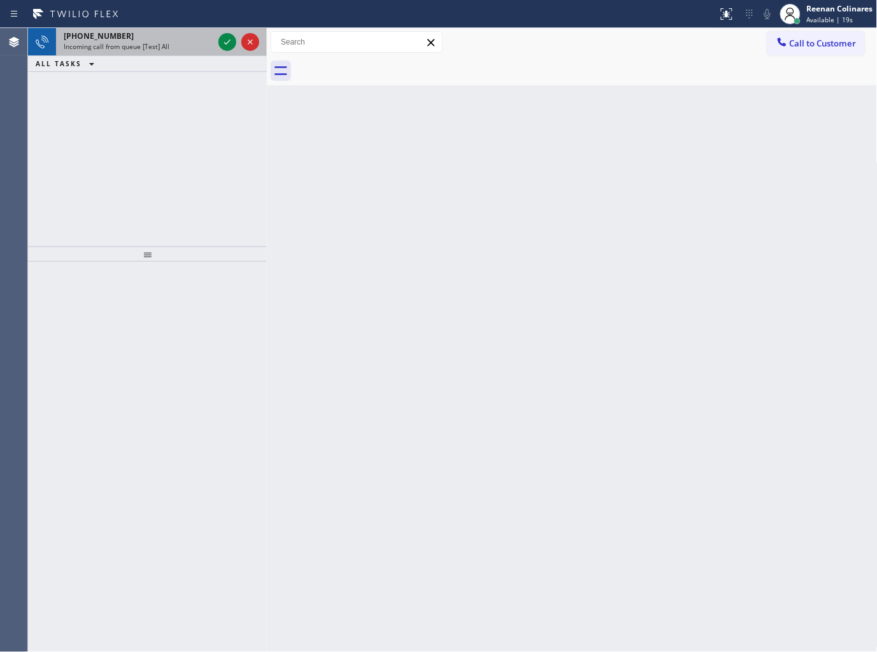
click at [174, 49] on div "Incoming call from queue [Test] All" at bounding box center [139, 46] width 150 height 9
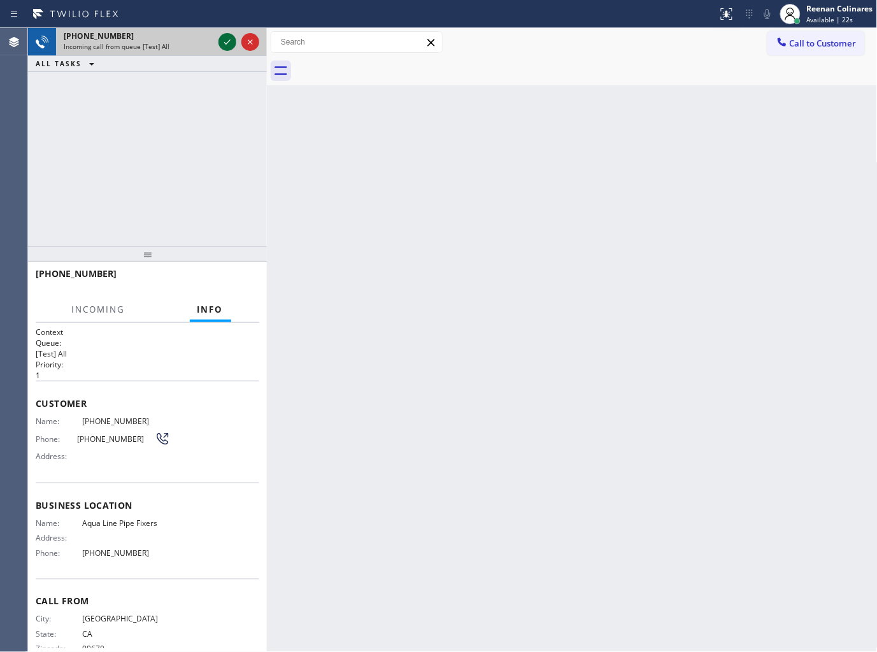
click at [223, 45] on icon at bounding box center [227, 41] width 15 height 15
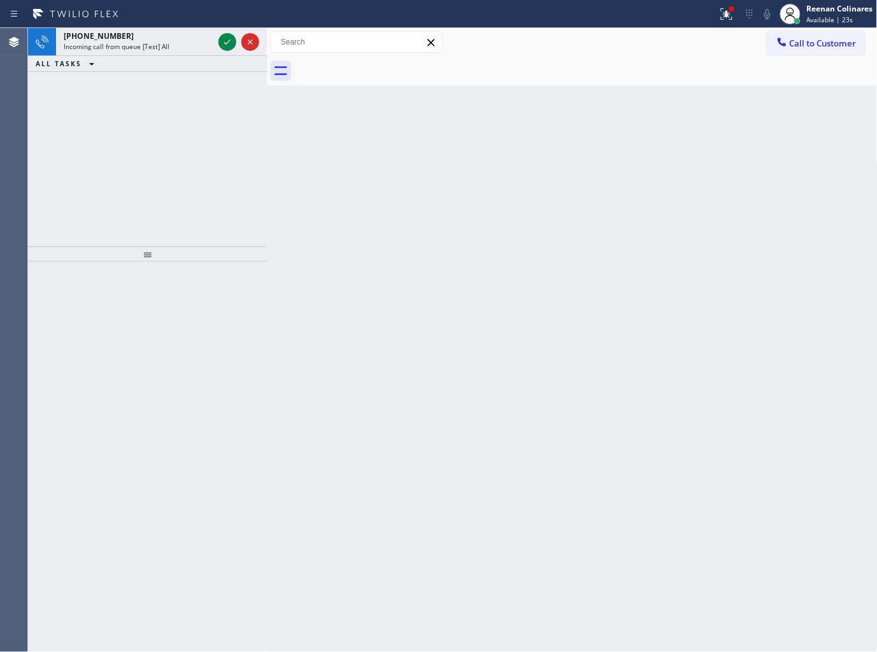
click at [172, 58] on div "ALL TASKS ALL TASKS ACTIVE TASKS TASKS IN WRAP UP" at bounding box center [147, 64] width 239 height 16
click at [185, 48] on div "Incoming call from queue [Test] All" at bounding box center [139, 46] width 150 height 9
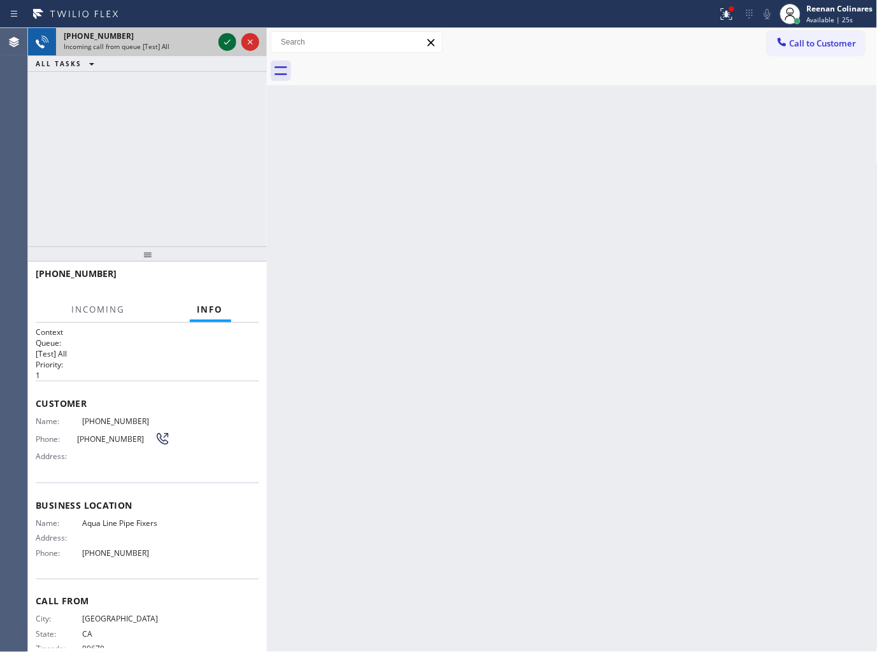
click at [225, 41] on icon at bounding box center [227, 41] width 15 height 15
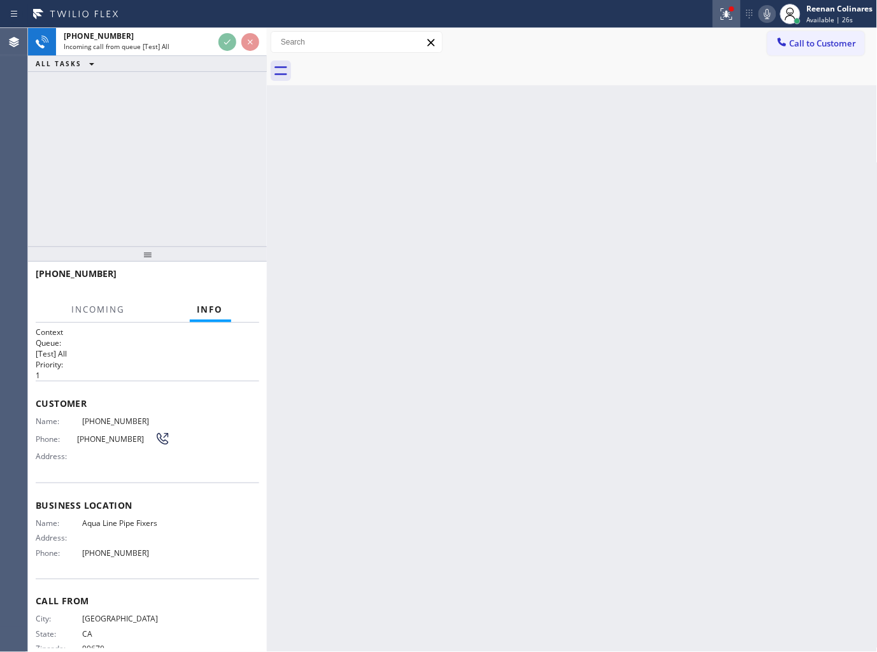
click at [728, 15] on g at bounding box center [726, 13] width 11 height 11
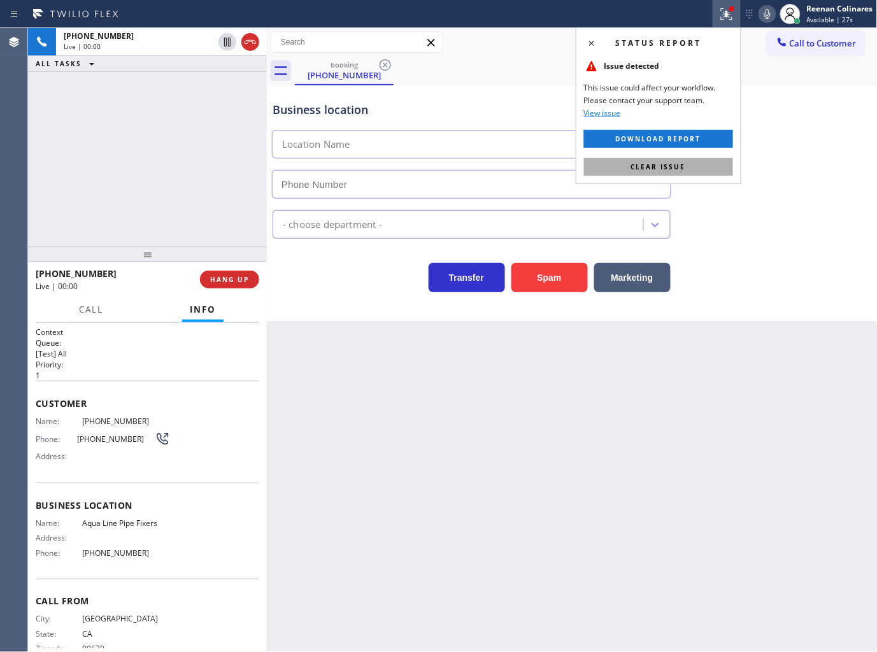
click at [644, 167] on span "Clear issue" at bounding box center [658, 166] width 55 height 9
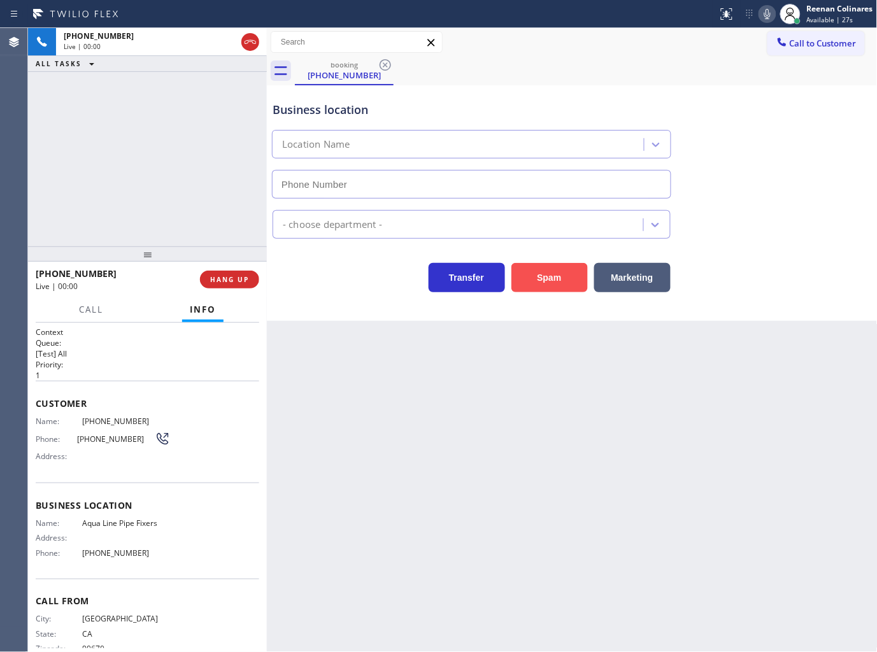
type input "(747) 281-2638"
click at [551, 276] on button "Spam" at bounding box center [549, 277] width 76 height 29
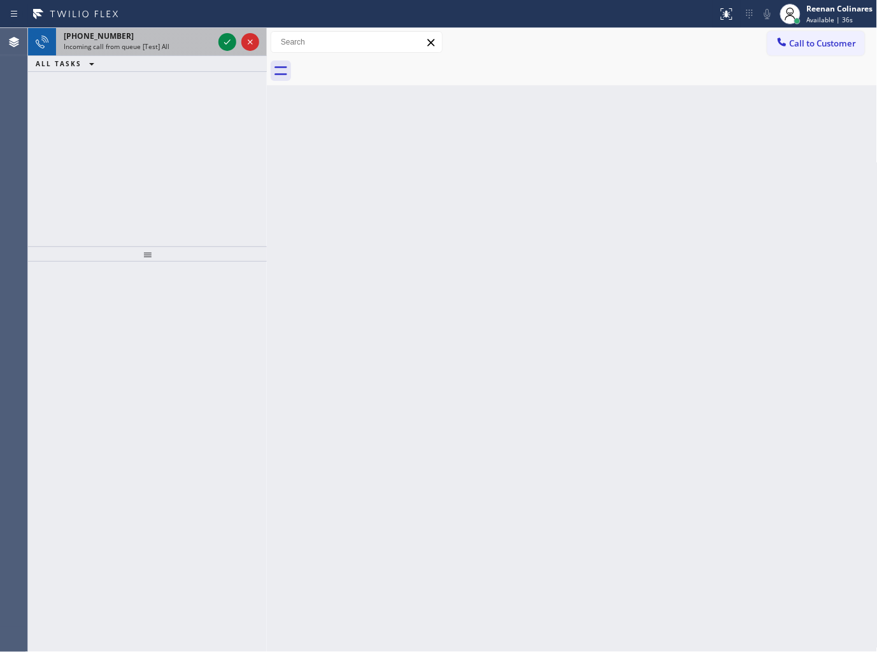
click at [176, 39] on div "+12023168336" at bounding box center [139, 36] width 150 height 11
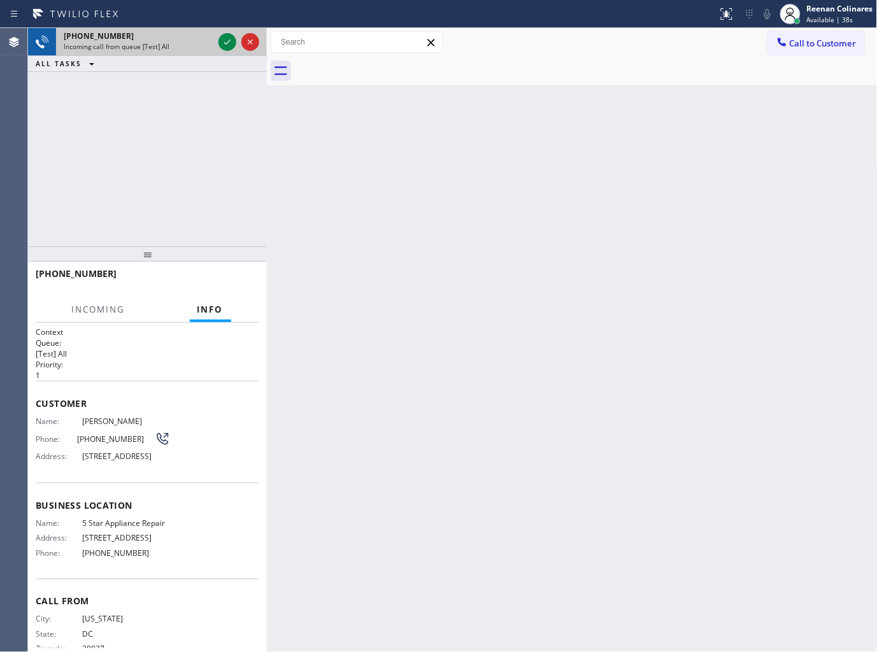
click at [171, 45] on div "Incoming call from queue [Test] All" at bounding box center [139, 46] width 150 height 9
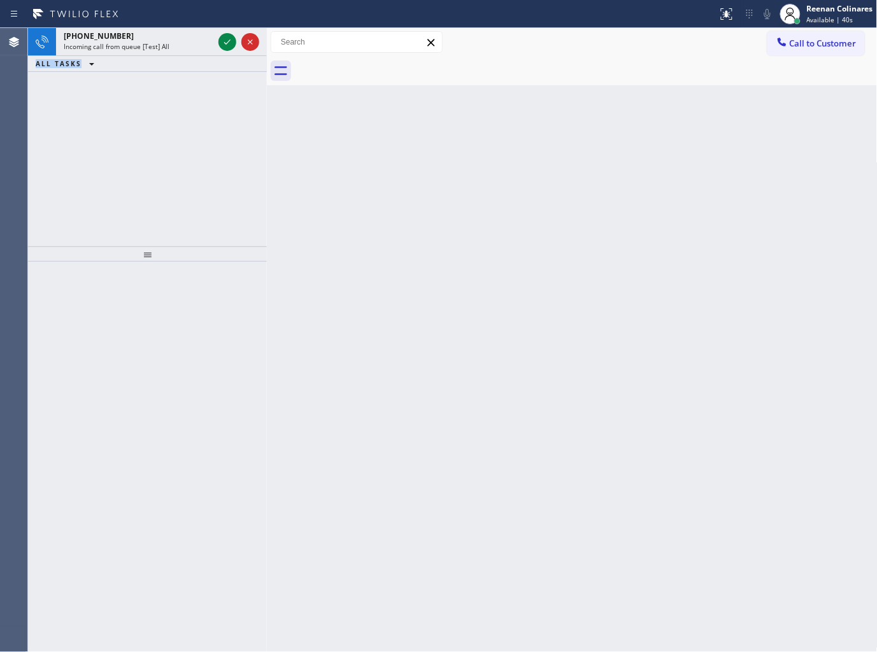
click at [171, 45] on div "Incoming call from queue [Test] All" at bounding box center [139, 46] width 150 height 9
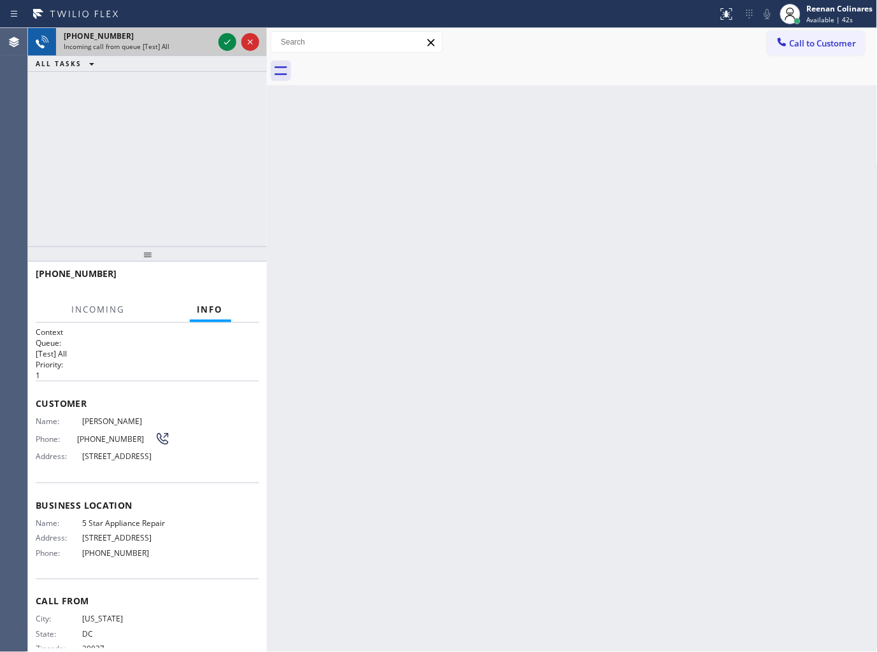
click at [181, 33] on div "+12023168336" at bounding box center [139, 36] width 150 height 11
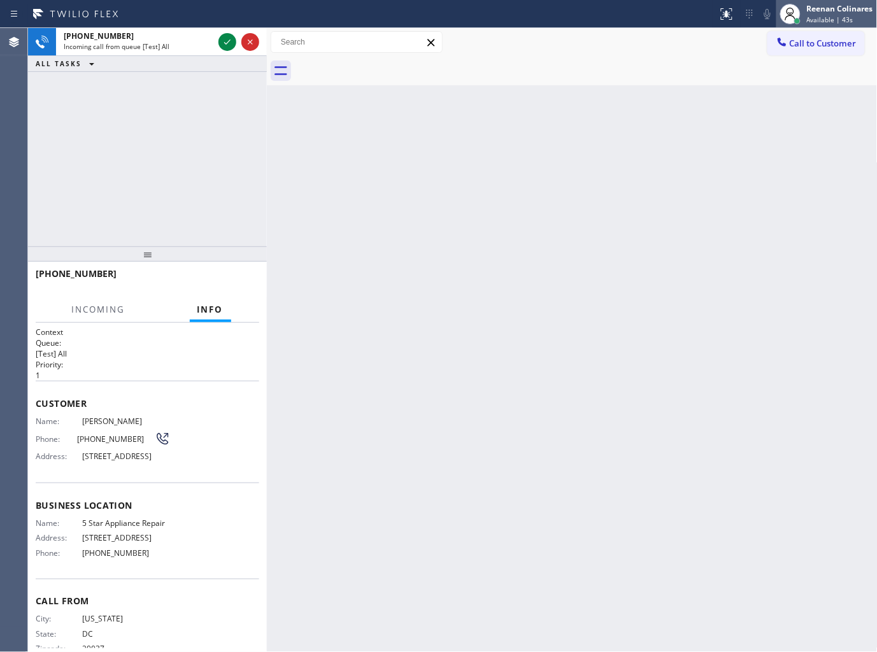
click at [815, 13] on div "Reenan Colinares" at bounding box center [840, 8] width 66 height 11
drag, startPoint x: 772, startPoint y: 85, endPoint x: 829, endPoint y: 16, distance: 90.0
click at [777, 83] on button "Unavailable" at bounding box center [813, 84] width 127 height 17
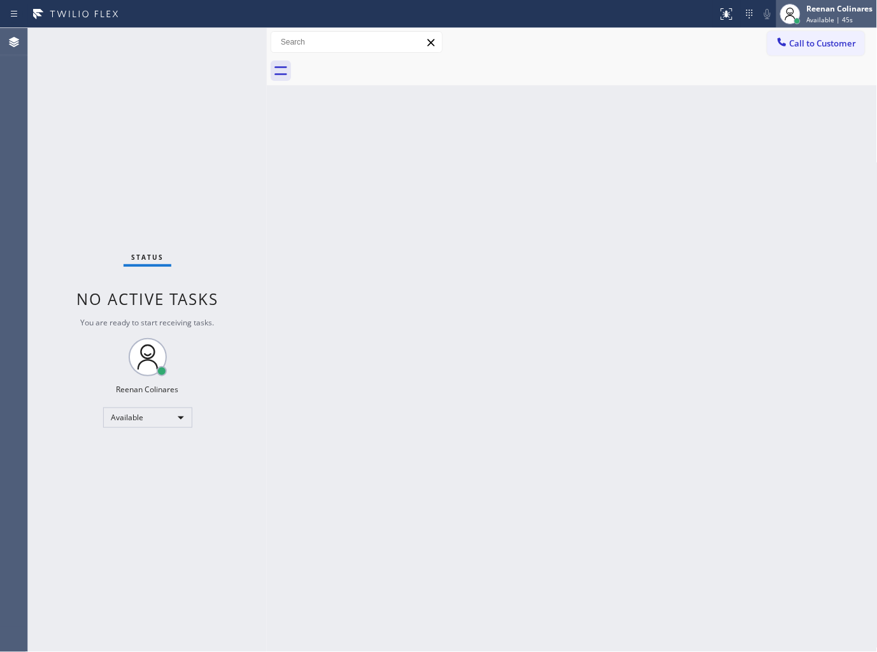
click at [829, 15] on span "Available | 45s" at bounding box center [830, 19] width 46 height 9
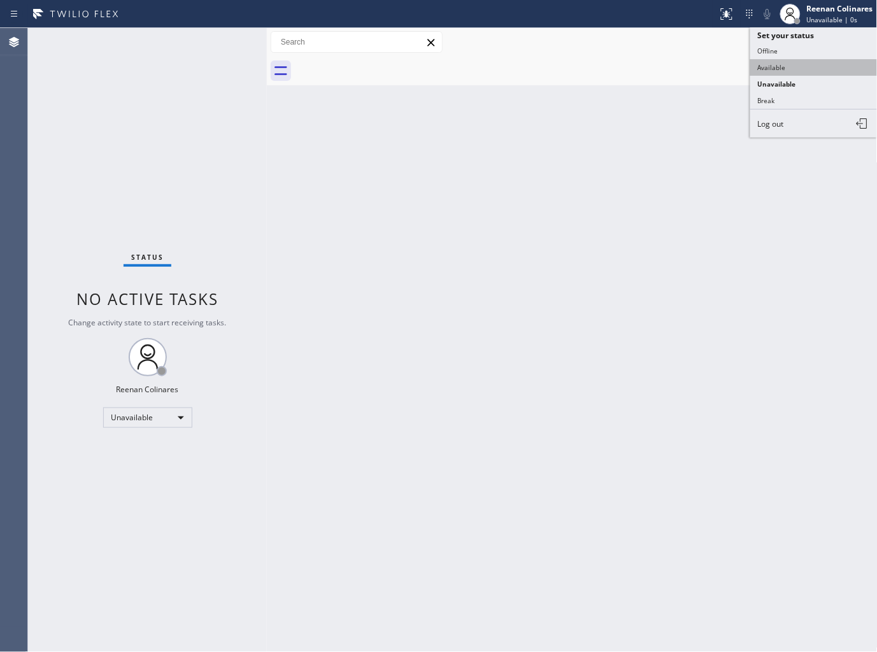
click at [770, 72] on button "Available" at bounding box center [813, 67] width 127 height 17
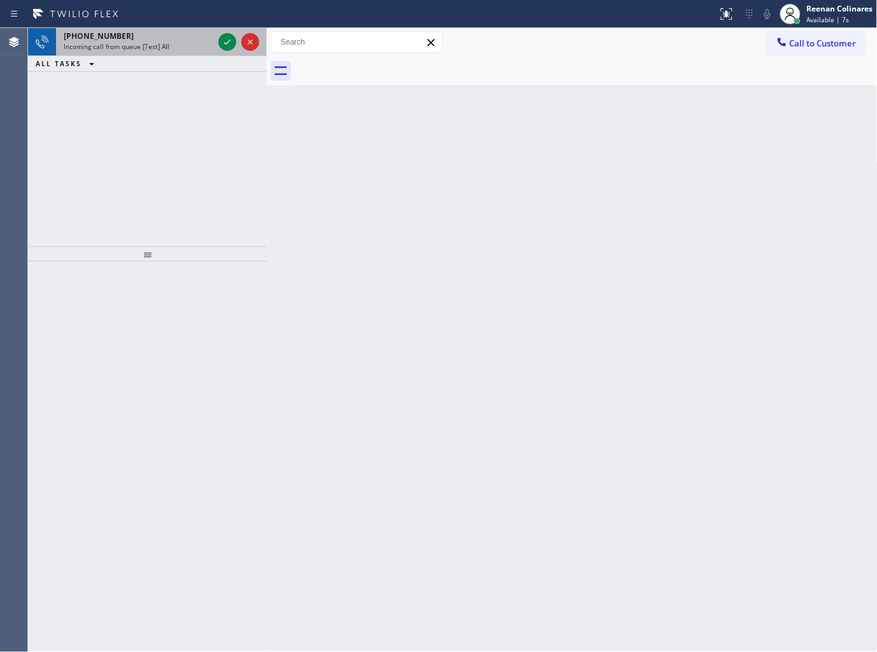
click at [157, 36] on div "+12023168336" at bounding box center [139, 36] width 150 height 11
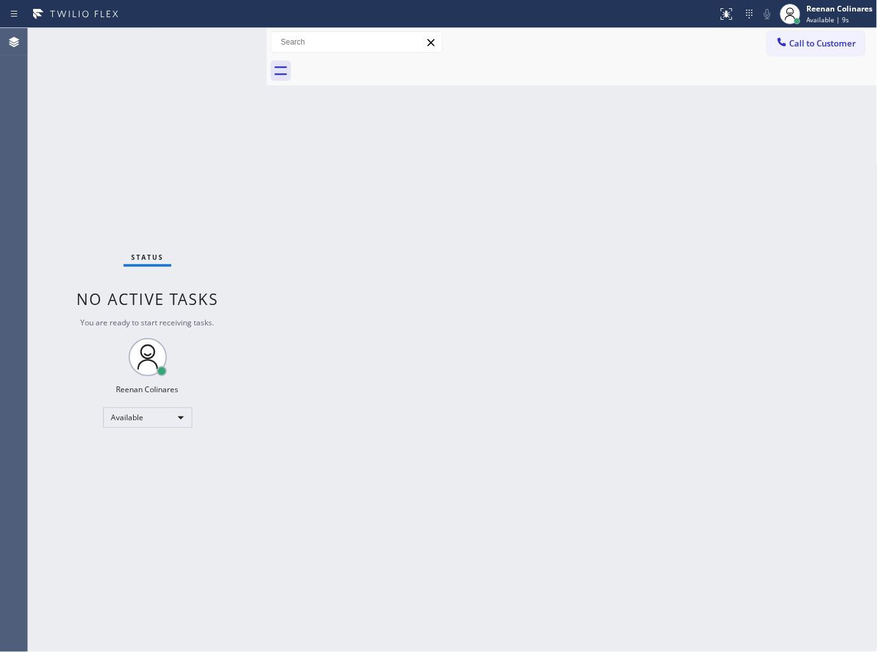
click at [194, 42] on div "Status No active tasks You are ready to start receiving tasks. Reenan Colinares…" at bounding box center [147, 340] width 239 height 624
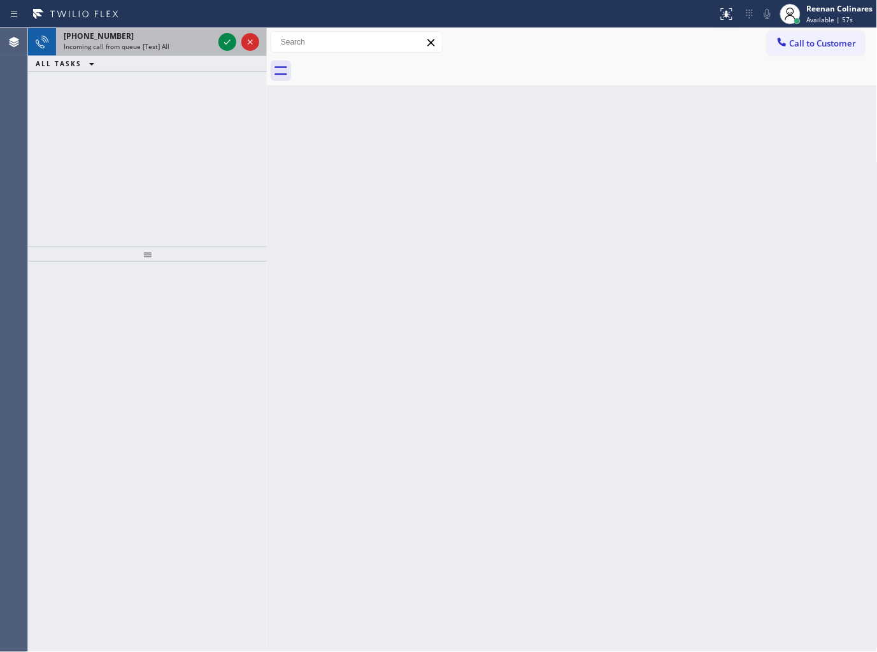
click at [141, 38] on div "+19292348402" at bounding box center [139, 36] width 150 height 11
click at [180, 38] on div "+19292348402" at bounding box center [139, 36] width 150 height 11
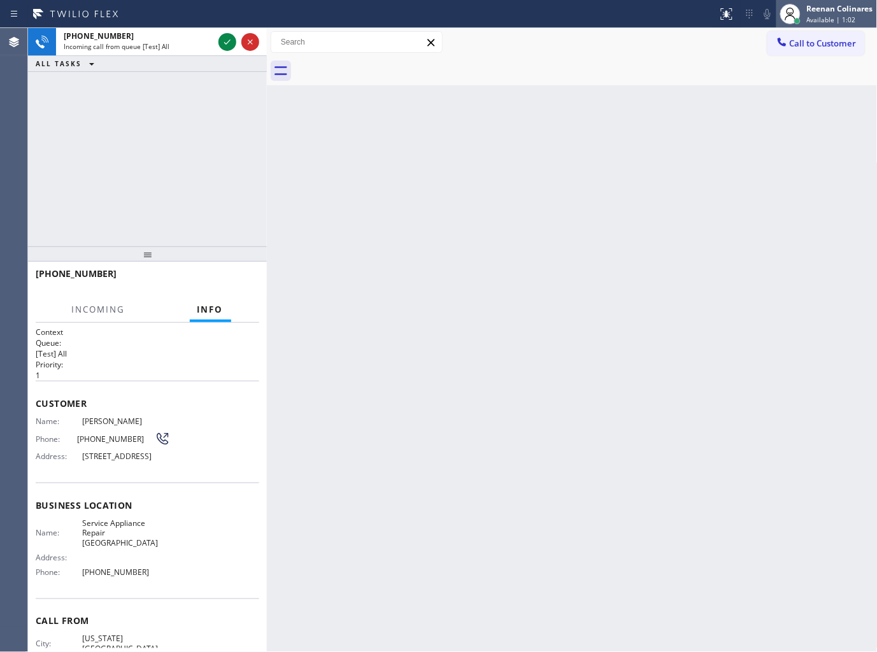
click at [814, 13] on div "Reenan Colinares" at bounding box center [840, 8] width 66 height 11
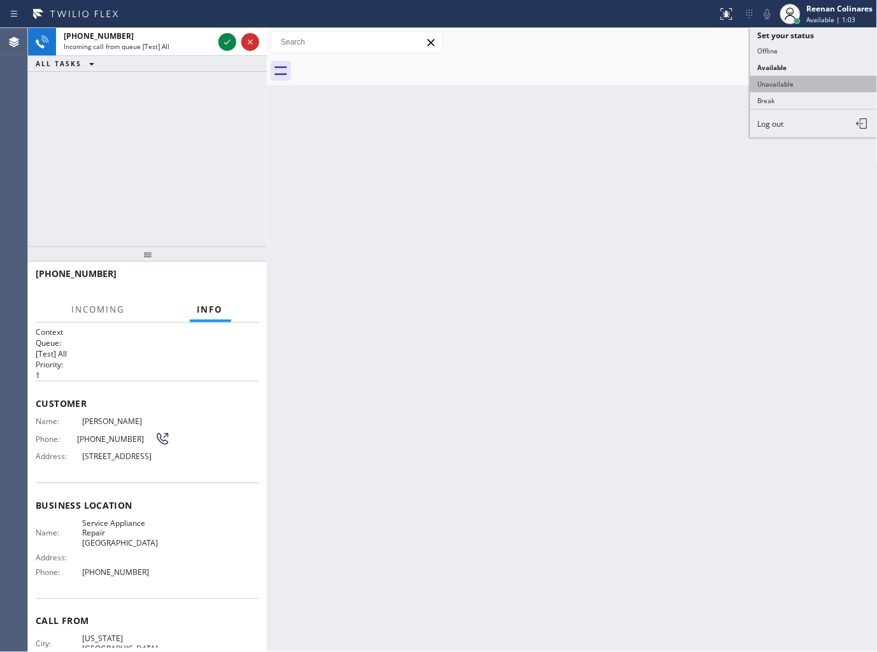
click at [785, 81] on button "Unavailable" at bounding box center [813, 84] width 127 height 17
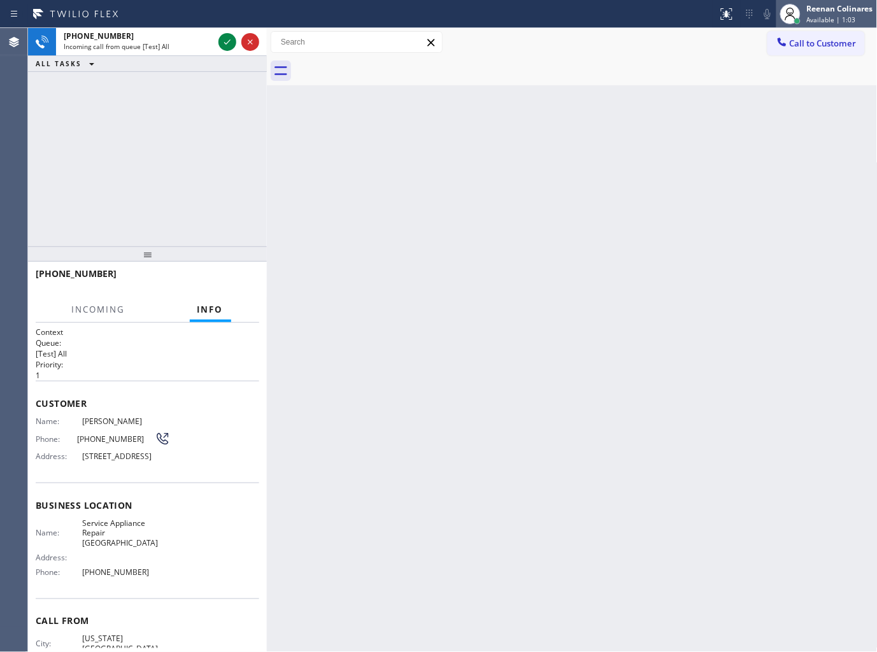
click at [824, 14] on div "Reenan Colinares Available | 1:03" at bounding box center [840, 14] width 73 height 22
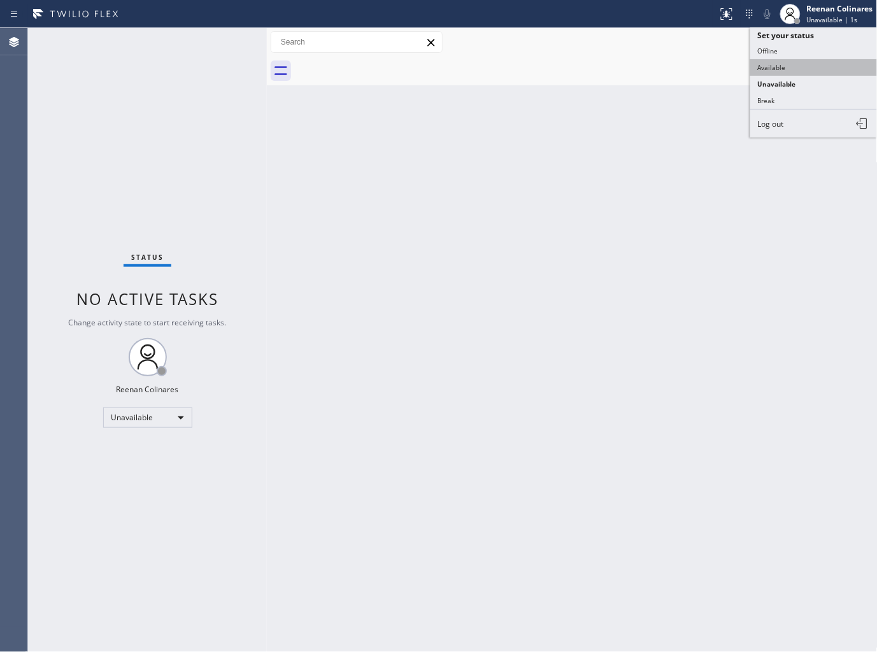
click at [774, 64] on button "Available" at bounding box center [813, 67] width 127 height 17
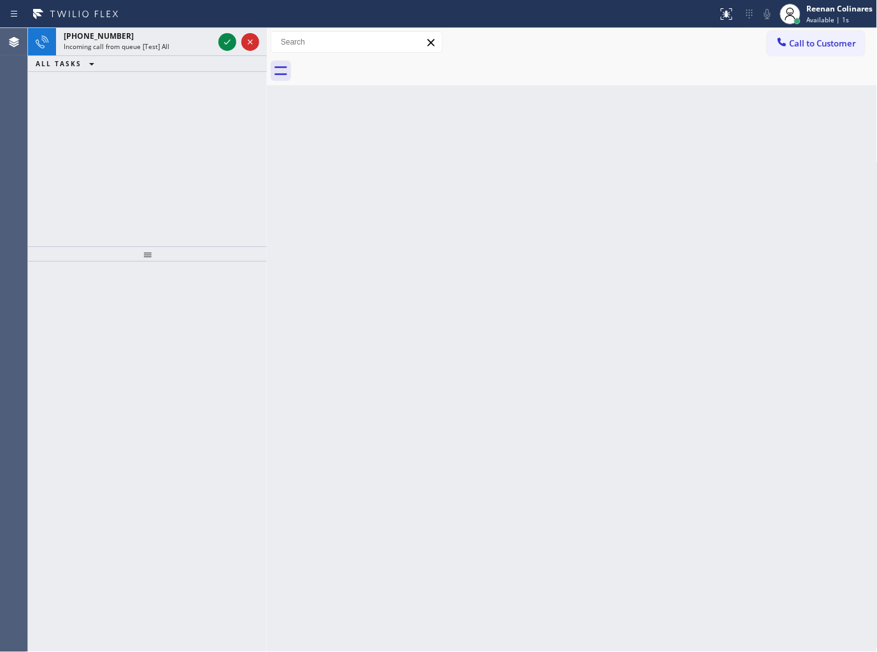
click at [137, 56] on div "ALL TASKS ALL TASKS ACTIVE TASKS TASKS IN WRAP UP" at bounding box center [147, 64] width 239 height 16
click at [141, 48] on span "Incoming call from queue [Test] All" at bounding box center [117, 46] width 106 height 9
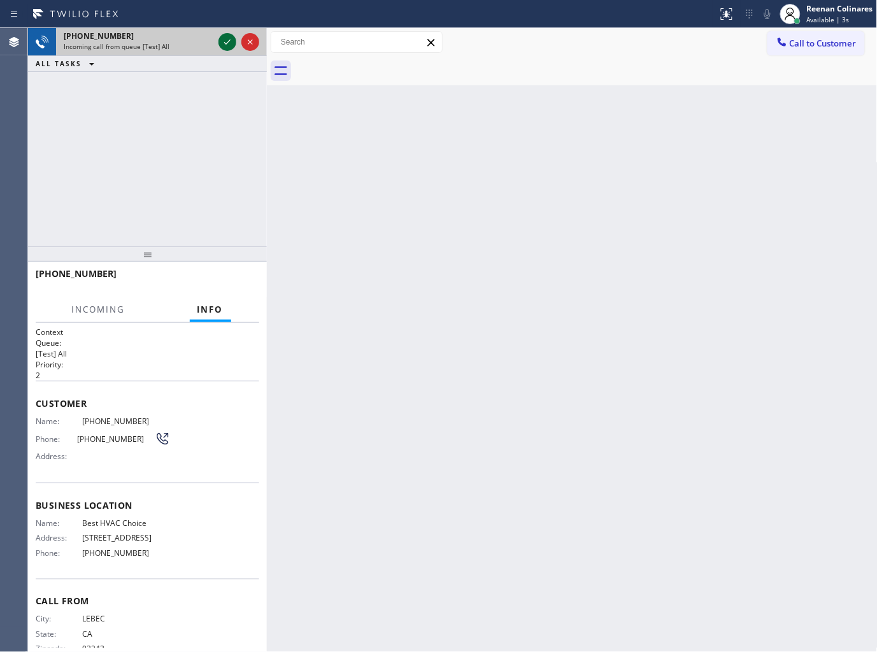
click at [225, 42] on icon at bounding box center [227, 41] width 15 height 15
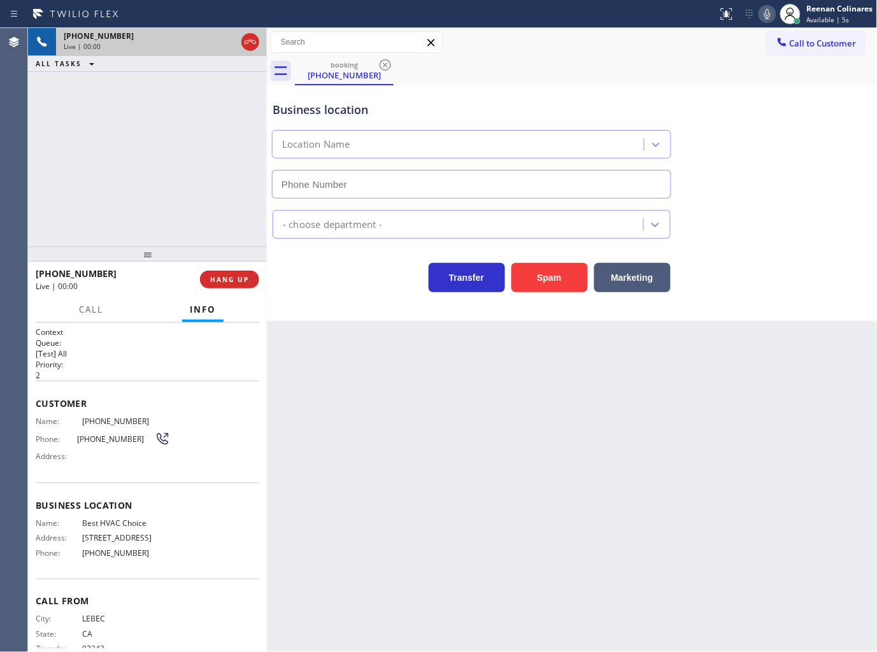
type input "(661) 338-6378"
click at [229, 284] on button "HANG UP" at bounding box center [229, 280] width 59 height 18
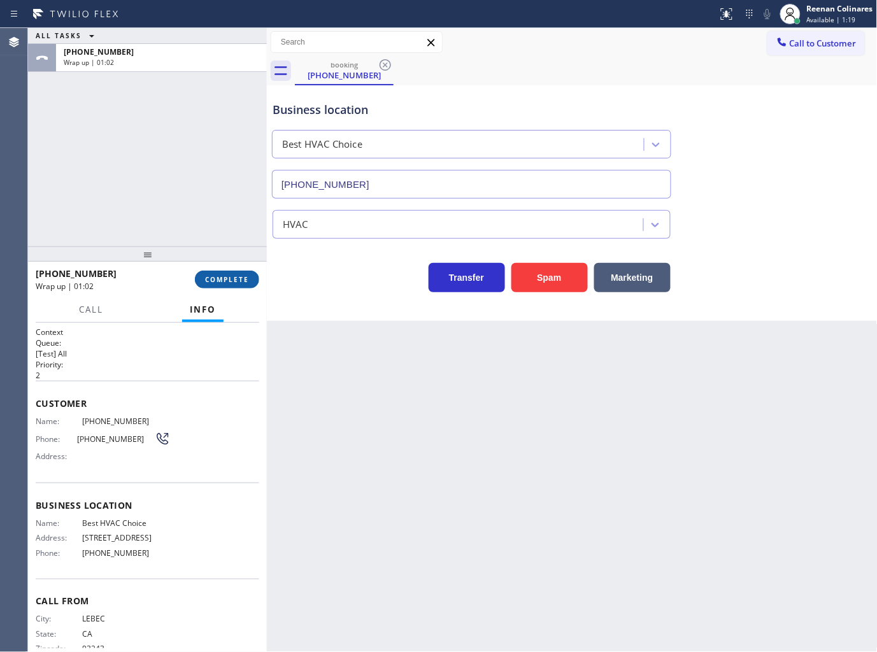
click at [222, 282] on span "COMPLETE" at bounding box center [227, 279] width 44 height 9
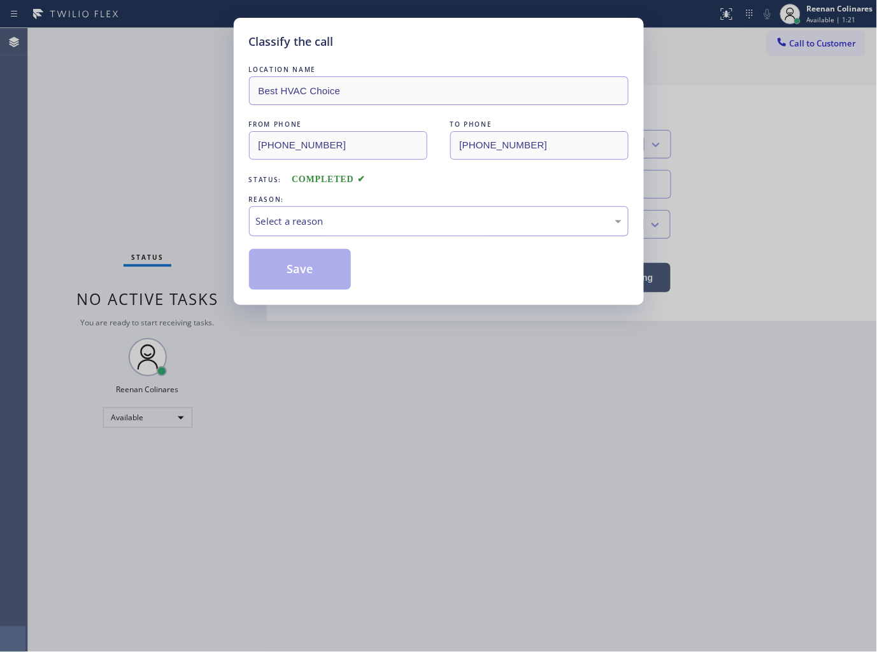
click at [310, 219] on div "Select a reason" at bounding box center [438, 221] width 365 height 15
click at [278, 272] on button "Save" at bounding box center [300, 269] width 102 height 41
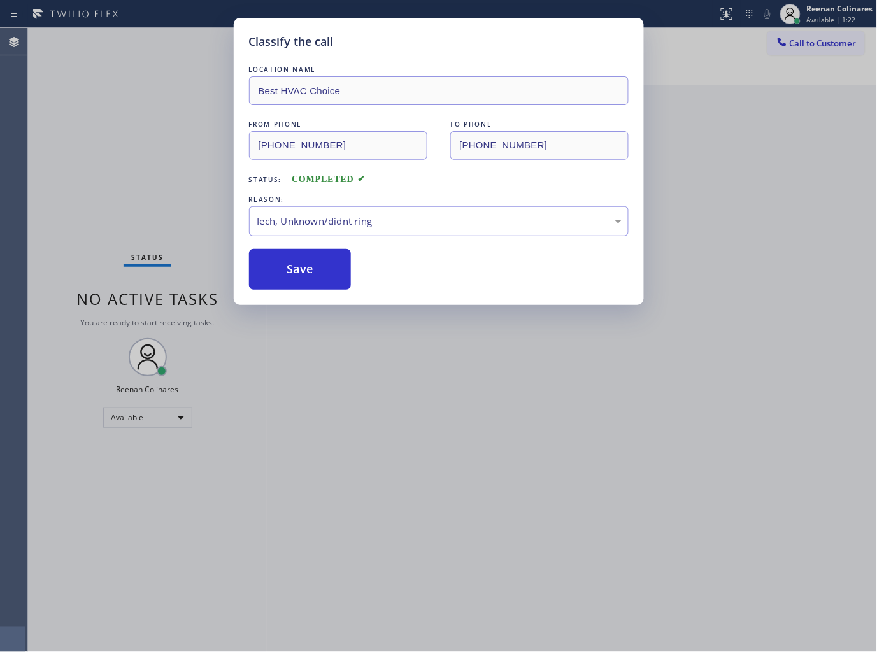
click at [111, 197] on div "Classify the call LOCATION NAME Best HVAC Choice FROM PHONE (661) 461-5246 TO P…" at bounding box center [438, 326] width 877 height 652
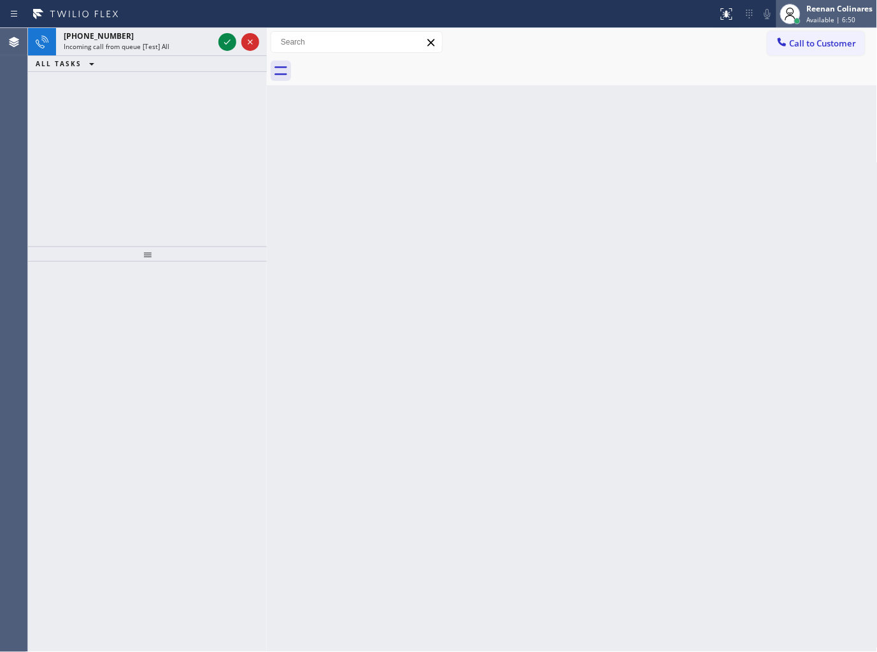
click at [862, 20] on div "Available | 6:50" at bounding box center [840, 19] width 66 height 9
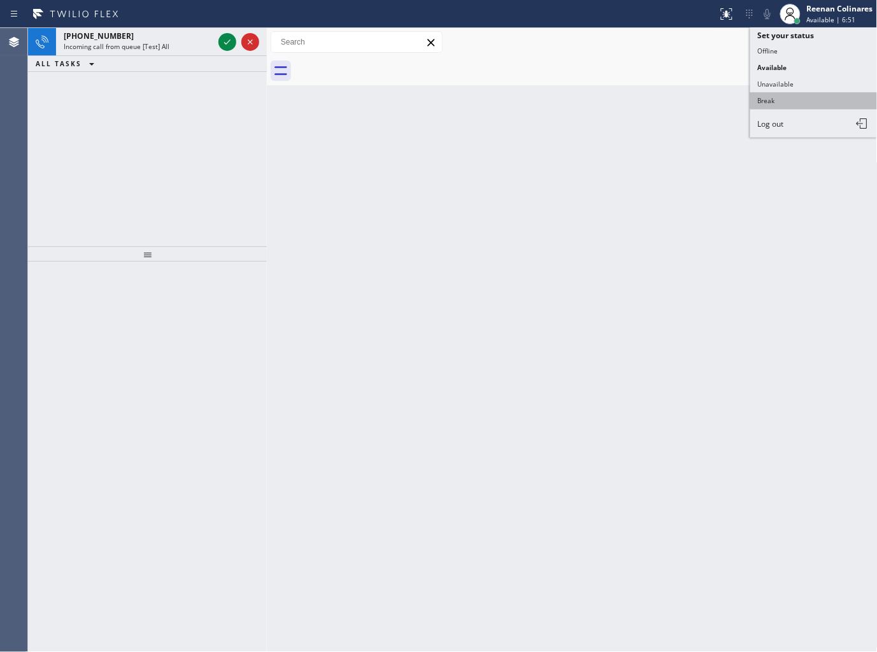
click at [769, 97] on button "Break" at bounding box center [813, 100] width 127 height 17
